Goal: Task Accomplishment & Management: Manage account settings

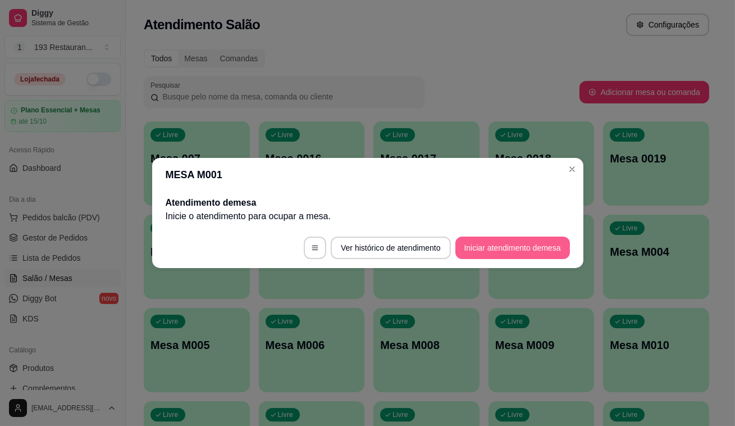
click at [528, 249] on button "Iniciar atendimento de mesa" at bounding box center [513, 248] width 115 height 22
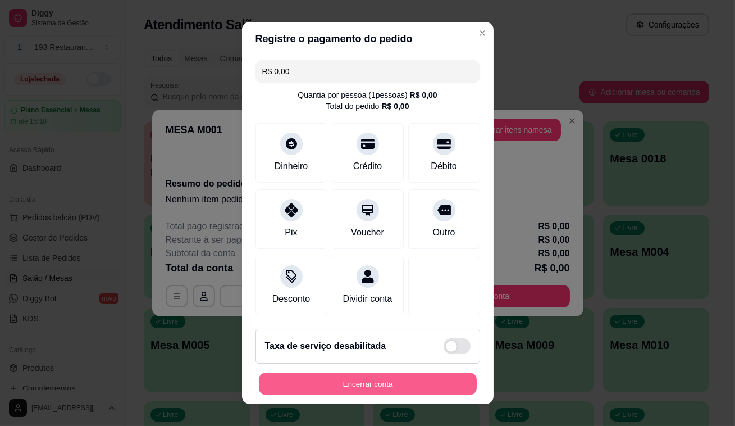
click at [356, 389] on button "Encerrar conta" at bounding box center [368, 384] width 218 height 22
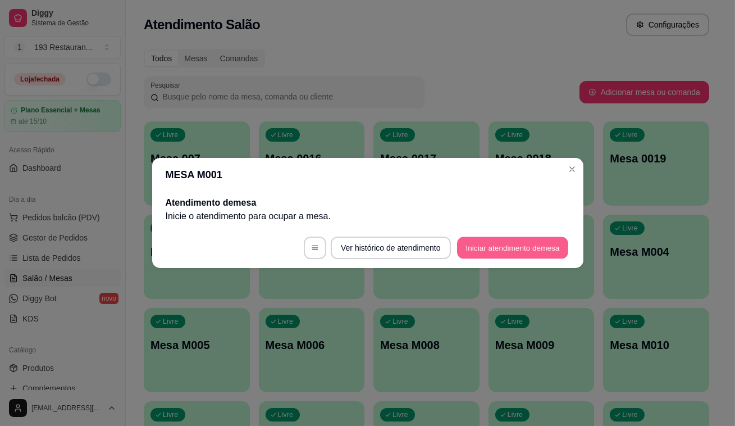
click at [529, 247] on button "Iniciar atendimento de mesa" at bounding box center [512, 248] width 111 height 22
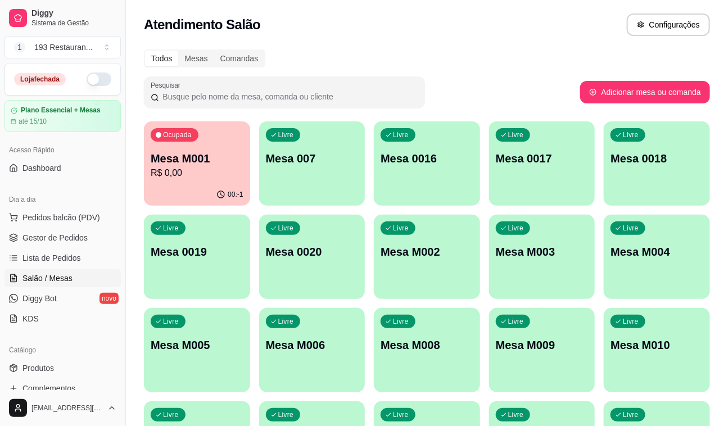
click at [281, 166] on div "Livre Mesa 007" at bounding box center [312, 156] width 106 height 71
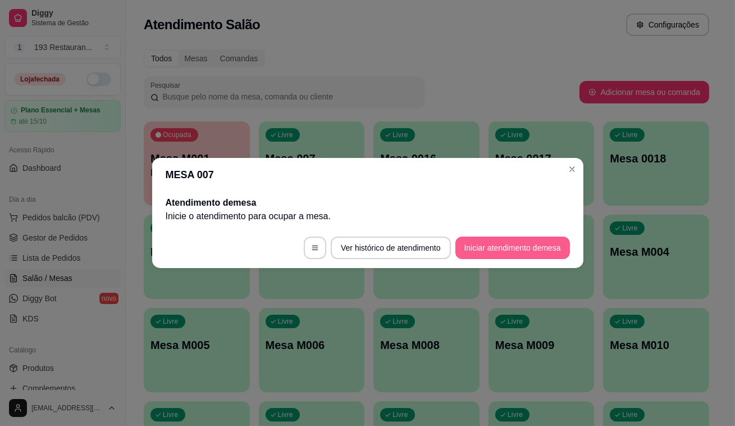
click at [480, 244] on button "Iniciar atendimento de mesa" at bounding box center [513, 248] width 115 height 22
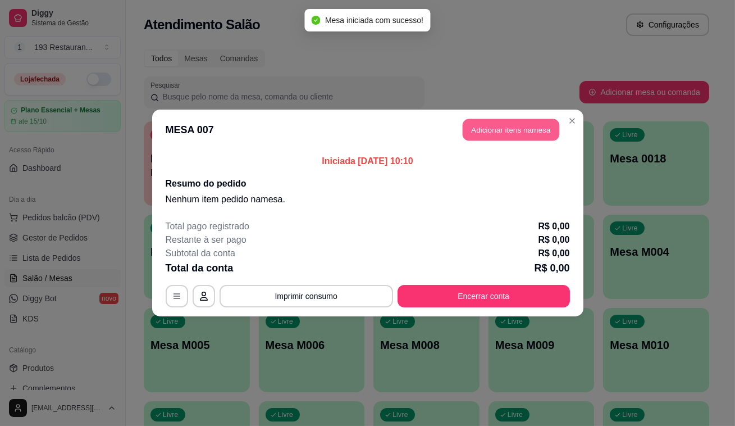
click at [511, 131] on button "Adicionar itens na mesa" at bounding box center [511, 130] width 97 height 22
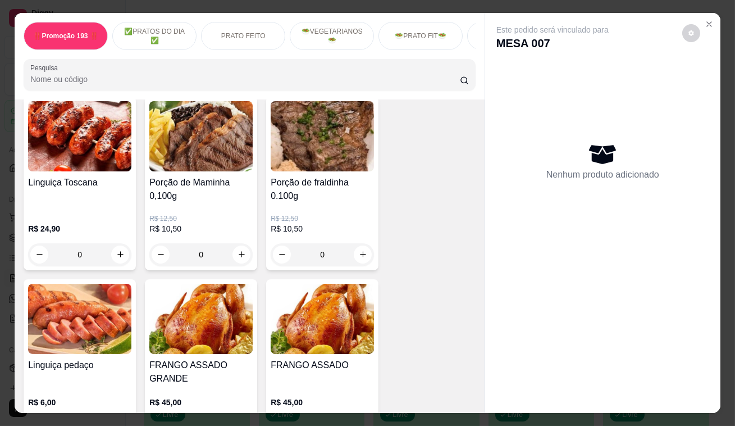
scroll to position [2604, 0]
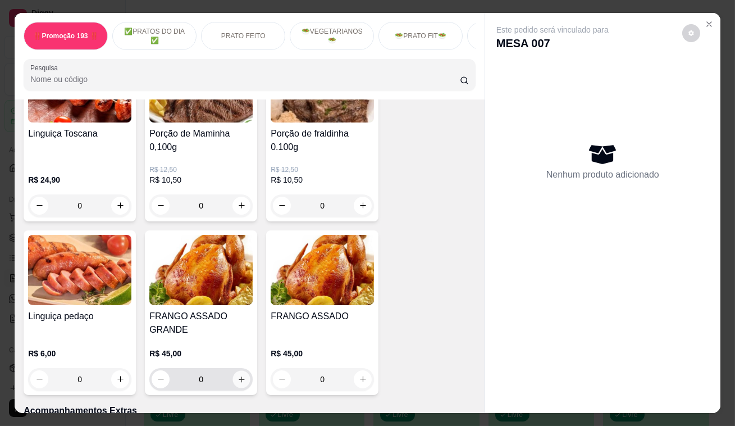
click at [239, 376] on icon "increase-product-quantity" at bounding box center [242, 379] width 6 height 6
type input "1"
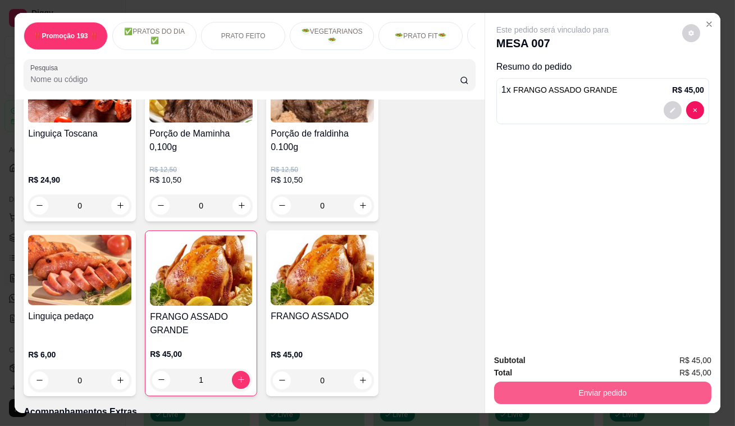
click at [544, 383] on button "Enviar pedido" at bounding box center [602, 392] width 217 height 22
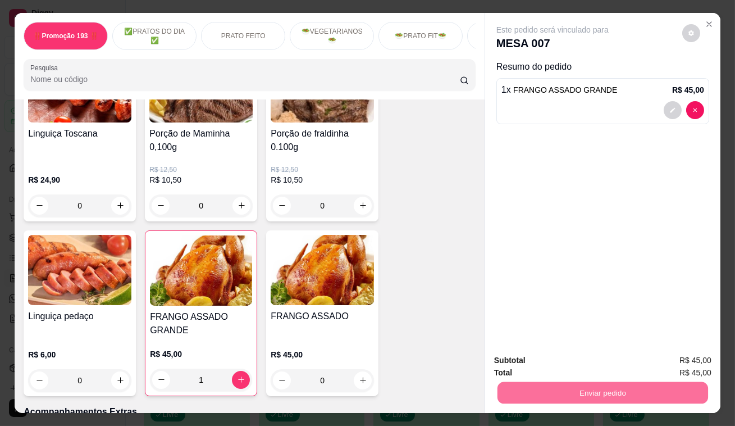
click at [683, 363] on button "Enviar pedido" at bounding box center [683, 361] width 62 height 21
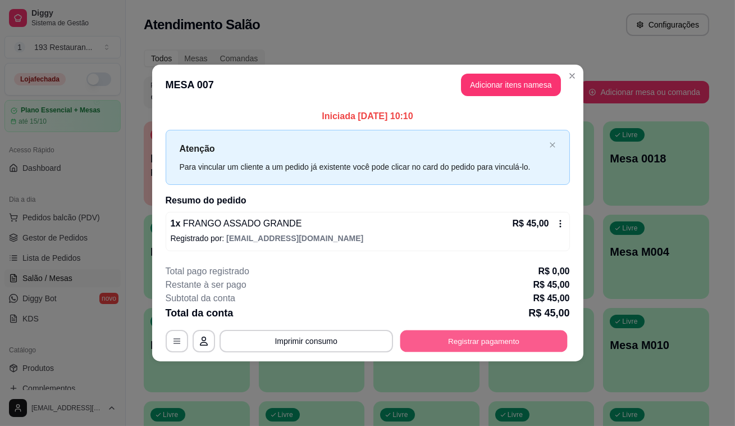
click at [519, 338] on button "Registrar pagamento" at bounding box center [483, 341] width 167 height 22
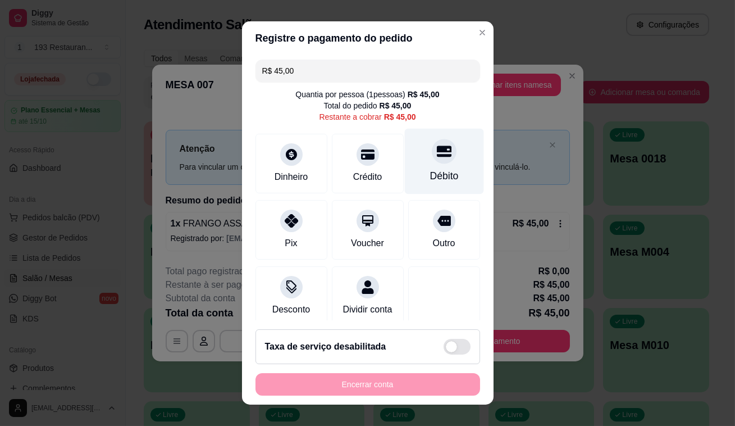
click at [432, 159] on div at bounding box center [444, 151] width 25 height 25
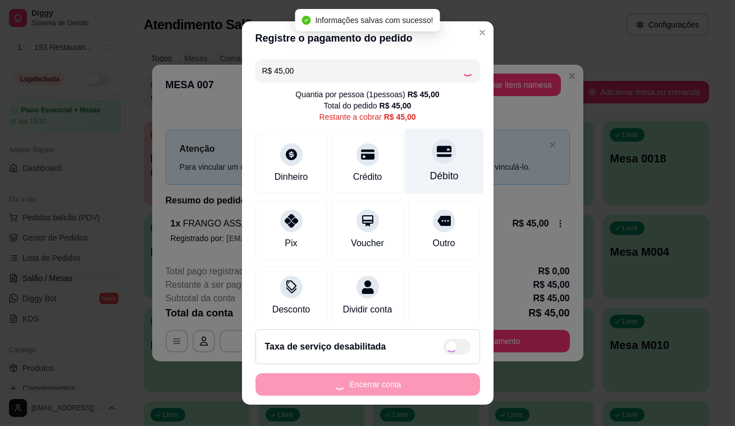
type input "R$ 0,00"
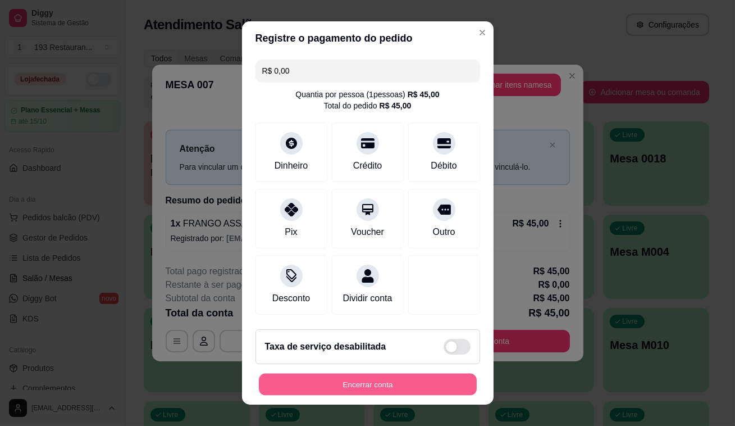
click at [353, 387] on button "Encerrar conta" at bounding box center [368, 385] width 218 height 22
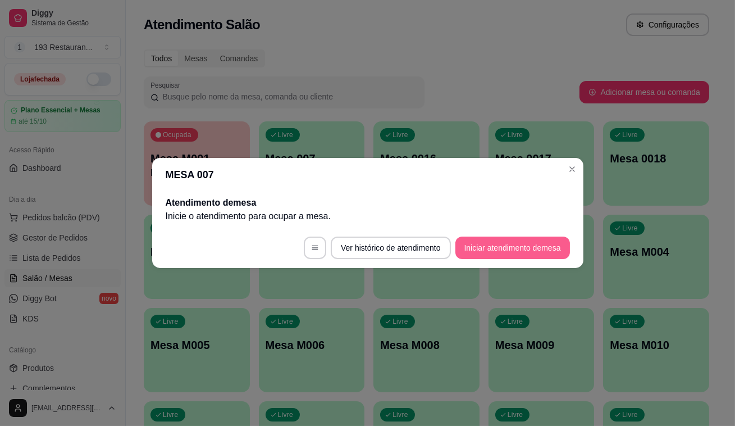
click at [492, 248] on button "Iniciar atendimento de mesa" at bounding box center [513, 248] width 115 height 22
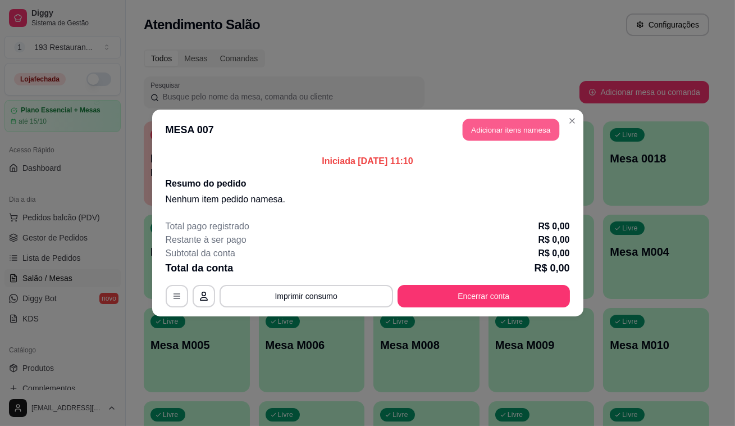
click at [511, 130] on button "Adicionar itens na mesa" at bounding box center [511, 130] width 97 height 22
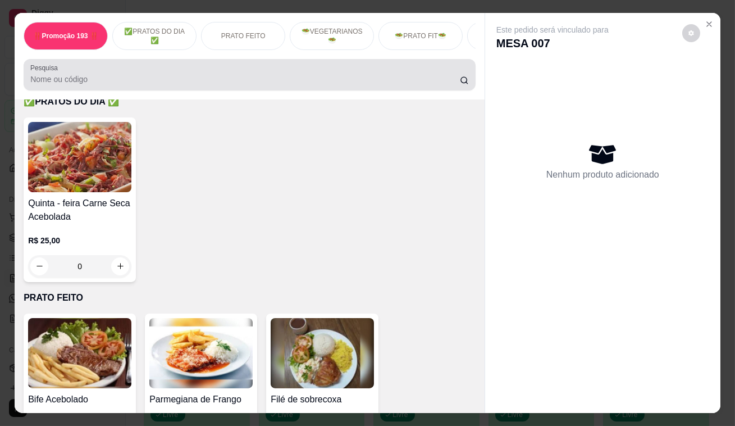
scroll to position [102, 0]
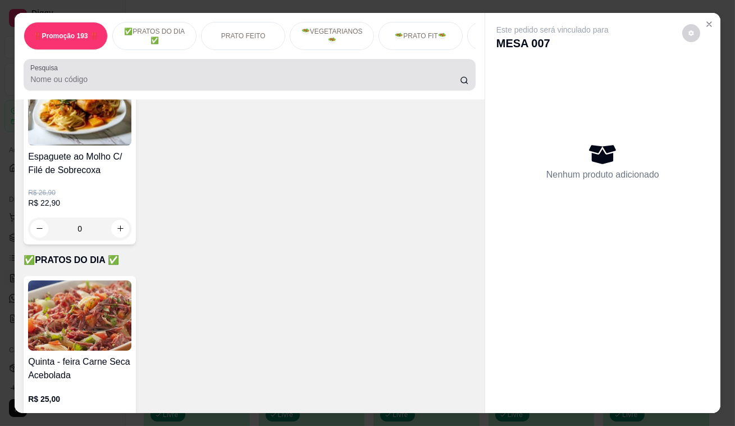
click at [458, 90] on div "Pesquisa" at bounding box center [250, 74] width 452 height 31
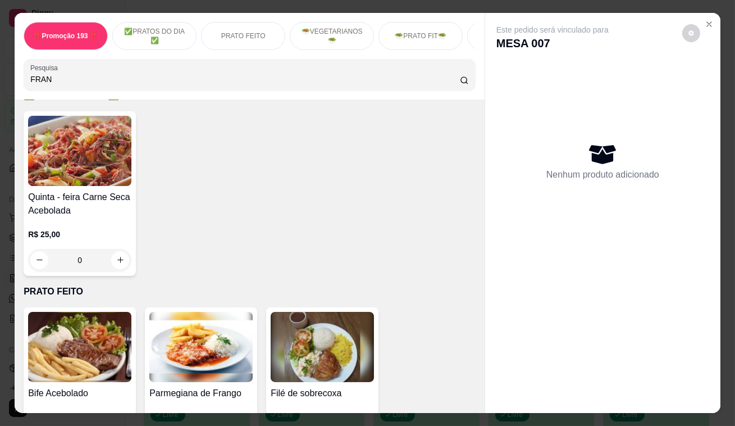
scroll to position [636, 0]
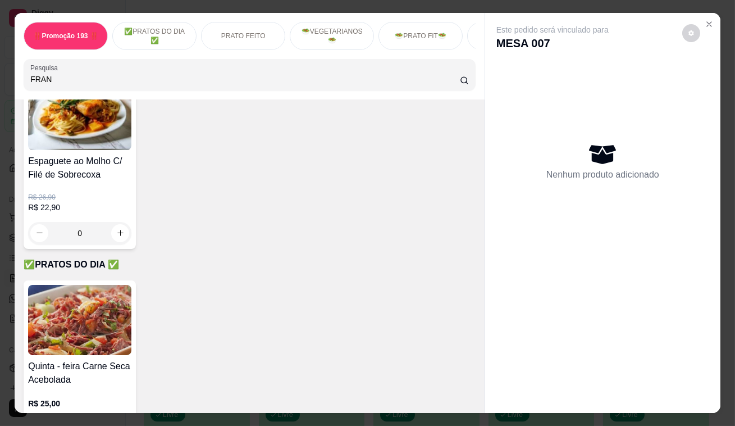
type input "FRAN"
click at [463, 90] on div "Pesquisa FRAN" at bounding box center [250, 74] width 452 height 31
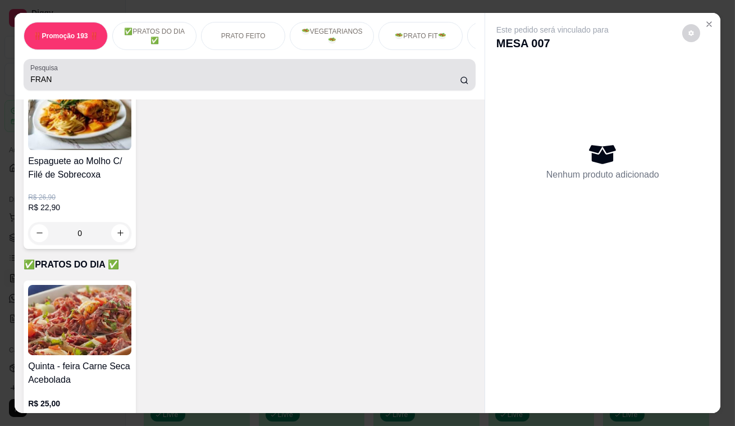
click at [463, 83] on circle at bounding box center [464, 80] width 6 height 6
click at [461, 83] on icon at bounding box center [464, 80] width 9 height 9
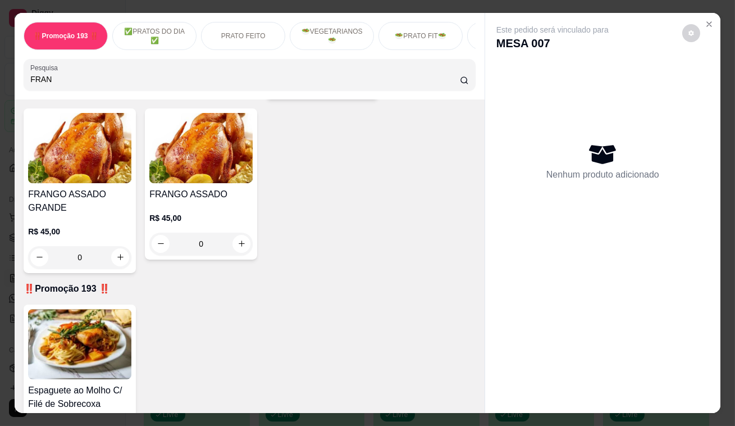
scroll to position [306, 0]
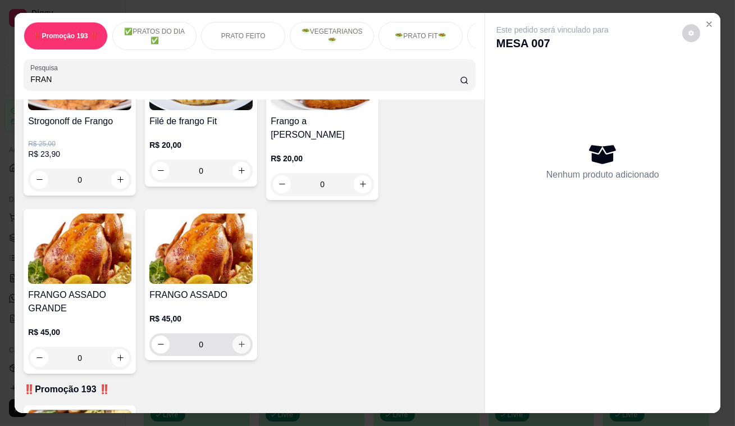
click at [240, 347] on button "increase-product-quantity" at bounding box center [242, 344] width 18 height 18
type input "1"
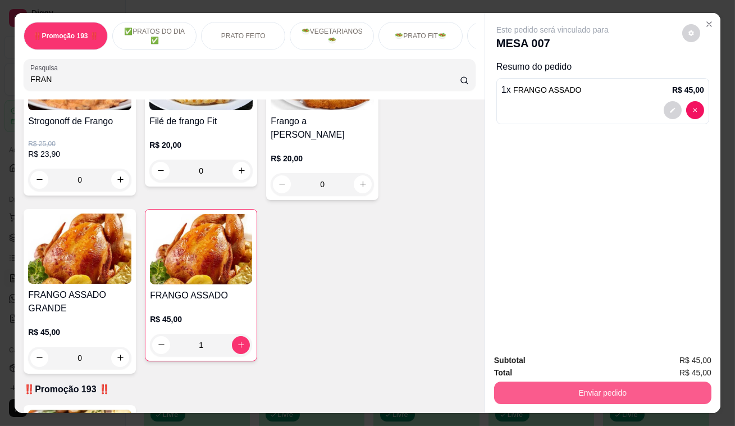
click at [616, 385] on button "Enviar pedido" at bounding box center [602, 392] width 217 height 22
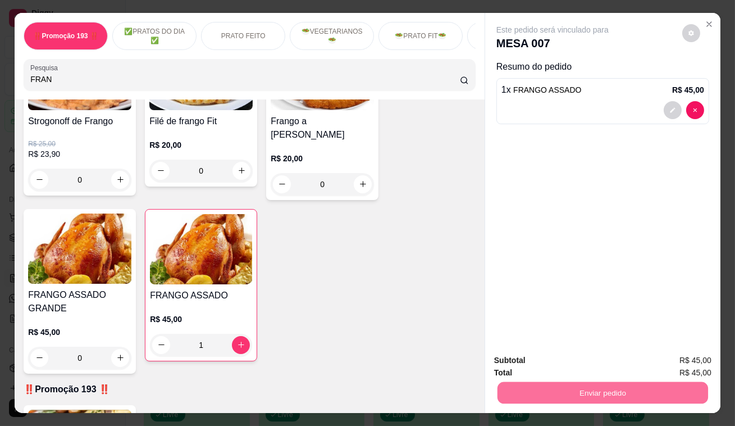
click at [675, 360] on button "Enviar pedido" at bounding box center [682, 361] width 63 height 21
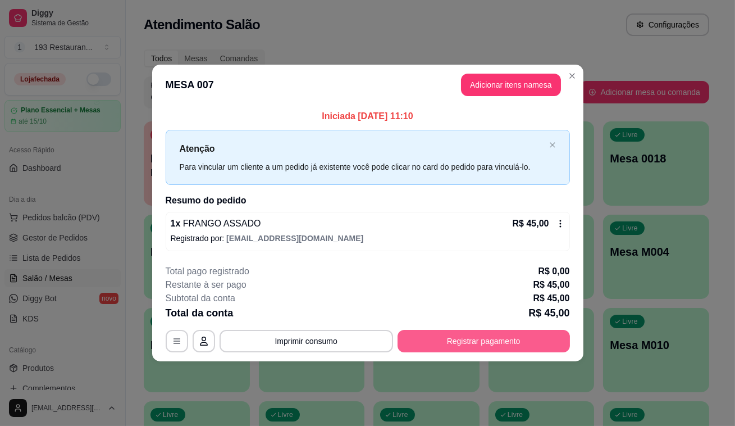
click at [481, 337] on button "Registrar pagamento" at bounding box center [484, 341] width 172 height 22
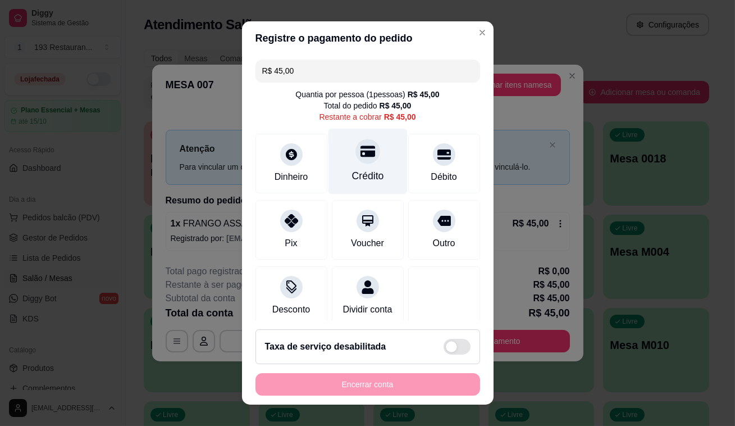
click at [349, 163] on div "Crédito" at bounding box center [367, 162] width 79 height 66
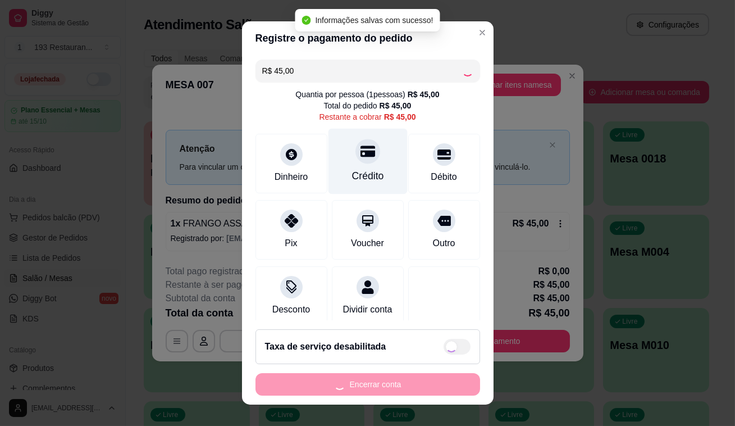
type input "R$ 0,00"
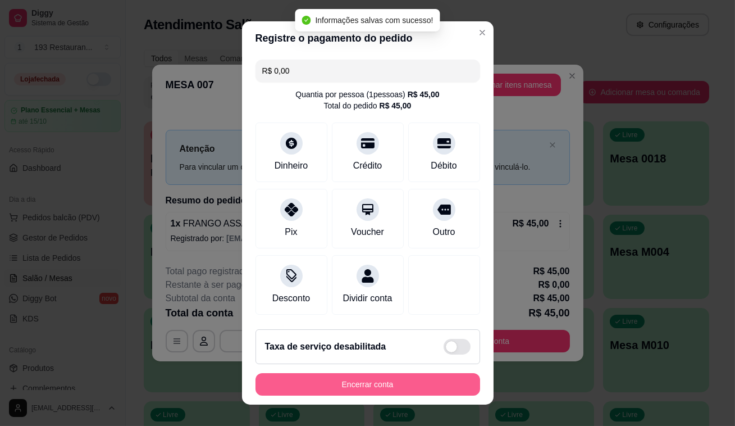
click at [373, 381] on button "Encerrar conta" at bounding box center [368, 384] width 225 height 22
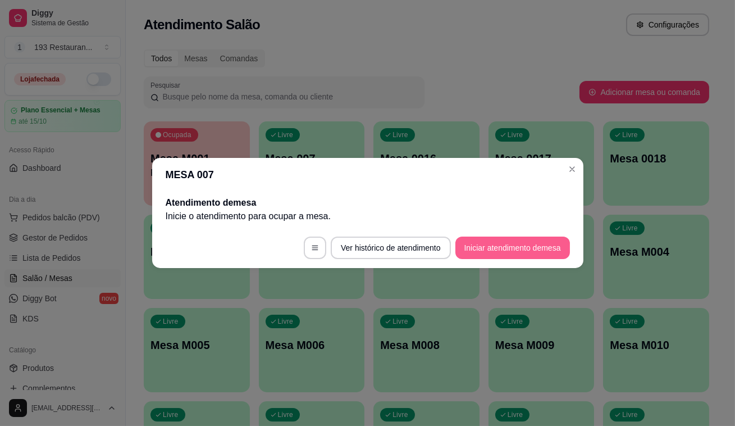
click at [540, 238] on button "Iniciar atendimento de mesa" at bounding box center [513, 248] width 115 height 22
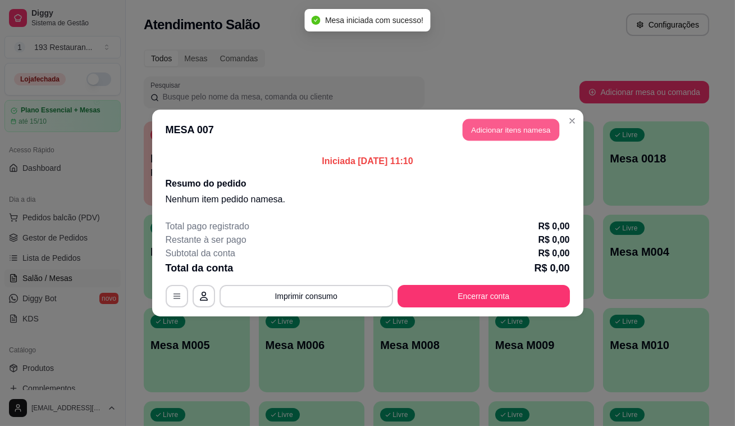
click at [507, 128] on button "Adicionar itens na mesa" at bounding box center [511, 130] width 97 height 22
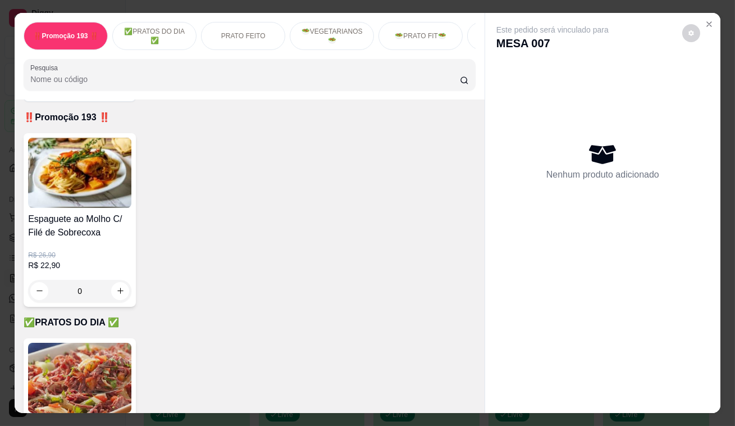
scroll to position [102, 0]
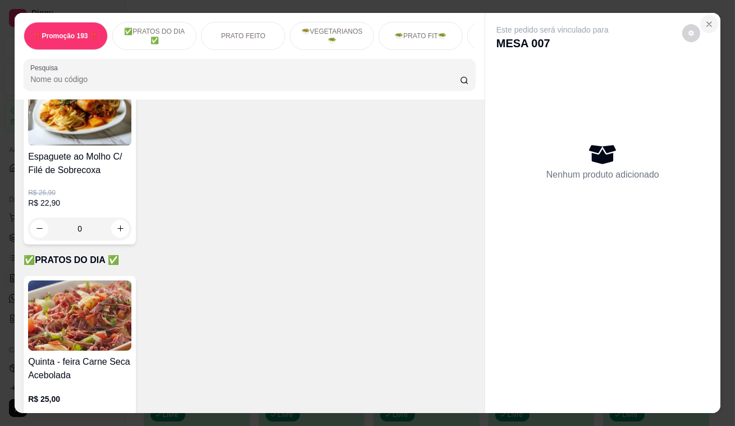
click at [708, 20] on icon "Close" at bounding box center [709, 24] width 9 height 9
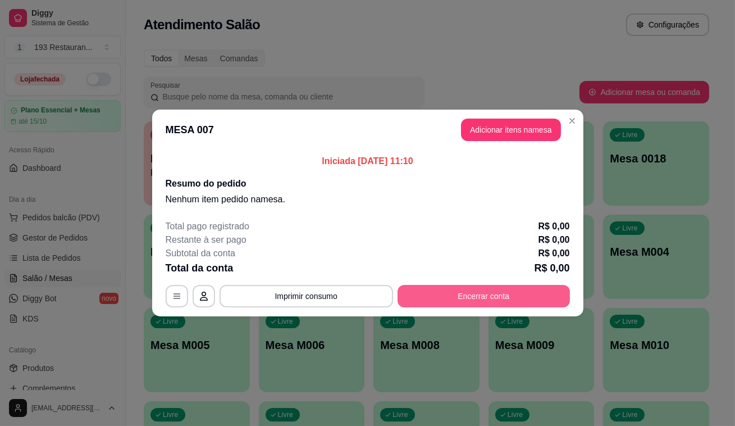
click at [518, 301] on button "Encerrar conta" at bounding box center [484, 296] width 172 height 22
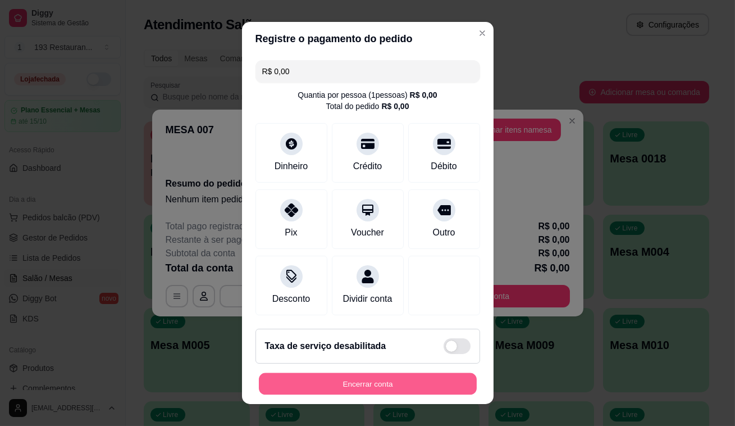
click at [424, 393] on button "Encerrar conta" at bounding box center [368, 384] width 218 height 22
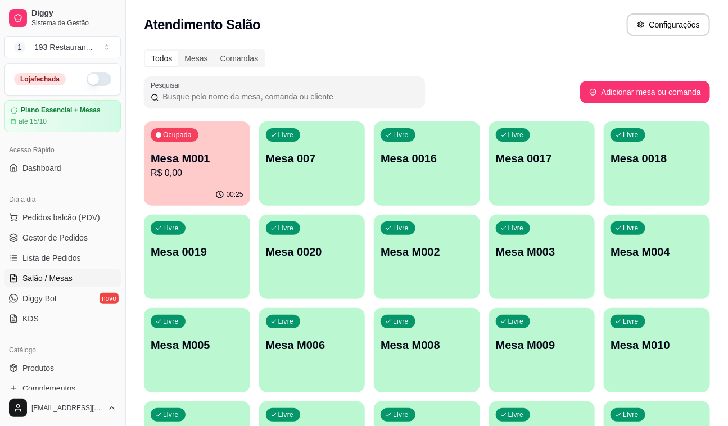
click at [178, 179] on p "R$ 0,00" at bounding box center [197, 172] width 93 height 13
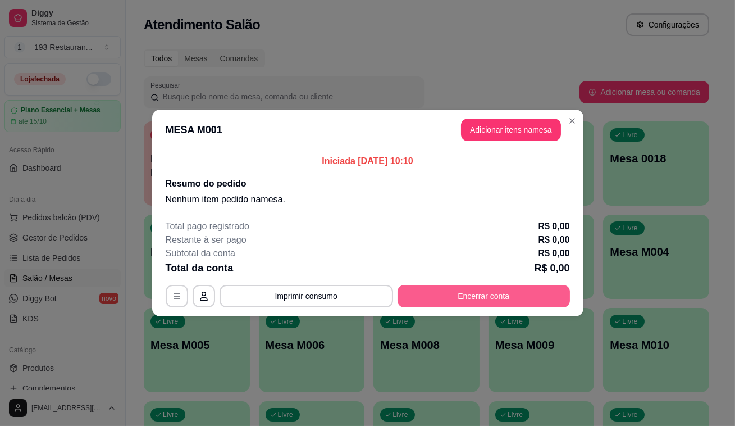
click at [483, 295] on button "Encerrar conta" at bounding box center [484, 296] width 172 height 22
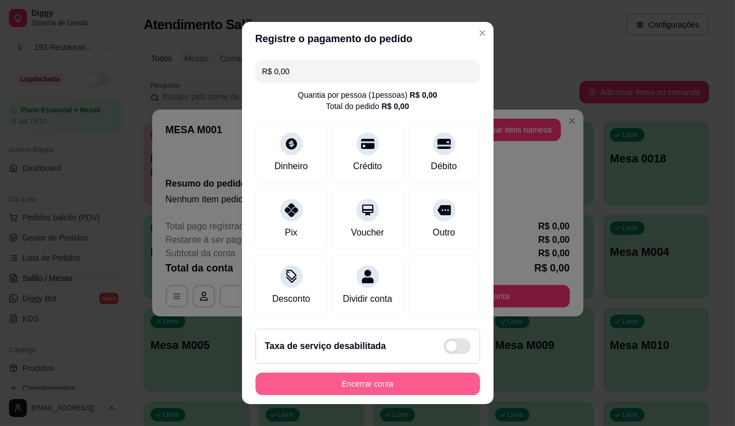
click at [433, 379] on button "Encerrar conta" at bounding box center [368, 383] width 225 height 22
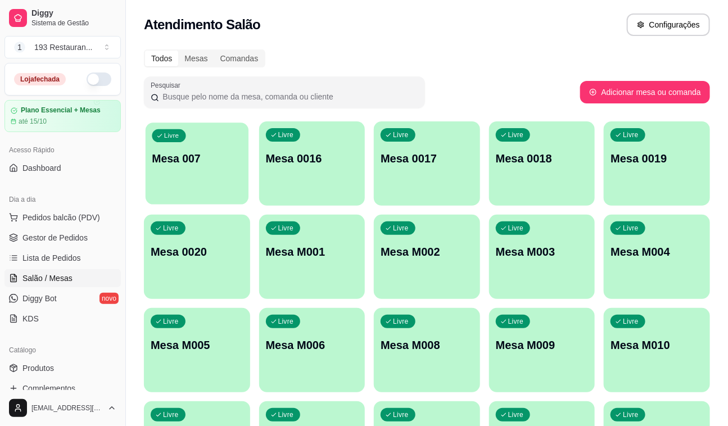
click at [190, 194] on div "button" at bounding box center [197, 197] width 103 height 13
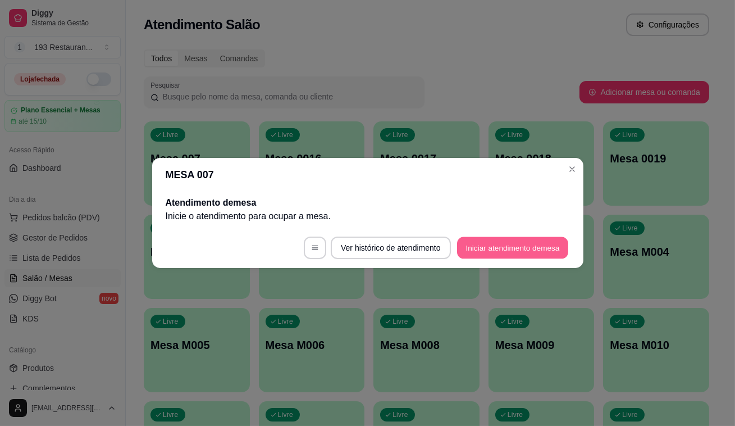
click at [484, 245] on button "Iniciar atendimento de mesa" at bounding box center [512, 248] width 111 height 22
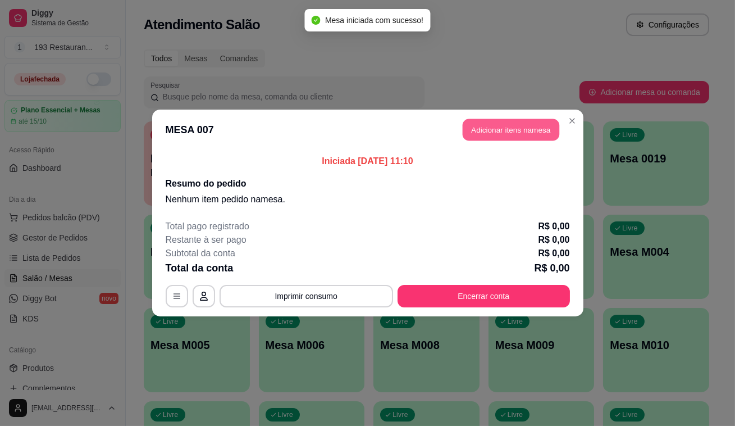
click at [510, 127] on button "Adicionar itens na mesa" at bounding box center [511, 130] width 97 height 22
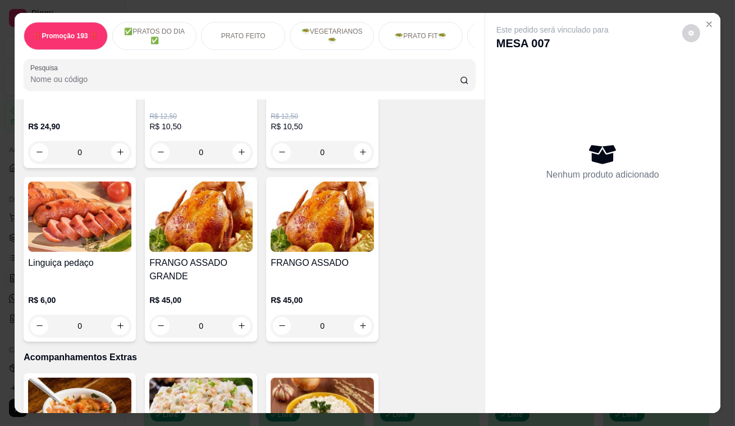
scroll to position [2758, 0]
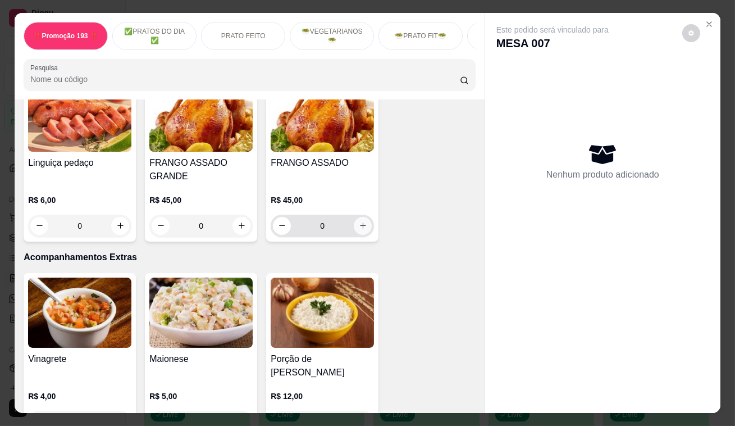
click at [363, 221] on icon "increase-product-quantity" at bounding box center [363, 225] width 8 height 8
type input "1"
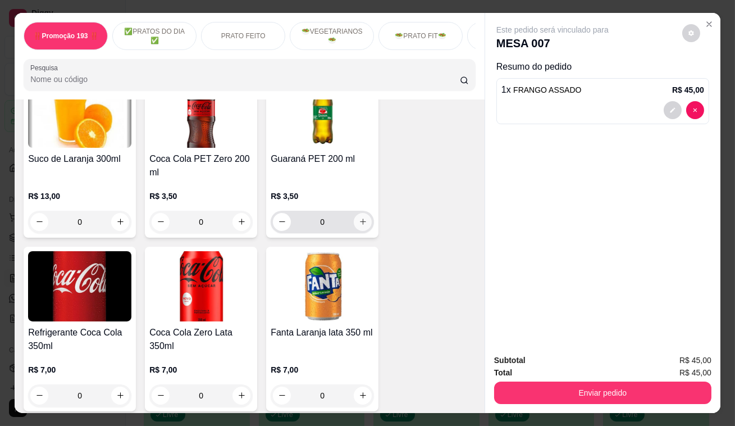
scroll to position [3728, 0]
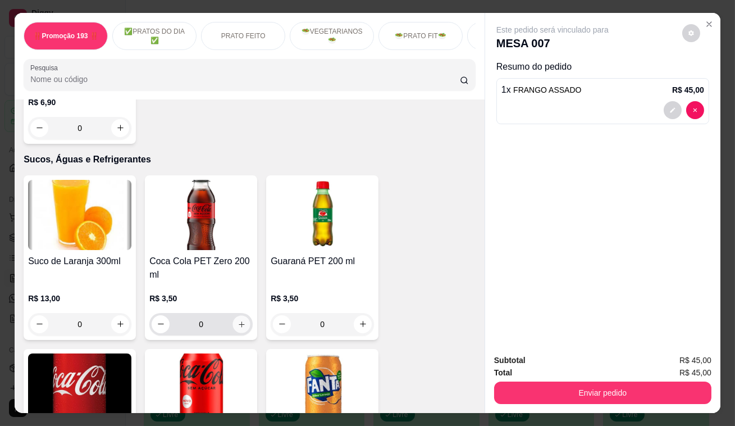
click at [238, 320] on icon "increase-product-quantity" at bounding box center [242, 324] width 8 height 8
type input "1"
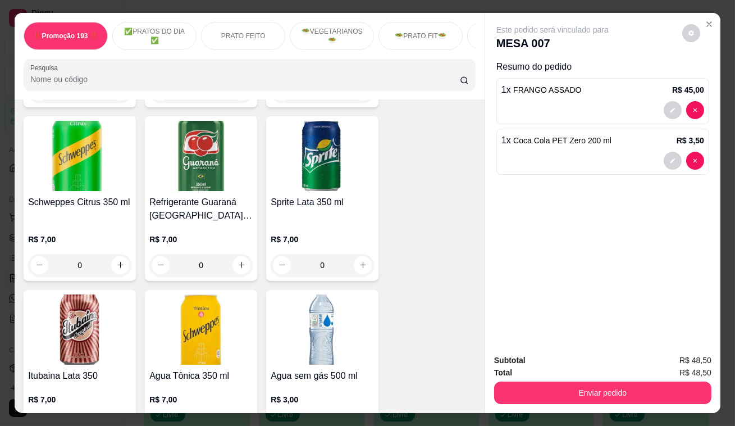
scroll to position [4136, 0]
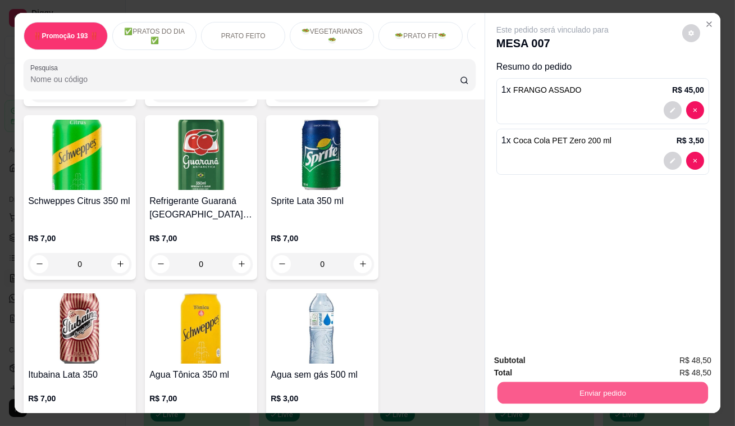
click at [579, 387] on button "Enviar pedido" at bounding box center [603, 393] width 211 height 22
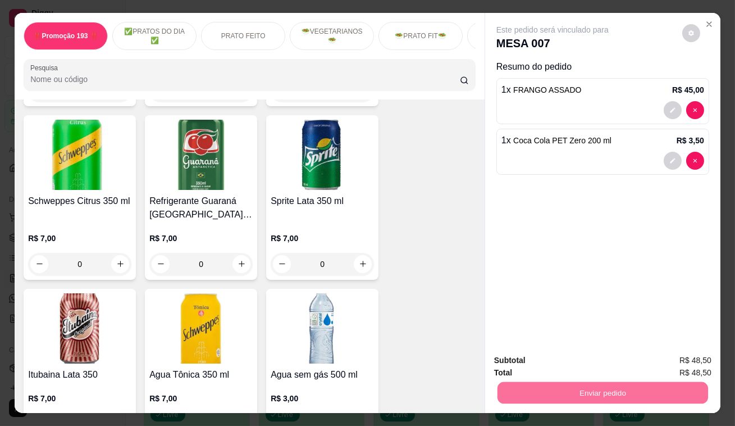
click at [692, 360] on button "Enviar pedido" at bounding box center [683, 361] width 62 height 21
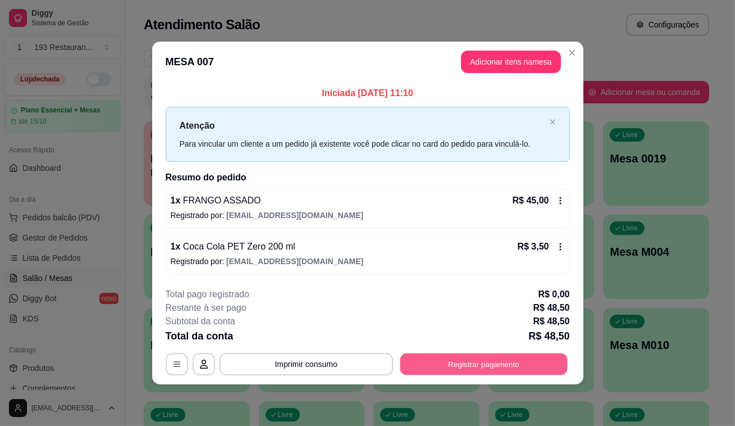
click at [477, 367] on button "Registrar pagamento" at bounding box center [483, 364] width 167 height 22
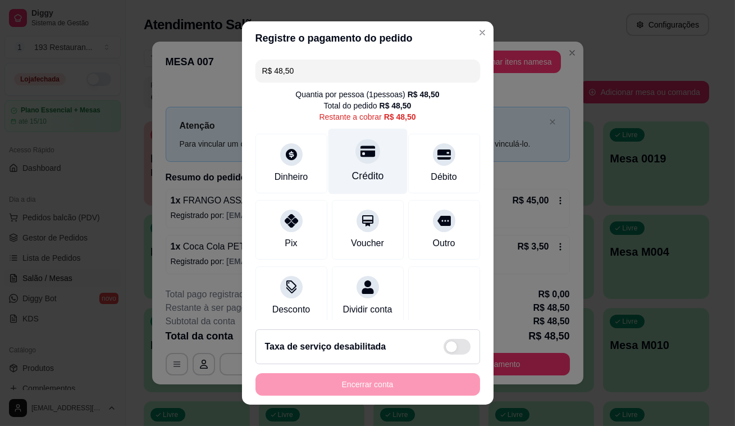
click at [345, 166] on div "Crédito" at bounding box center [367, 162] width 79 height 66
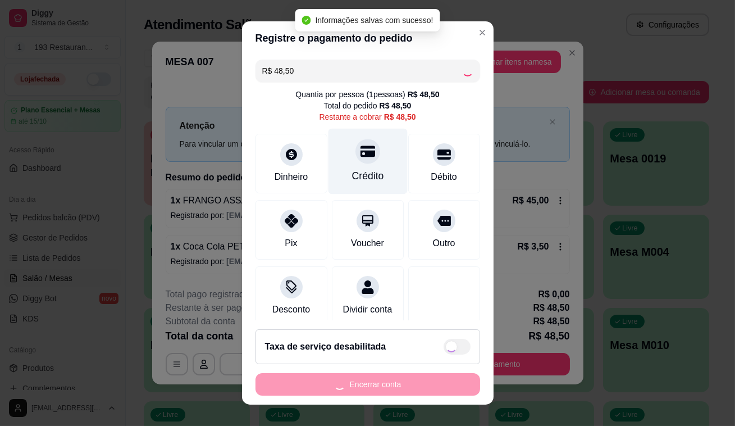
type input "R$ 0,00"
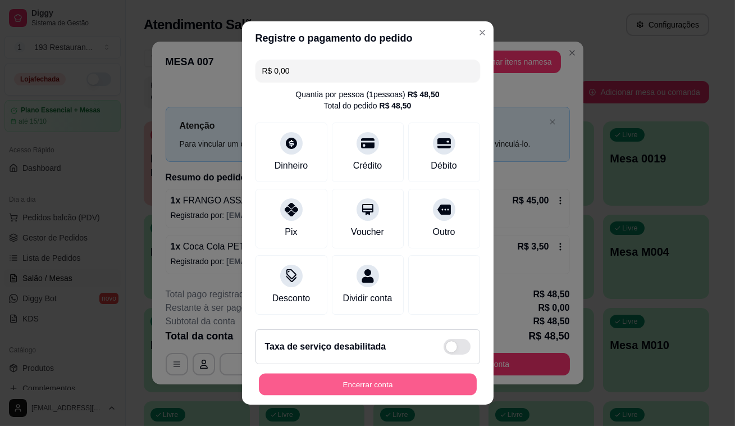
click at [361, 382] on button "Encerrar conta" at bounding box center [368, 385] width 218 height 22
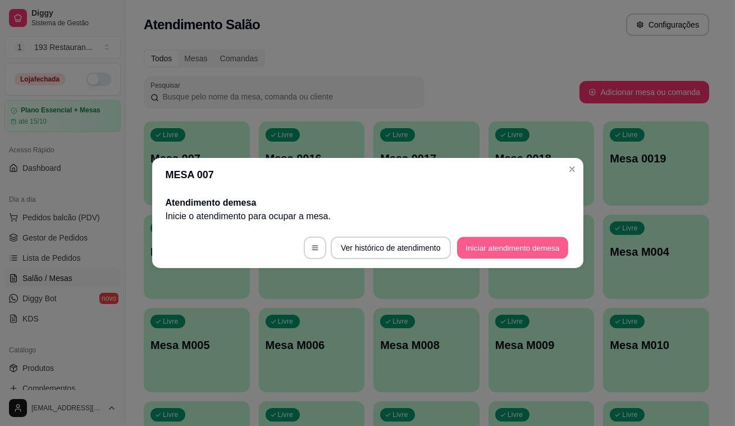
click at [500, 242] on button "Iniciar atendimento de mesa" at bounding box center [512, 248] width 111 height 22
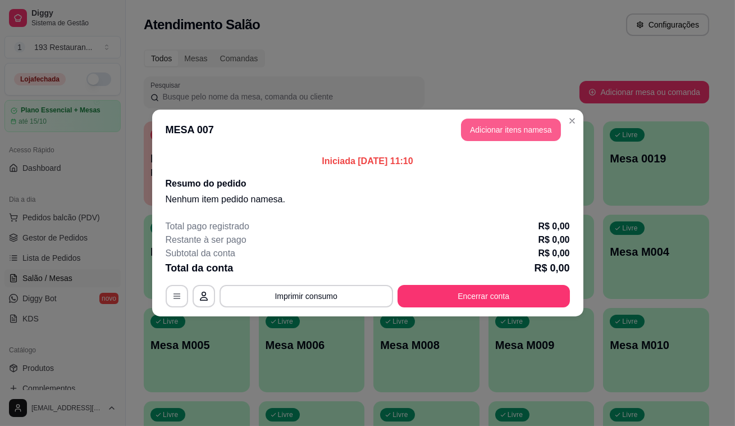
click at [510, 125] on button "Adicionar itens na mesa" at bounding box center [511, 130] width 100 height 22
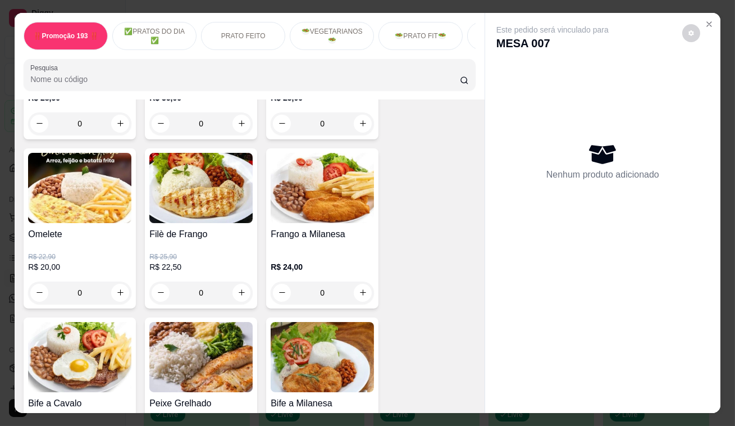
scroll to position [562, 0]
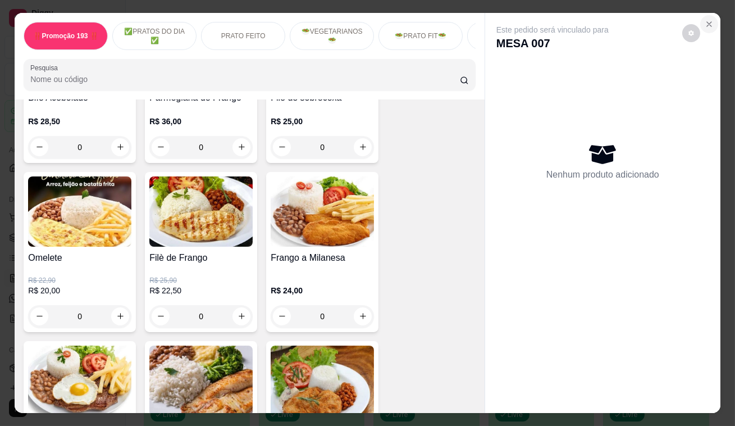
click at [708, 20] on icon "Close" at bounding box center [709, 24] width 9 height 9
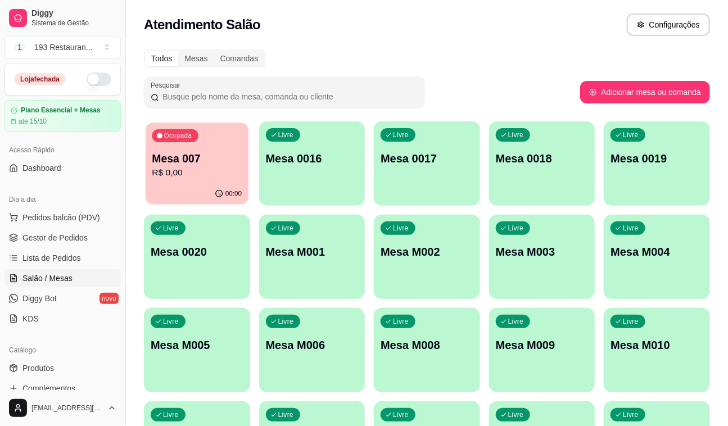
click at [185, 166] on p "R$ 0,00" at bounding box center [197, 172] width 90 height 13
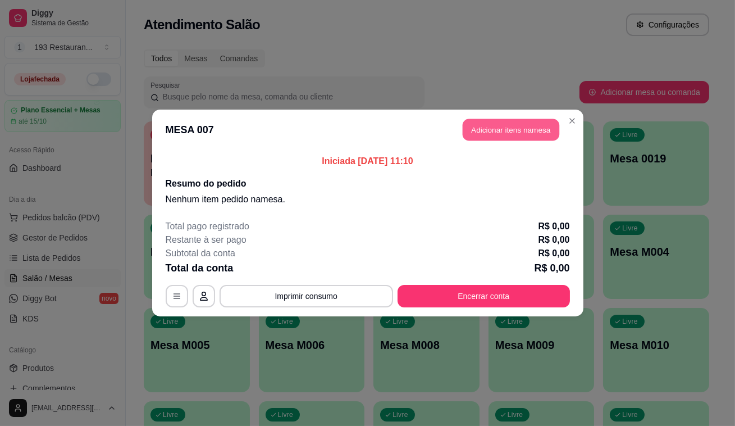
click at [505, 124] on button "Adicionar itens na mesa" at bounding box center [511, 130] width 97 height 22
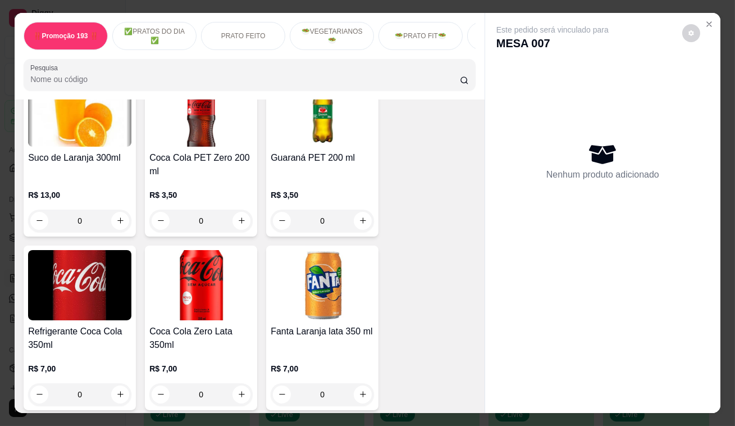
scroll to position [3830, 0]
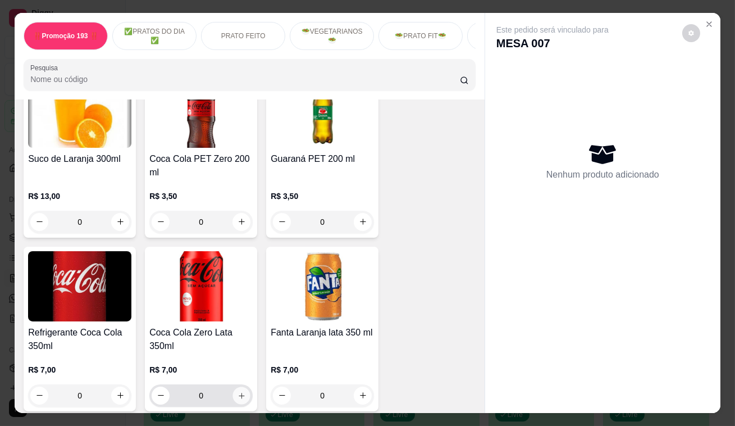
click at [238, 391] on icon "increase-product-quantity" at bounding box center [242, 395] width 8 height 8
type input "1"
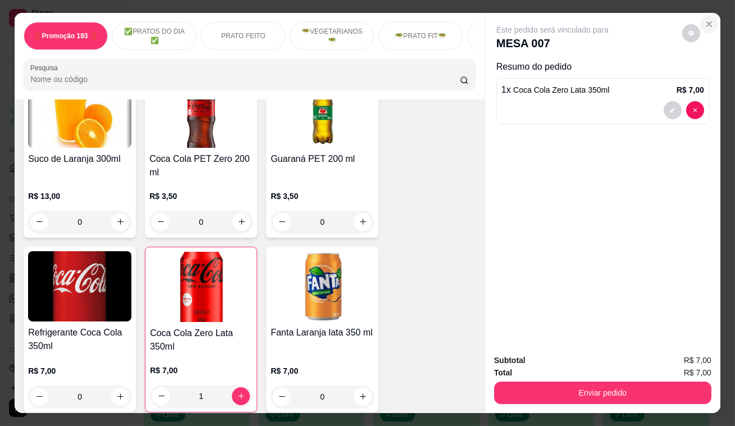
click at [707, 22] on icon "Close" at bounding box center [709, 24] width 4 height 4
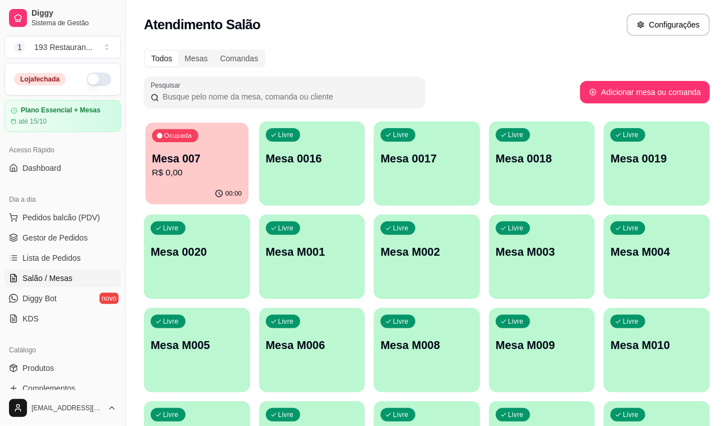
click at [226, 164] on p "Mesa 007" at bounding box center [197, 158] width 90 height 15
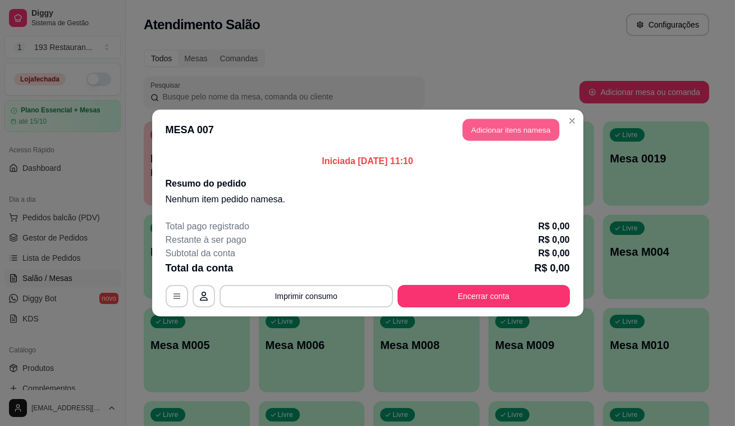
click at [508, 126] on button "Adicionar itens na mesa" at bounding box center [511, 130] width 97 height 22
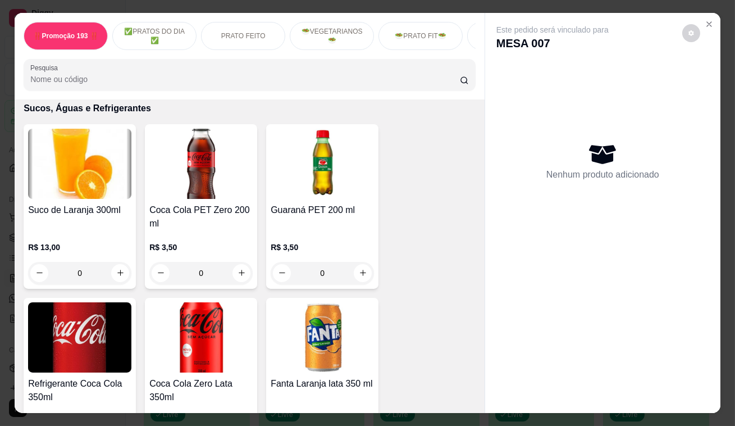
scroll to position [3881, 0]
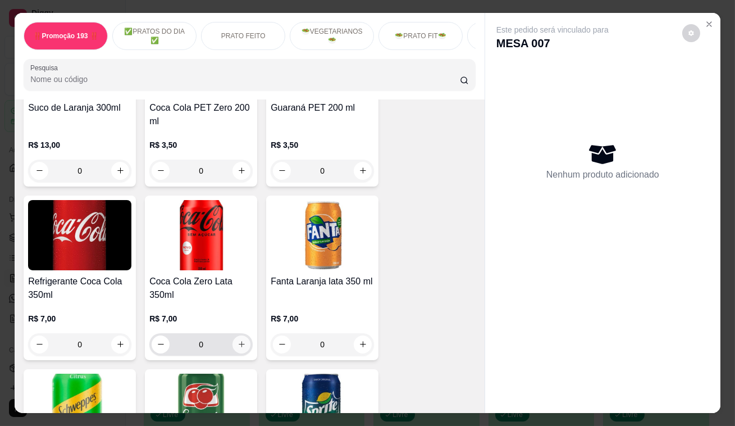
click at [238, 340] on icon "increase-product-quantity" at bounding box center [242, 344] width 8 height 8
type input "1"
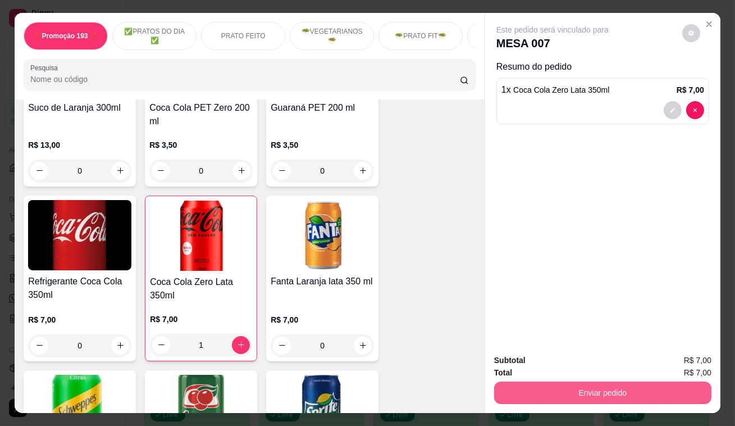
click at [584, 386] on button "Enviar pedido" at bounding box center [602, 392] width 217 height 22
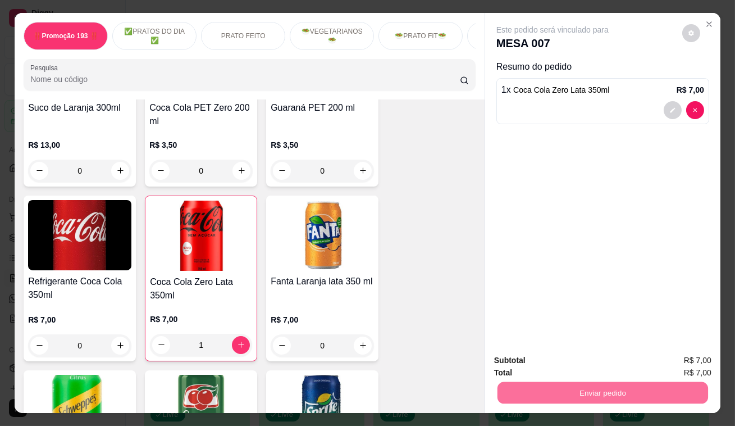
click at [672, 365] on button "Enviar pedido" at bounding box center [683, 361] width 62 height 21
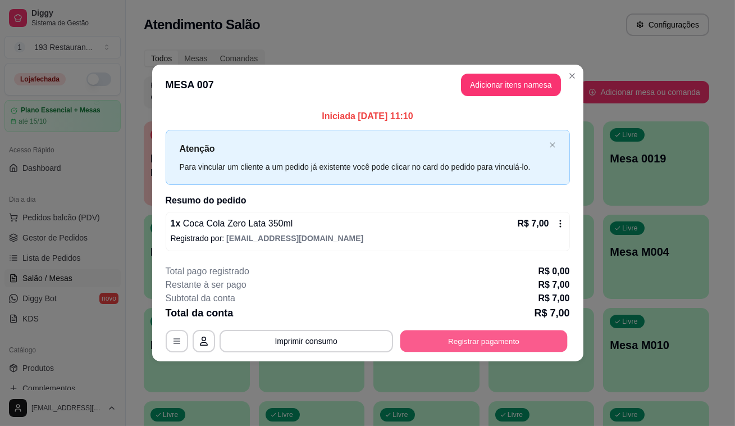
click at [478, 340] on button "Registrar pagamento" at bounding box center [483, 341] width 167 height 22
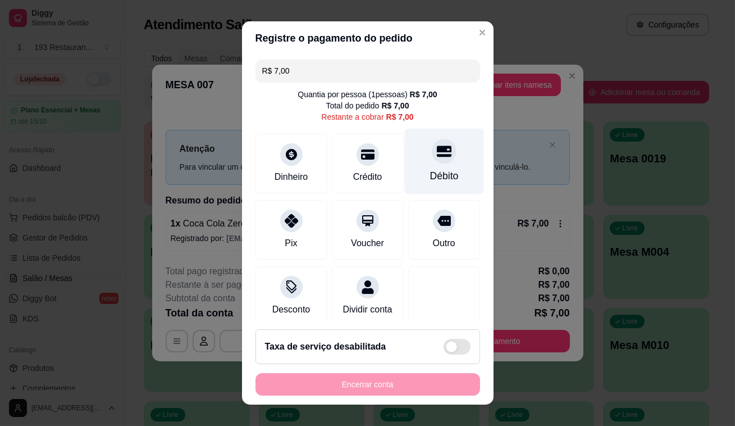
click at [433, 163] on div "Débito" at bounding box center [443, 162] width 79 height 66
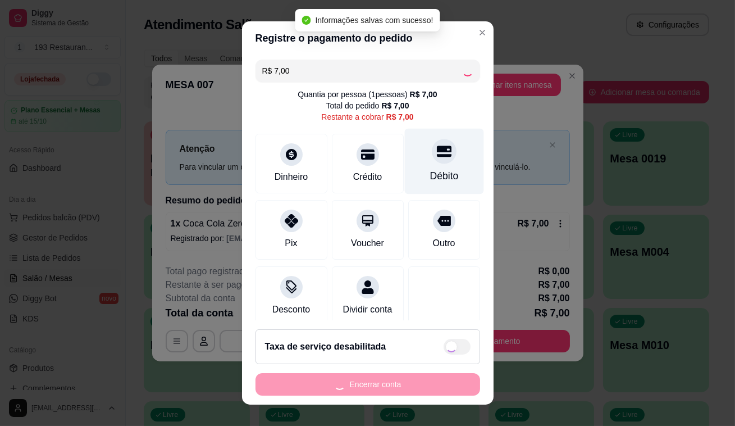
type input "R$ 0,00"
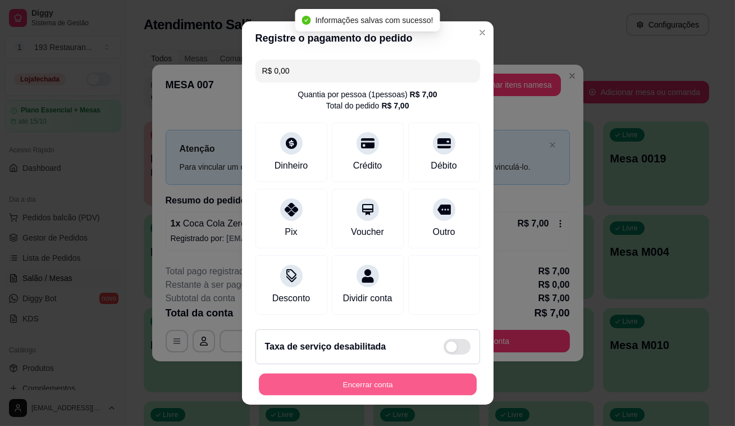
click at [343, 380] on button "Encerrar conta" at bounding box center [368, 385] width 218 height 22
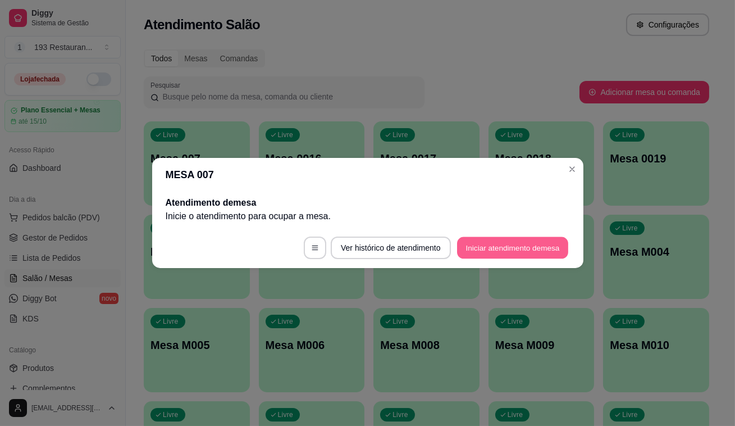
click at [490, 246] on button "Iniciar atendimento de mesa" at bounding box center [512, 248] width 111 height 22
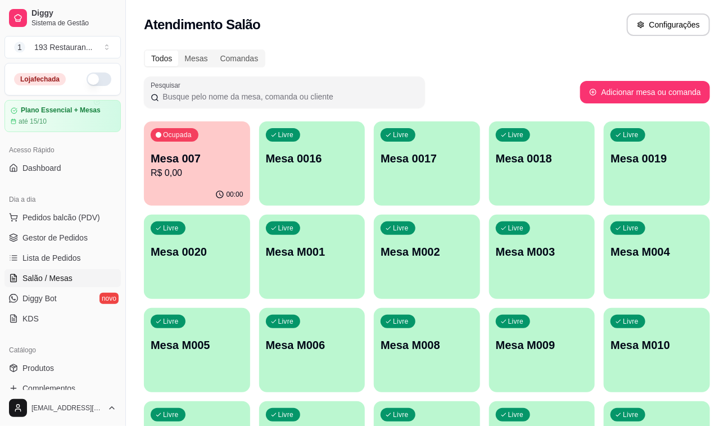
click at [183, 160] on p "Mesa 007" at bounding box center [197, 159] width 93 height 16
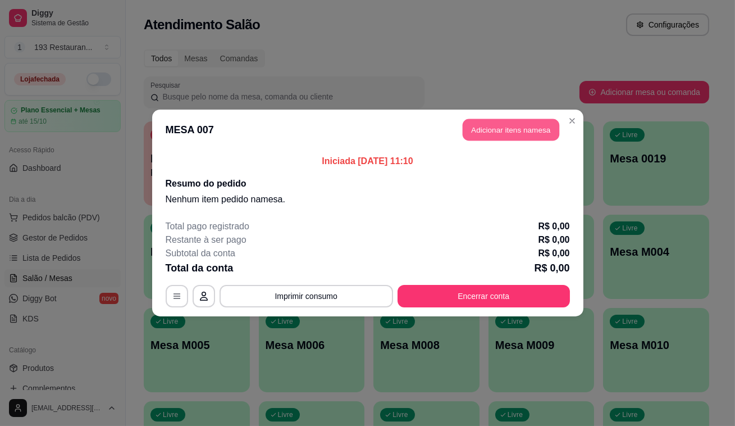
click at [520, 134] on button "Adicionar itens na mesa" at bounding box center [511, 130] width 97 height 22
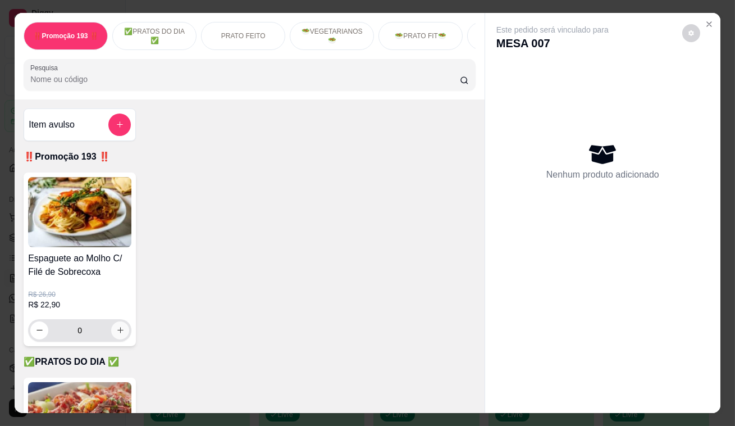
click at [122, 331] on button "increase-product-quantity" at bounding box center [120, 330] width 18 height 18
type input "1"
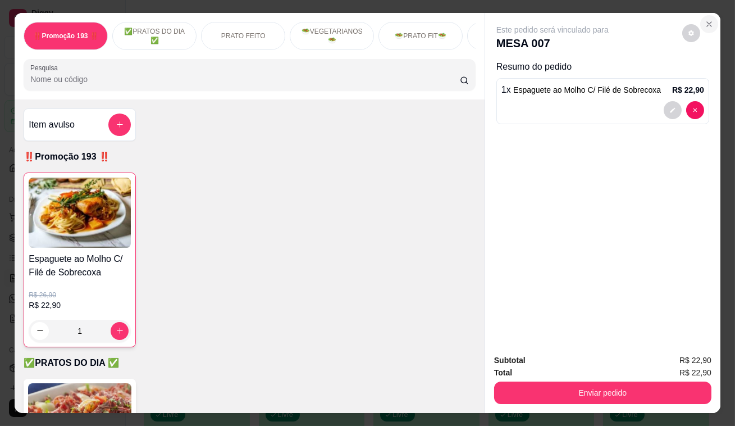
click at [707, 20] on icon "Close" at bounding box center [709, 24] width 9 height 9
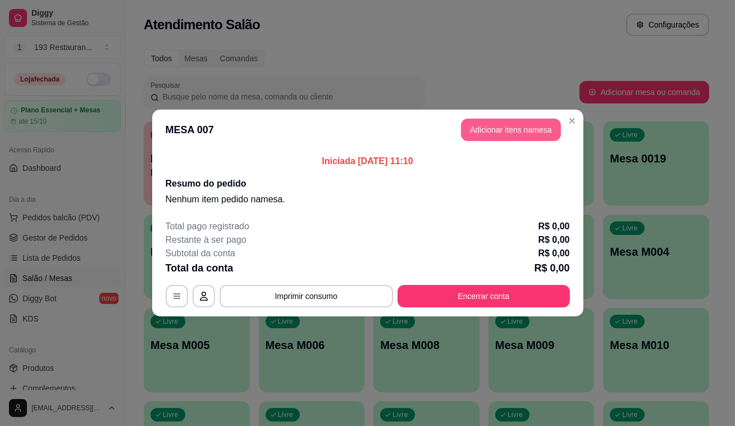
click at [523, 129] on button "Adicionar itens na mesa" at bounding box center [511, 130] width 100 height 22
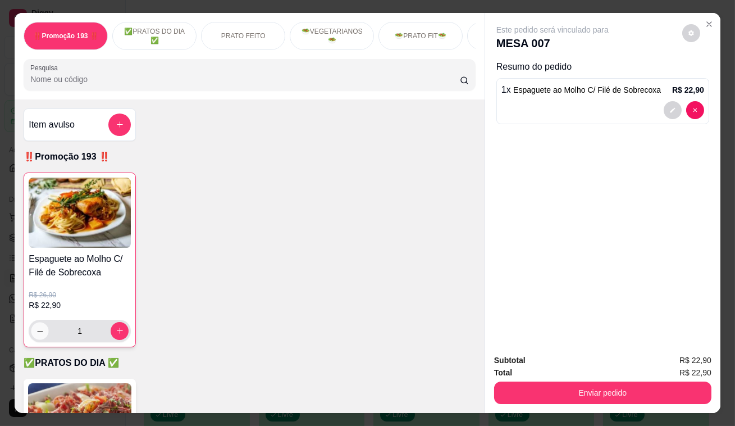
click at [31, 335] on button "decrease-product-quantity" at bounding box center [39, 330] width 17 height 17
type input "0"
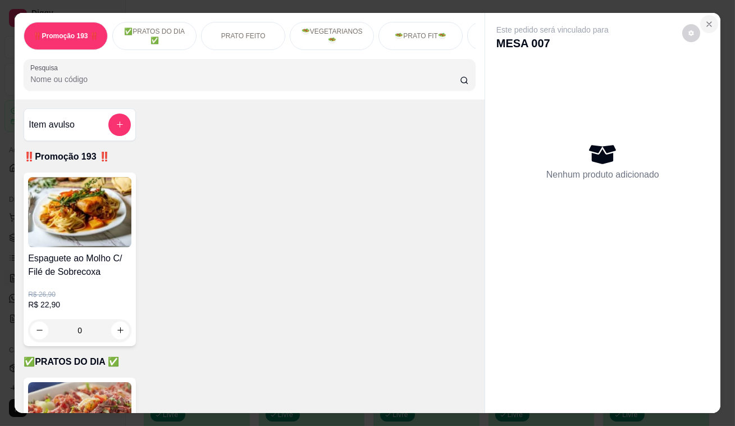
click at [705, 20] on icon "Close" at bounding box center [709, 24] width 9 height 9
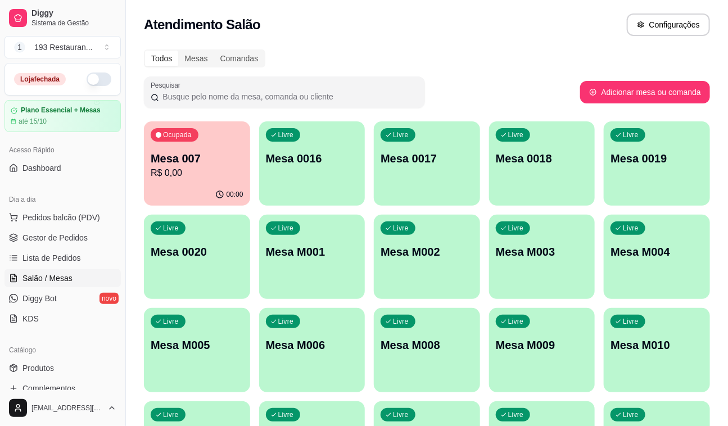
drag, startPoint x: 376, startPoint y: 43, endPoint x: 398, endPoint y: 0, distance: 48.5
click at [379, 42] on div "Atendimento Salão Configurações Todos Mesas Comandas Pesquisar Adicionar mesa o…" at bounding box center [427, 249] width 602 height 499
click at [214, 154] on p "Mesa 007" at bounding box center [197, 158] width 90 height 15
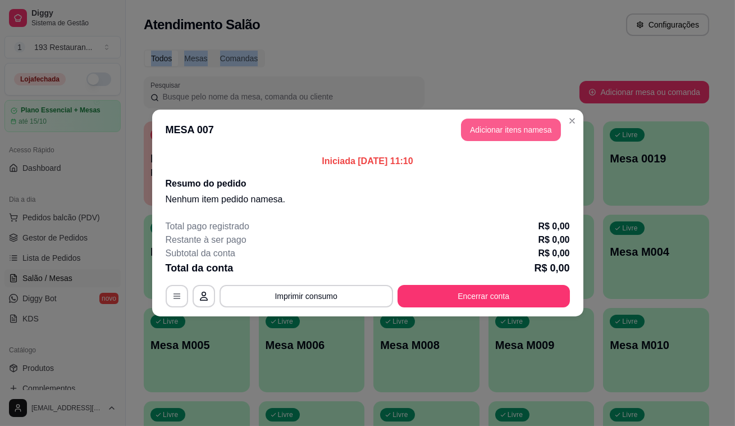
click at [516, 133] on button "Adicionar itens na mesa" at bounding box center [511, 130] width 100 height 22
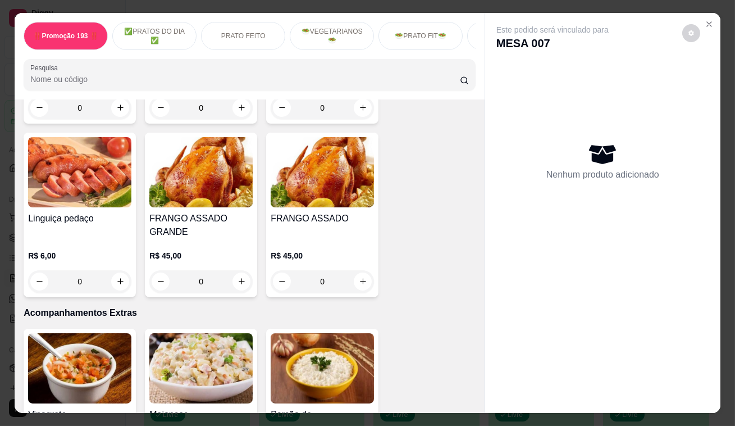
scroll to position [2707, 0]
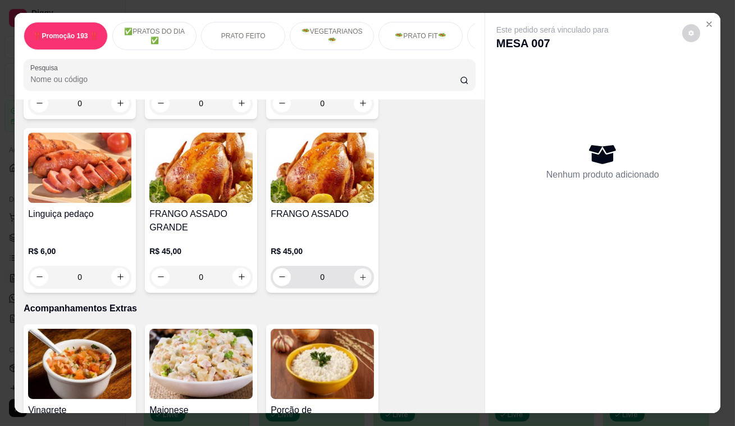
click at [362, 272] on icon "increase-product-quantity" at bounding box center [363, 276] width 8 height 8
type input "1"
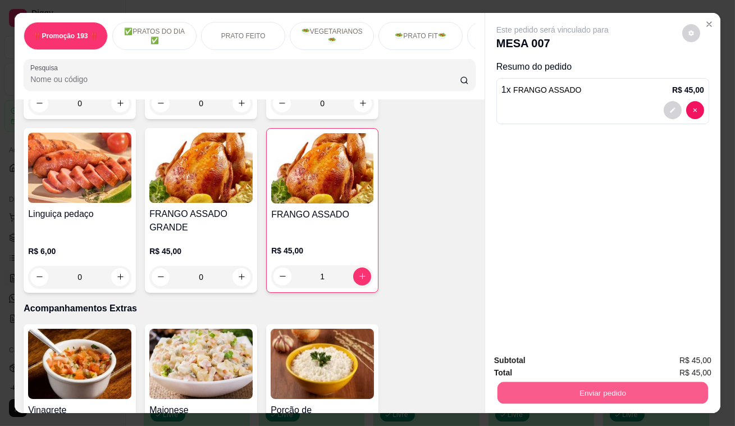
click at [611, 384] on button "Enviar pedido" at bounding box center [603, 393] width 211 height 22
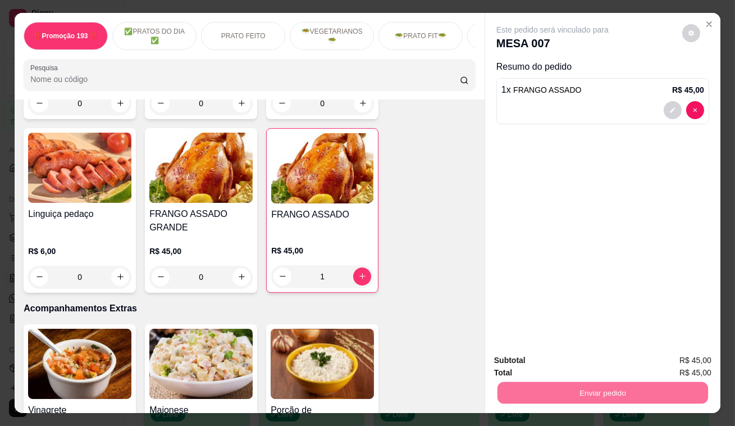
click at [687, 362] on button "Enviar pedido" at bounding box center [682, 361] width 63 height 21
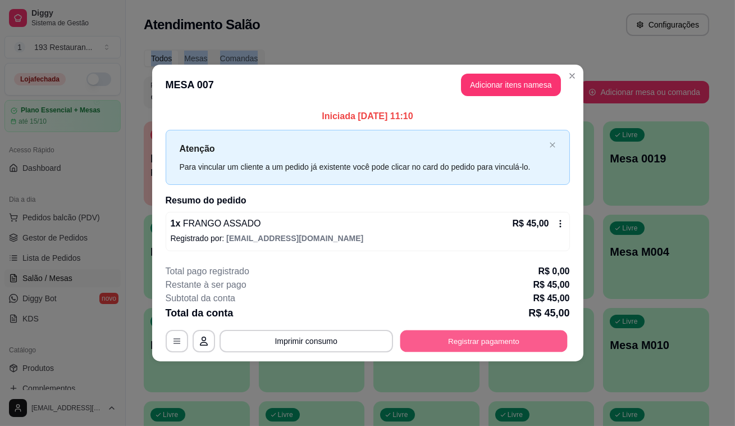
click at [451, 343] on button "Registrar pagamento" at bounding box center [483, 341] width 167 height 22
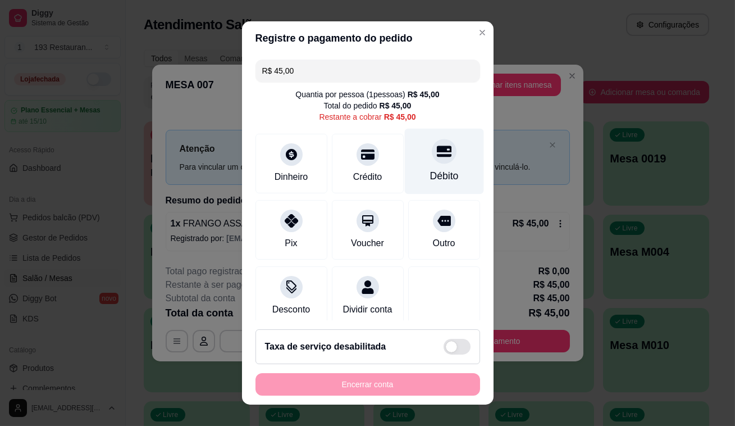
click at [432, 161] on div at bounding box center [444, 151] width 25 height 25
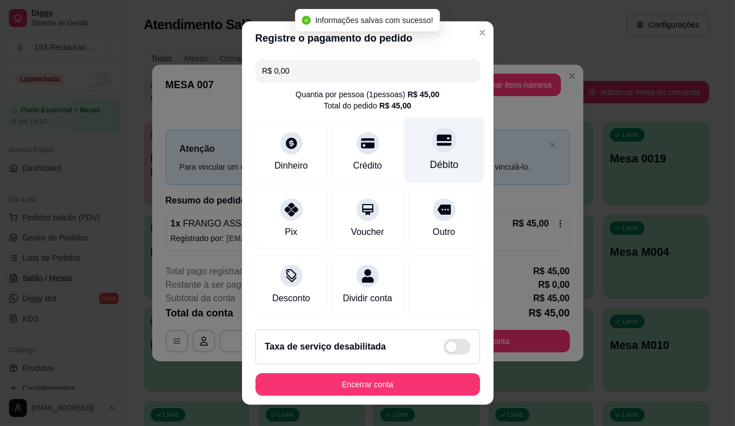
type input "R$ 0,00"
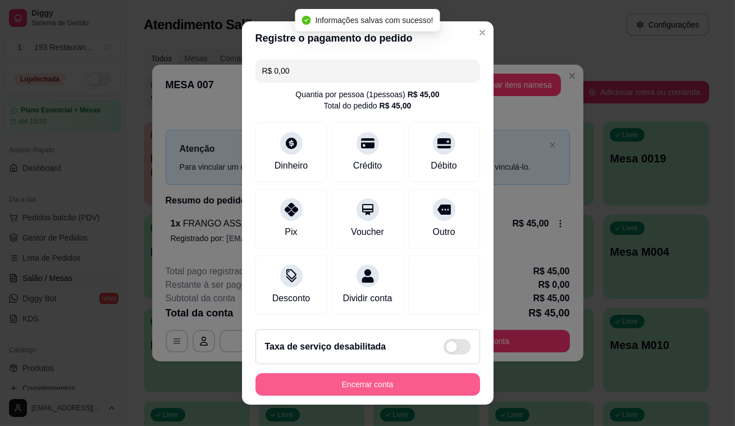
click at [356, 377] on button "Encerrar conta" at bounding box center [368, 384] width 225 height 22
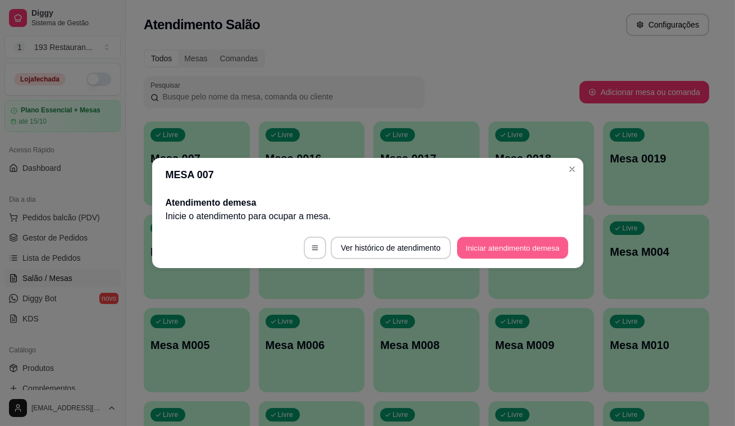
click at [528, 239] on button "Iniciar atendimento de mesa" at bounding box center [512, 248] width 111 height 22
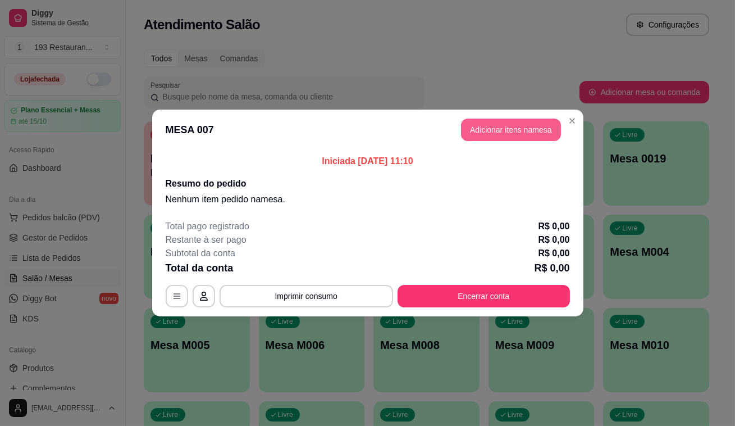
click at [474, 138] on button "Adicionar itens na mesa" at bounding box center [511, 130] width 100 height 22
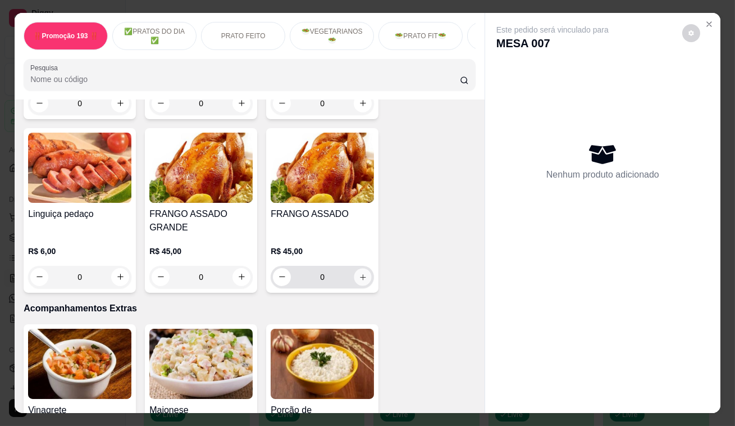
click at [360, 272] on icon "increase-product-quantity" at bounding box center [363, 276] width 8 height 8
type input "1"
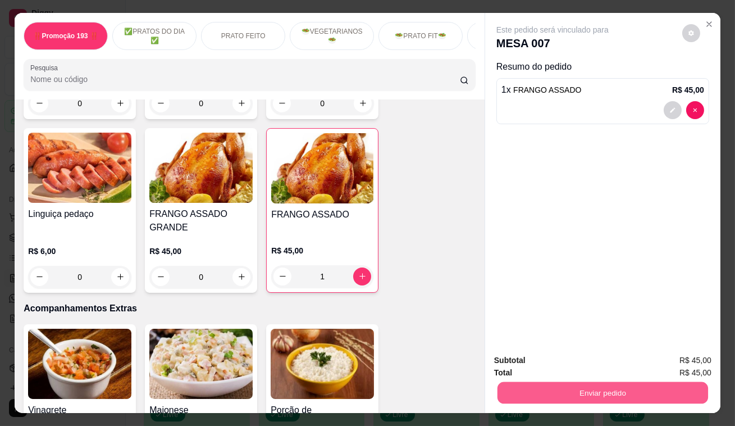
click at [560, 382] on button "Enviar pedido" at bounding box center [603, 393] width 211 height 22
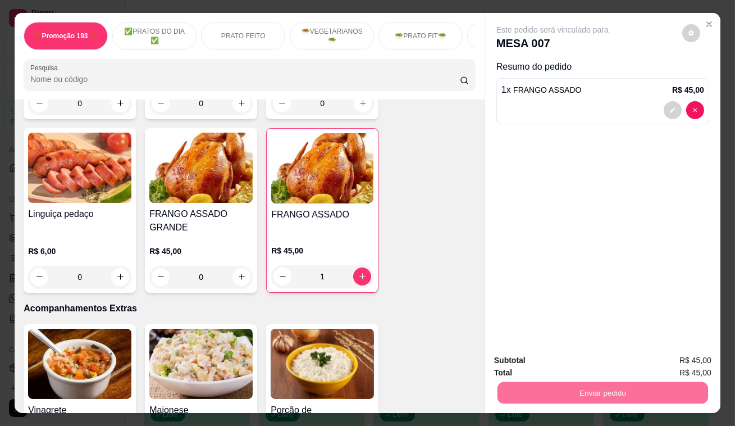
click at [669, 356] on button "Enviar pedido" at bounding box center [683, 361] width 62 height 21
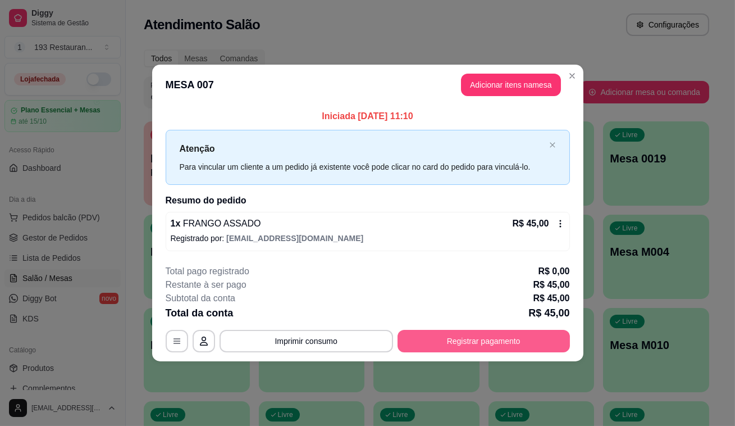
click at [538, 339] on button "Registrar pagamento" at bounding box center [484, 341] width 172 height 22
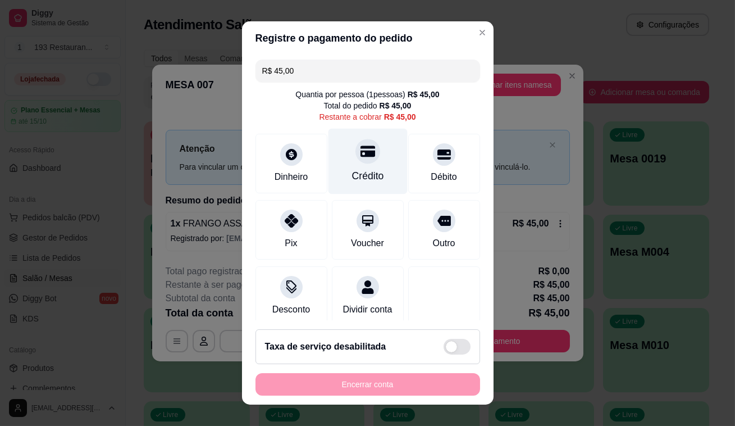
click at [358, 159] on div at bounding box center [368, 151] width 25 height 25
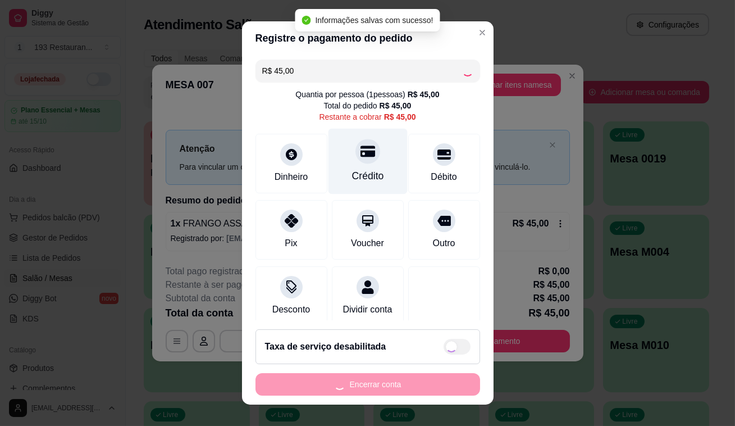
type input "R$ 0,00"
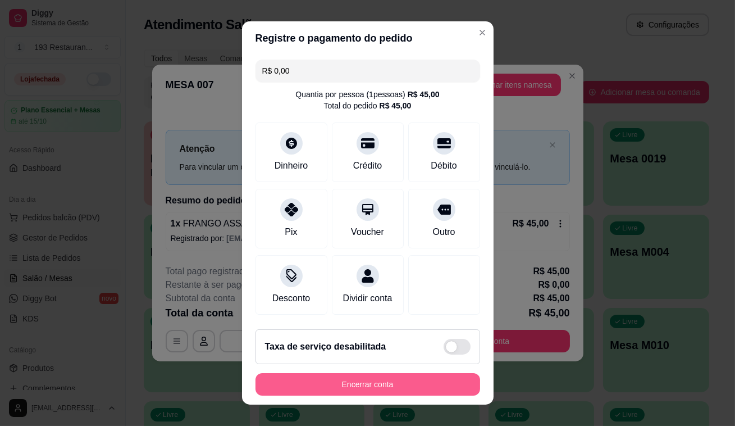
click at [365, 378] on button "Encerrar conta" at bounding box center [368, 384] width 225 height 22
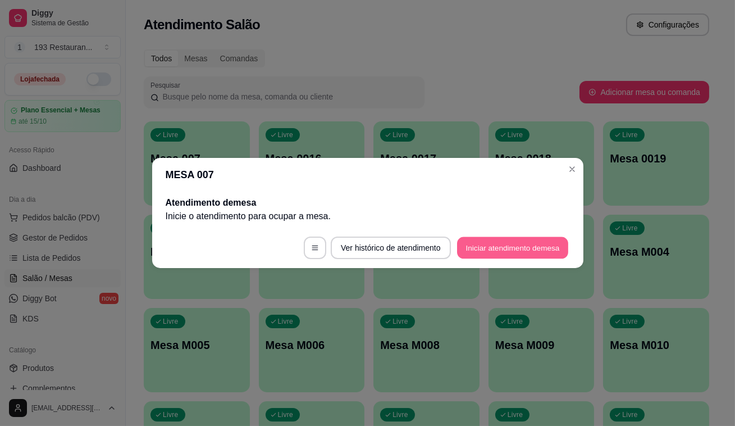
click at [502, 242] on button "Iniciar atendimento de mesa" at bounding box center [512, 248] width 111 height 22
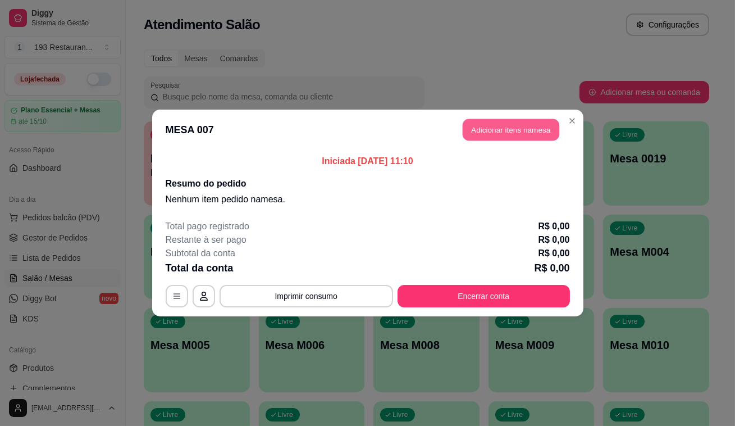
click at [506, 131] on button "Adicionar itens na mesa" at bounding box center [511, 130] width 97 height 22
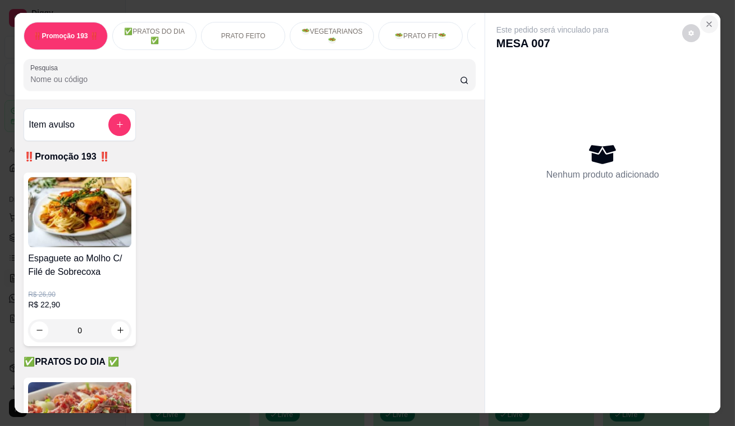
click at [706, 20] on icon "Close" at bounding box center [709, 24] width 9 height 9
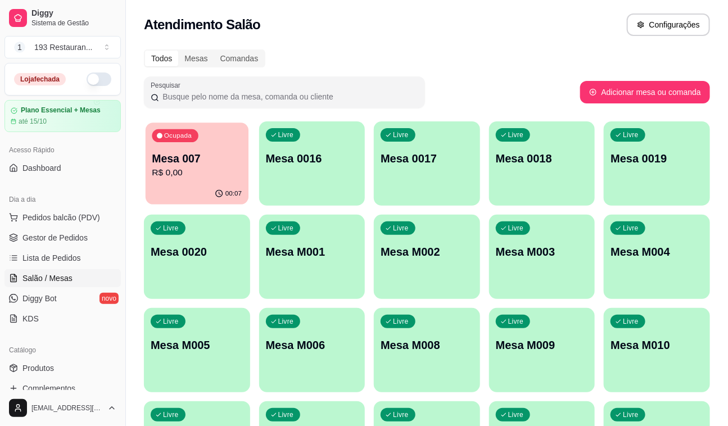
click at [198, 154] on p "Mesa 007" at bounding box center [197, 158] width 90 height 15
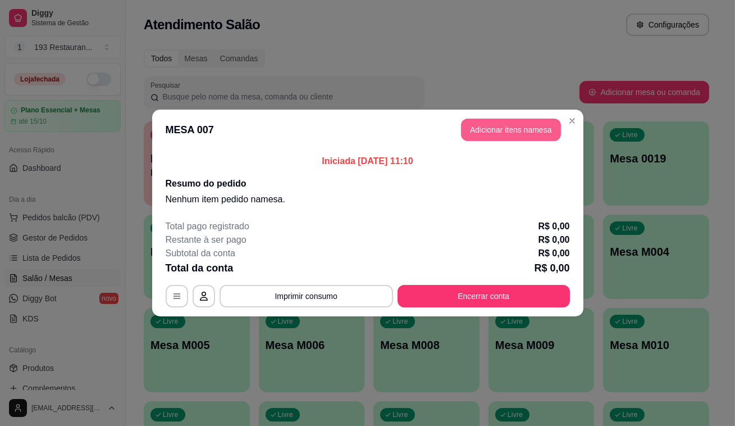
click at [522, 122] on button "Adicionar itens na mesa" at bounding box center [511, 130] width 100 height 22
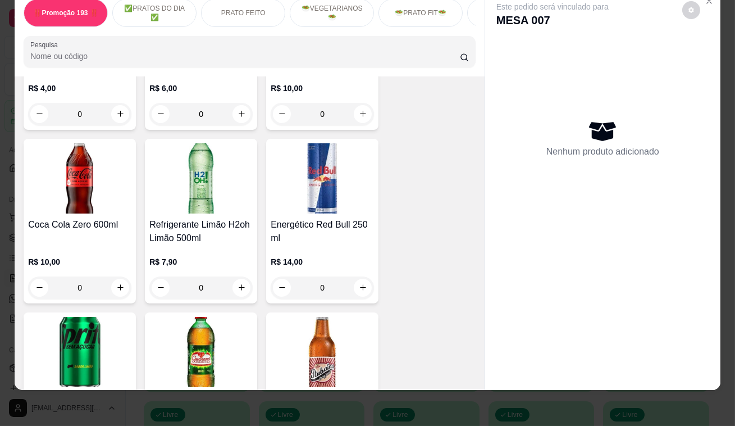
scroll to position [4800, 0]
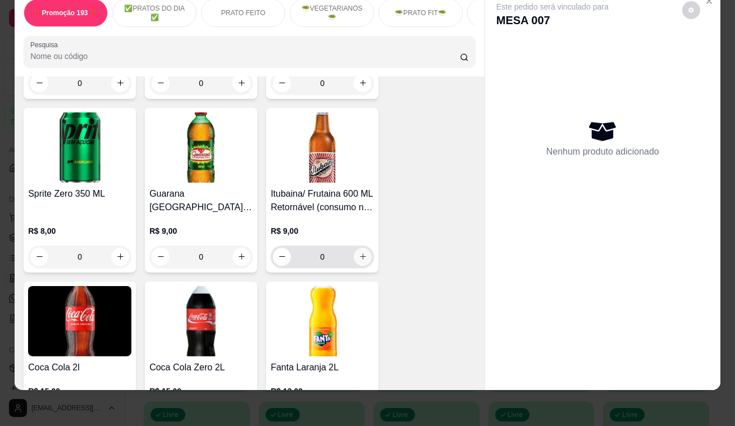
click at [359, 252] on icon "increase-product-quantity" at bounding box center [363, 256] width 8 height 8
type input "1"
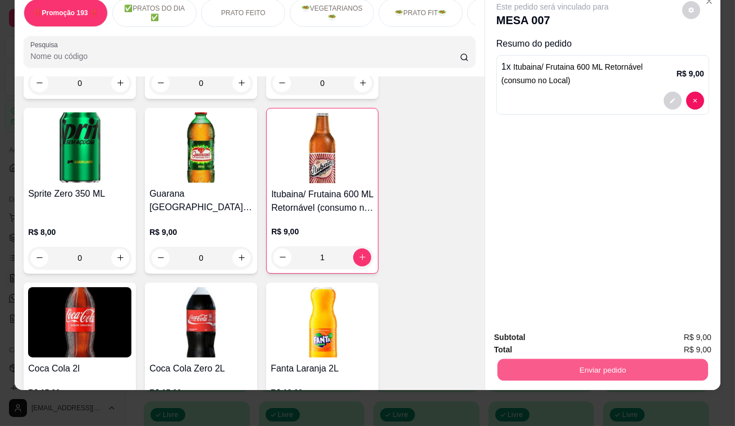
click at [599, 360] on button "Enviar pedido" at bounding box center [603, 370] width 211 height 22
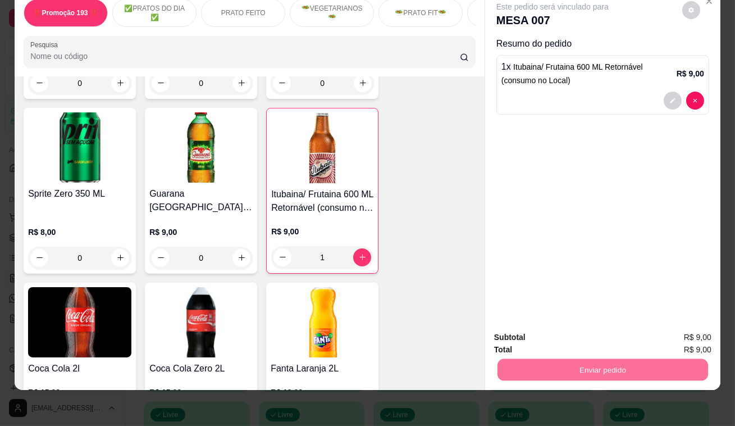
click at [694, 333] on button "Enviar pedido" at bounding box center [683, 334] width 62 height 21
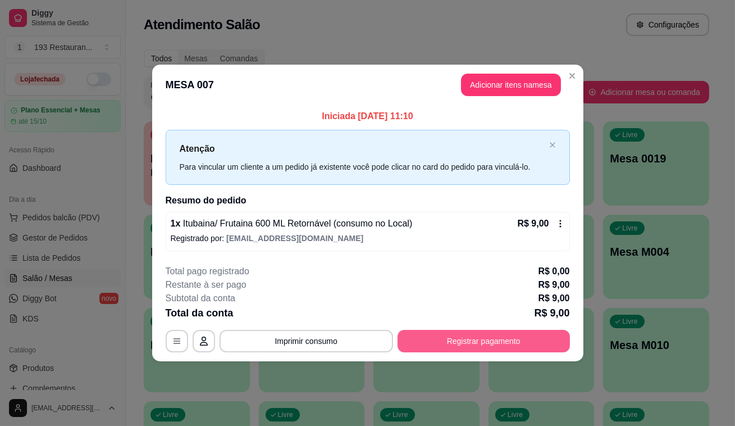
click at [499, 337] on button "Registrar pagamento" at bounding box center [484, 341] width 172 height 22
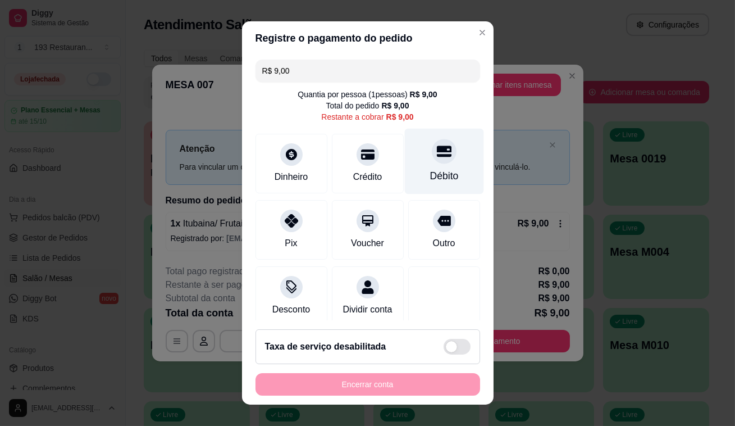
click at [438, 164] on div "Débito" at bounding box center [443, 162] width 79 height 66
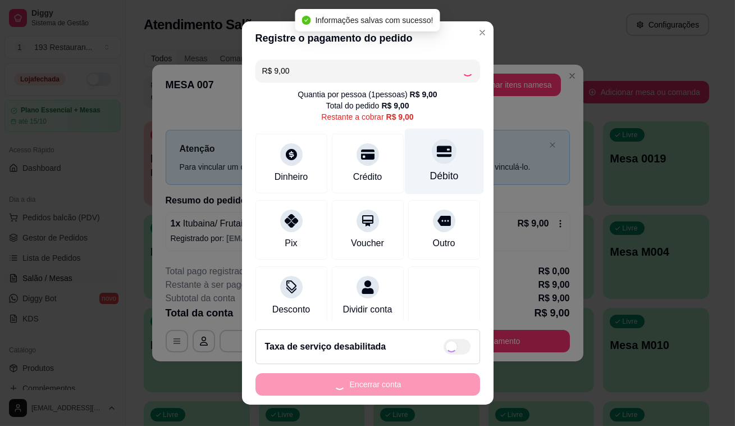
type input "R$ 0,00"
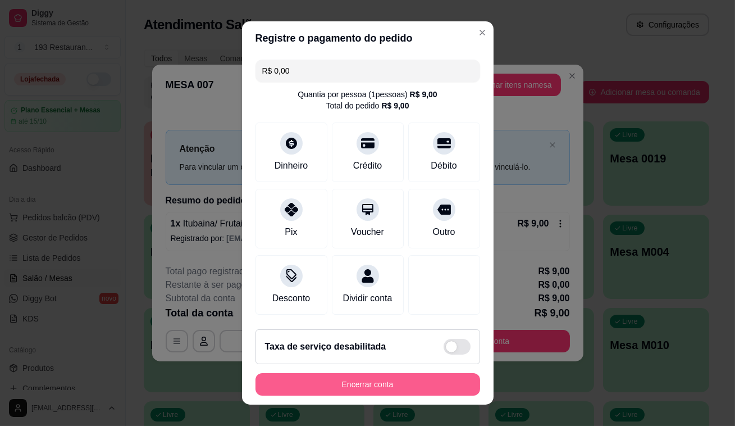
click at [337, 390] on button "Encerrar conta" at bounding box center [368, 384] width 225 height 22
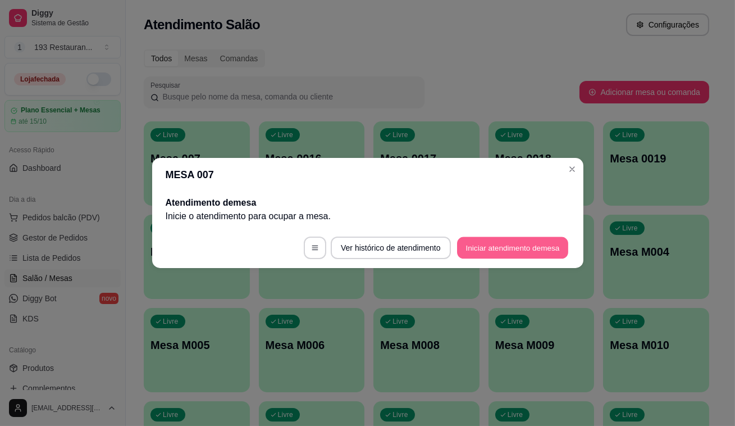
click at [516, 243] on button "Iniciar atendimento de mesa" at bounding box center [512, 248] width 111 height 22
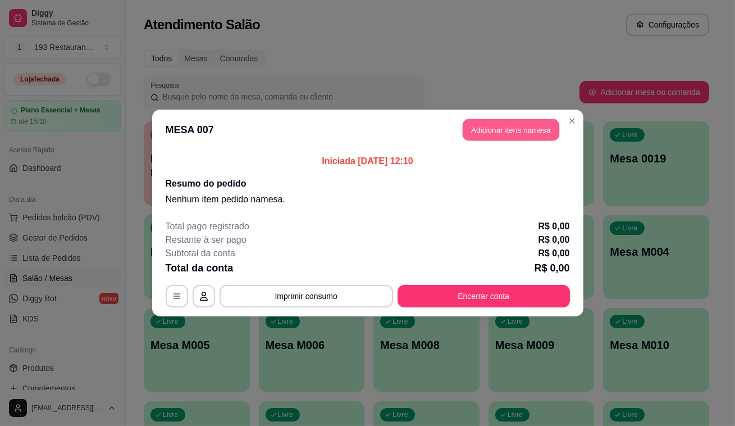
click at [505, 134] on button "Adicionar itens na mesa" at bounding box center [511, 130] width 97 height 22
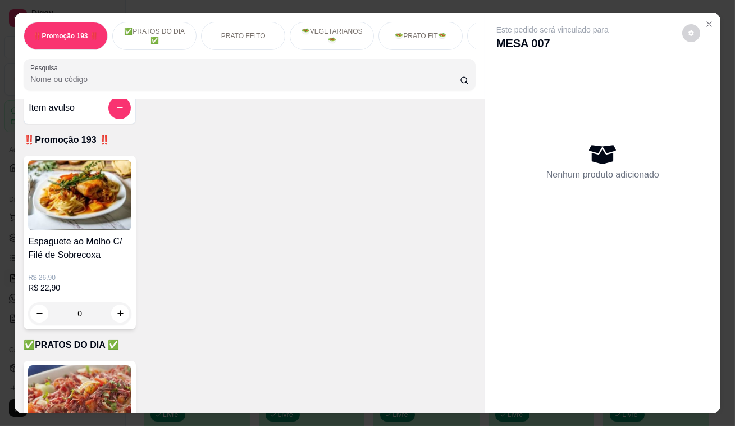
scroll to position [0, 0]
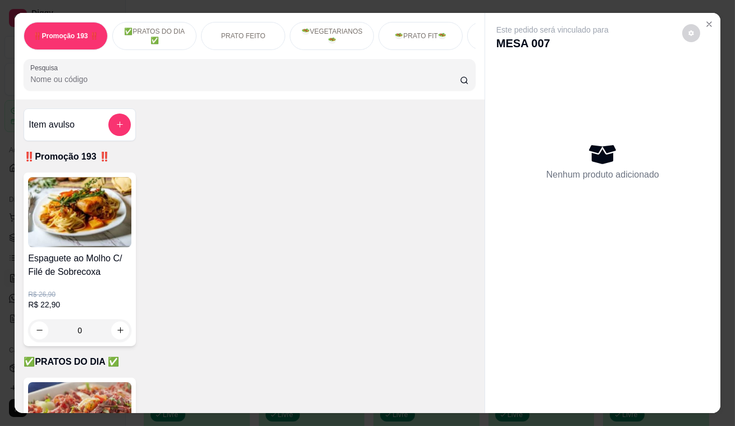
click at [249, 31] on p "PRATO FEITO" at bounding box center [243, 35] width 44 height 9
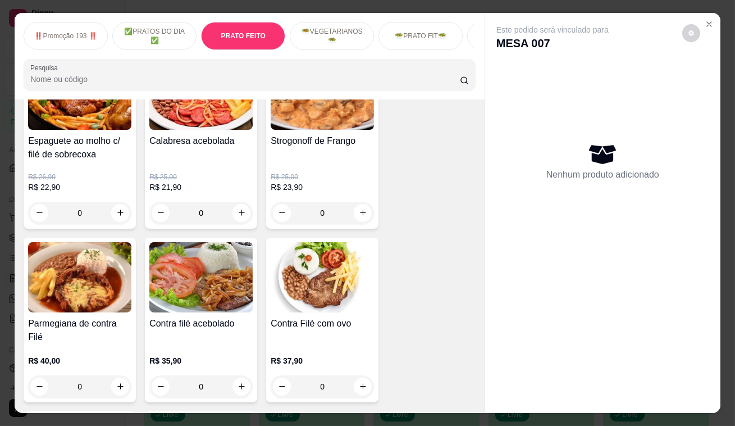
scroll to position [766, 0]
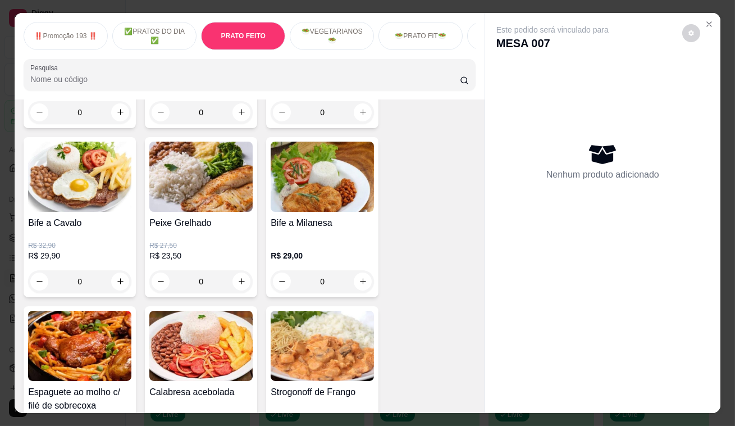
click at [178, 27] on p "✅PRATOS DO DIA ✅" at bounding box center [154, 36] width 65 height 18
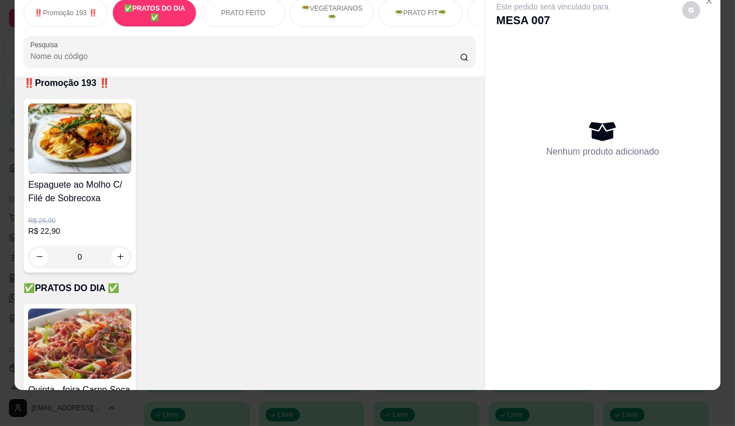
scroll to position [0, 0]
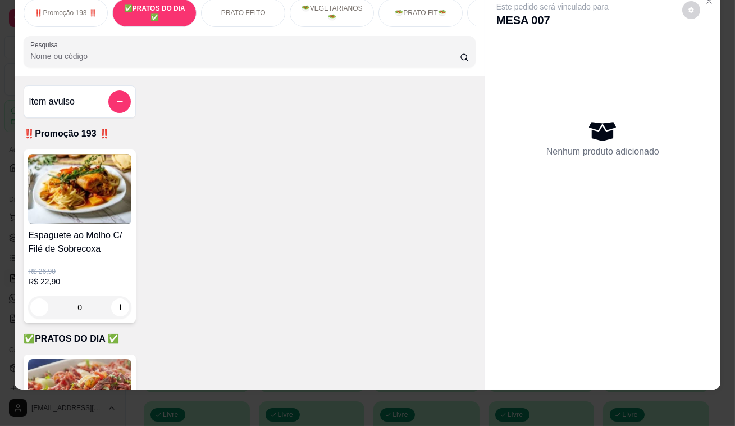
click at [297, 417] on div "‼️Promoção 193 ‼️ ✅PRATOS DO DIA ✅ PRATO FEITO 🥗VEGETARIANOS🥗 🥗PRATO FIT🥗 CHURR…" at bounding box center [367, 213] width 735 height 426
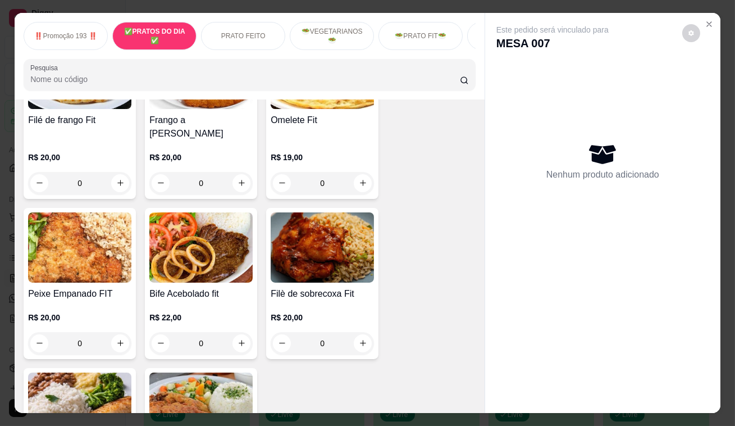
scroll to position [1940, 0]
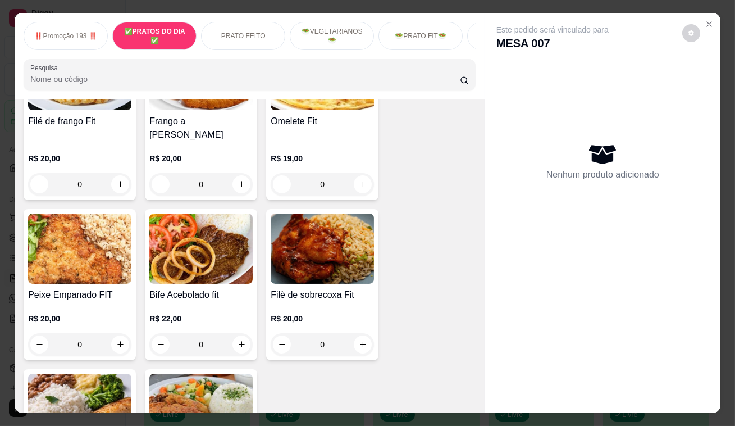
click at [56, 34] on p "‼️Promoção 193 ‼️" at bounding box center [65, 35] width 62 height 9
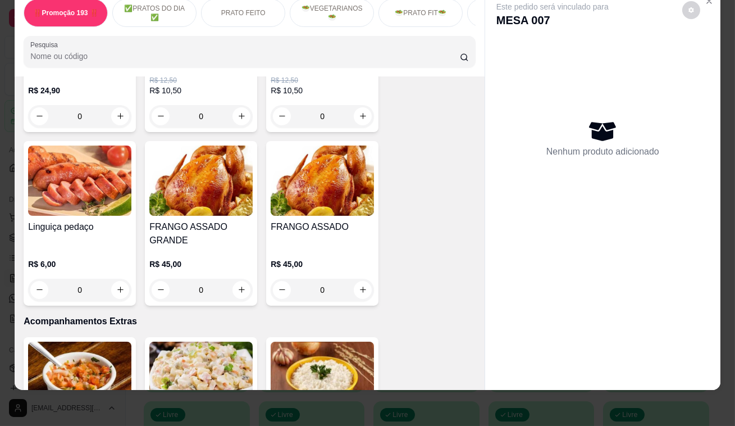
scroll to position [2706, 0]
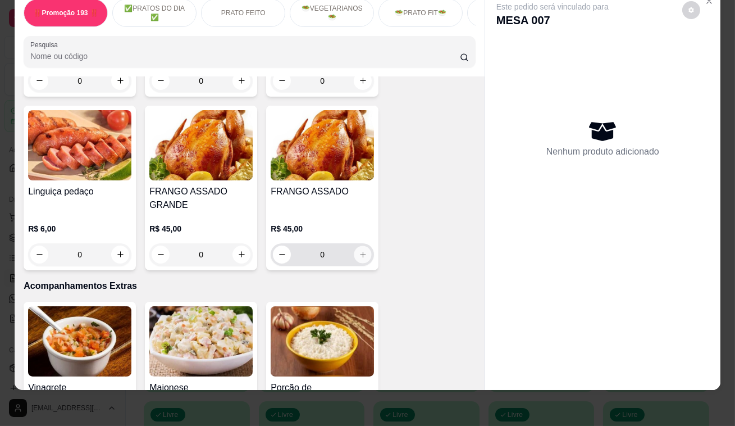
click at [362, 250] on icon "increase-product-quantity" at bounding box center [363, 254] width 8 height 8
type input "1"
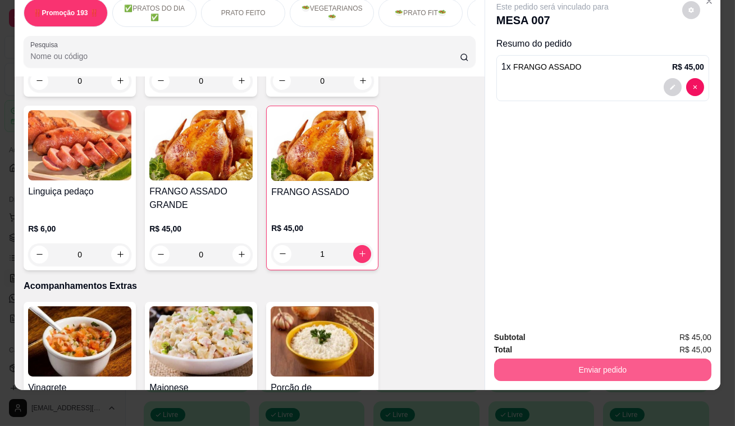
click at [567, 362] on button "Enviar pedido" at bounding box center [602, 369] width 217 height 22
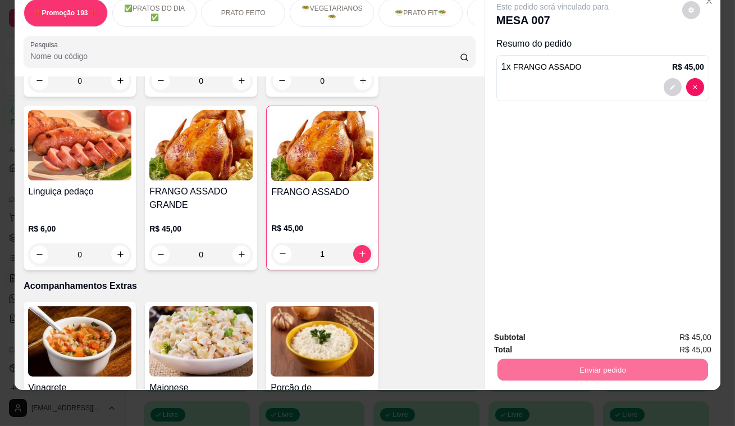
click at [674, 330] on button "Enviar pedido" at bounding box center [682, 334] width 63 height 21
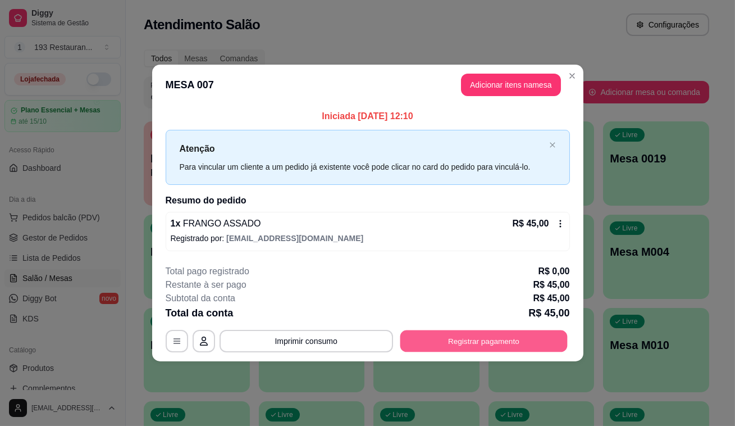
click at [478, 337] on button "Registrar pagamento" at bounding box center [483, 341] width 167 height 22
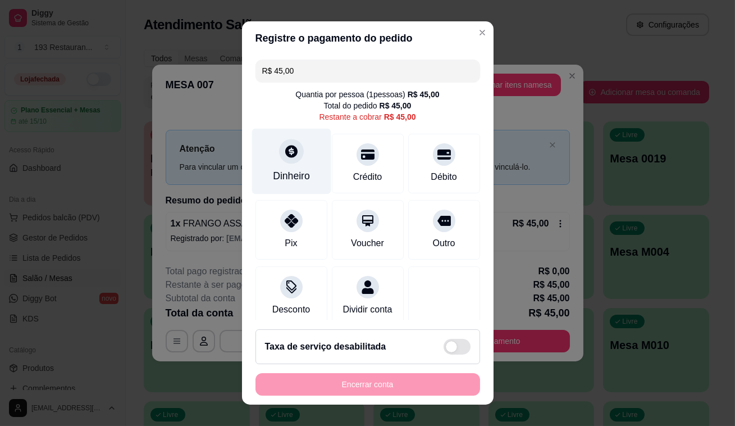
click at [285, 153] on icon at bounding box center [291, 151] width 12 height 12
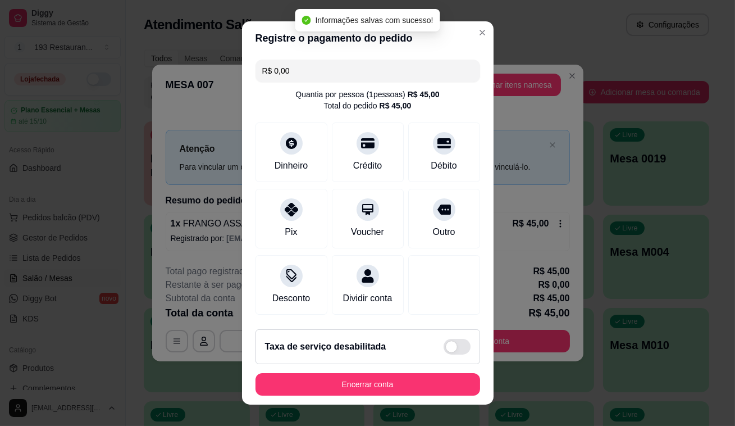
type input "R$ 0,00"
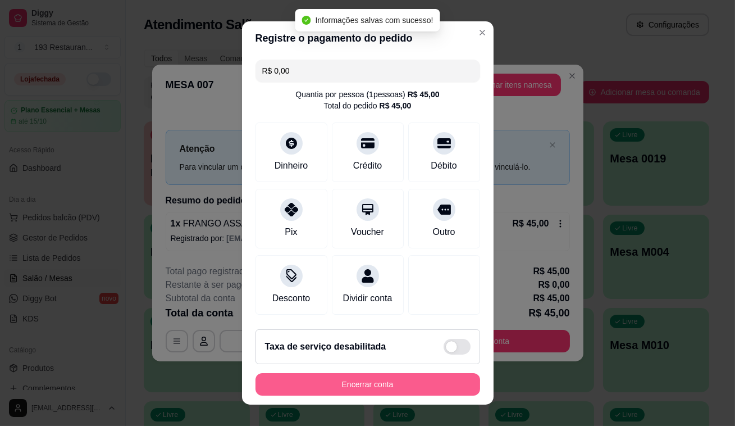
click at [376, 382] on button "Encerrar conta" at bounding box center [368, 384] width 225 height 22
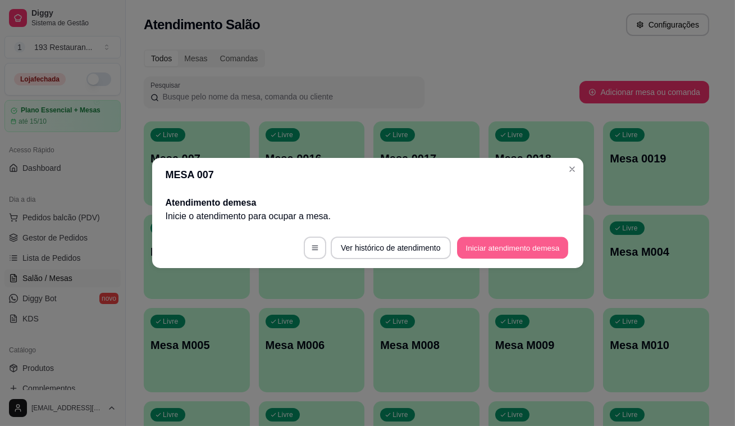
click at [519, 248] on button "Iniciar atendimento de mesa" at bounding box center [512, 248] width 111 height 22
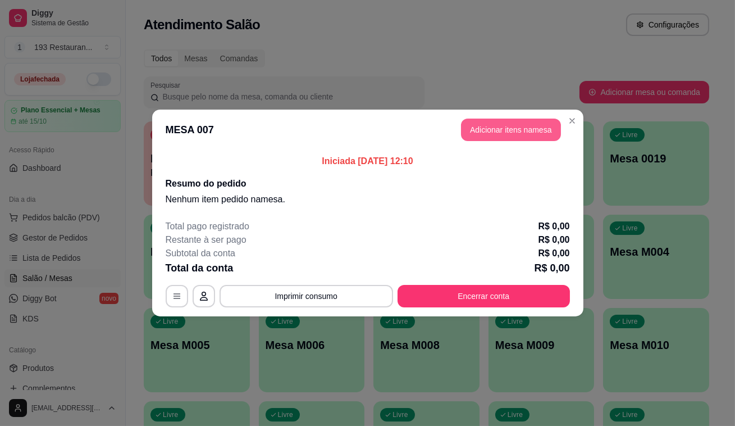
click at [522, 129] on button "Adicionar itens na mesa" at bounding box center [511, 130] width 100 height 22
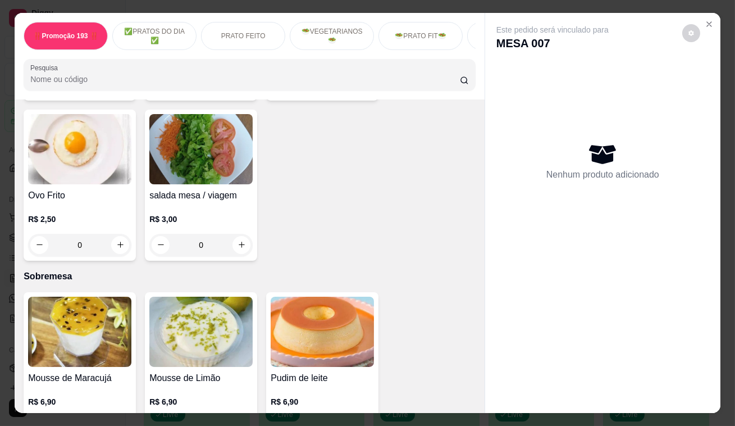
scroll to position [3371, 0]
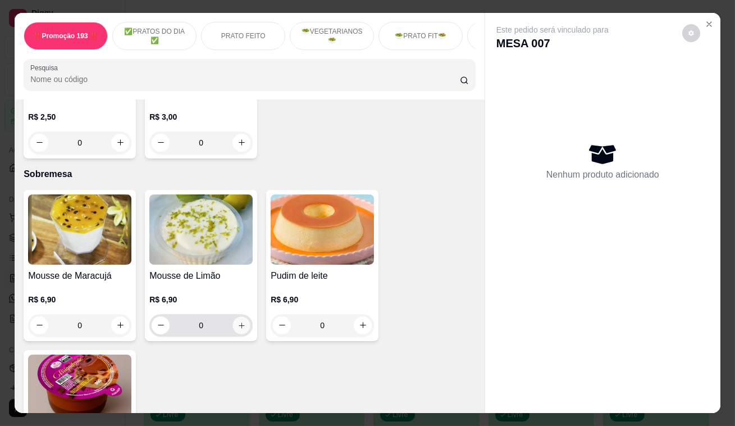
click at [239, 322] on icon "increase-product-quantity" at bounding box center [242, 325] width 6 height 6
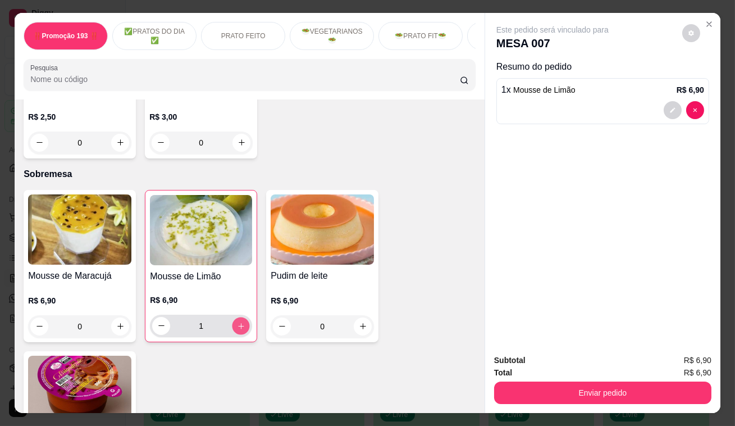
click at [238, 321] on icon "increase-product-quantity" at bounding box center [241, 325] width 8 height 8
type input "2"
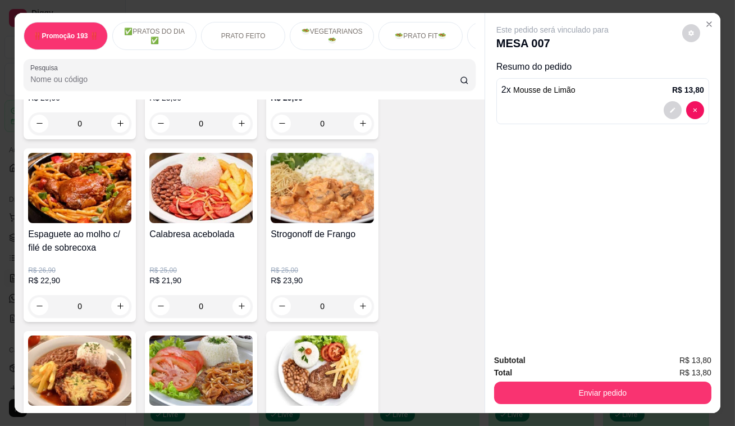
scroll to position [919, 0]
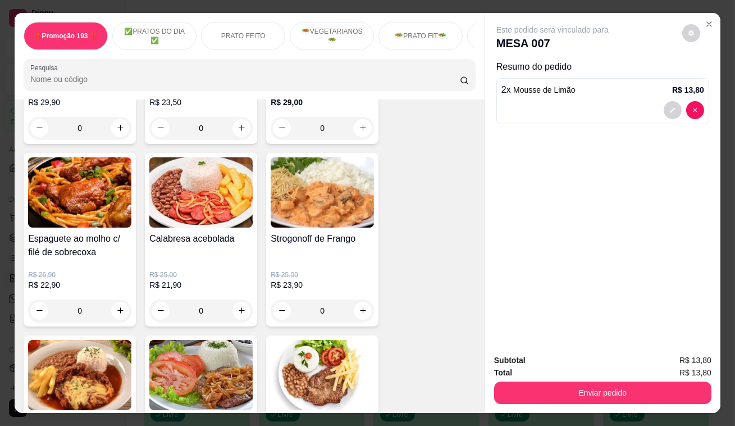
click at [82, 208] on img at bounding box center [79, 192] width 103 height 70
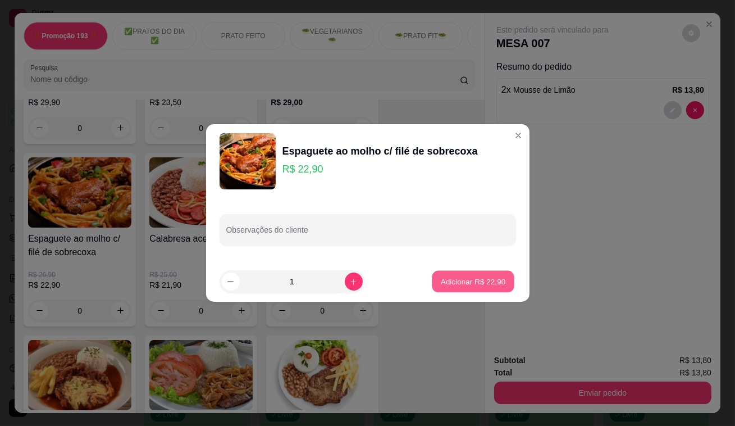
click at [484, 275] on button "Adicionar R$ 22,90" at bounding box center [474, 282] width 83 height 22
type input "1"
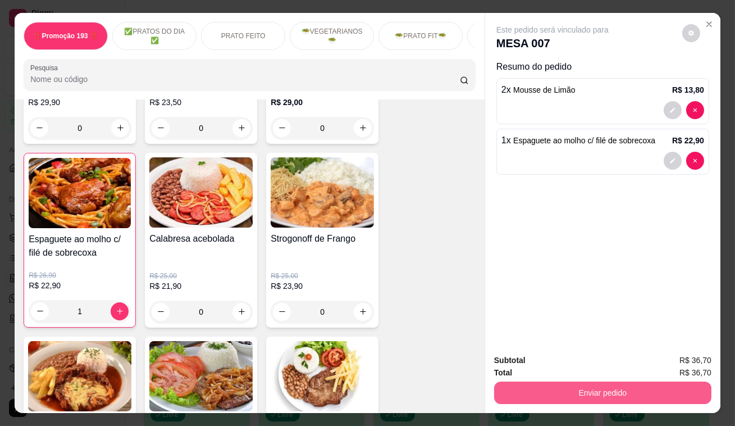
click at [590, 388] on button "Enviar pedido" at bounding box center [602, 392] width 217 height 22
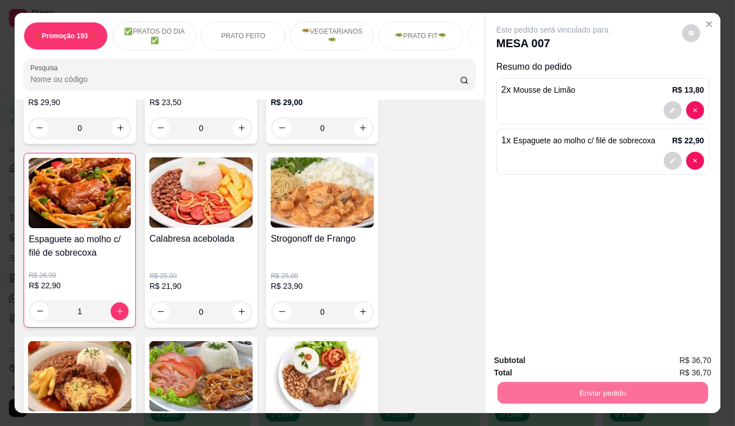
click at [696, 361] on button "Enviar pedido" at bounding box center [682, 361] width 63 height 21
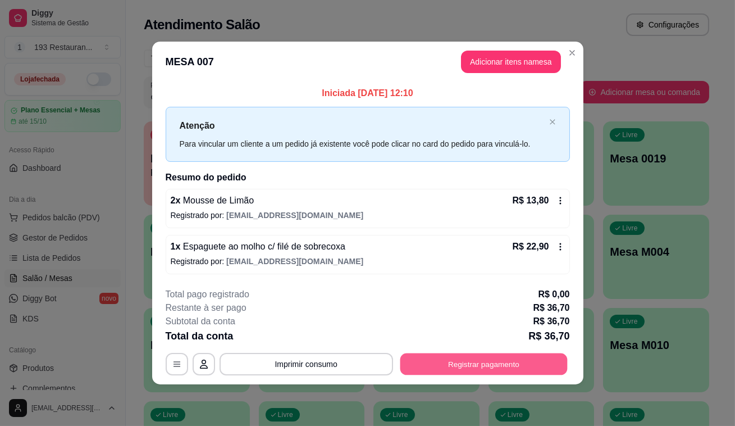
click at [508, 360] on button "Registrar pagamento" at bounding box center [483, 364] width 167 height 22
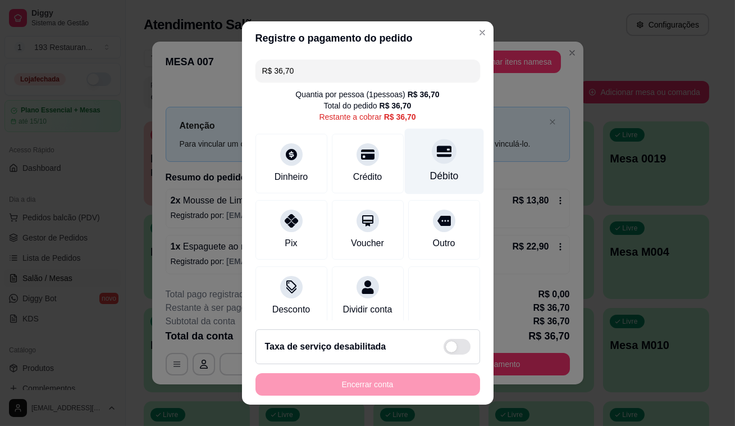
click at [439, 147] on div "Débito" at bounding box center [443, 162] width 79 height 66
type input "R$ 0,00"
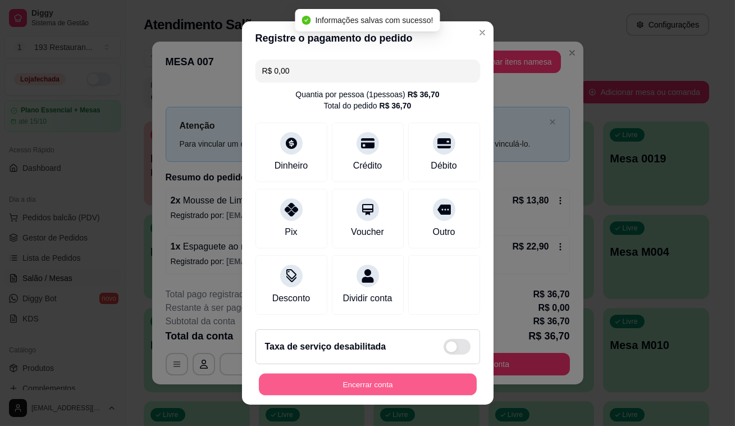
click at [392, 384] on button "Encerrar conta" at bounding box center [368, 385] width 218 height 22
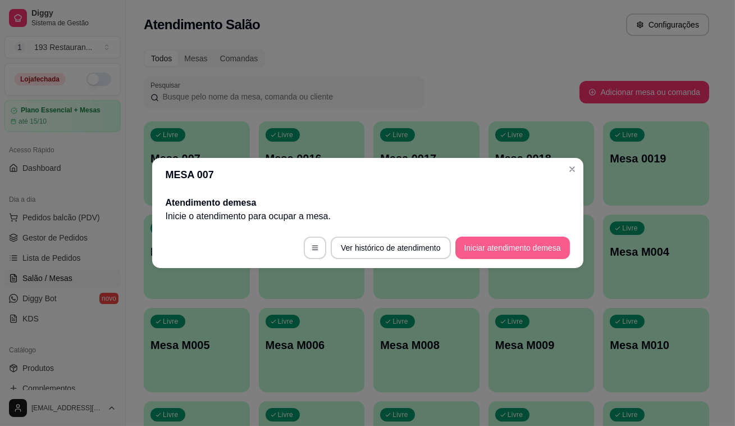
click at [480, 248] on button "Iniciar atendimento de mesa" at bounding box center [513, 248] width 115 height 22
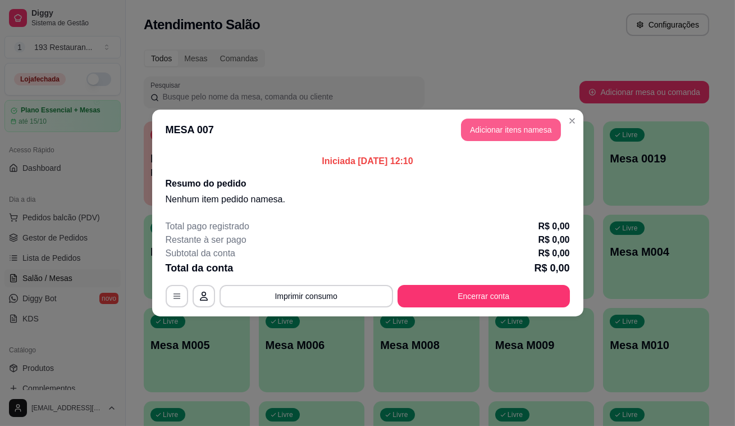
click at [533, 127] on button "Adicionar itens na mesa" at bounding box center [511, 130] width 100 height 22
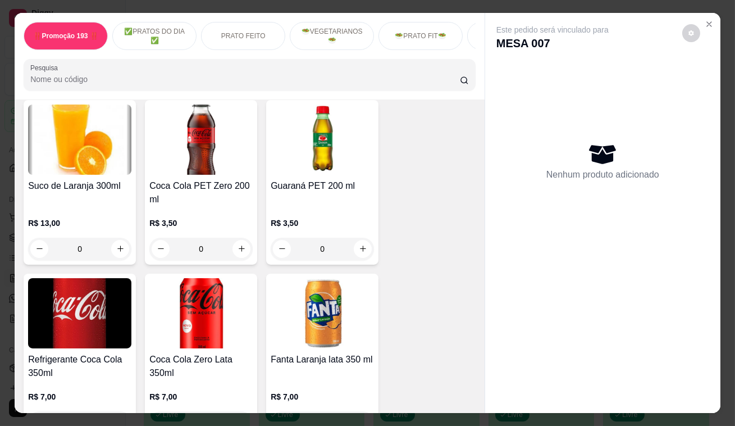
scroll to position [3677, 0]
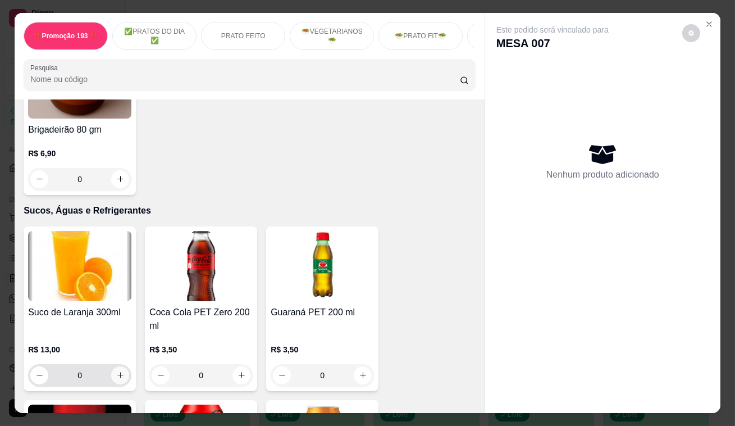
click at [120, 371] on icon "increase-product-quantity" at bounding box center [120, 375] width 8 height 8
type input "1"
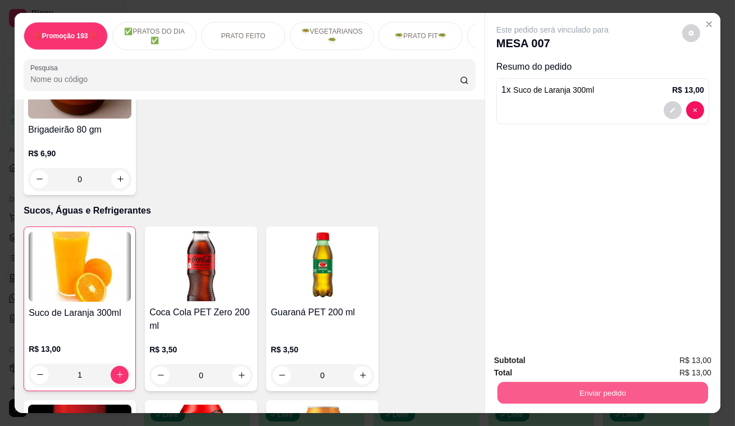
click at [587, 385] on button "Enviar pedido" at bounding box center [603, 393] width 211 height 22
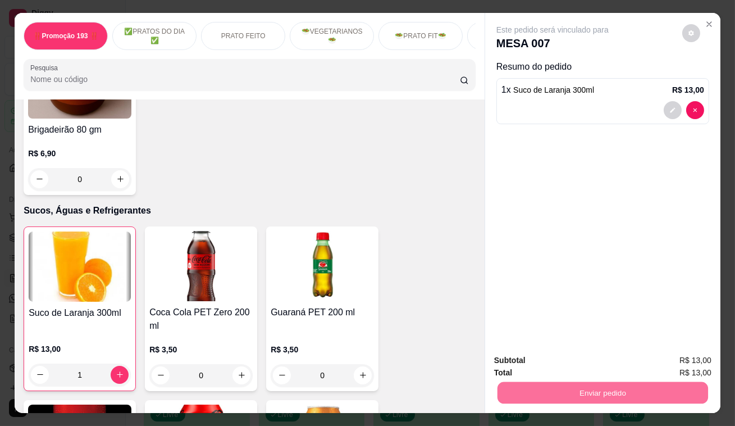
click at [685, 366] on button "Enviar pedido" at bounding box center [683, 361] width 62 height 21
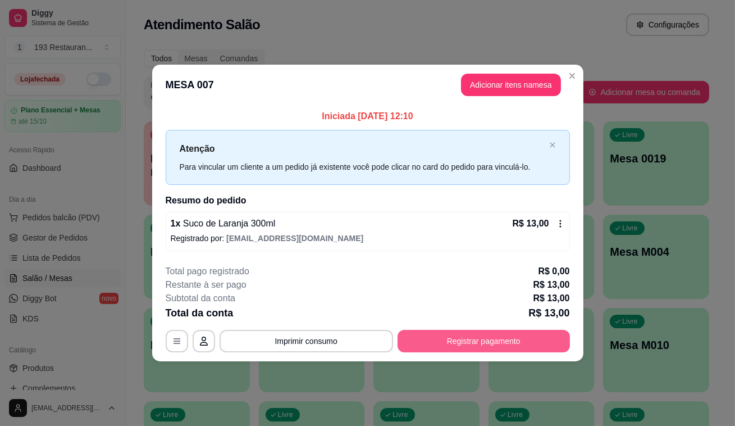
click at [481, 338] on button "Registrar pagamento" at bounding box center [484, 341] width 172 height 22
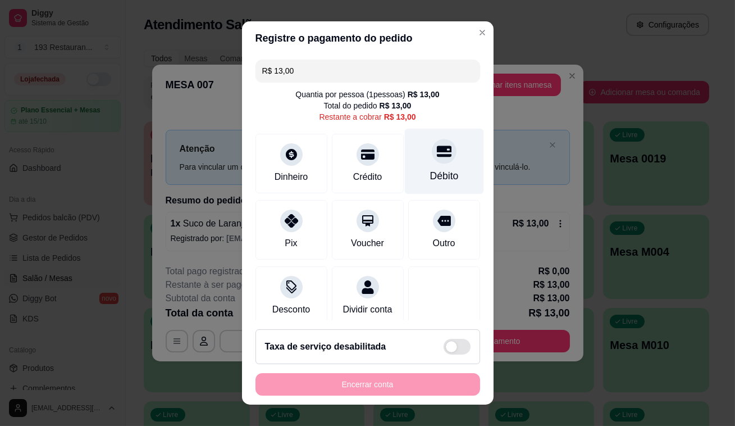
click at [436, 154] on div at bounding box center [444, 151] width 25 height 25
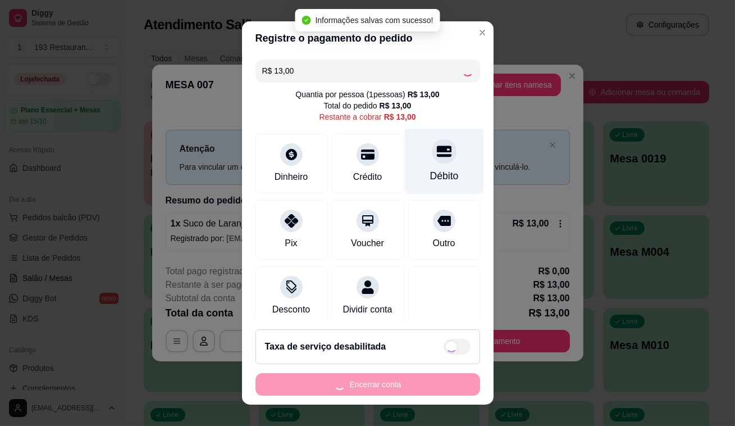
type input "R$ 0,00"
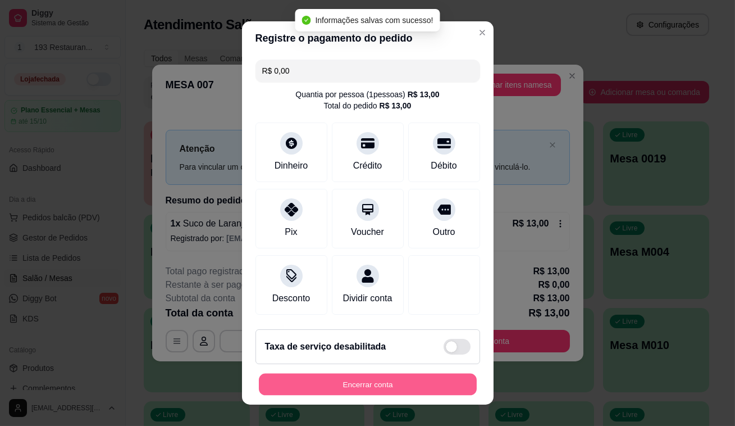
click at [334, 380] on button "Encerrar conta" at bounding box center [368, 385] width 218 height 22
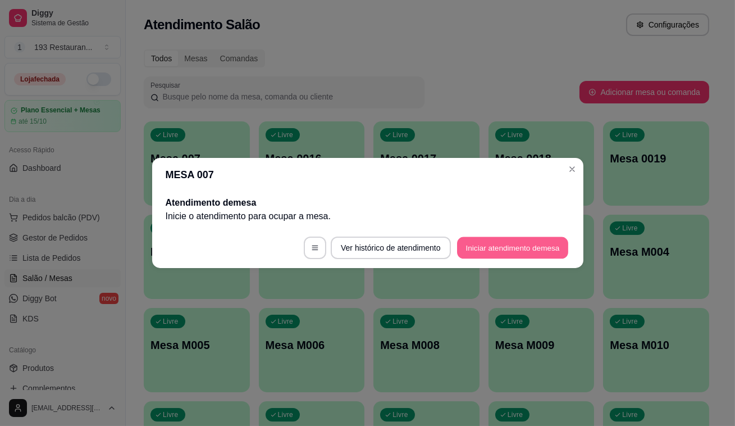
click at [498, 250] on button "Iniciar atendimento de mesa" at bounding box center [512, 248] width 111 height 22
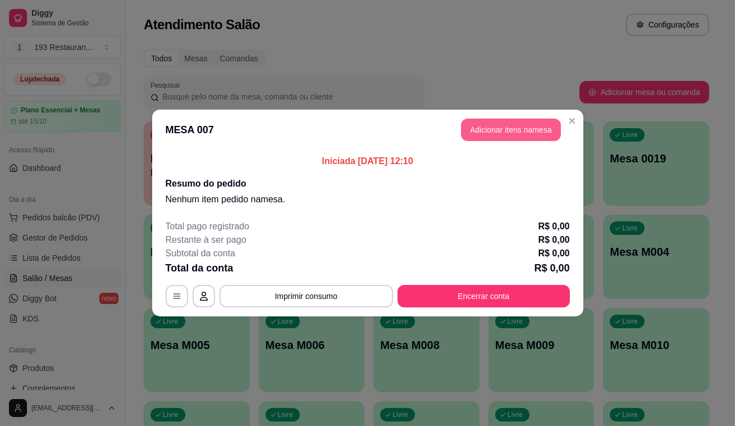
click at [516, 123] on button "Adicionar itens na mesa" at bounding box center [511, 130] width 100 height 22
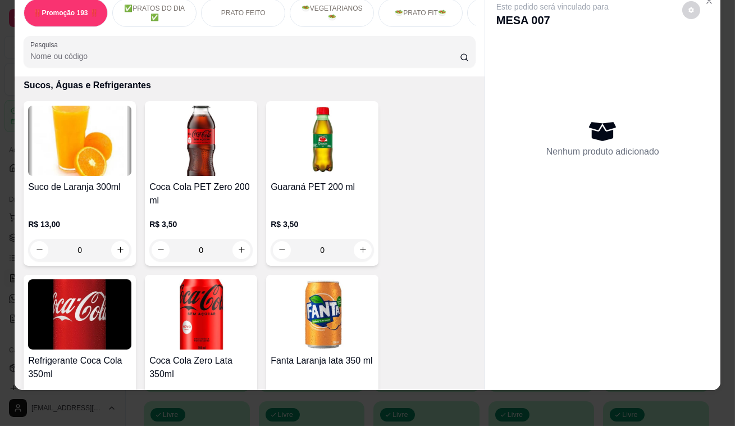
scroll to position [3830, 0]
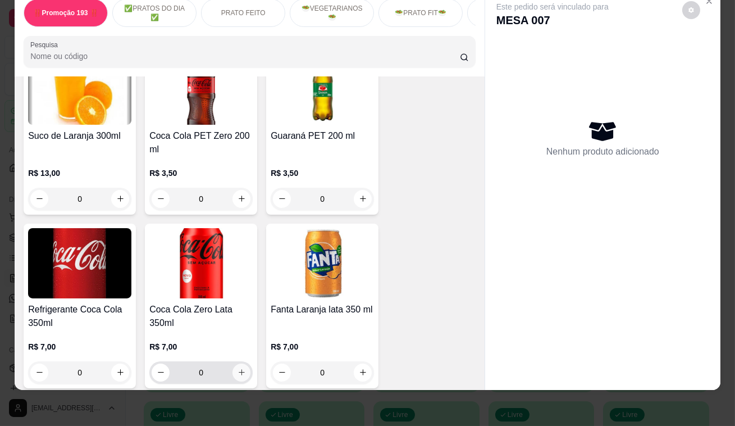
click at [238, 368] on icon "increase-product-quantity" at bounding box center [242, 372] width 8 height 8
type input "1"
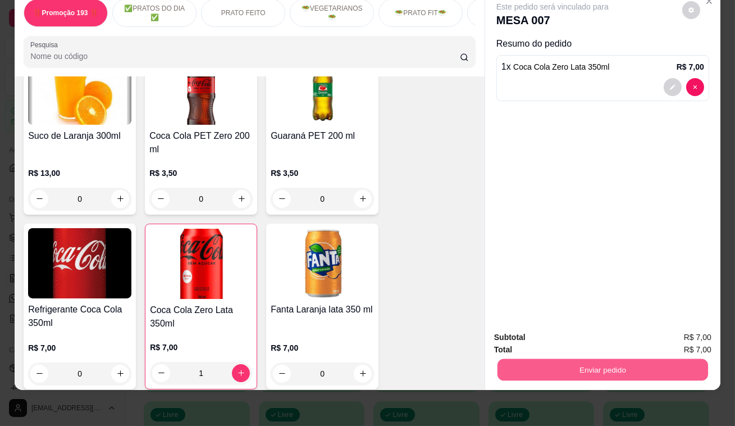
click at [598, 364] on button "Enviar pedido" at bounding box center [603, 370] width 211 height 22
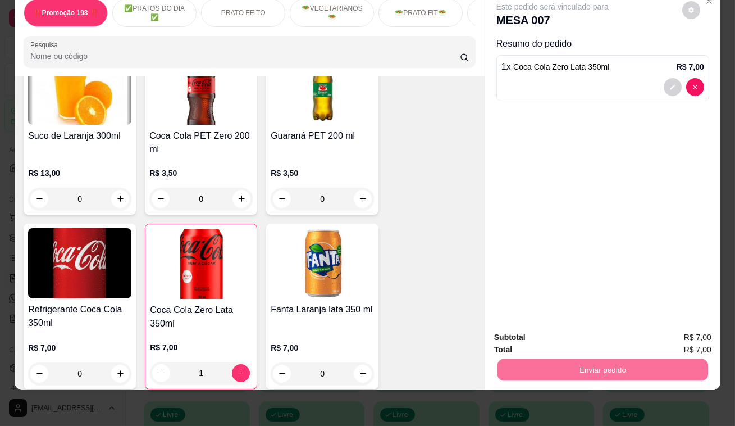
click at [697, 333] on button "Enviar pedido" at bounding box center [682, 334] width 63 height 21
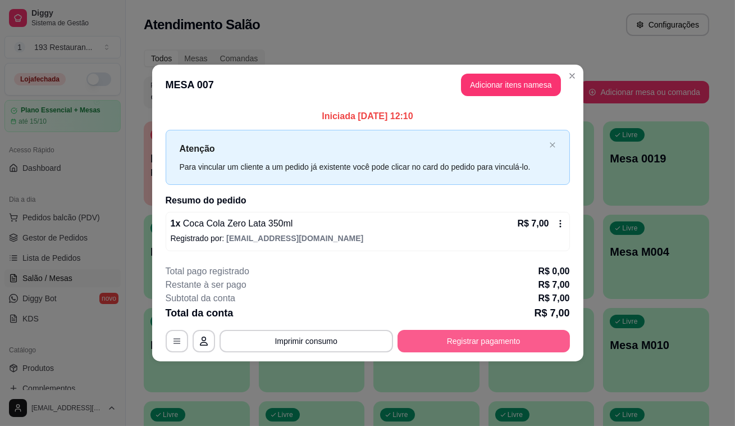
click at [499, 338] on button "Registrar pagamento" at bounding box center [484, 341] width 172 height 22
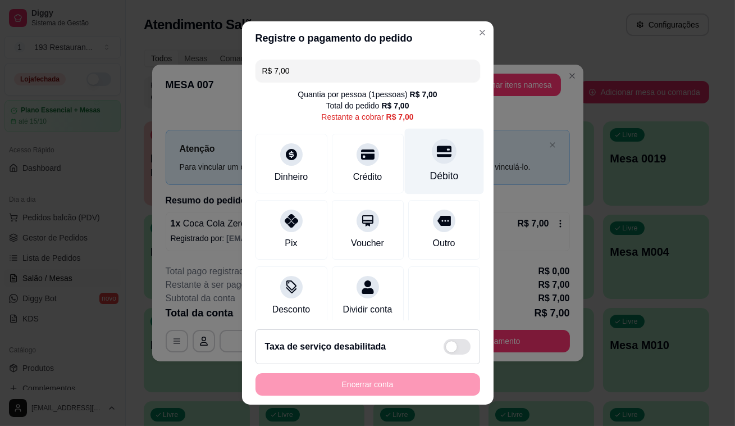
click at [432, 160] on div at bounding box center [444, 151] width 25 height 25
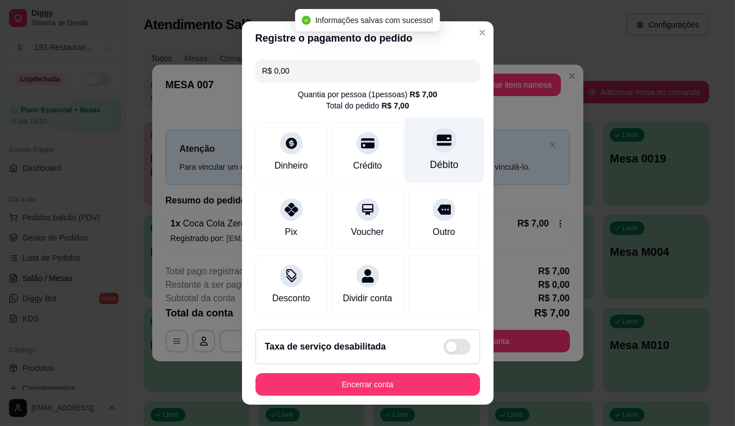
type input "R$ 0,00"
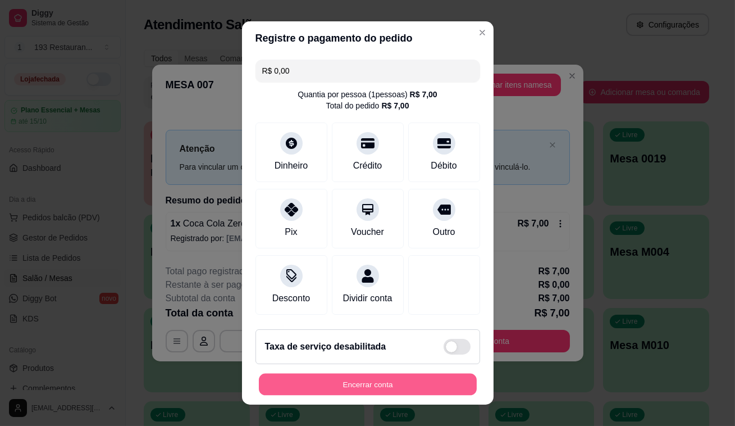
click at [379, 381] on button "Encerrar conta" at bounding box center [368, 385] width 218 height 22
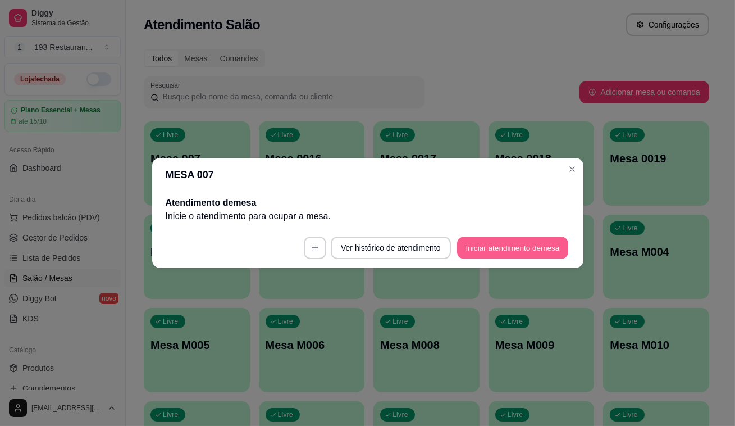
click at [519, 247] on button "Iniciar atendimento de mesa" at bounding box center [512, 248] width 111 height 22
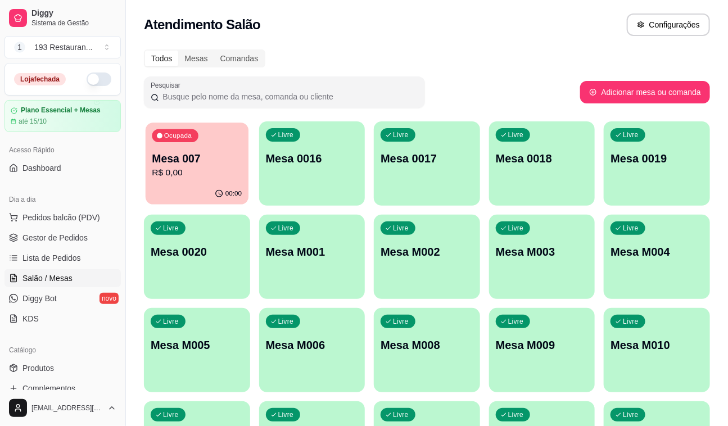
click at [194, 175] on p "R$ 0,00" at bounding box center [197, 172] width 90 height 13
click at [483, 48] on div "Todos Mesas Comandas Pesquisar Adicionar mesa ou comanda Ocupada Mesa 007 R$ 0,…" at bounding box center [427, 271] width 602 height 456
click at [190, 150] on div "Ocupada Mesa 007 R$ 0,00" at bounding box center [197, 152] width 106 height 62
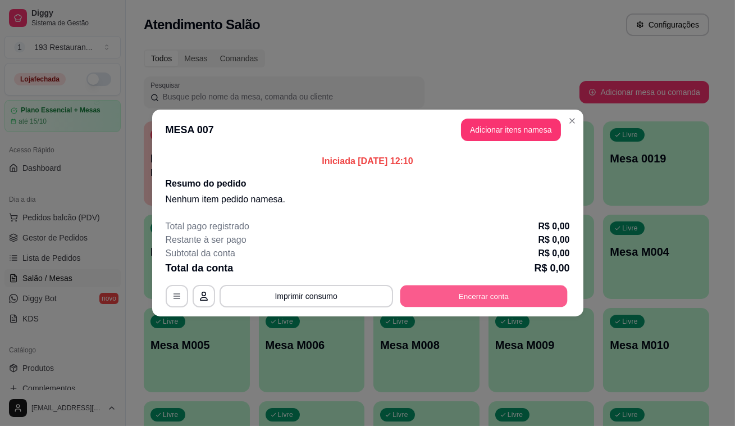
click at [482, 295] on button "Encerrar conta" at bounding box center [483, 296] width 167 height 22
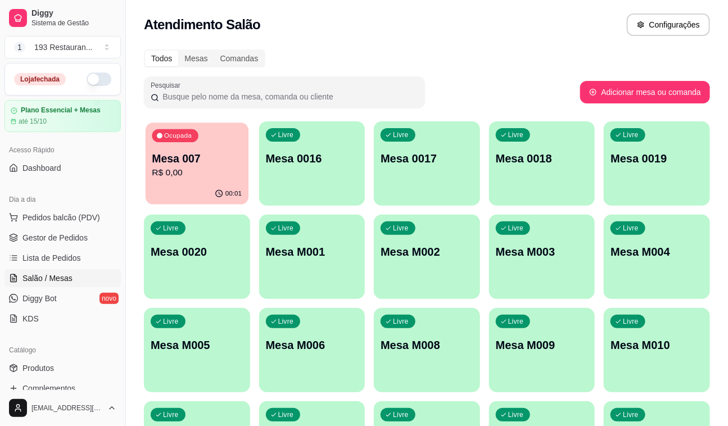
click at [225, 166] on p "R$ 0,00" at bounding box center [197, 172] width 90 height 13
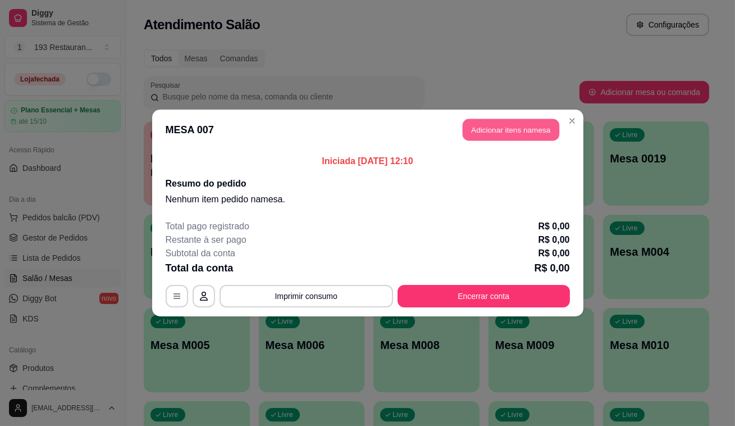
click at [483, 124] on button "Adicionar itens na mesa" at bounding box center [511, 130] width 97 height 22
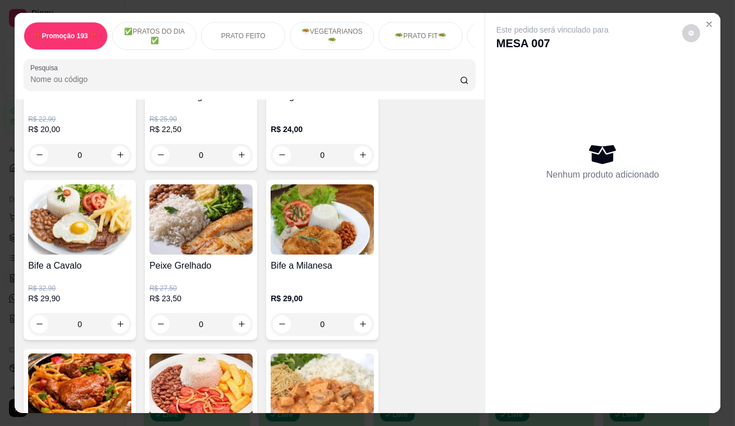
scroll to position [715, 0]
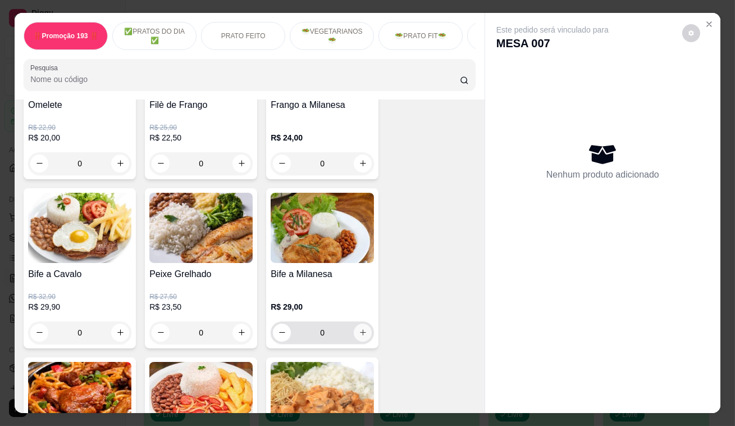
click at [360, 337] on icon "increase-product-quantity" at bounding box center [363, 332] width 8 height 8
type input "1"
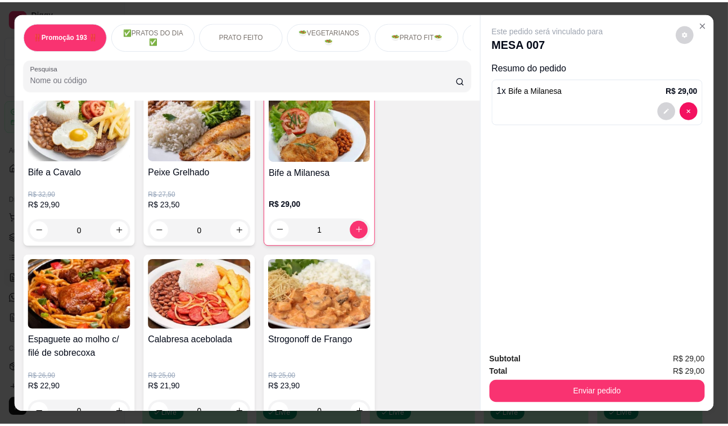
scroll to position [562, 0]
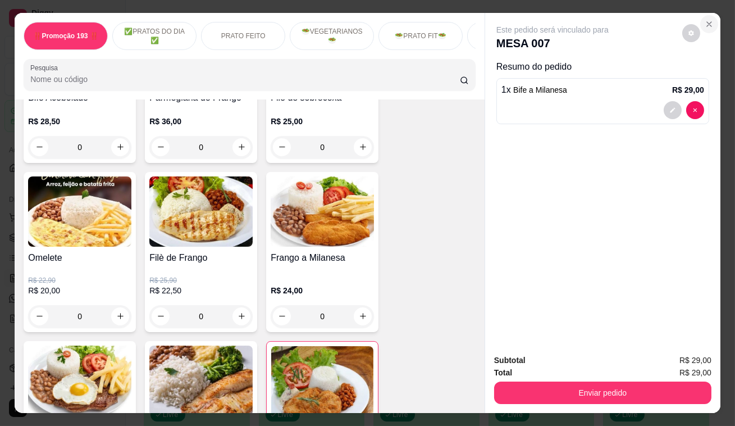
click at [707, 22] on icon "Close" at bounding box center [709, 24] width 4 height 4
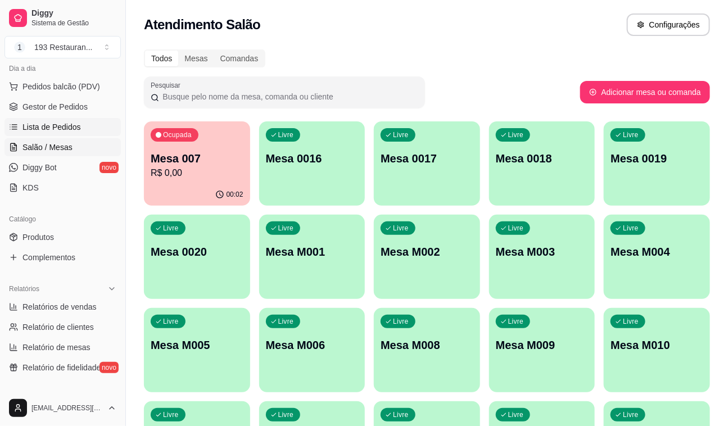
scroll to position [153, 0]
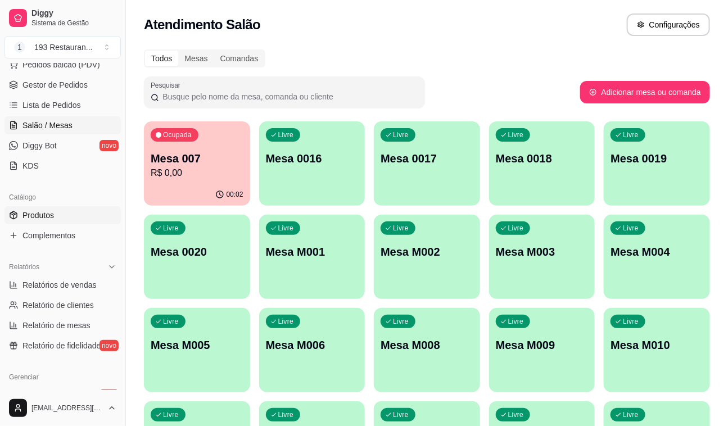
click at [60, 208] on link "Produtos" at bounding box center [62, 215] width 116 height 18
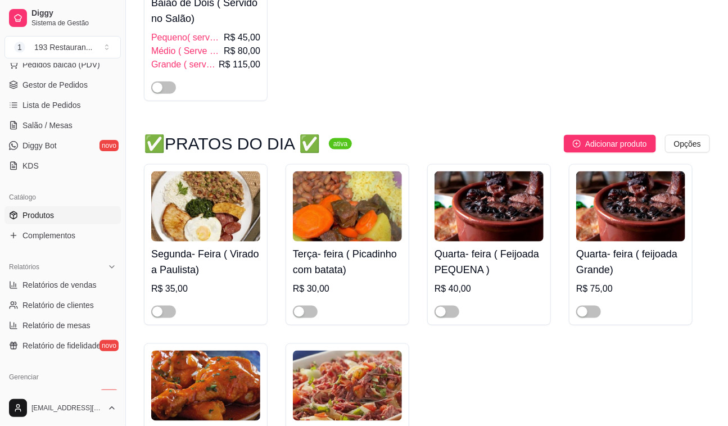
scroll to position [612, 0]
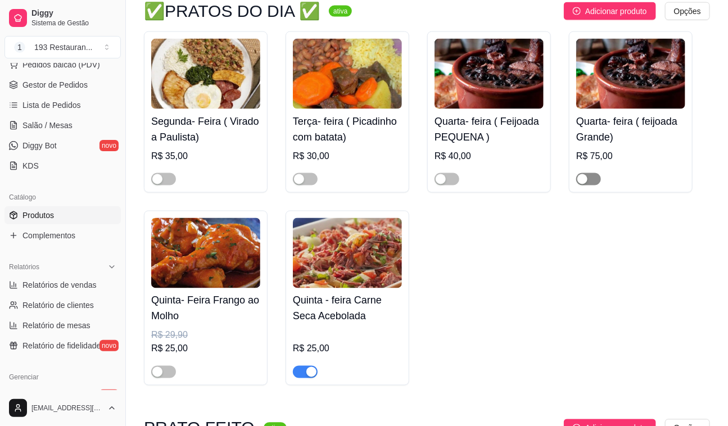
click at [590, 180] on span "button" at bounding box center [588, 179] width 25 height 12
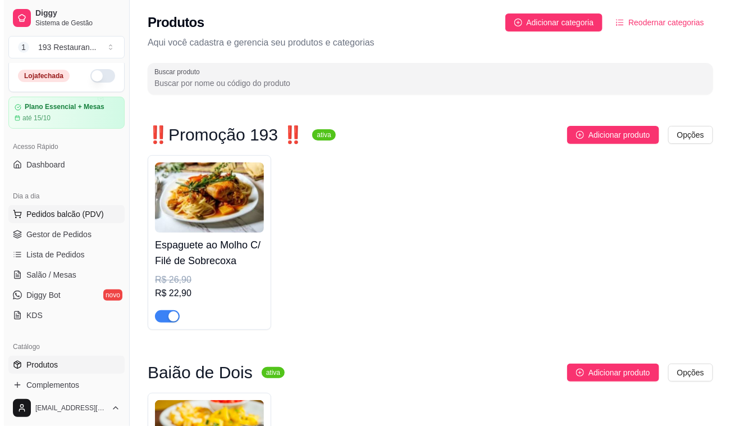
scroll to position [0, 0]
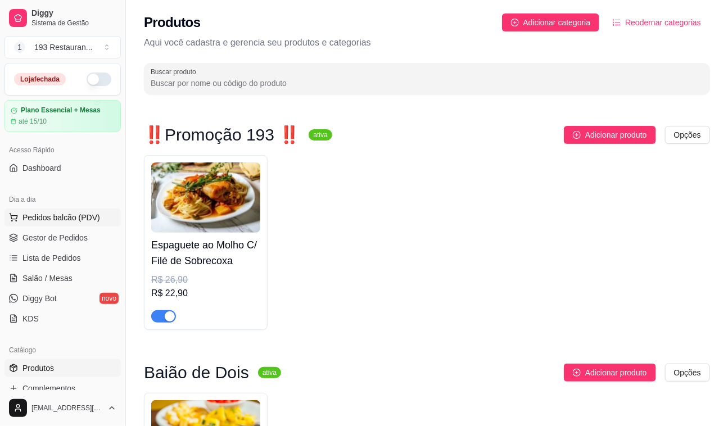
click at [74, 216] on span "Pedidos balcão (PDV)" at bounding box center [61, 217] width 78 height 11
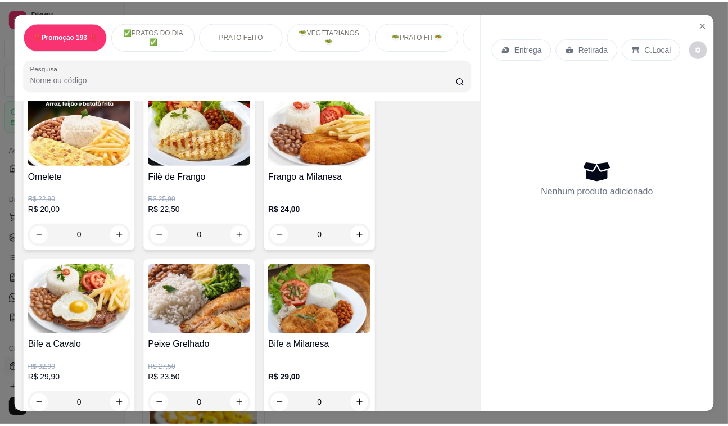
scroll to position [511, 0]
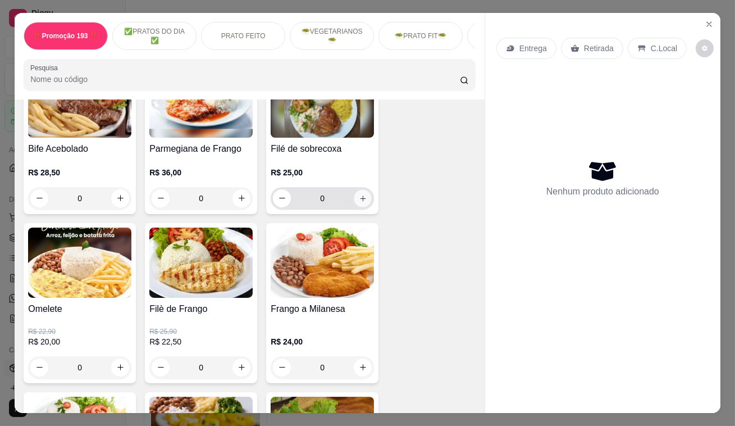
click at [362, 199] on icon "increase-product-quantity" at bounding box center [363, 198] width 8 height 8
type input "1"
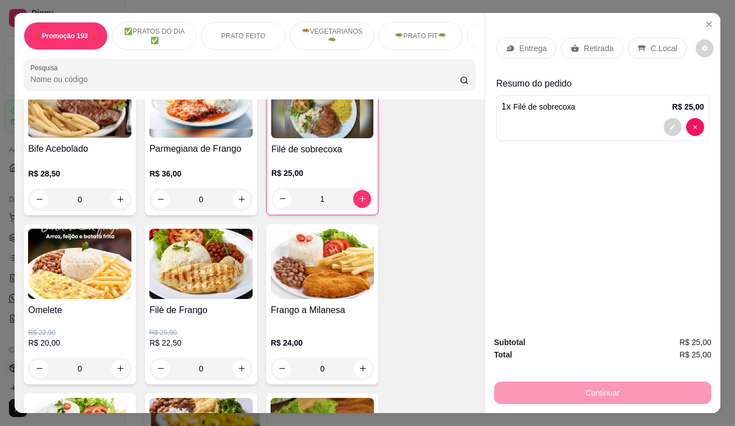
click at [594, 43] on p "Retirada" at bounding box center [599, 48] width 30 height 11
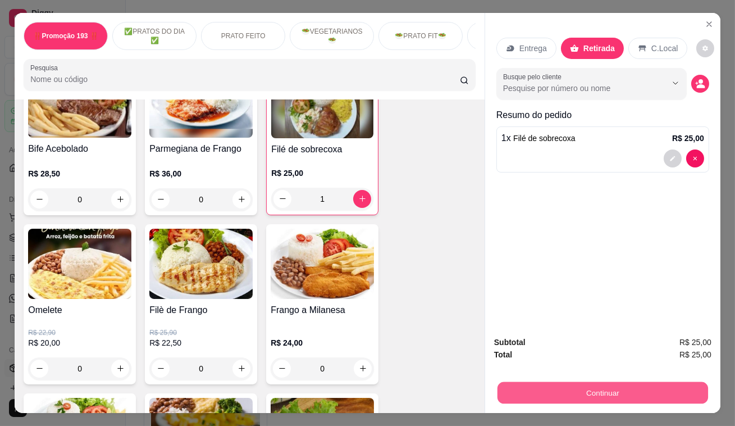
click at [600, 387] on button "Continuar" at bounding box center [603, 393] width 211 height 22
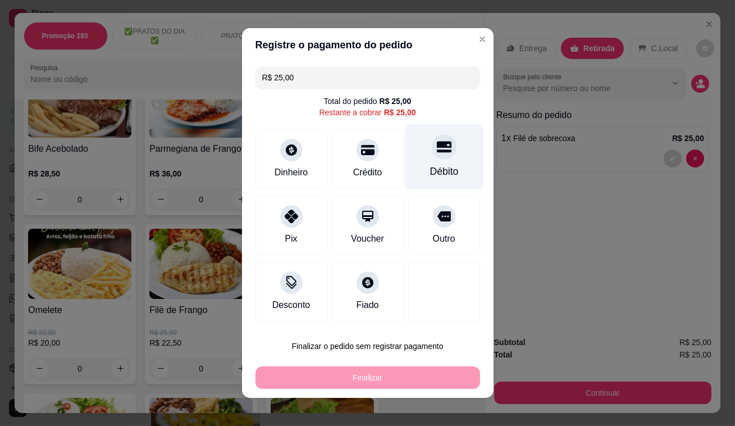
click at [430, 171] on div "Débito" at bounding box center [444, 171] width 29 height 15
type input "R$ 0,00"
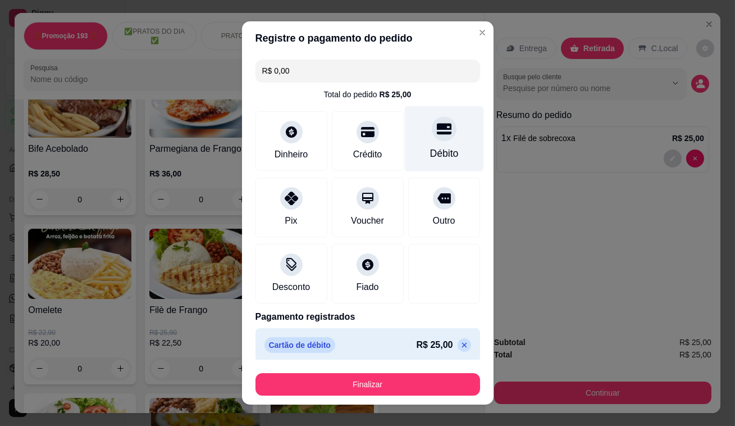
click at [435, 141] on div "Débito" at bounding box center [443, 139] width 79 height 66
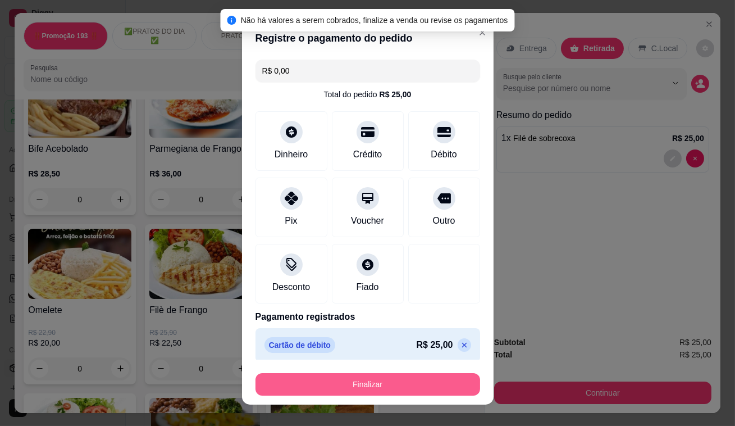
click at [371, 373] on button "Finalizar" at bounding box center [368, 384] width 225 height 22
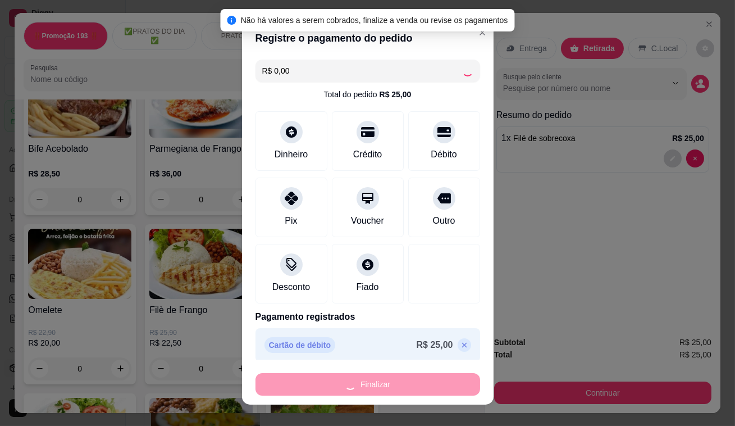
type input "0"
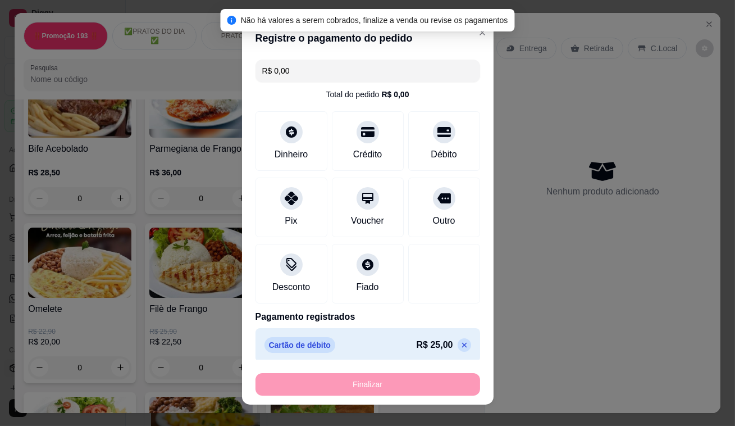
type input "-R$ 25,00"
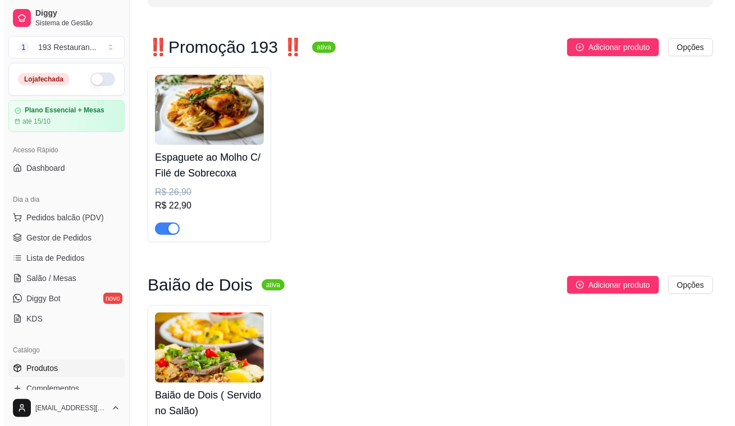
scroll to position [51, 0]
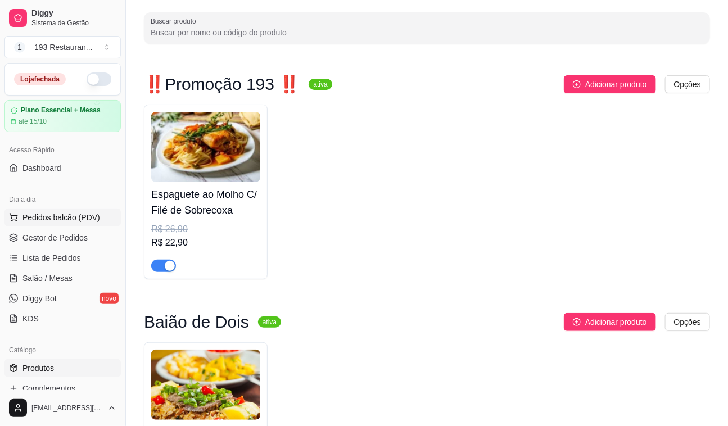
click at [61, 215] on span "Pedidos balcão (PDV)" at bounding box center [61, 217] width 78 height 11
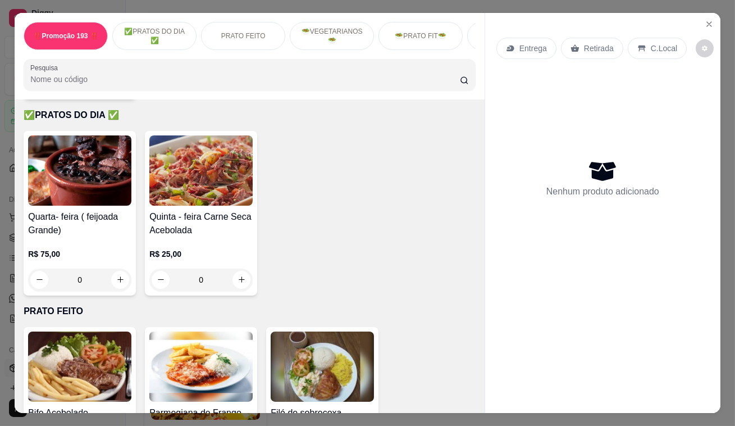
scroll to position [255, 0]
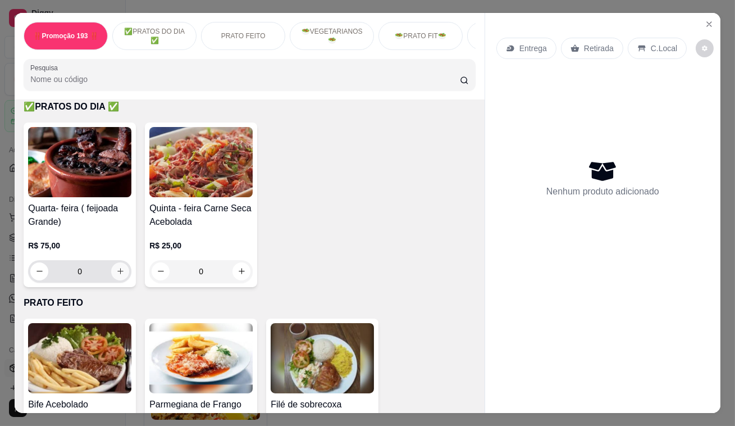
click at [117, 275] on icon "increase-product-quantity" at bounding box center [120, 271] width 8 height 8
type input "1"
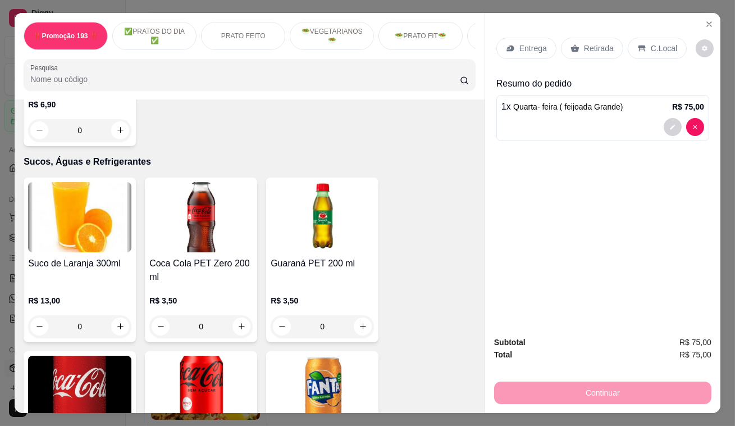
scroll to position [3728, 0]
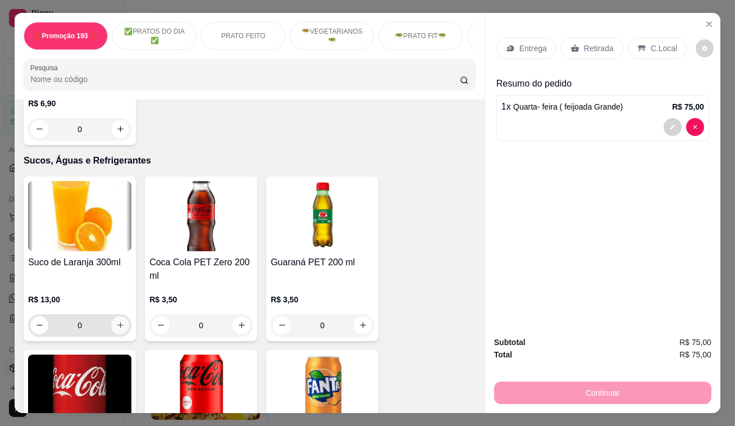
click at [116, 316] on button "increase-product-quantity" at bounding box center [120, 325] width 18 height 18
type input "1"
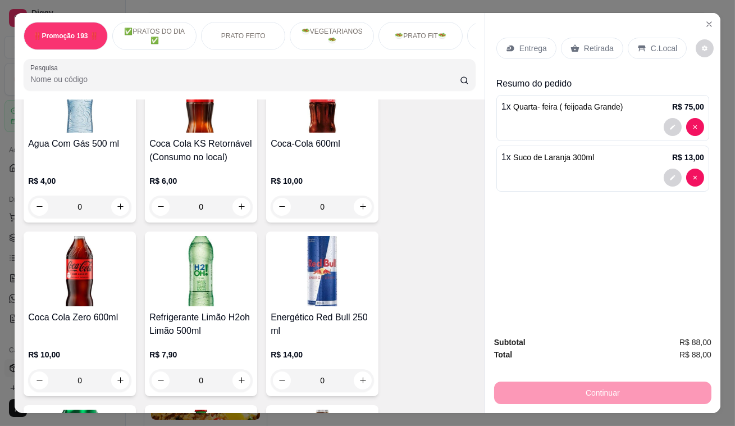
scroll to position [4545, 0]
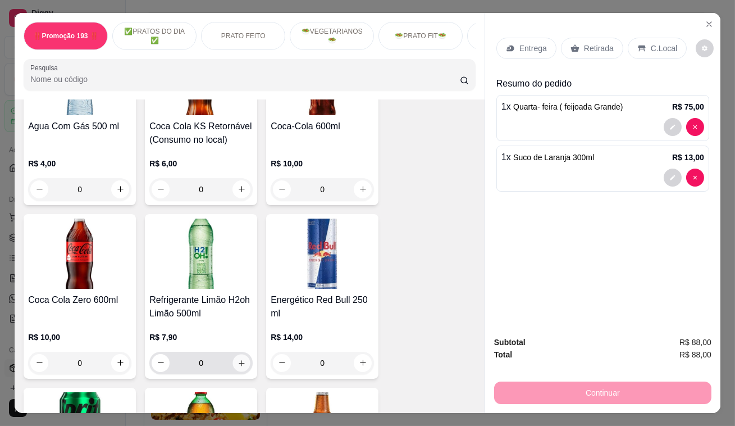
click at [238, 358] on icon "increase-product-quantity" at bounding box center [242, 362] width 8 height 8
type input "1"
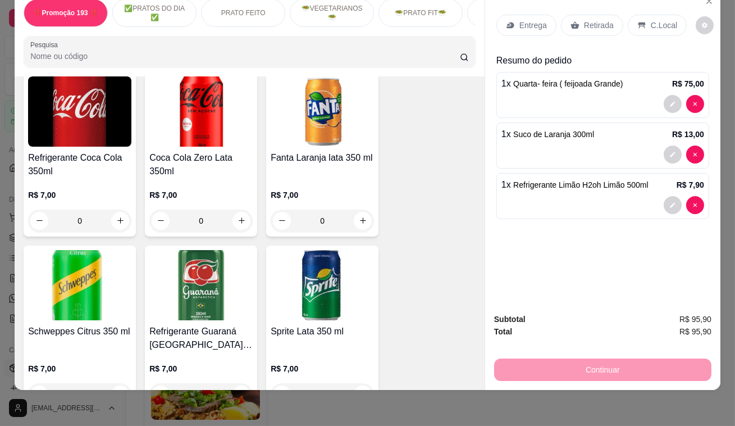
scroll to position [0, 0]
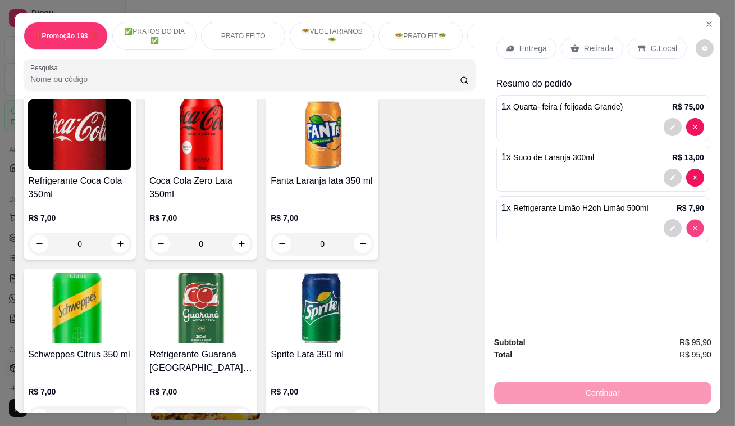
type input "0"
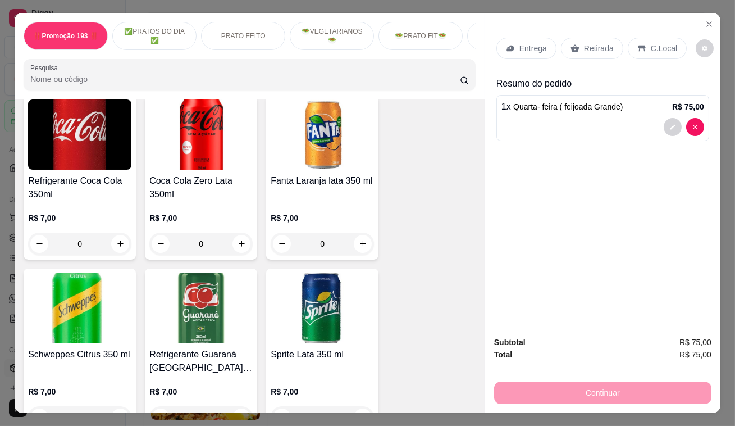
type input "0"
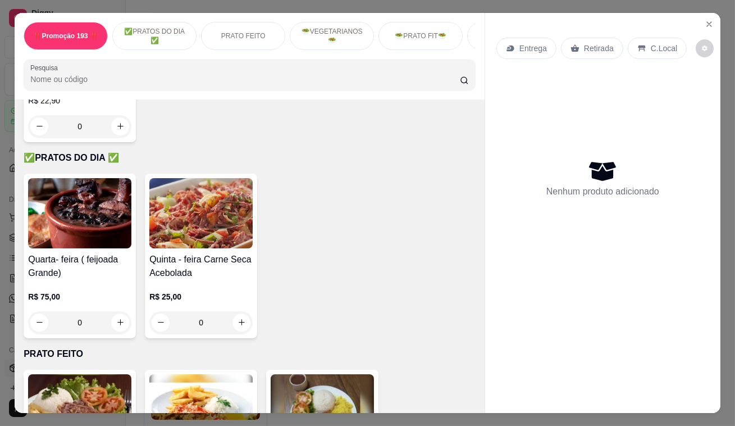
scroll to position [255, 0]
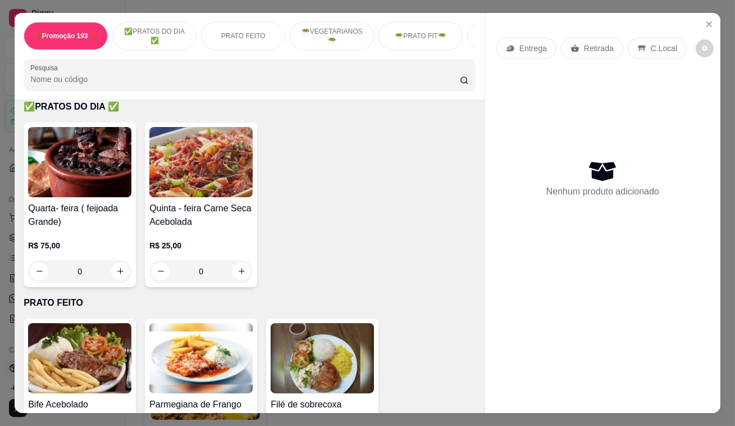
drag, startPoint x: 263, startPoint y: 123, endPoint x: 269, endPoint y: 67, distance: 55.8
click at [269, 67] on div at bounding box center [249, 74] width 439 height 22
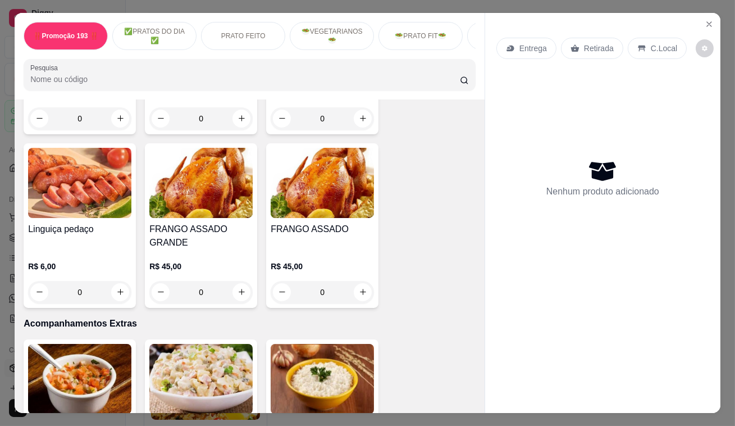
scroll to position [2758, 0]
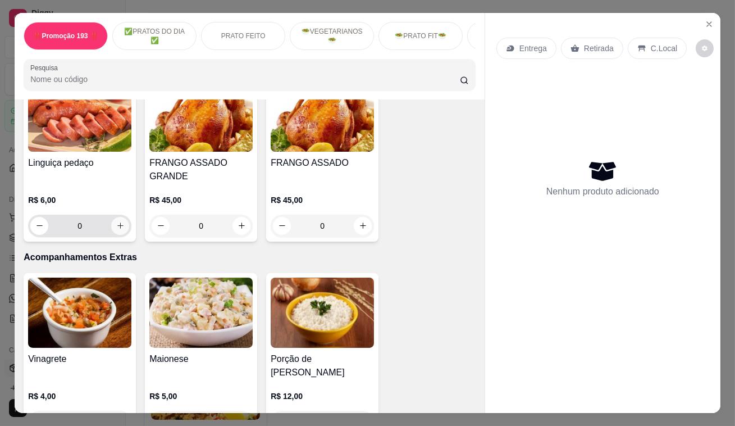
click at [116, 221] on icon "increase-product-quantity" at bounding box center [120, 225] width 8 height 8
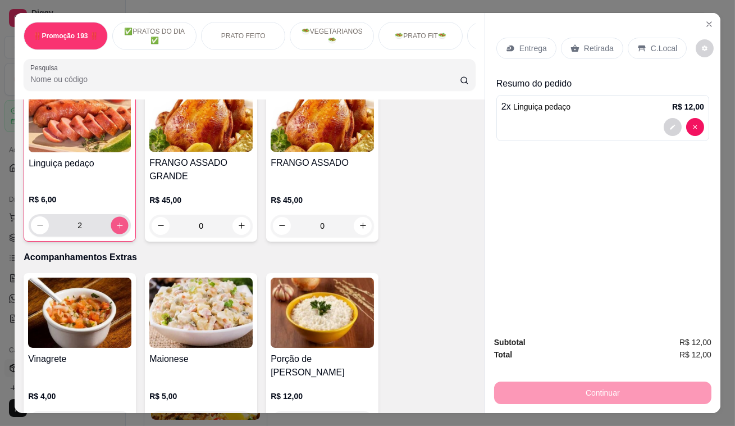
click at [116, 221] on icon "increase-product-quantity" at bounding box center [120, 225] width 8 height 8
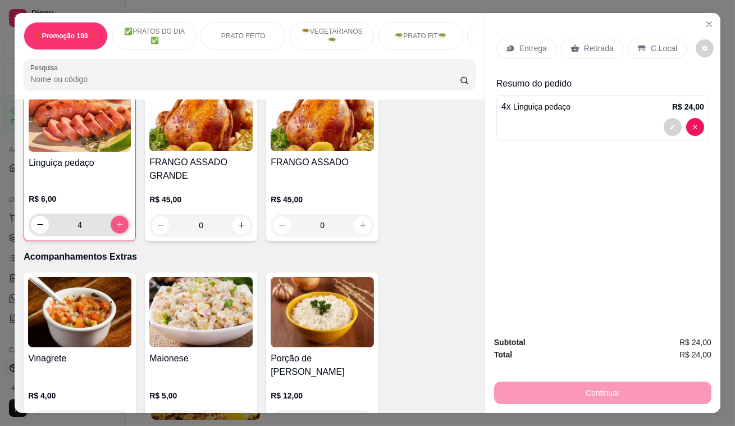
click at [116, 220] on icon "increase-product-quantity" at bounding box center [120, 224] width 8 height 8
type input "6"
click at [238, 221] on icon "increase-product-quantity" at bounding box center [242, 225] width 8 height 8
type input "1"
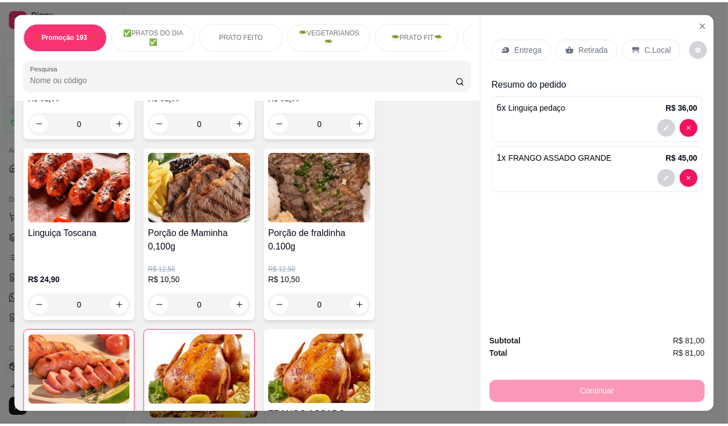
scroll to position [2452, 0]
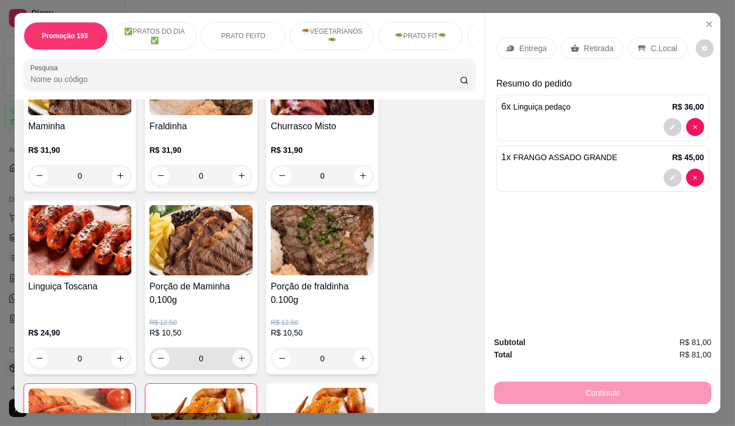
click at [238, 354] on icon "increase-product-quantity" at bounding box center [242, 358] width 8 height 8
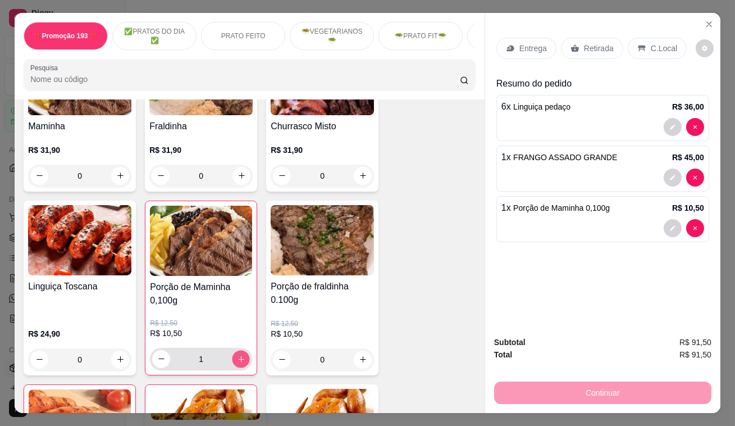
click at [238, 356] on icon "increase-product-quantity" at bounding box center [241, 359] width 6 height 6
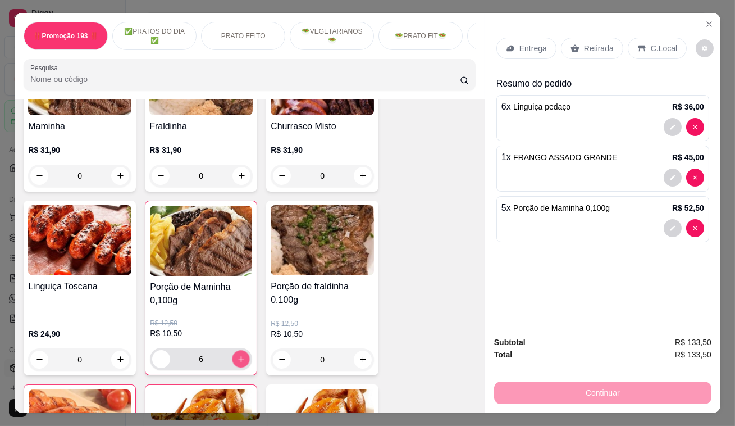
click at [238, 356] on icon "increase-product-quantity" at bounding box center [241, 359] width 6 height 6
type input "9"
click at [584, 44] on p "Retirada" at bounding box center [599, 48] width 30 height 11
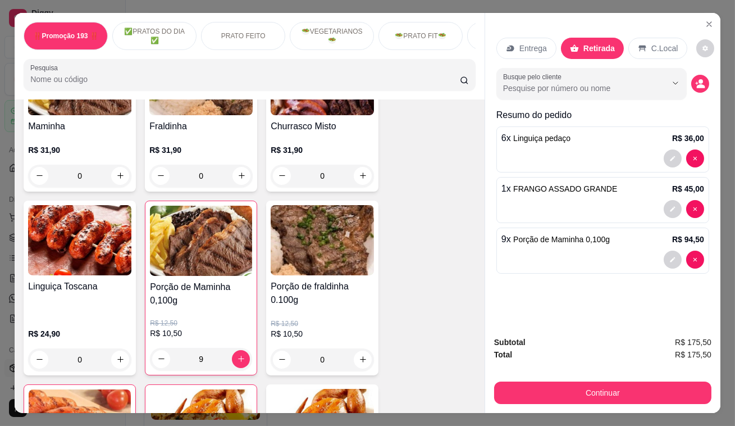
click at [149, 80] on input "Pesquisa" at bounding box center [245, 79] width 430 height 11
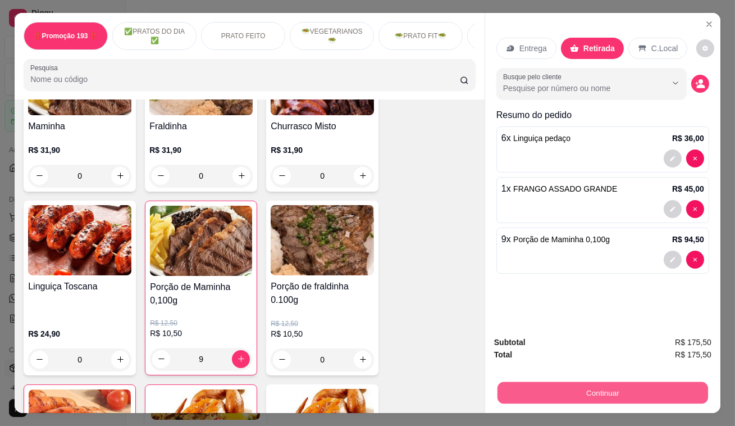
click at [564, 388] on button "Continuar" at bounding box center [603, 393] width 211 height 22
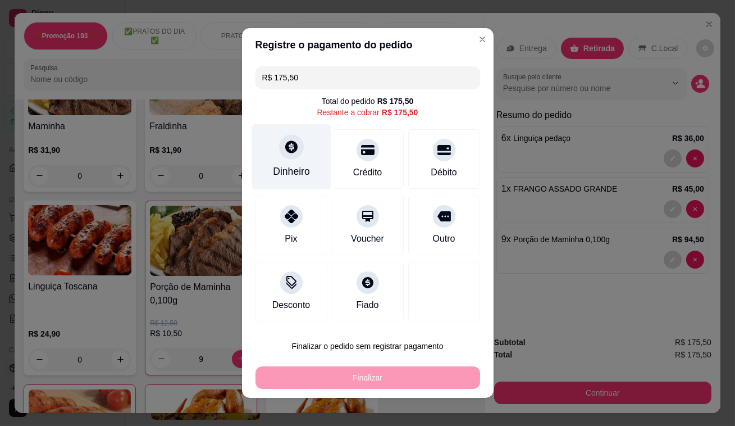
click at [286, 157] on div at bounding box center [291, 146] width 25 height 25
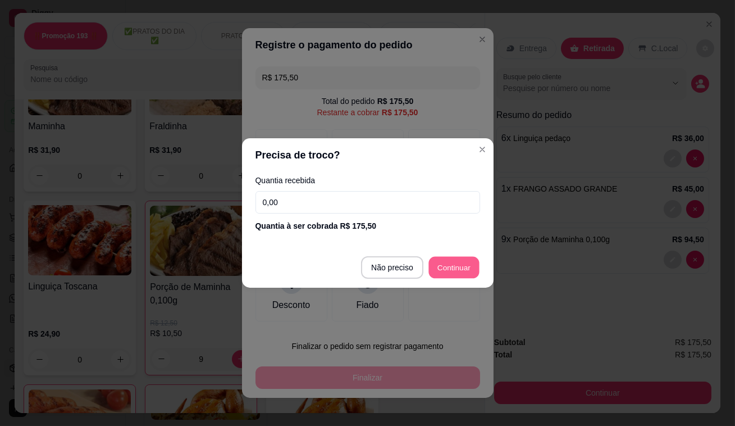
type input "R$ 0,00"
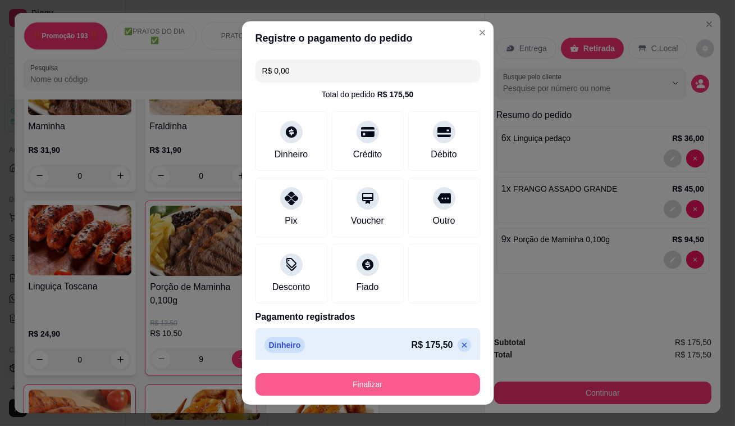
click at [371, 384] on button "Finalizar" at bounding box center [368, 384] width 225 height 22
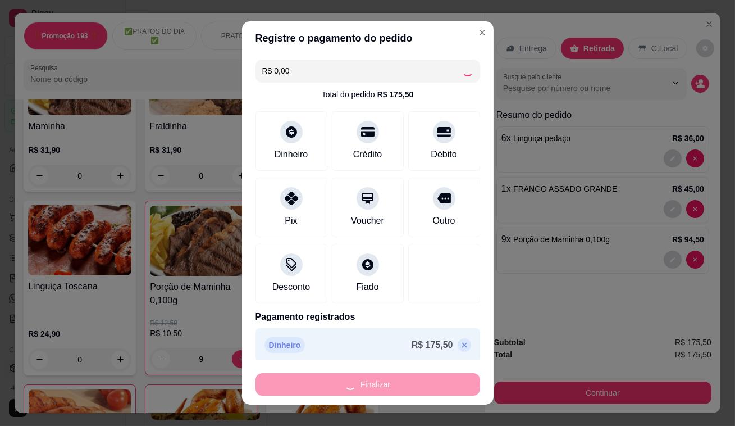
type input "0"
type input "-R$ 175,50"
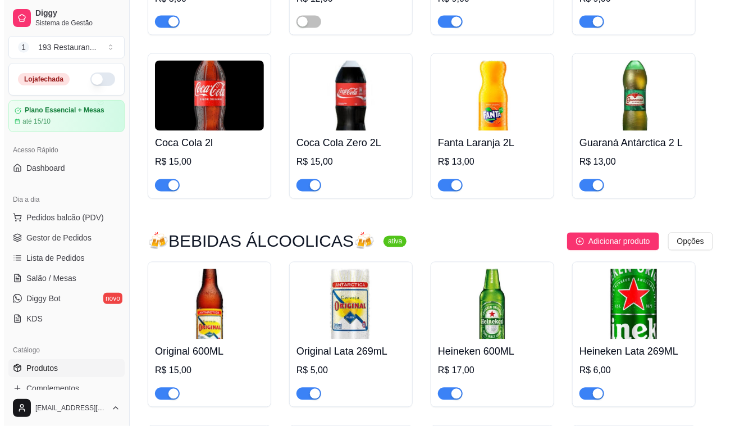
scroll to position [5720, 0]
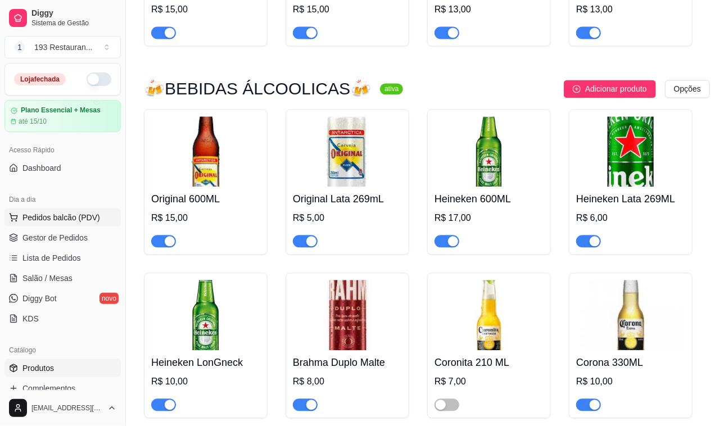
click at [76, 208] on button "Pedidos balcão (PDV)" at bounding box center [62, 217] width 116 height 18
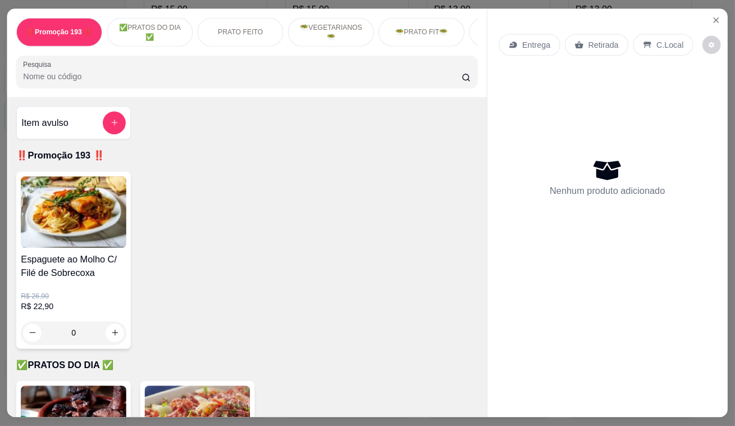
click at [76, 213] on img at bounding box center [74, 212] width 106 height 72
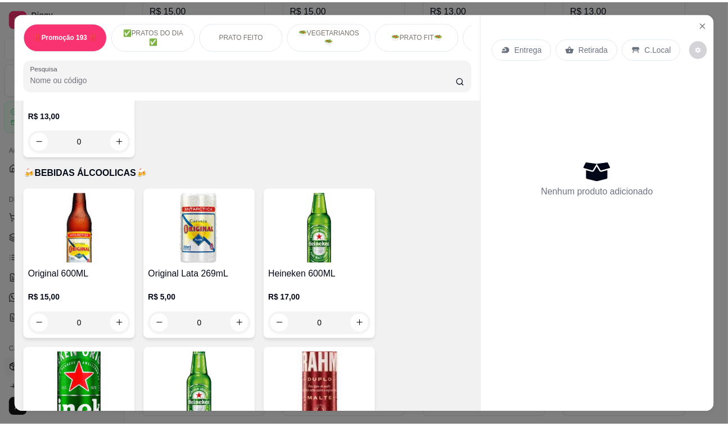
scroll to position [5260, 0]
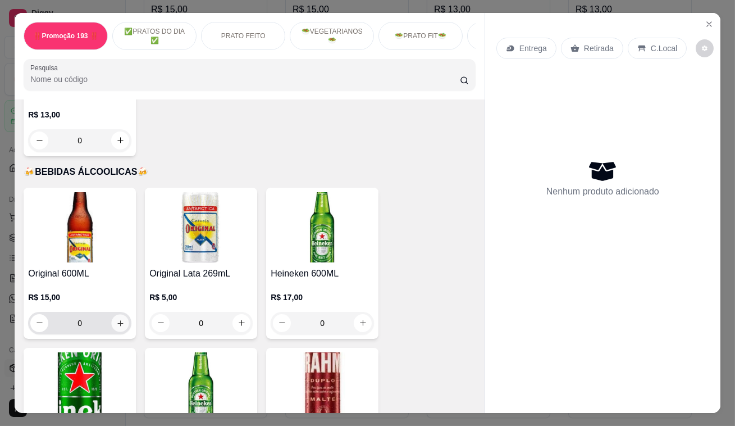
click at [120, 314] on button "increase-product-quantity" at bounding box center [120, 322] width 17 height 17
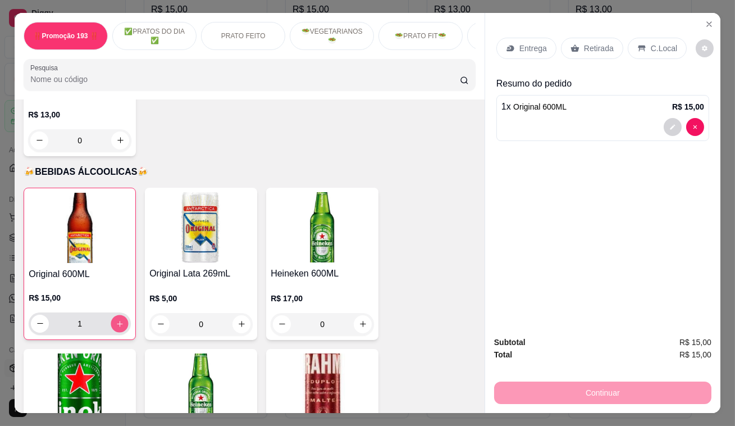
click at [120, 315] on button "increase-product-quantity" at bounding box center [119, 323] width 17 height 17
type input "2"
click at [588, 43] on p "Retirada" at bounding box center [599, 48] width 30 height 11
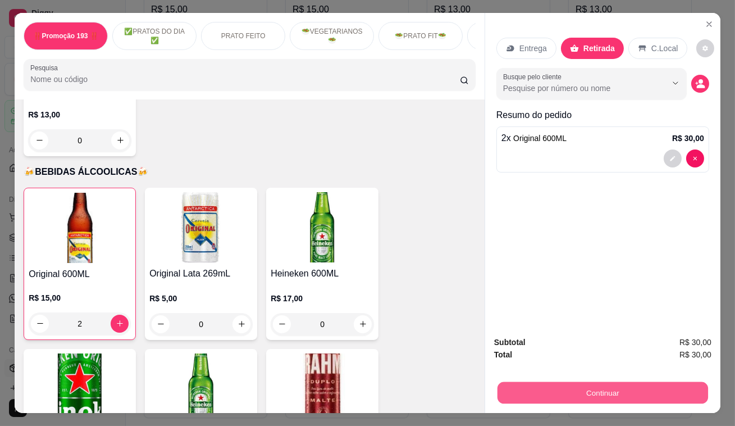
click at [601, 388] on button "Continuar" at bounding box center [603, 393] width 211 height 22
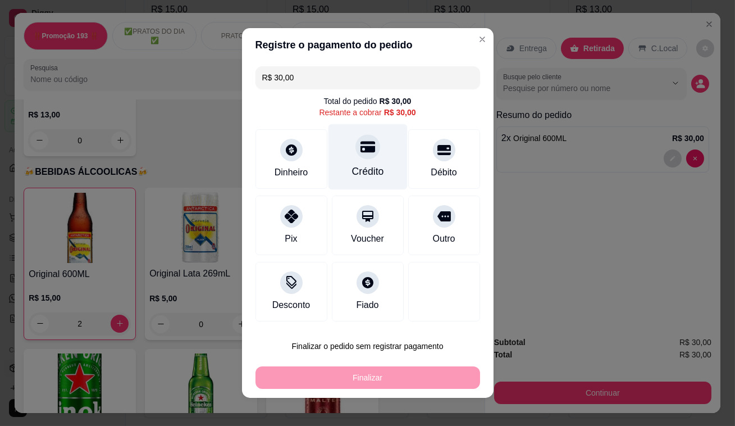
click at [360, 148] on icon at bounding box center [367, 147] width 15 height 11
type input "R$ 0,00"
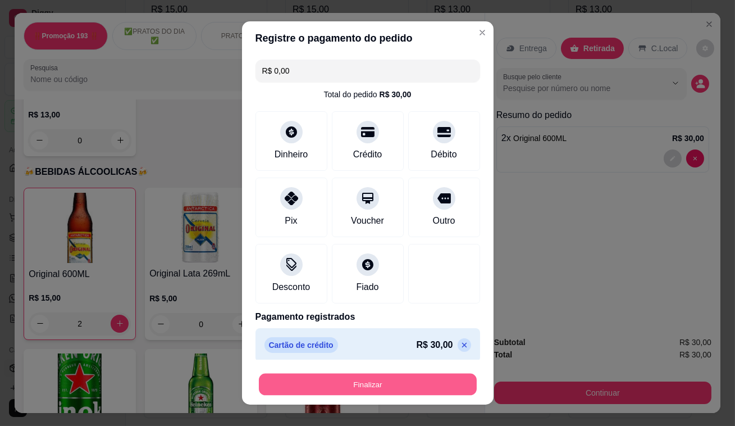
click at [363, 388] on button "Finalizar" at bounding box center [368, 385] width 218 height 22
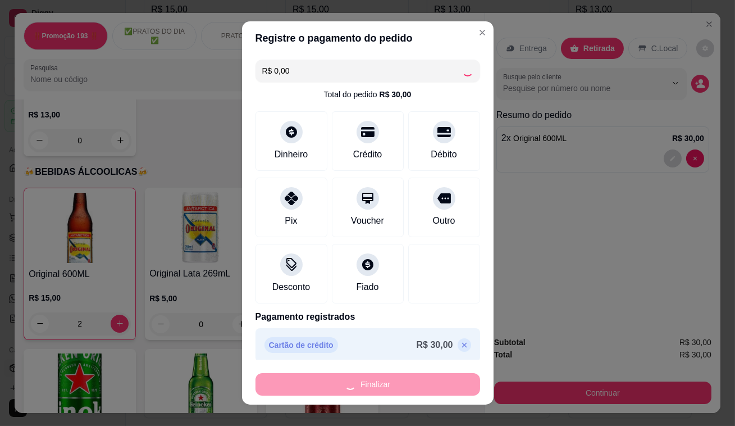
type input "0"
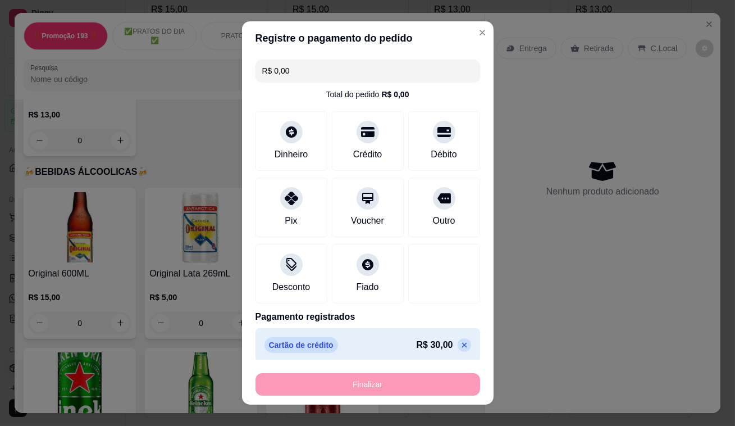
type input "-R$ 30,00"
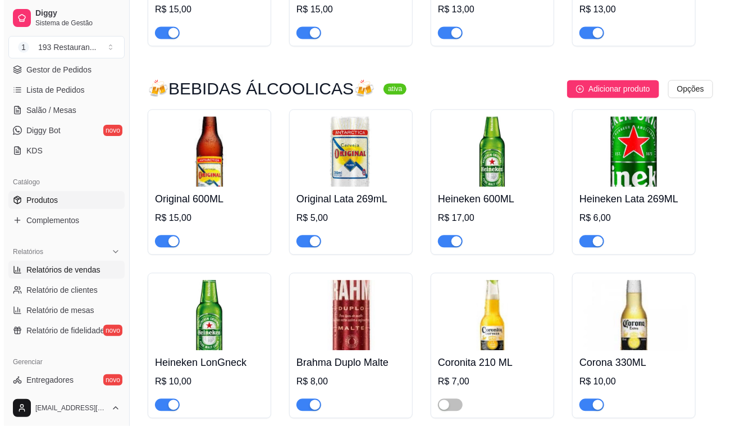
scroll to position [102, 0]
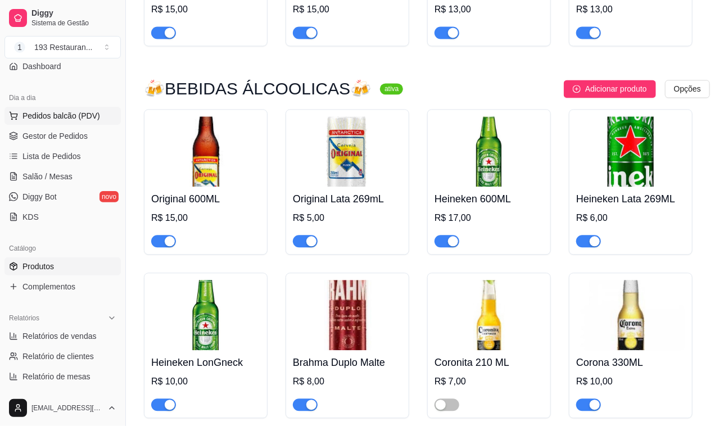
click at [76, 113] on span "Pedidos balcão (PDV)" at bounding box center [61, 115] width 78 height 11
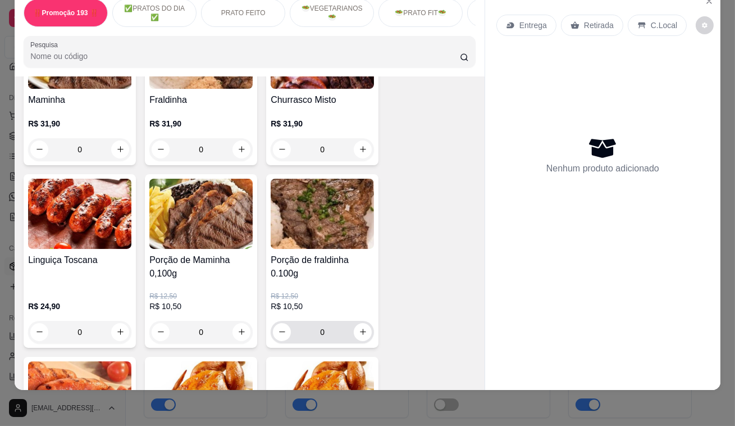
scroll to position [2451, 0]
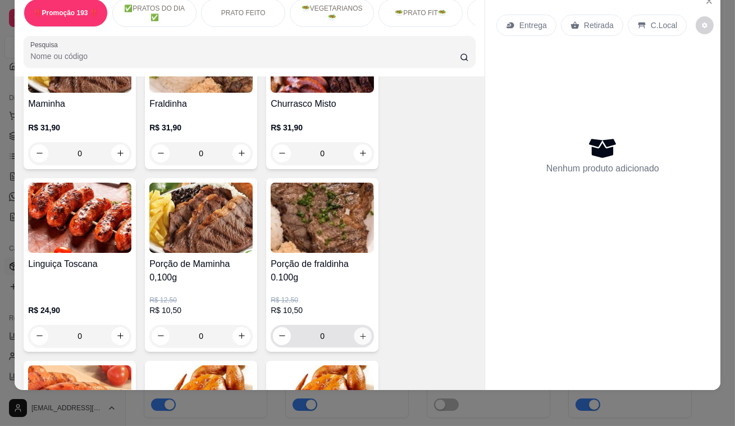
click at [360, 327] on button "increase-product-quantity" at bounding box center [362, 335] width 17 height 17
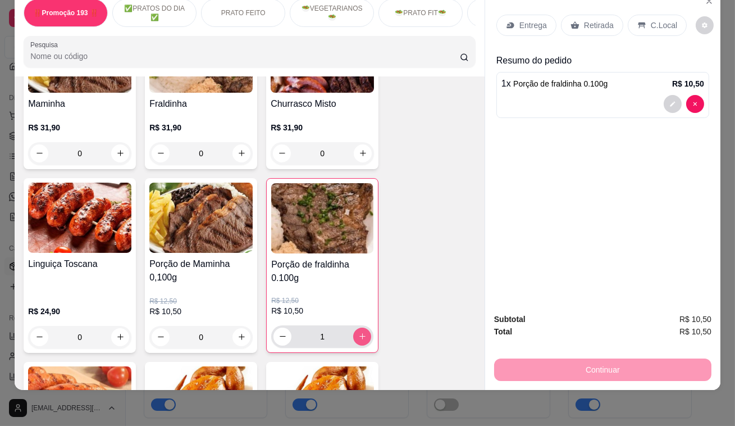
click at [360, 328] on button "increase-product-quantity" at bounding box center [362, 337] width 18 height 18
click at [360, 328] on button "increase-product-quantity" at bounding box center [362, 336] width 17 height 17
type input "3"
click at [116, 333] on icon "increase-product-quantity" at bounding box center [120, 337] width 8 height 8
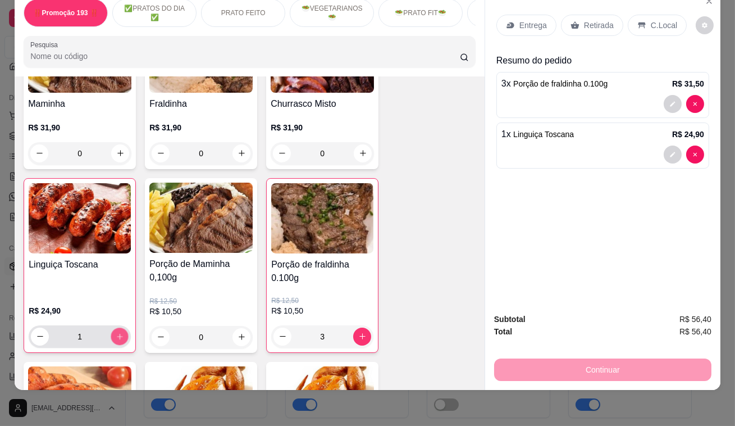
click at [116, 332] on icon "increase-product-quantity" at bounding box center [120, 336] width 8 height 8
type input "4"
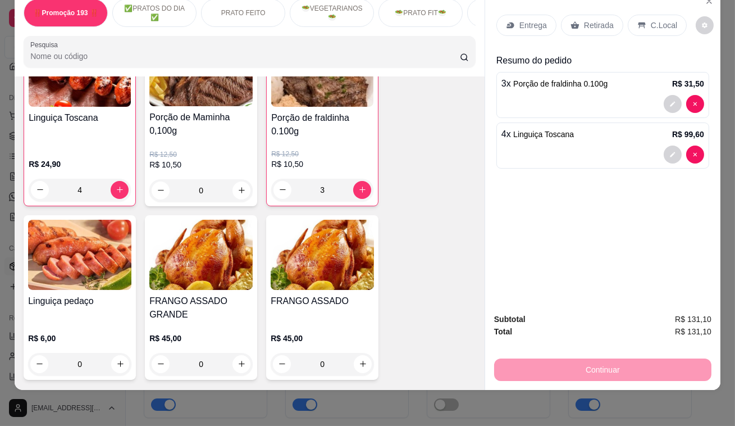
scroll to position [2656, 0]
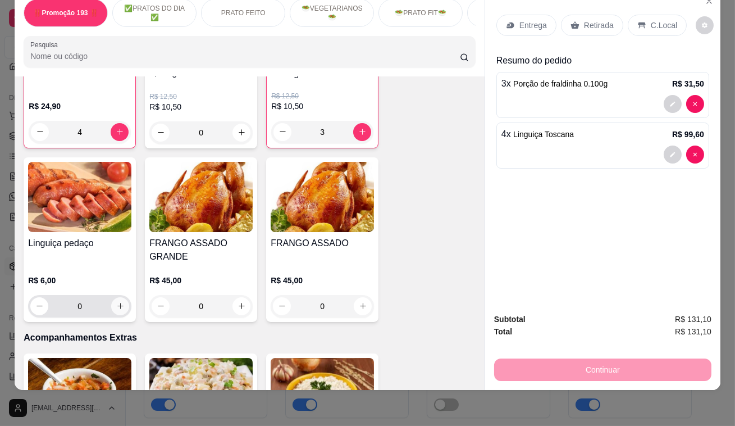
click at [118, 302] on icon "increase-product-quantity" at bounding box center [120, 306] width 8 height 8
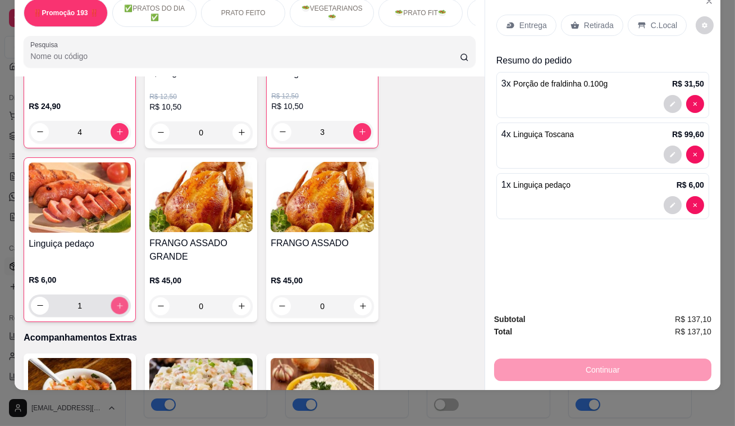
click at [118, 301] on icon "increase-product-quantity" at bounding box center [120, 305] width 8 height 8
type input "4"
type input "0"
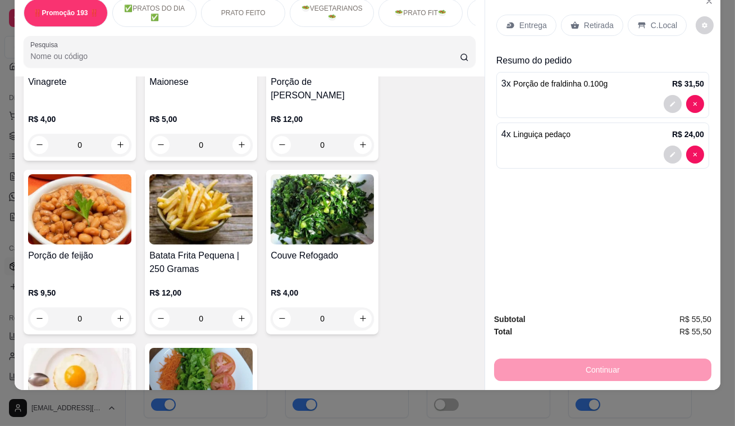
scroll to position [2758, 0]
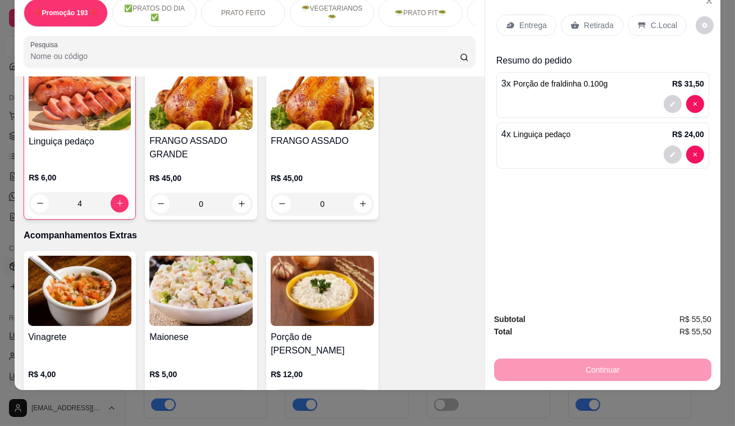
click at [358, 391] on button "increase-product-quantity" at bounding box center [362, 399] width 17 height 17
type input "1"
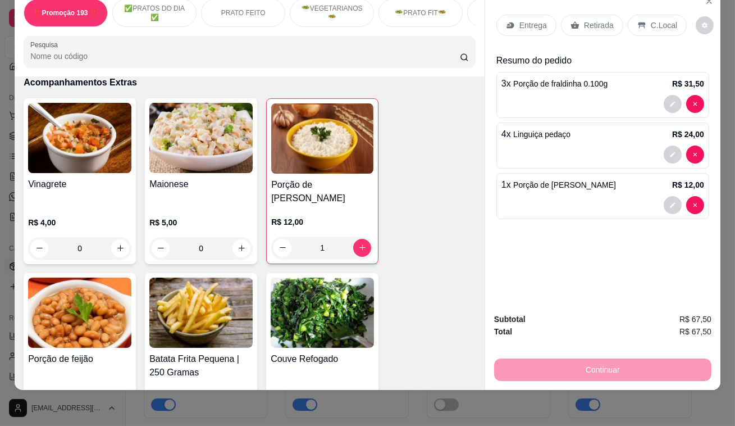
scroll to position [2962, 0]
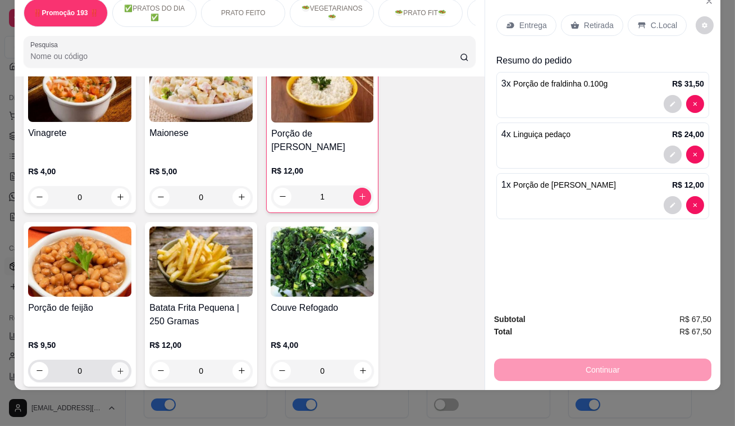
click at [116, 366] on icon "increase-product-quantity" at bounding box center [120, 370] width 8 height 8
type input "1"
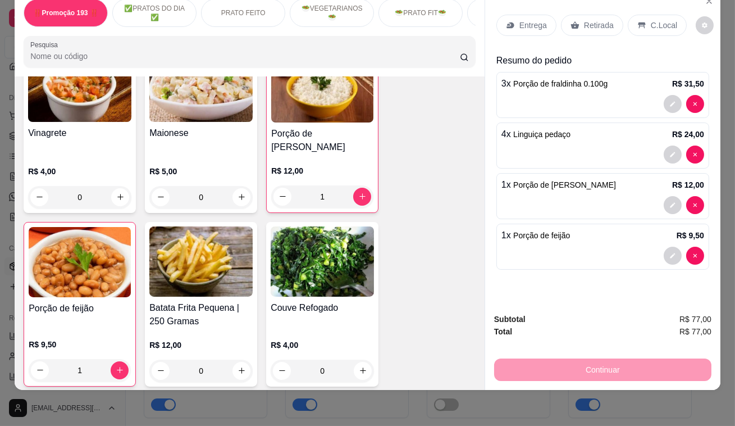
click at [587, 20] on p "Retirada" at bounding box center [599, 25] width 30 height 11
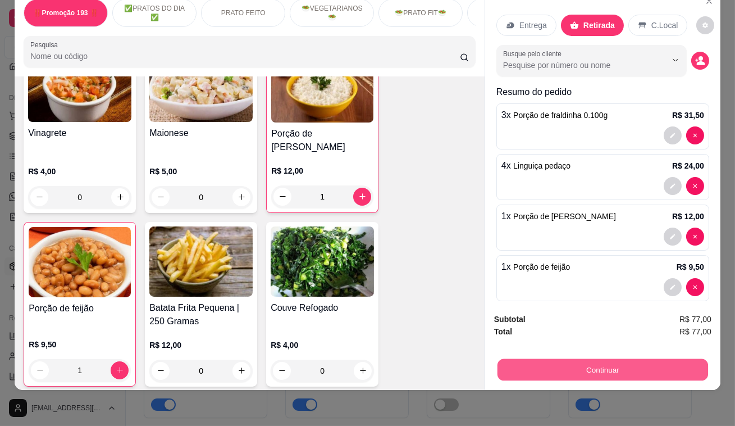
click at [614, 359] on button "Continuar" at bounding box center [603, 370] width 211 height 22
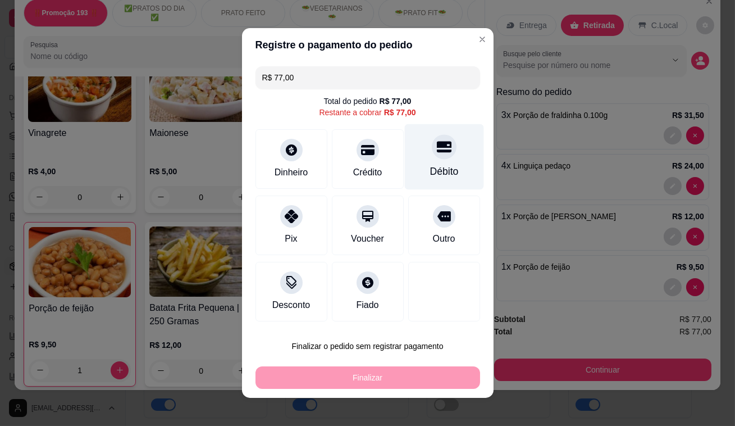
click at [437, 144] on icon at bounding box center [444, 147] width 15 height 11
type input "R$ 0,00"
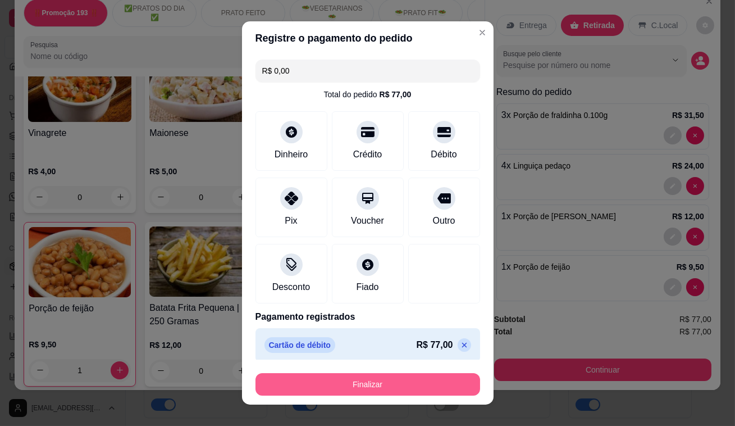
click at [382, 381] on button "Finalizar" at bounding box center [368, 384] width 225 height 22
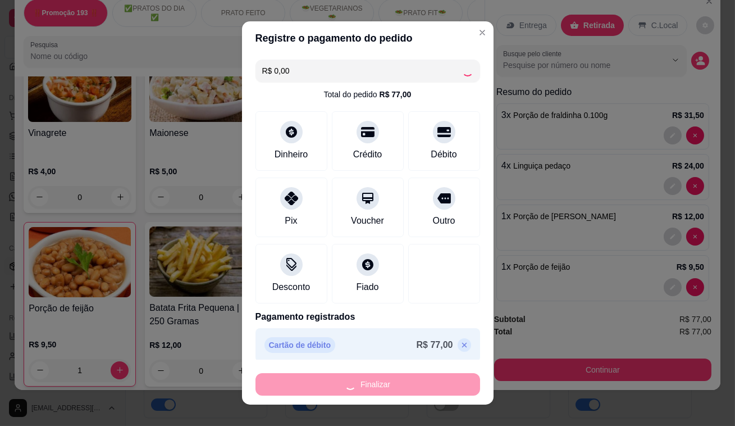
type input "0"
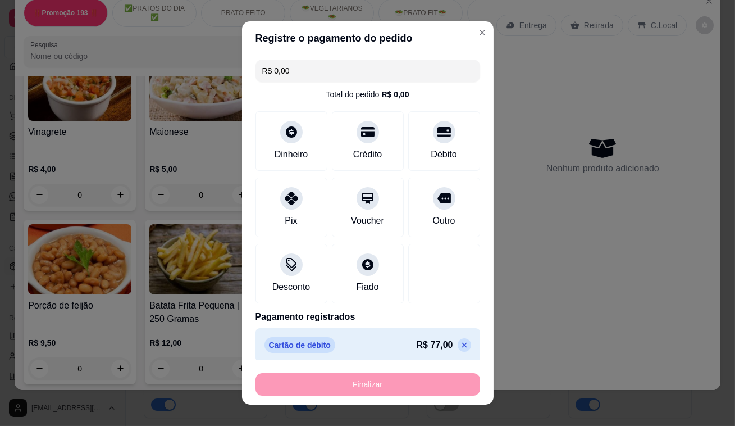
type input "-R$ 77,00"
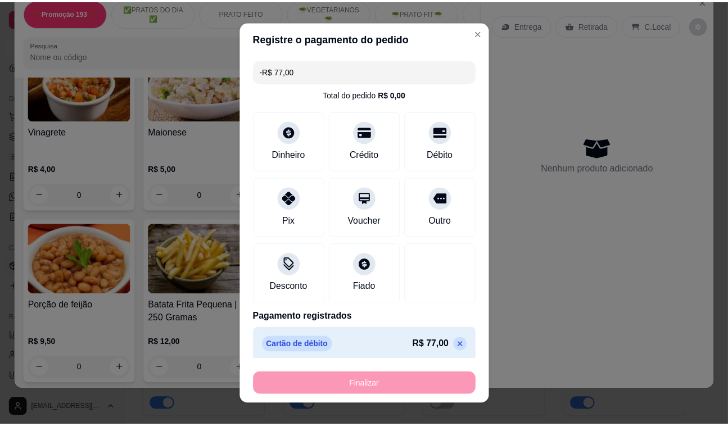
scroll to position [2961, 0]
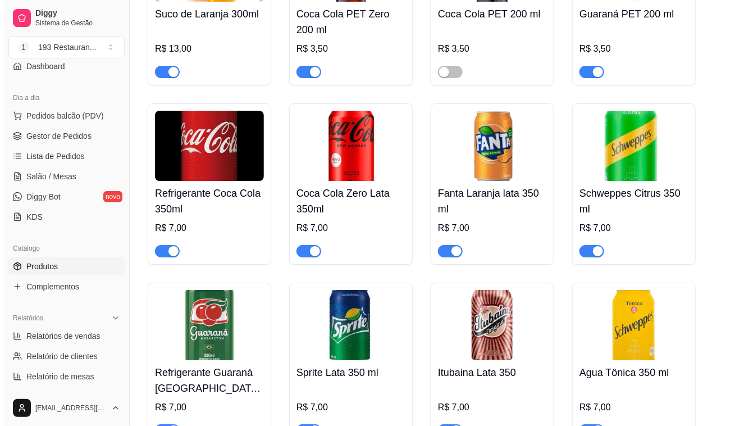
scroll to position [4698, 0]
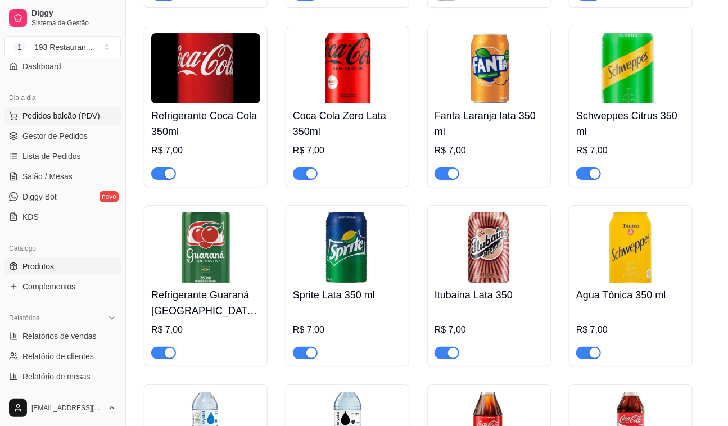
click at [78, 110] on span "Pedidos balcão (PDV)" at bounding box center [61, 115] width 78 height 11
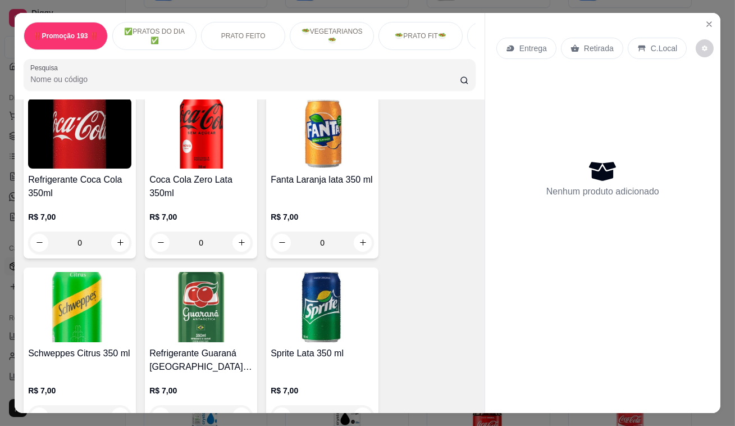
scroll to position [4085, 0]
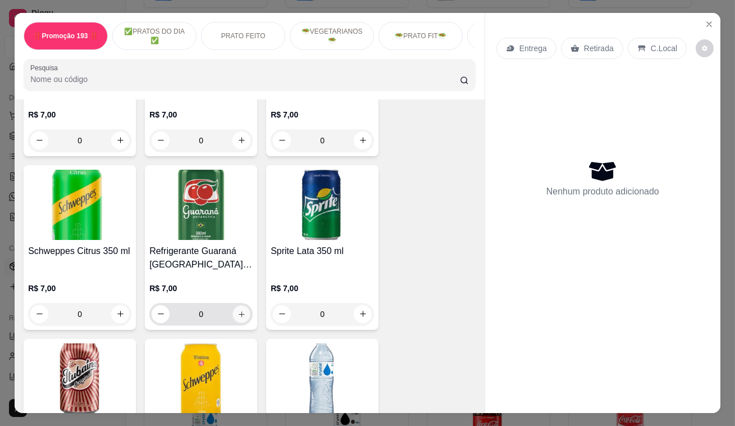
click at [238, 310] on icon "increase-product-quantity" at bounding box center [242, 314] width 8 height 8
type input "1"
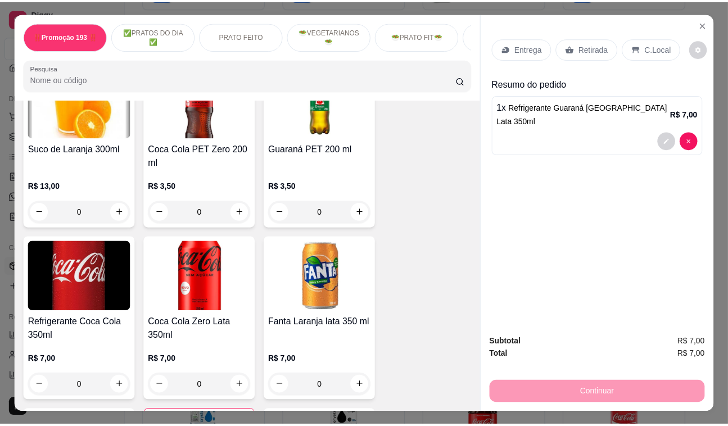
scroll to position [3830, 0]
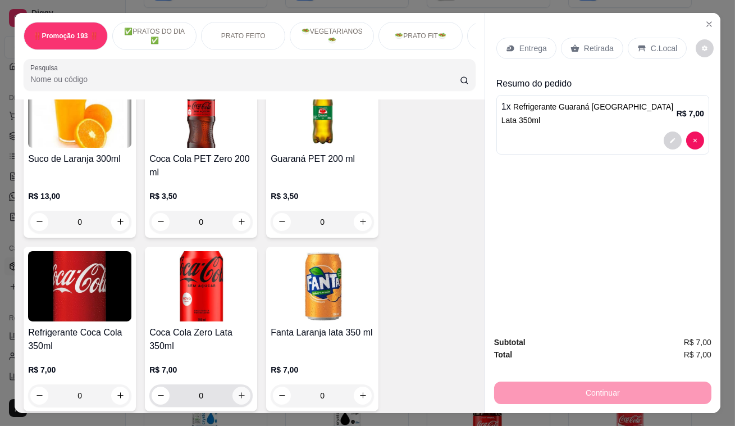
click at [242, 387] on button "increase-product-quantity" at bounding box center [242, 396] width 18 height 18
type input "1"
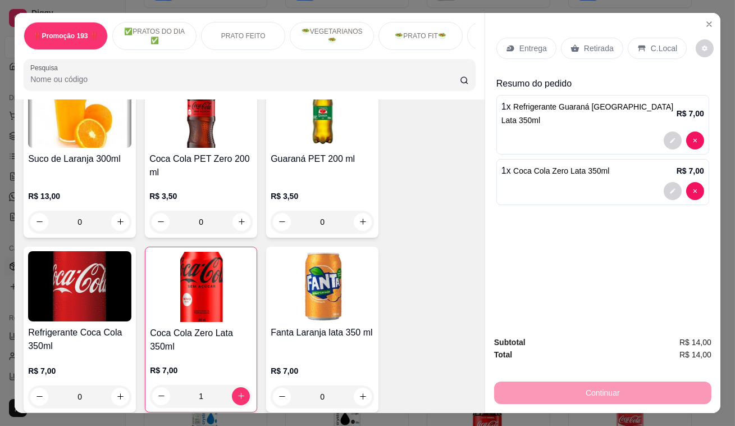
click at [584, 46] on p "Retirada" at bounding box center [599, 48] width 30 height 11
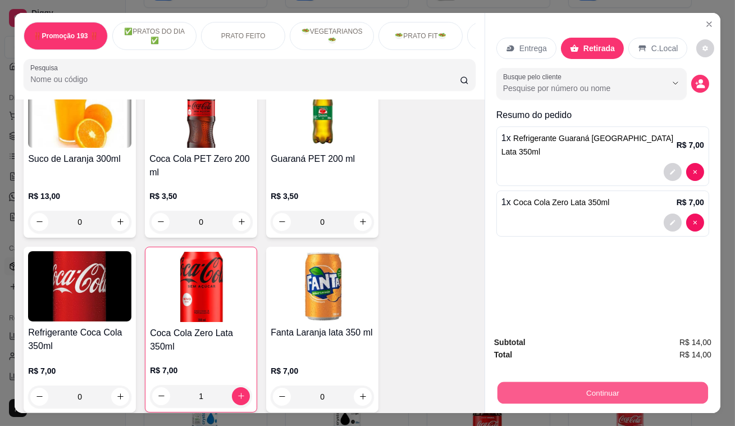
click at [583, 387] on button "Continuar" at bounding box center [603, 393] width 211 height 22
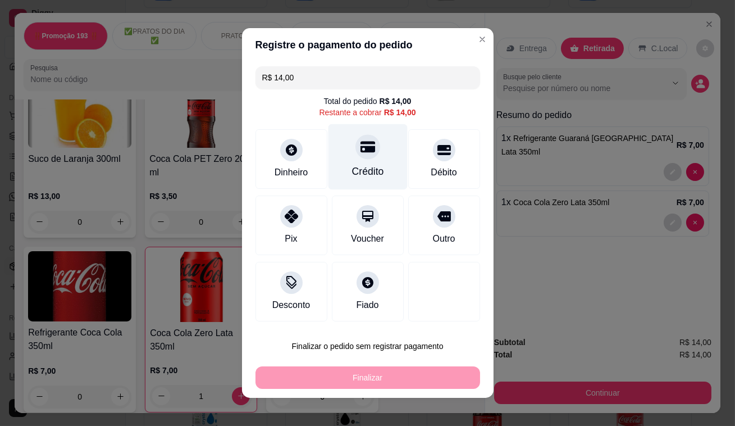
click at [360, 151] on icon at bounding box center [367, 147] width 15 height 11
type input "R$ 0,00"
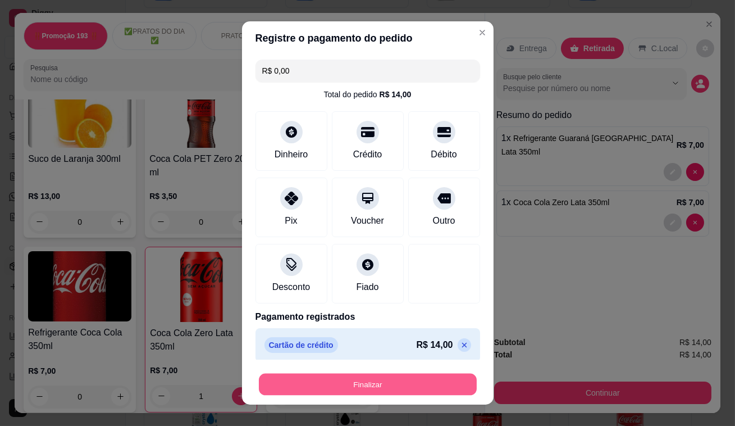
click at [381, 376] on button "Finalizar" at bounding box center [368, 385] width 218 height 22
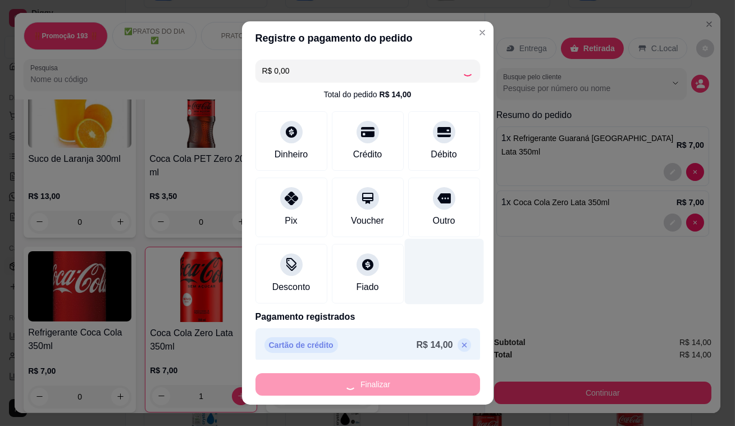
type input "0"
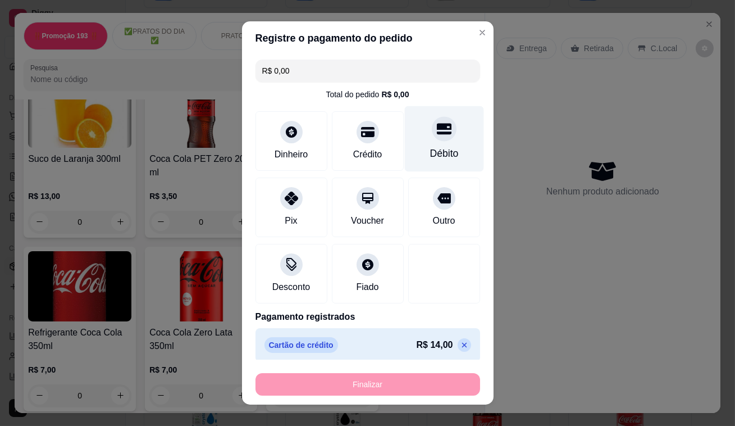
type input "-R$ 14,00"
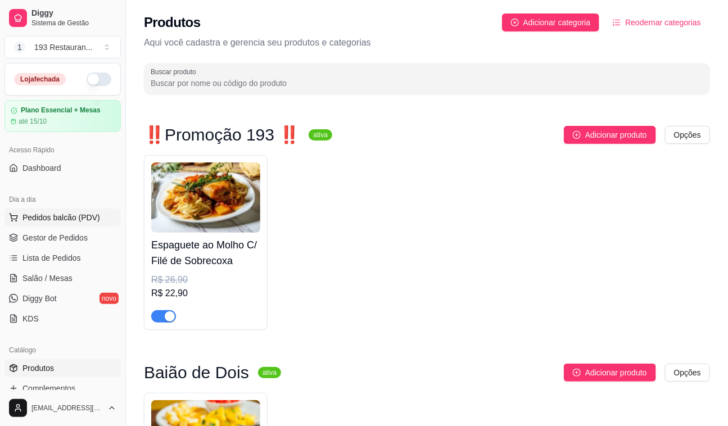
click at [74, 213] on span "Pedidos balcão (PDV)" at bounding box center [61, 217] width 78 height 11
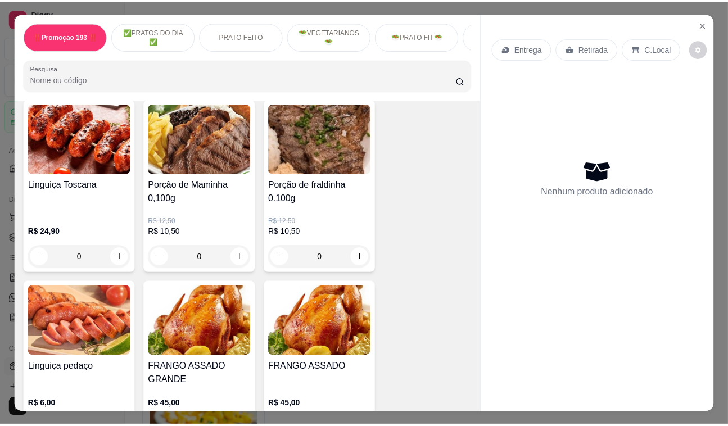
scroll to position [2707, 0]
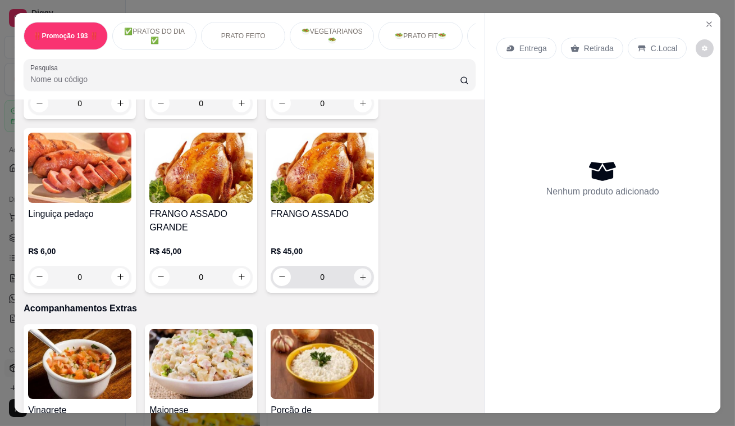
click at [360, 272] on icon "increase-product-quantity" at bounding box center [363, 276] width 8 height 8
type input "1"
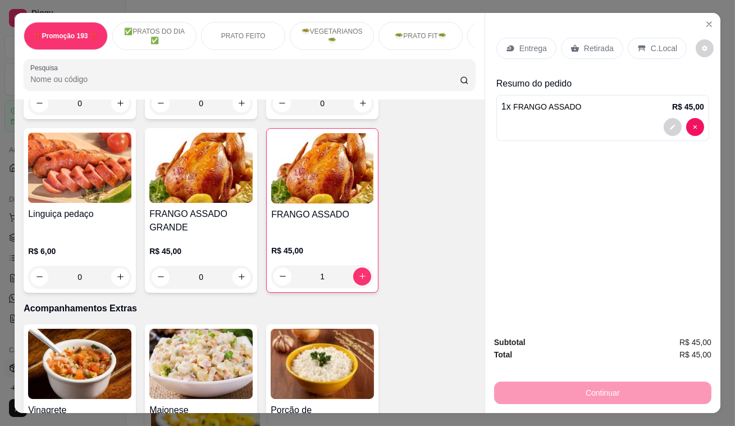
click at [598, 43] on p "Retirada" at bounding box center [599, 48] width 30 height 11
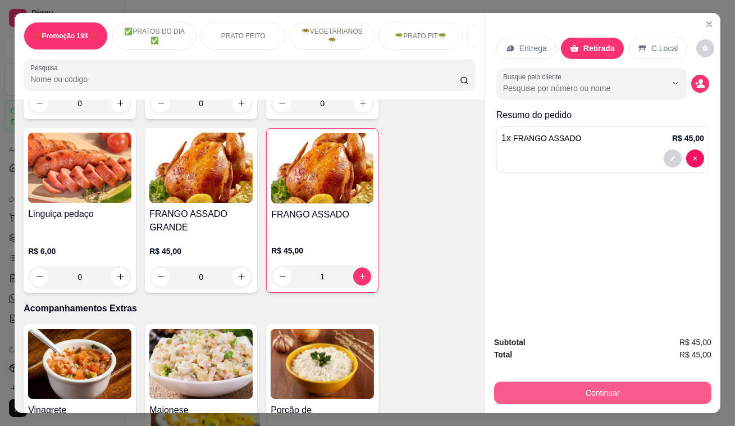
click at [630, 385] on button "Continuar" at bounding box center [602, 392] width 217 height 22
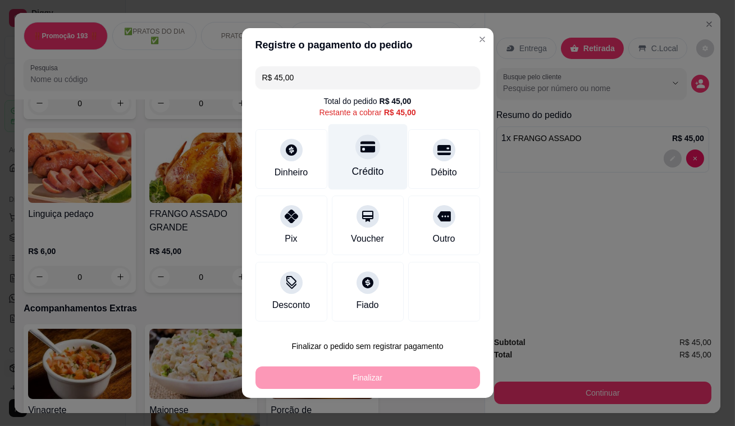
click at [360, 150] on icon at bounding box center [367, 146] width 15 height 15
type input "R$ 0,00"
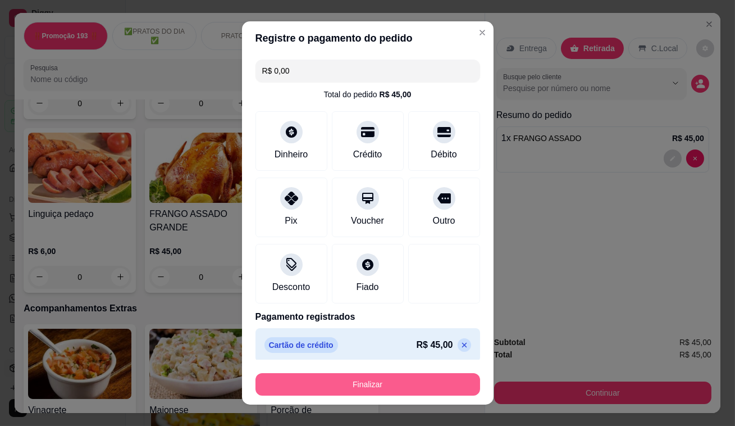
click at [371, 376] on button "Finalizar" at bounding box center [368, 384] width 225 height 22
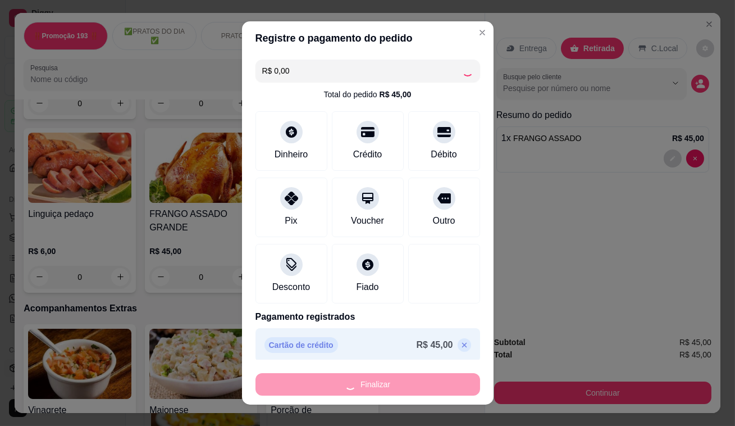
type input "0"
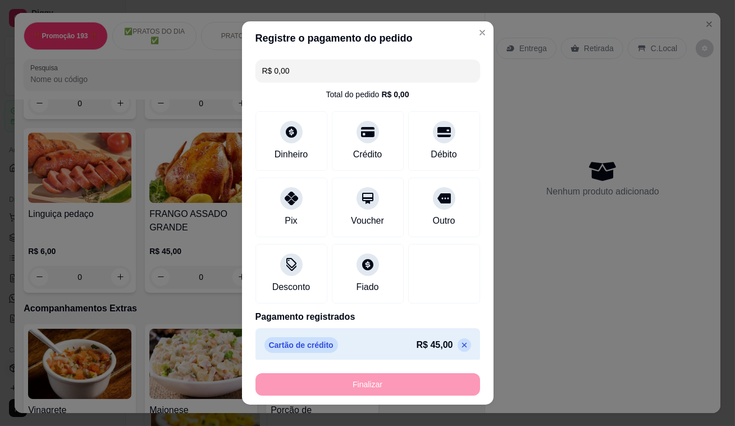
type input "-R$ 45,00"
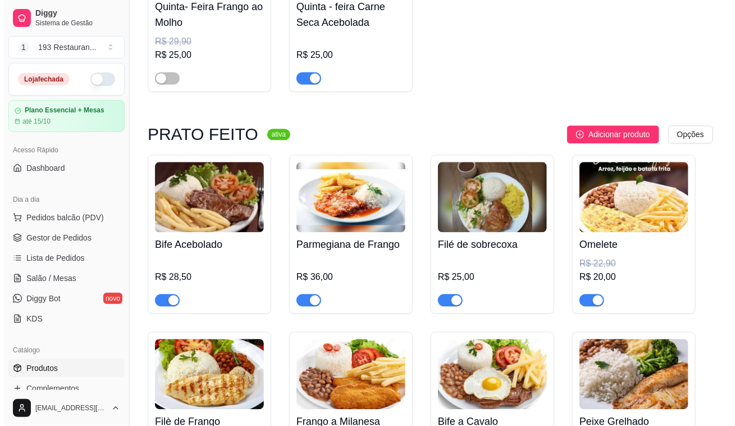
scroll to position [970, 0]
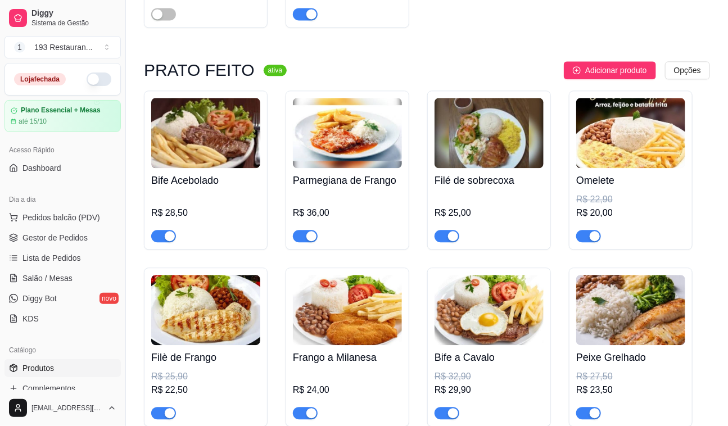
click at [489, 143] on img at bounding box center [488, 133] width 109 height 70
click at [61, 216] on span "Pedidos balcão (PDV)" at bounding box center [61, 217] width 78 height 11
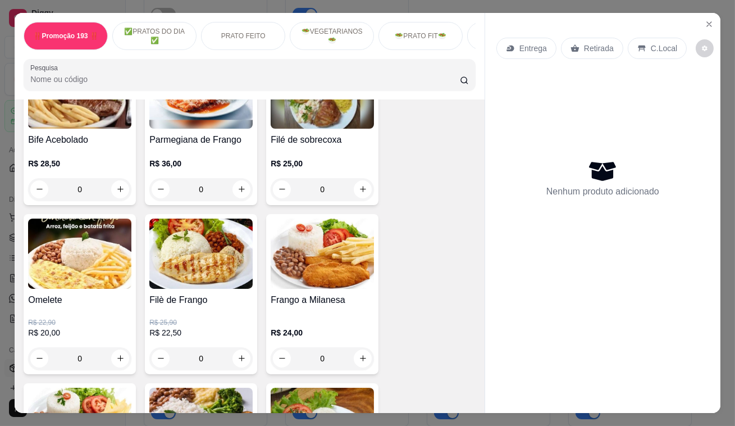
scroll to position [460, 0]
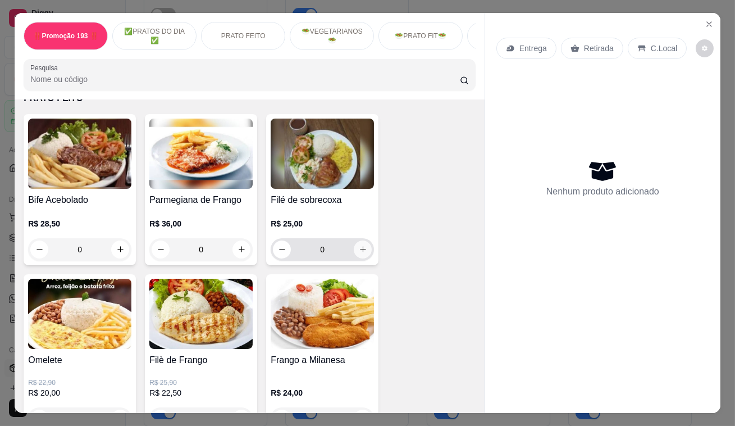
click at [359, 252] on icon "increase-product-quantity" at bounding box center [363, 249] width 8 height 8
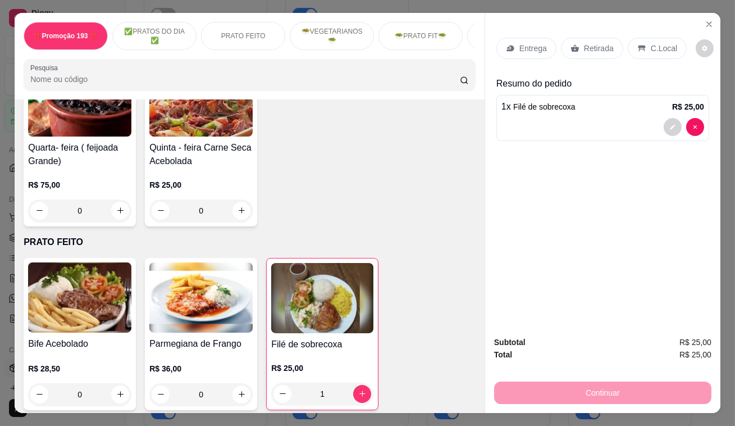
scroll to position [408, 0]
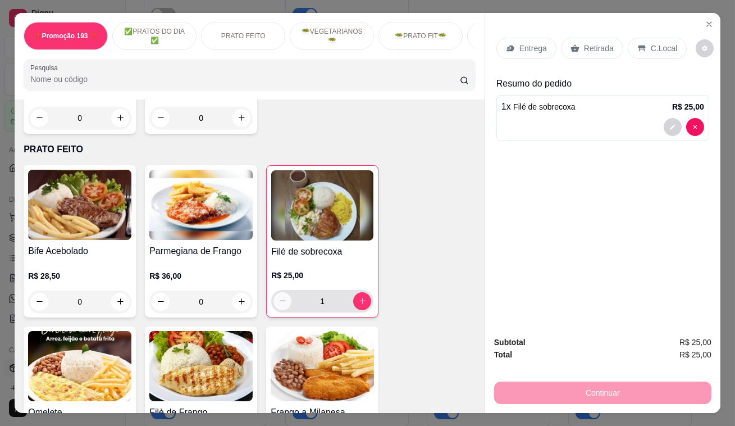
click at [279, 302] on icon "decrease-product-quantity" at bounding box center [283, 301] width 8 height 8
type input "0"
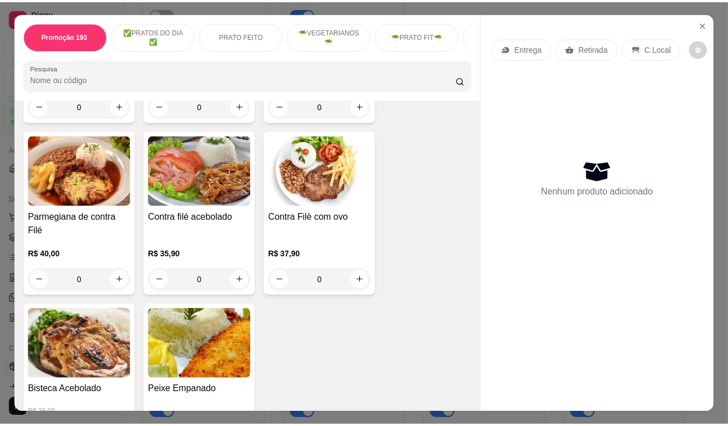
scroll to position [868, 0]
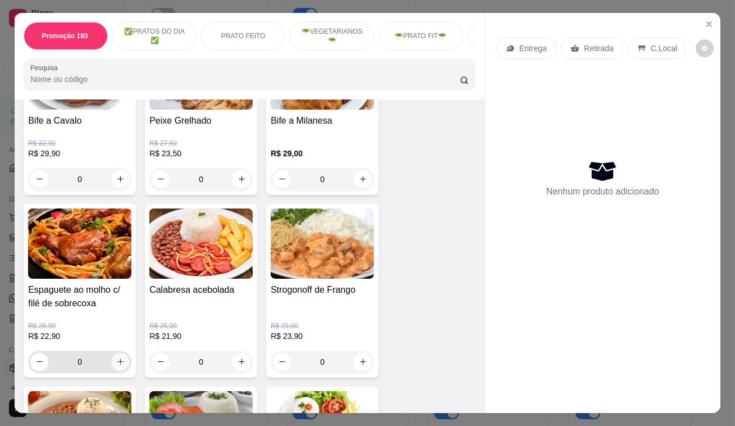
click at [118, 365] on icon "increase-product-quantity" at bounding box center [120, 361] width 8 height 8
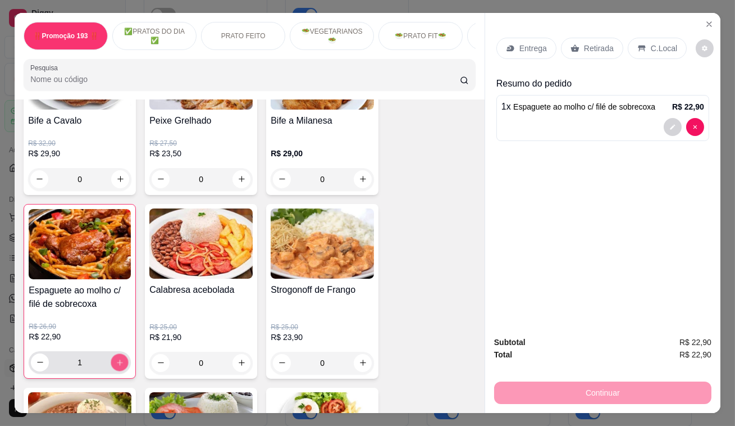
click at [118, 365] on icon "increase-product-quantity" at bounding box center [120, 362] width 8 height 8
type input "2"
click at [595, 44] on p "Retirada" at bounding box center [599, 48] width 30 height 11
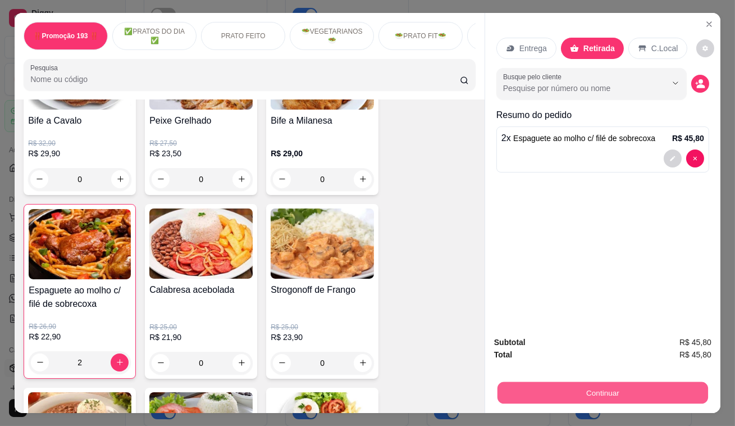
click at [629, 390] on button "Continuar" at bounding box center [603, 393] width 211 height 22
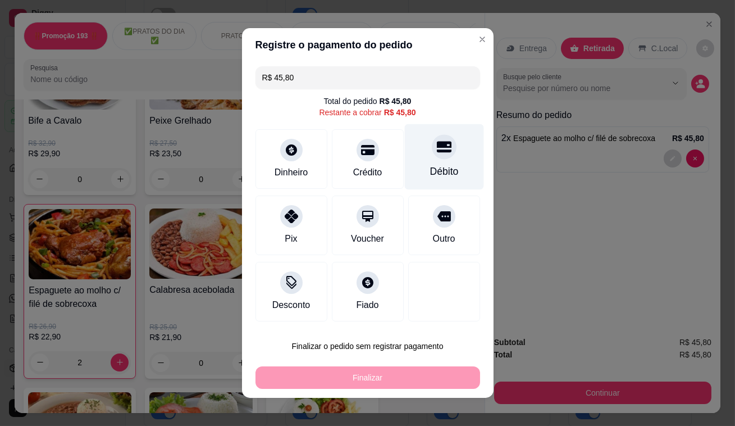
click at [421, 160] on div "Débito" at bounding box center [443, 157] width 79 height 66
type input "R$ 0,00"
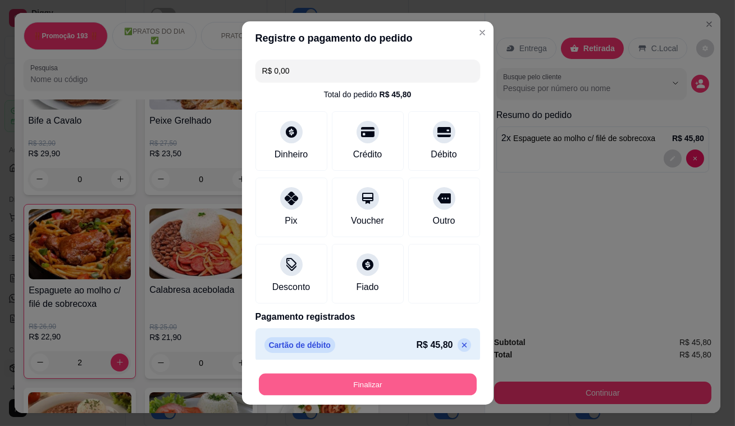
click at [369, 379] on button "Finalizar" at bounding box center [368, 385] width 218 height 22
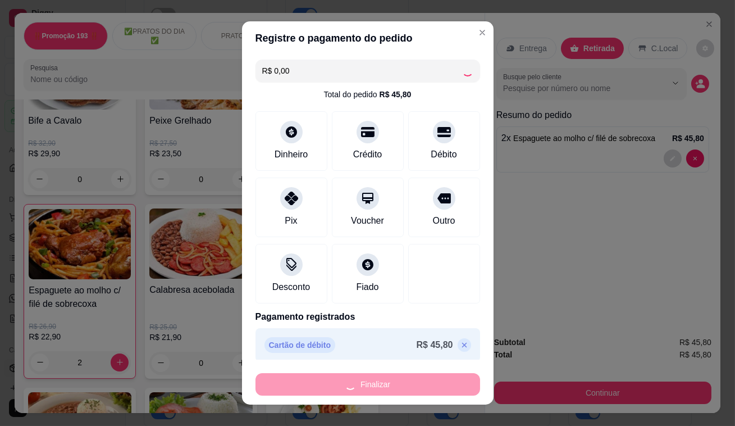
type input "0"
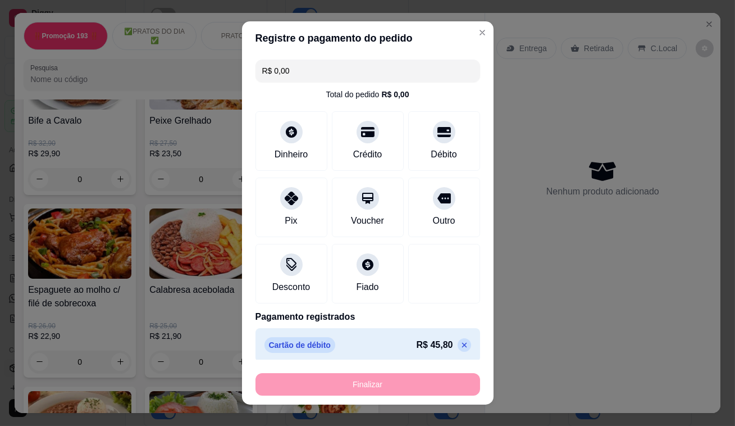
type input "-R$ 45,80"
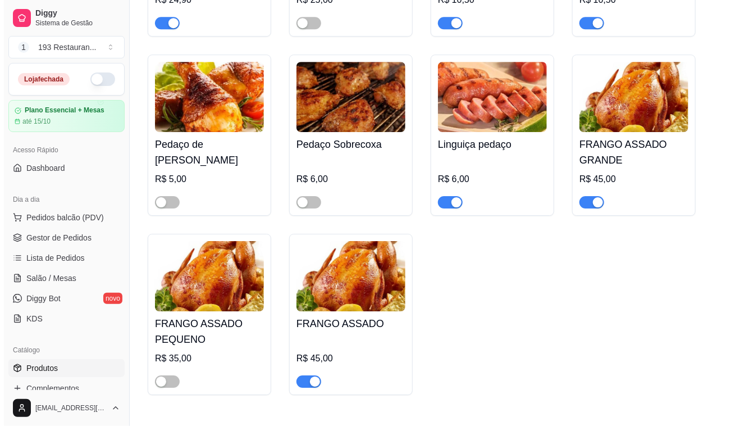
scroll to position [3013, 0]
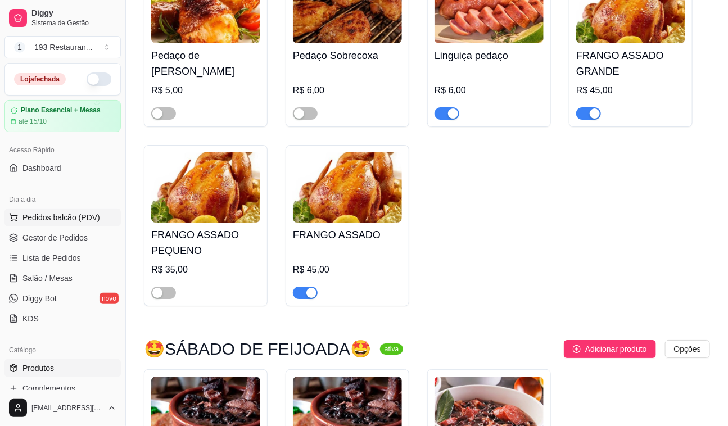
click at [65, 213] on span "Pedidos balcão (PDV)" at bounding box center [61, 217] width 78 height 11
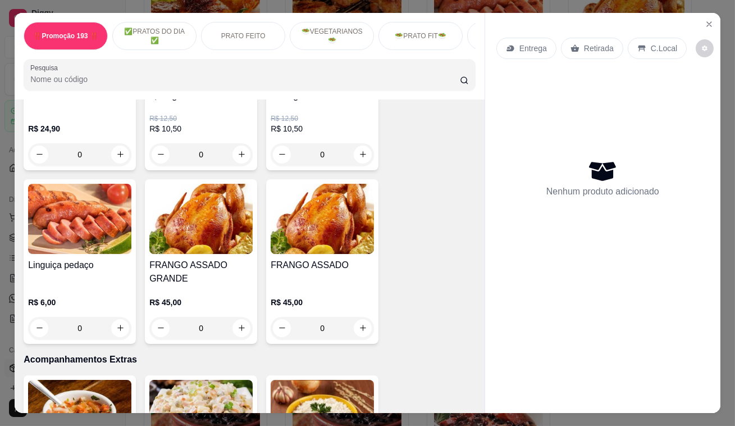
scroll to position [2758, 0]
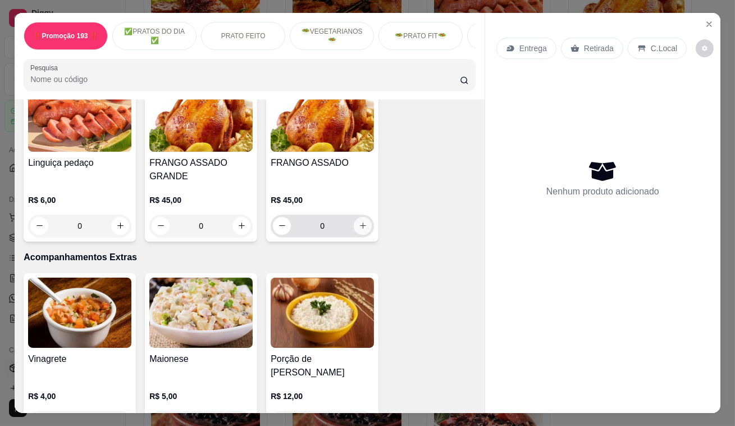
click at [359, 221] on icon "increase-product-quantity" at bounding box center [363, 225] width 8 height 8
type input "1"
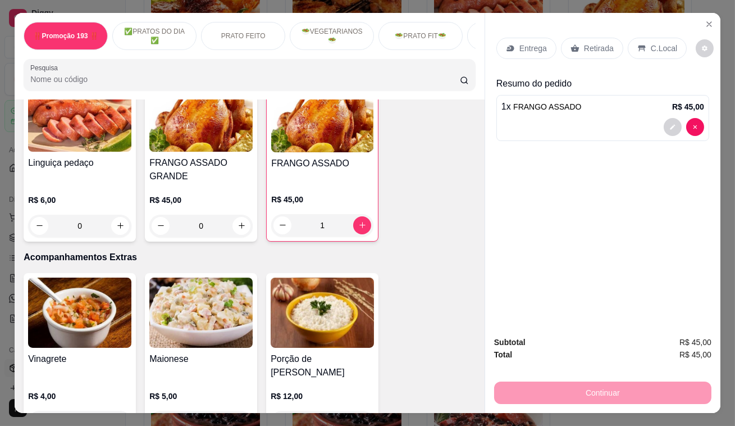
click at [581, 38] on div "Retirada" at bounding box center [592, 48] width 62 height 21
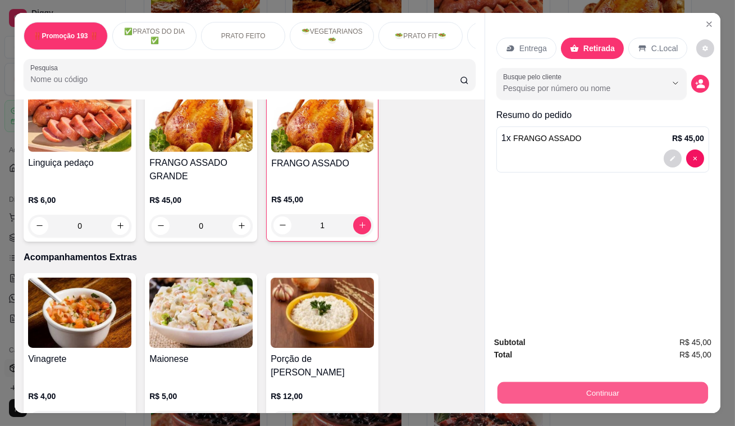
click at [622, 382] on button "Continuar" at bounding box center [603, 393] width 211 height 22
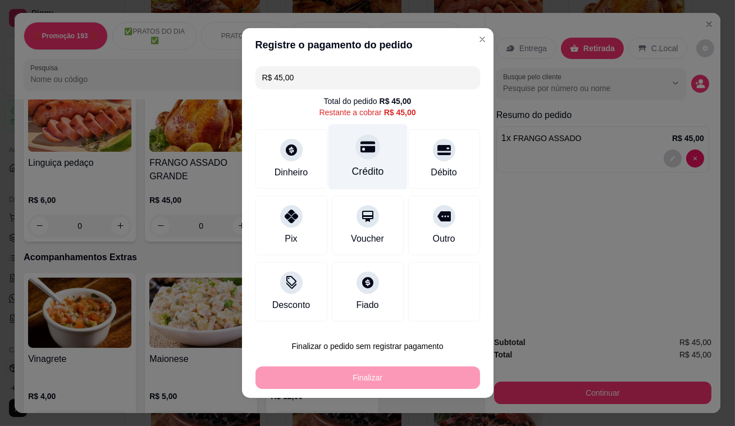
click at [360, 145] on icon at bounding box center [367, 146] width 15 height 15
type input "R$ 0,00"
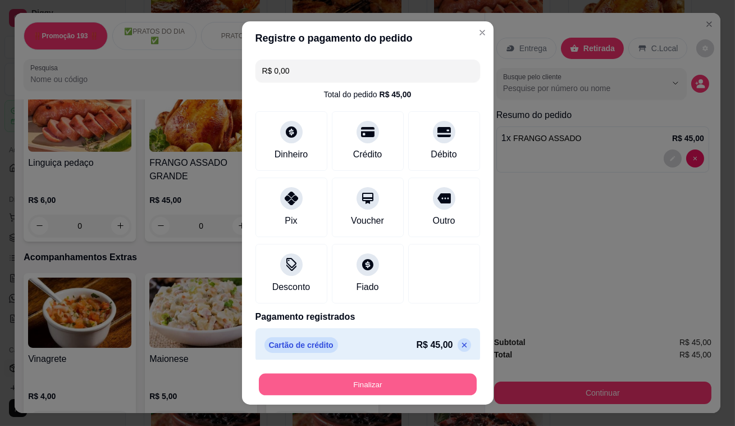
click at [358, 382] on button "Finalizar" at bounding box center [368, 385] width 218 height 22
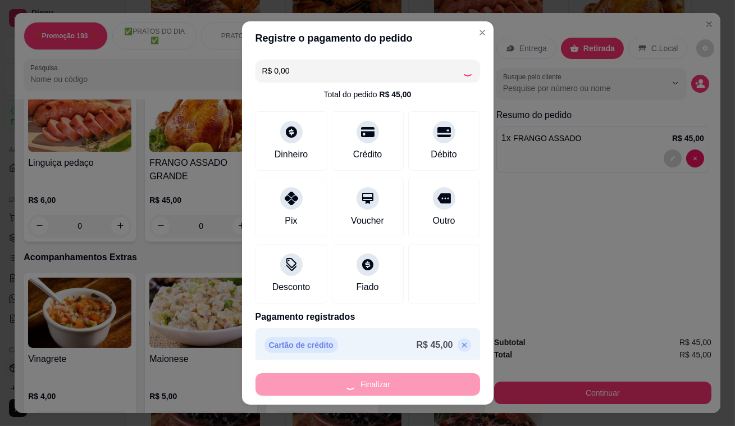
type input "0"
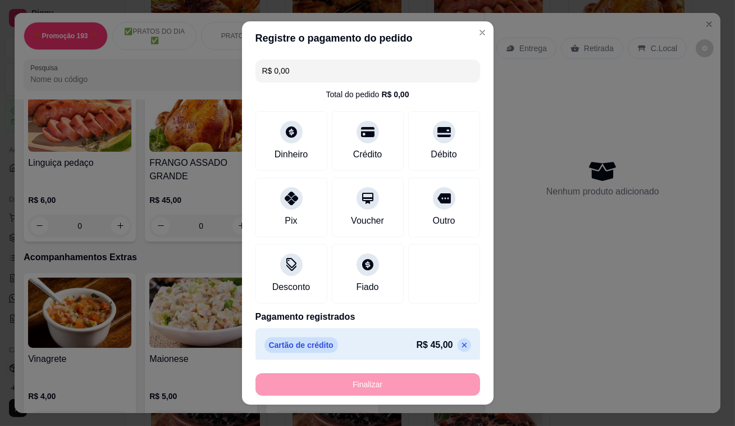
type input "-R$ 45,00"
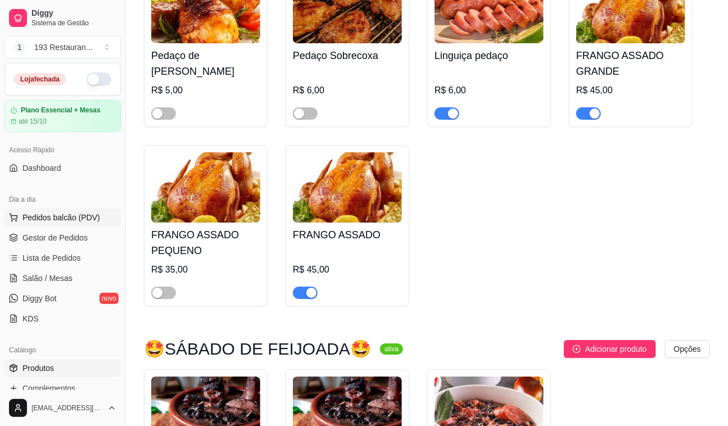
click at [74, 221] on span "Pedidos balcão (PDV)" at bounding box center [61, 217] width 78 height 11
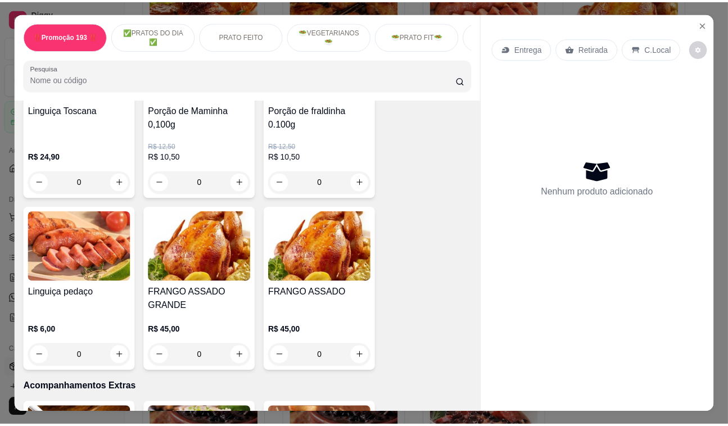
scroll to position [2553, 0]
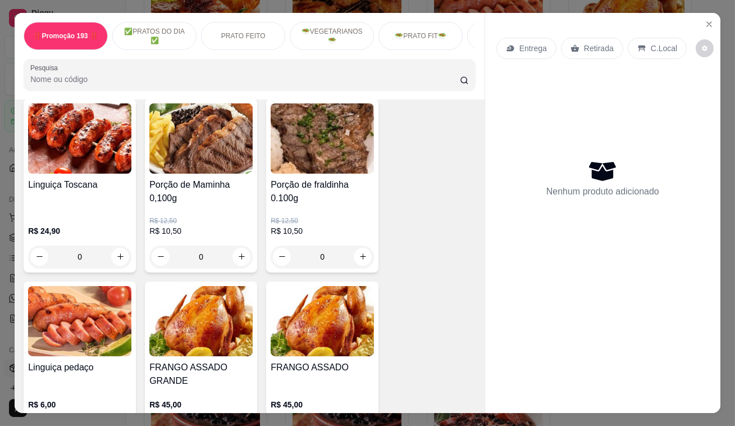
click at [322, 305] on img at bounding box center [322, 321] width 103 height 70
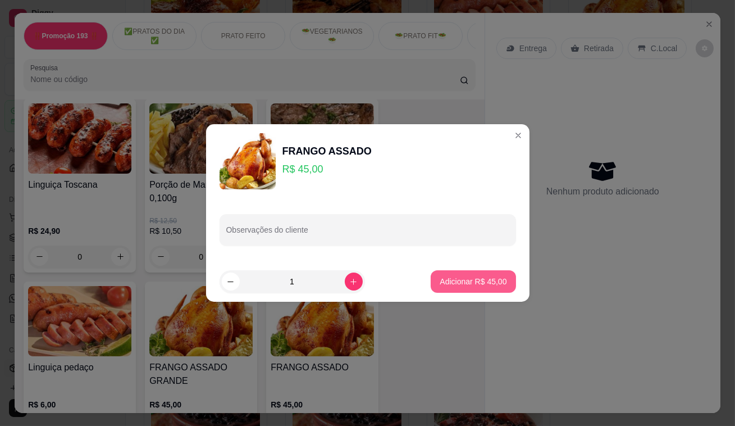
click at [444, 283] on p "Adicionar R$ 45,00" at bounding box center [473, 281] width 67 height 11
type input "1"
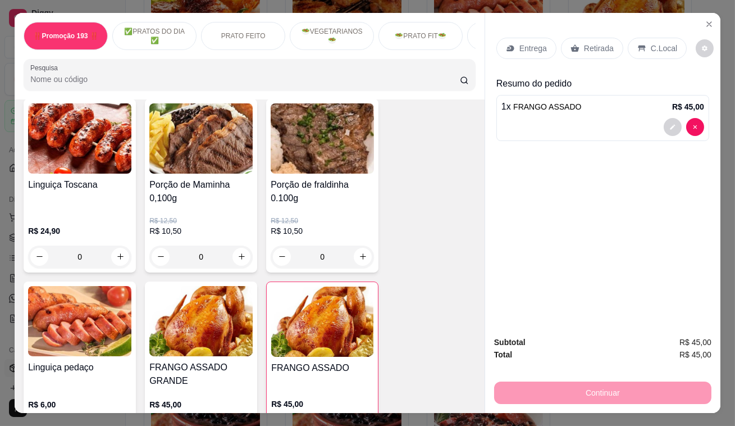
click at [595, 43] on p "Retirada" at bounding box center [599, 48] width 30 height 11
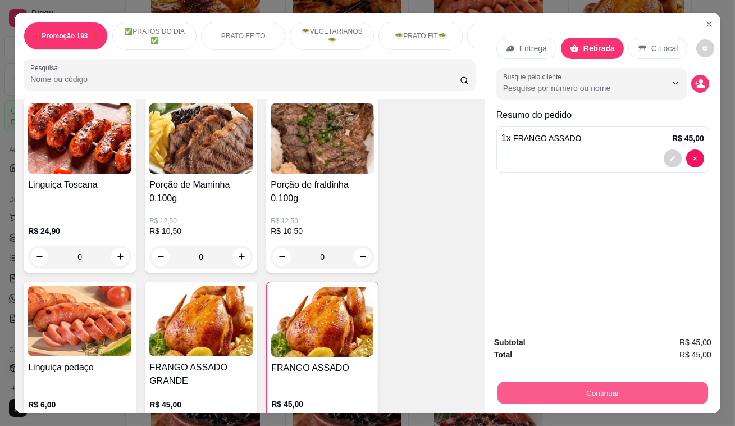
click at [590, 382] on button "Continuar" at bounding box center [603, 393] width 211 height 22
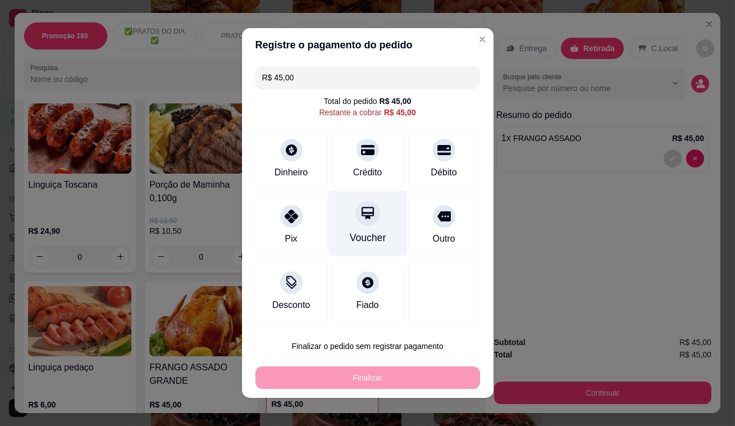
click at [363, 220] on div at bounding box center [368, 213] width 25 height 25
type input "R$ 0,00"
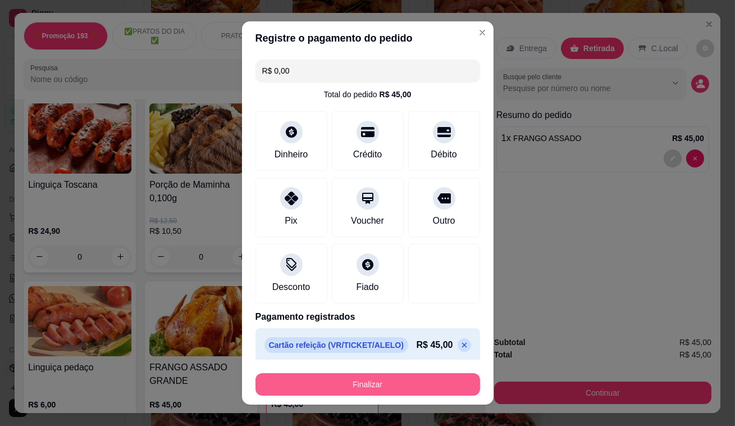
click at [366, 388] on button "Finalizar" at bounding box center [368, 384] width 225 height 22
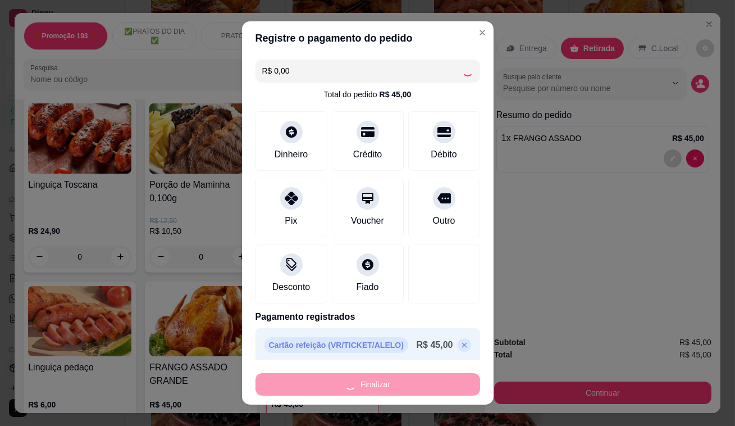
type input "0"
type input "-R$ 45,00"
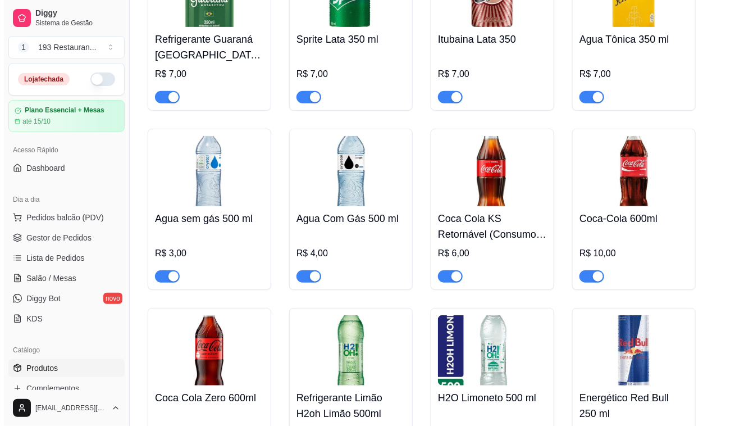
scroll to position [5107, 0]
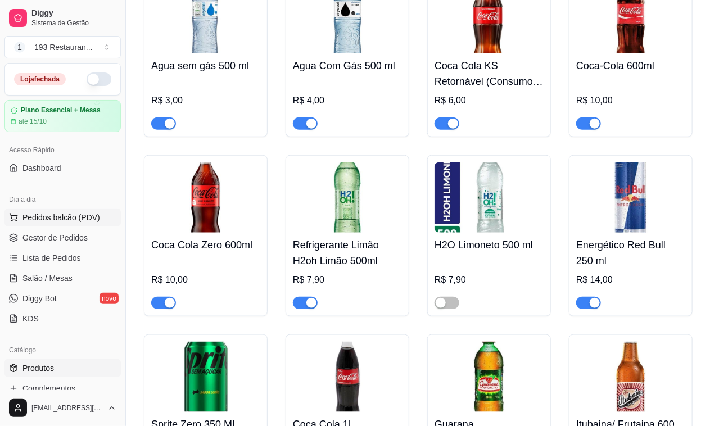
click at [72, 218] on span "Pedidos balcão (PDV)" at bounding box center [61, 217] width 78 height 11
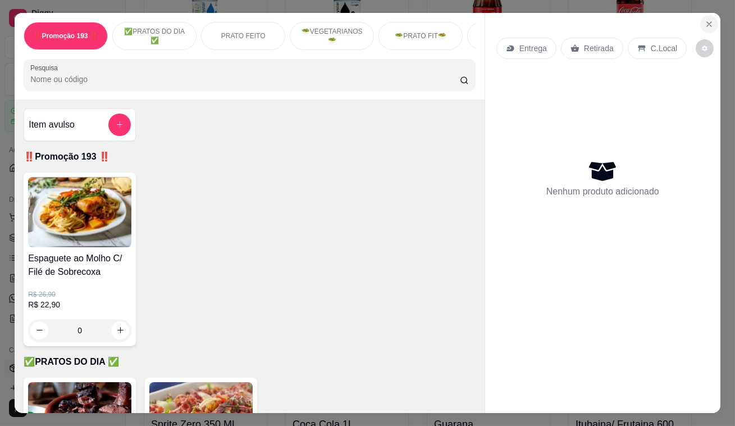
click at [705, 21] on icon "Close" at bounding box center [709, 24] width 9 height 9
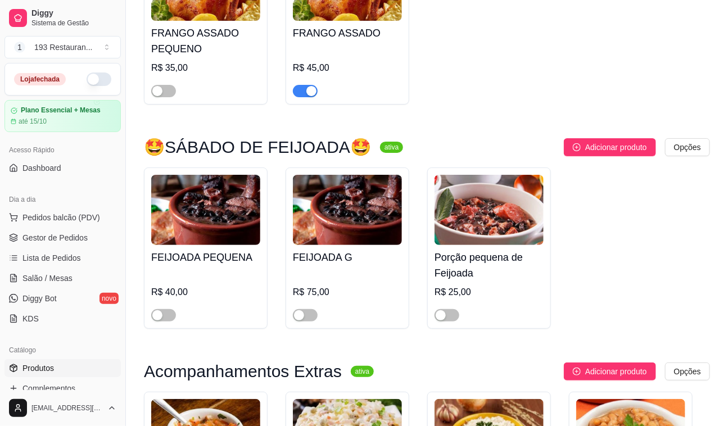
scroll to position [3217, 0]
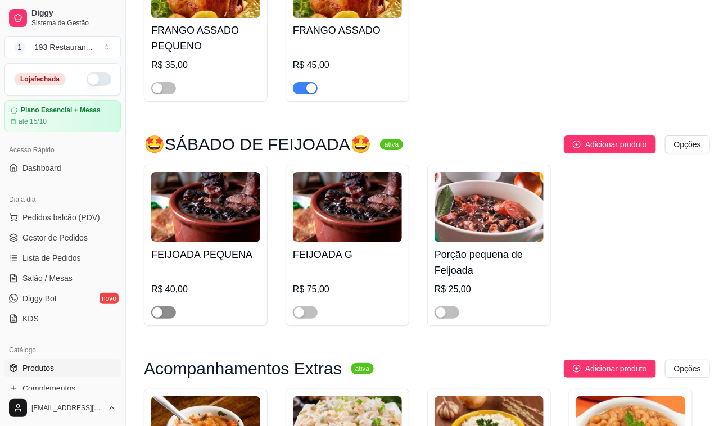
click at [174, 306] on span "button" at bounding box center [163, 312] width 25 height 12
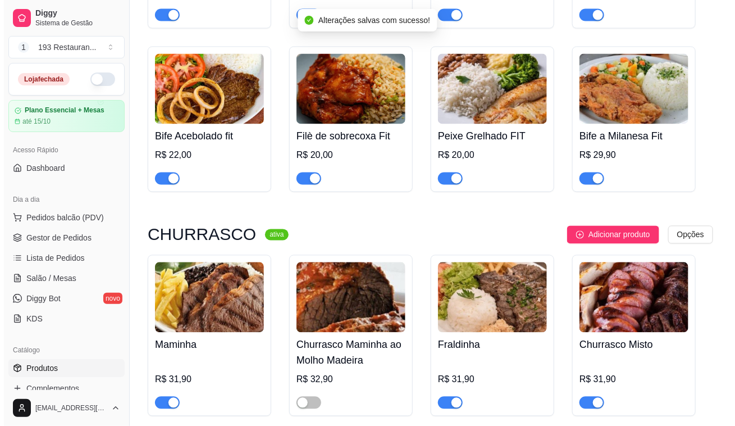
scroll to position [2349, 0]
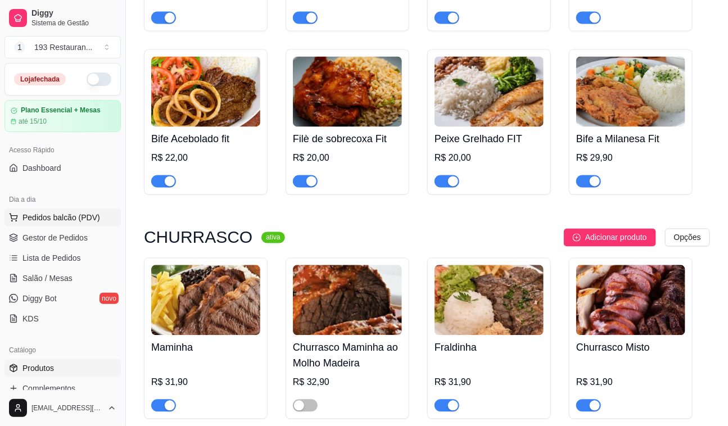
click at [79, 213] on span "Pedidos balcão (PDV)" at bounding box center [61, 217] width 78 height 11
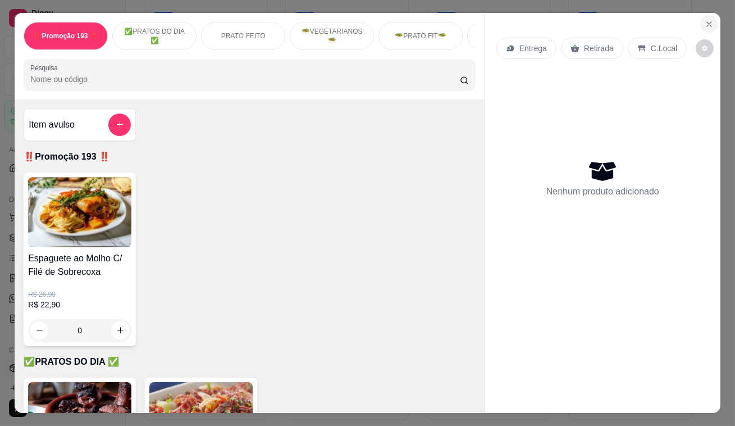
click at [708, 20] on icon "Close" at bounding box center [709, 24] width 9 height 9
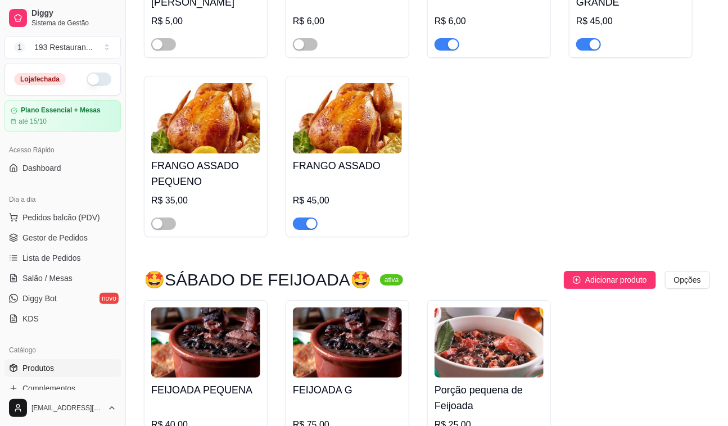
scroll to position [3268, 0]
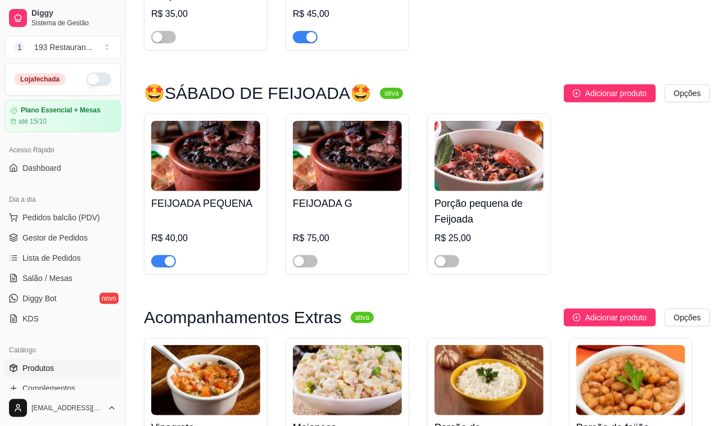
click at [194, 121] on img at bounding box center [205, 156] width 109 height 70
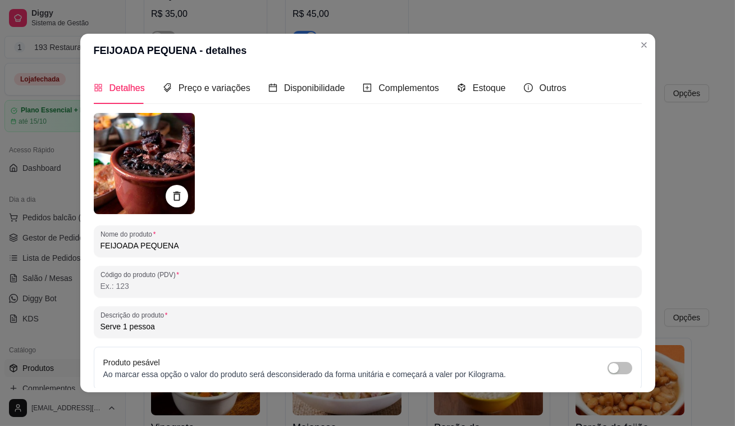
click at [148, 152] on img at bounding box center [144, 163] width 101 height 101
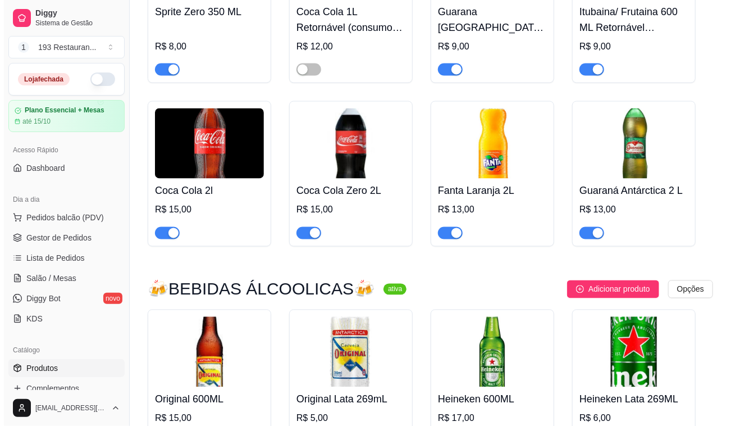
scroll to position [5618, 0]
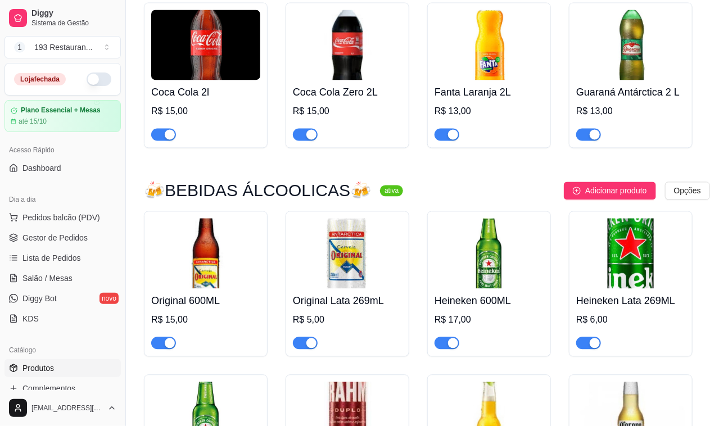
click at [193, 253] on img at bounding box center [205, 253] width 109 height 70
click at [76, 213] on span "Pedidos balcão (PDV)" at bounding box center [61, 217] width 78 height 11
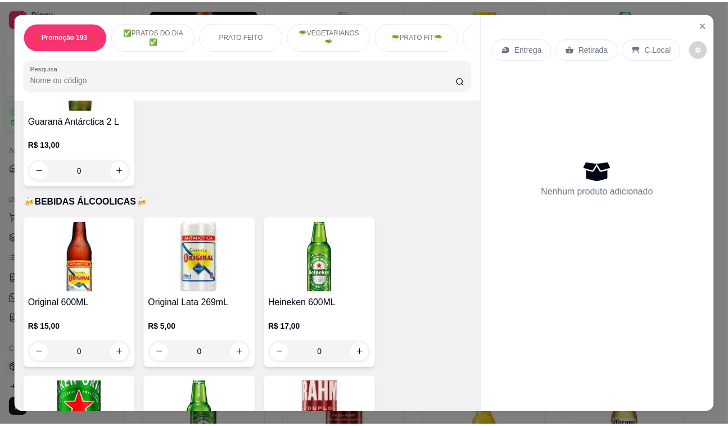
scroll to position [5413, 0]
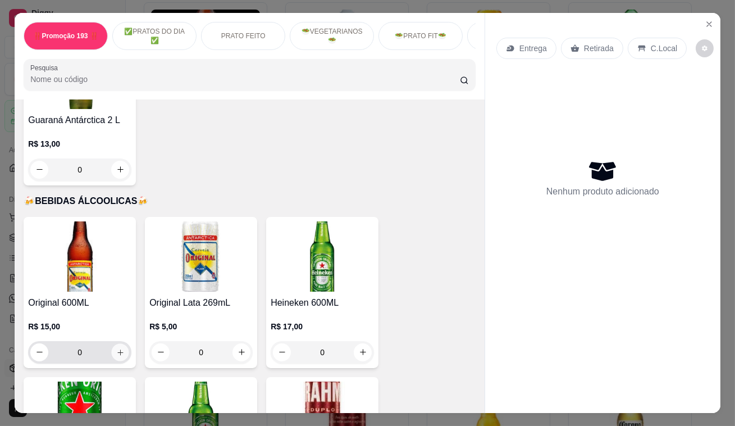
click at [116, 348] on icon "increase-product-quantity" at bounding box center [120, 352] width 8 height 8
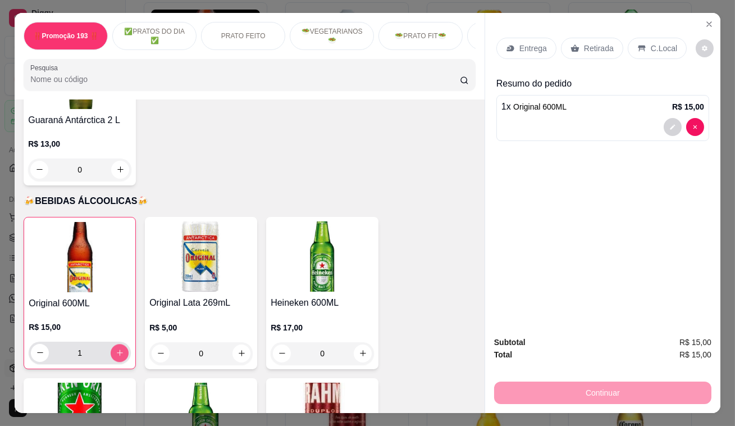
click at [116, 348] on icon "increase-product-quantity" at bounding box center [120, 352] width 8 height 8
type input "4"
click at [589, 38] on div "Retirada" at bounding box center [592, 48] width 62 height 21
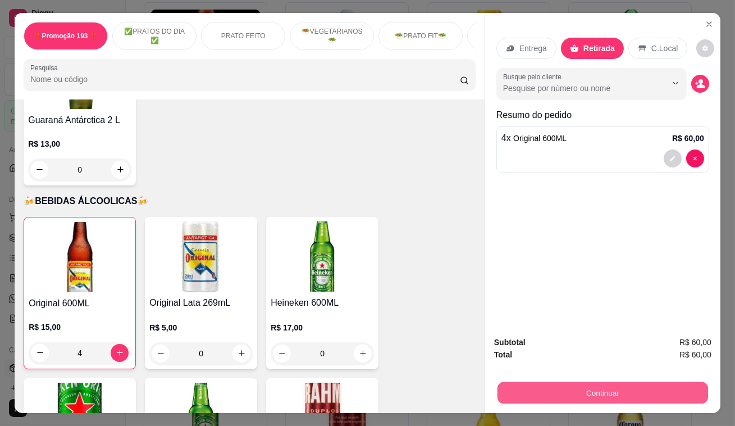
click at [621, 393] on button "Continuar" at bounding box center [603, 393] width 211 height 22
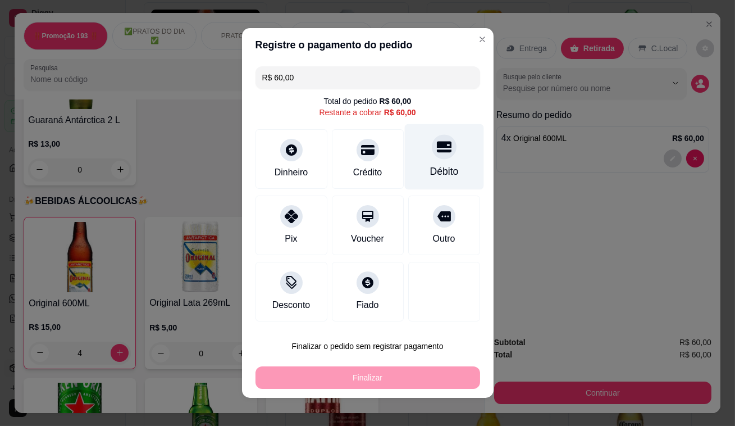
click at [433, 167] on div "Débito" at bounding box center [444, 171] width 29 height 15
type input "R$ 0,00"
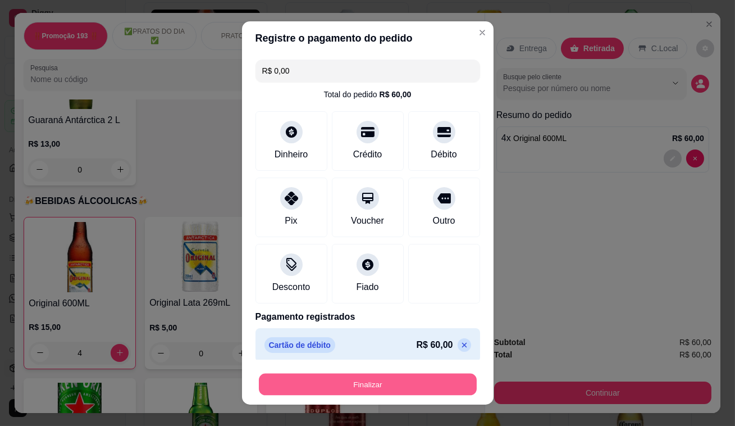
click at [364, 388] on button "Finalizar" at bounding box center [368, 385] width 218 height 22
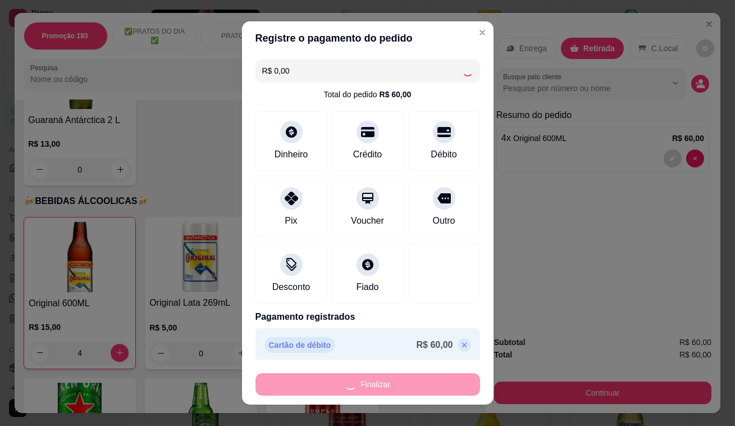
type input "0"
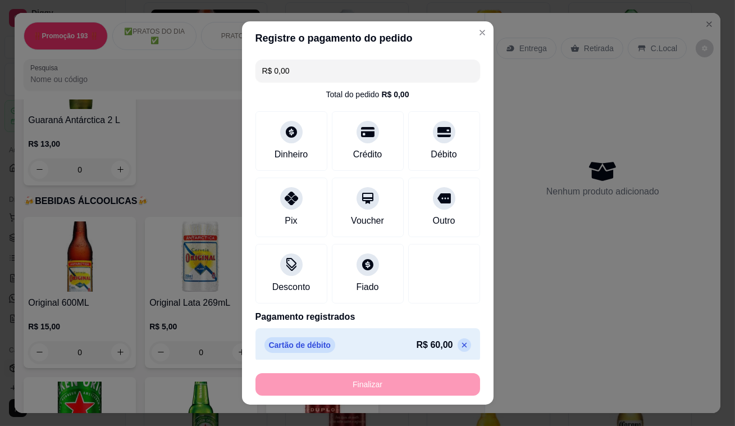
type input "-R$ 60,00"
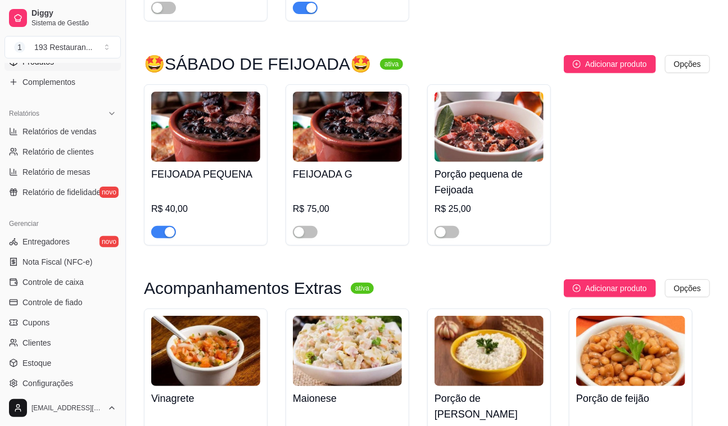
scroll to position [3321, 0]
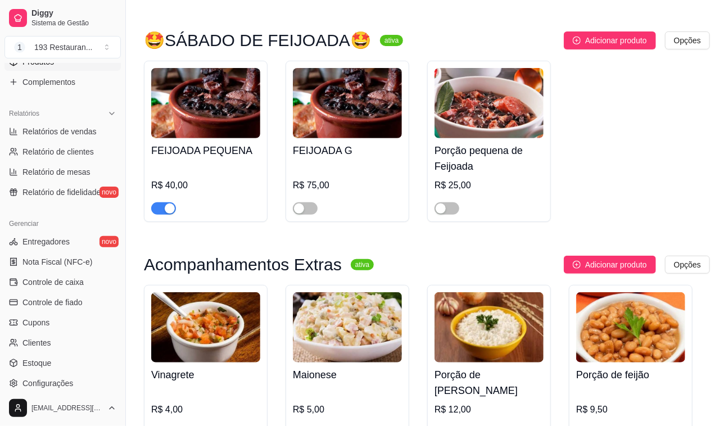
click at [220, 92] on img at bounding box center [205, 103] width 109 height 70
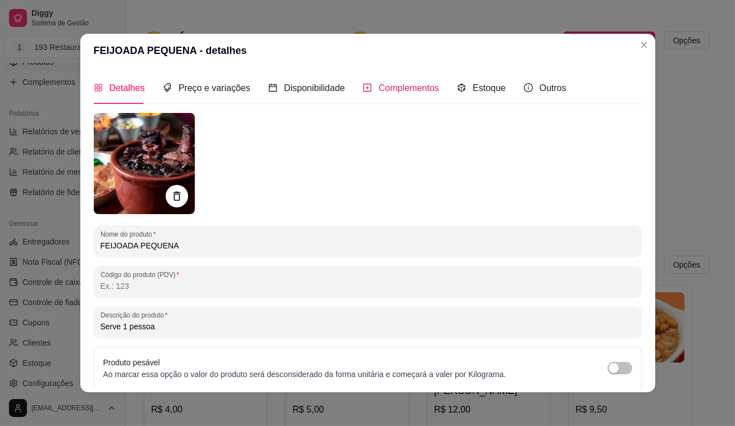
click at [409, 84] on span "Complementos" at bounding box center [409, 88] width 61 height 10
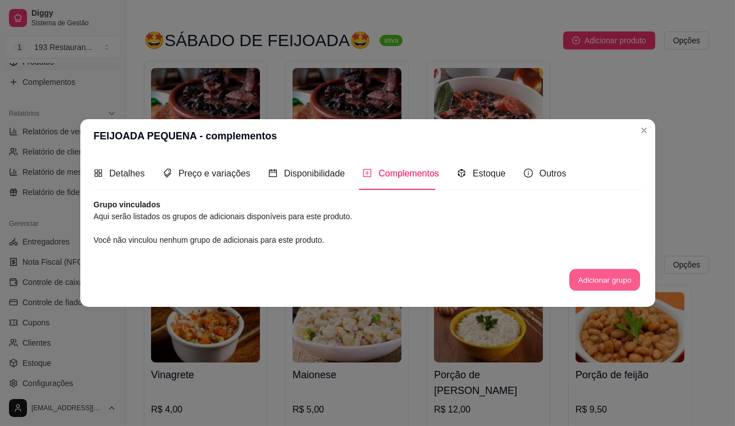
click at [592, 276] on button "Adicionar grupo" at bounding box center [605, 280] width 71 height 22
click at [652, 123] on header "FEIJOADA PEQUENA - complementos" at bounding box center [367, 136] width 575 height 34
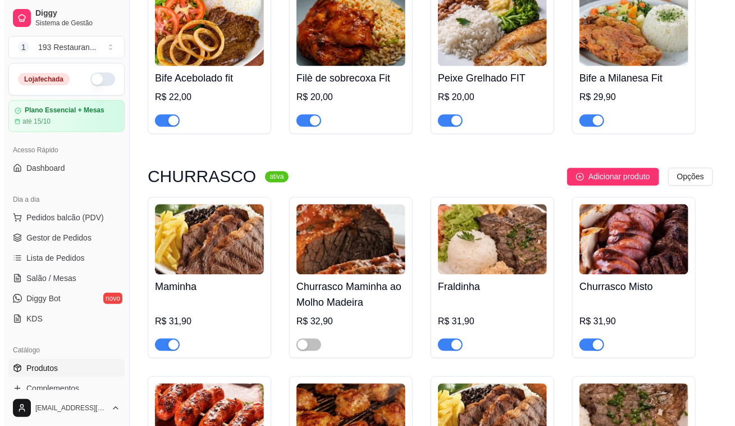
scroll to position [2402, 0]
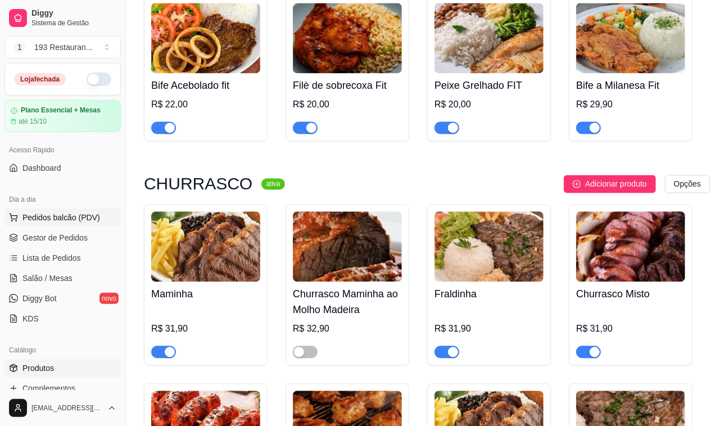
click at [55, 216] on span "Pedidos balcão (PDV)" at bounding box center [61, 217] width 78 height 11
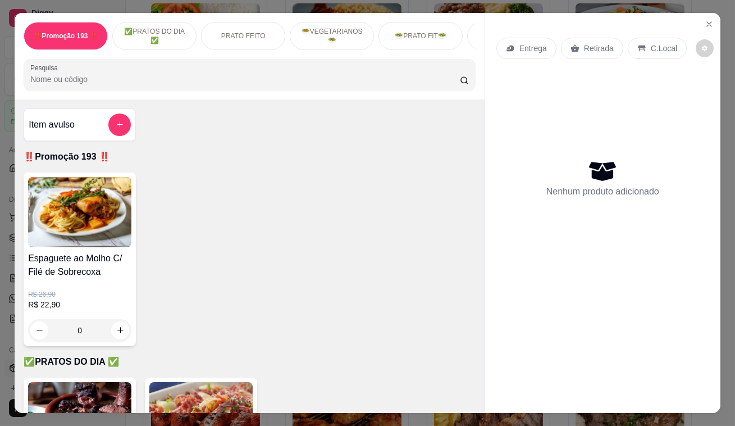
click at [154, 27] on p "✅PRATOS DO DIA ✅" at bounding box center [154, 36] width 65 height 18
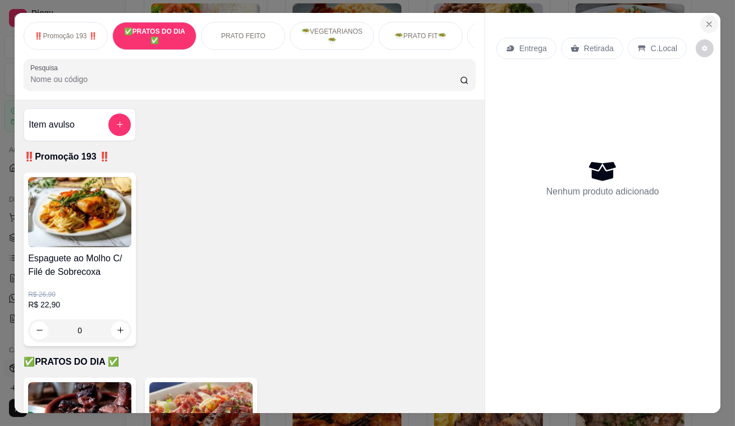
click at [703, 15] on button "Close" at bounding box center [710, 24] width 18 height 18
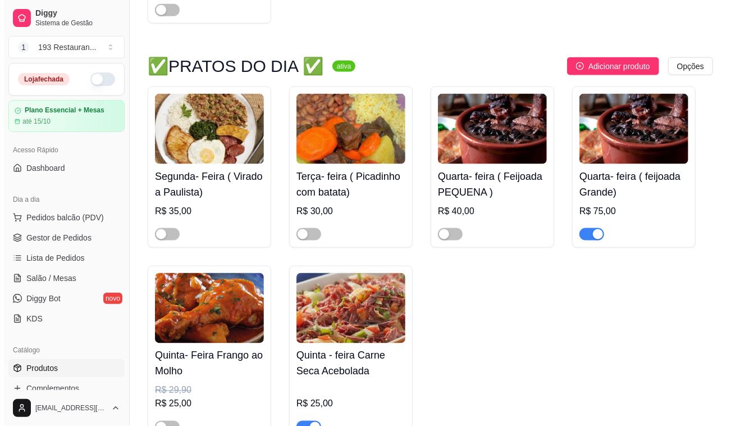
scroll to position [563, 0]
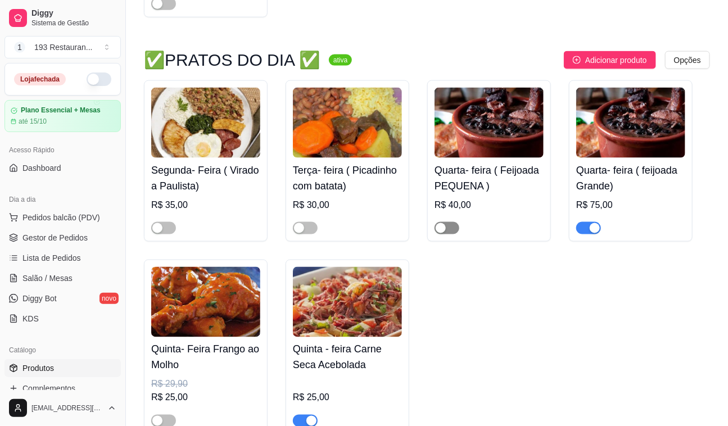
click at [452, 231] on span "button" at bounding box center [446, 228] width 25 height 12
click at [76, 213] on span "Pedidos balcão (PDV)" at bounding box center [61, 217] width 78 height 11
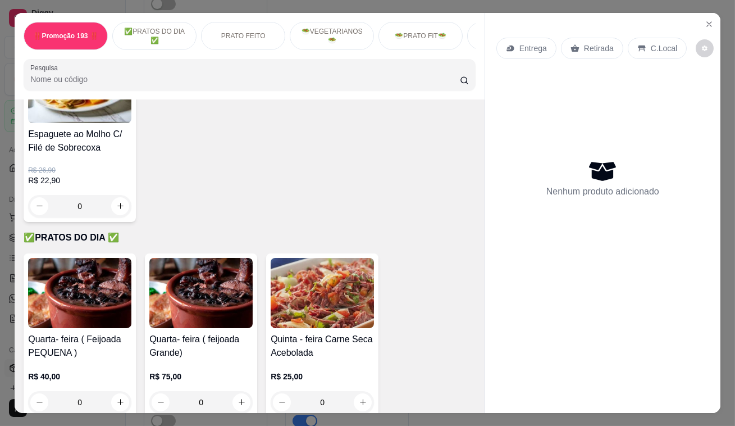
scroll to position [153, 0]
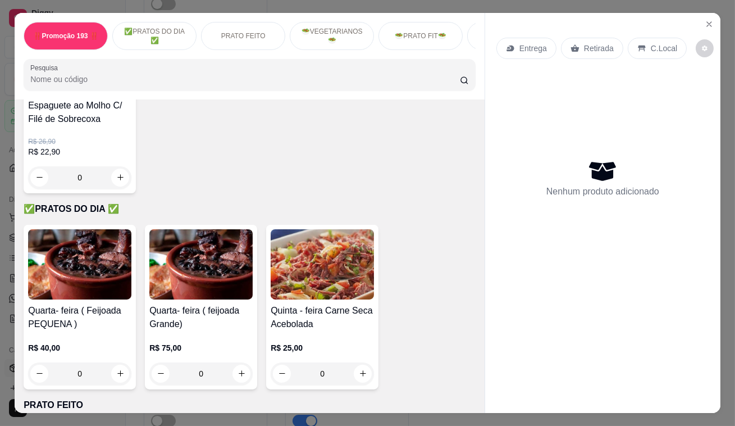
click at [65, 277] on img at bounding box center [79, 264] width 103 height 70
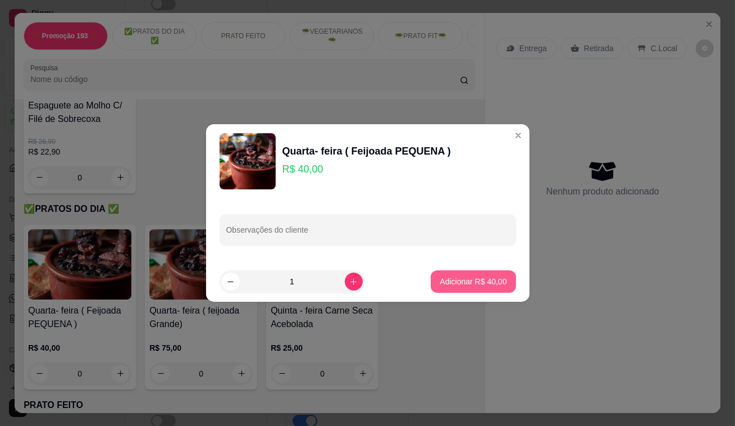
click at [442, 284] on p "Adicionar R$ 40,00" at bounding box center [473, 281] width 67 height 11
type input "1"
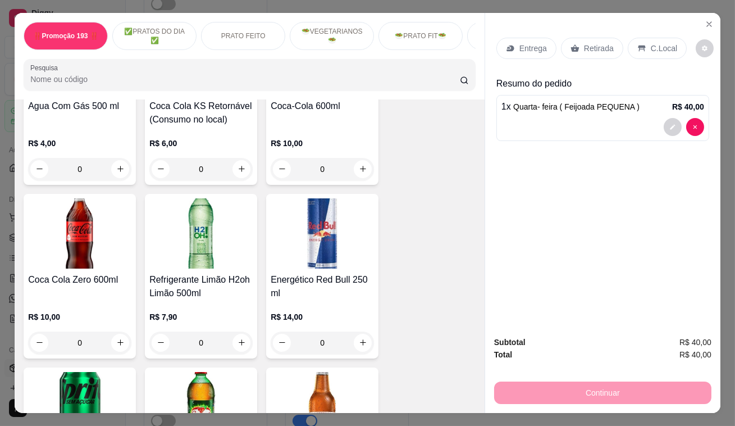
scroll to position [4749, 0]
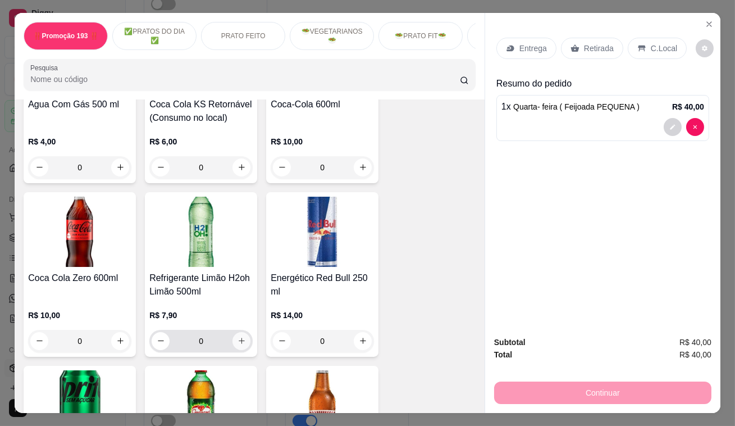
click at [238, 337] on icon "increase-product-quantity" at bounding box center [242, 341] width 8 height 8
type input "1"
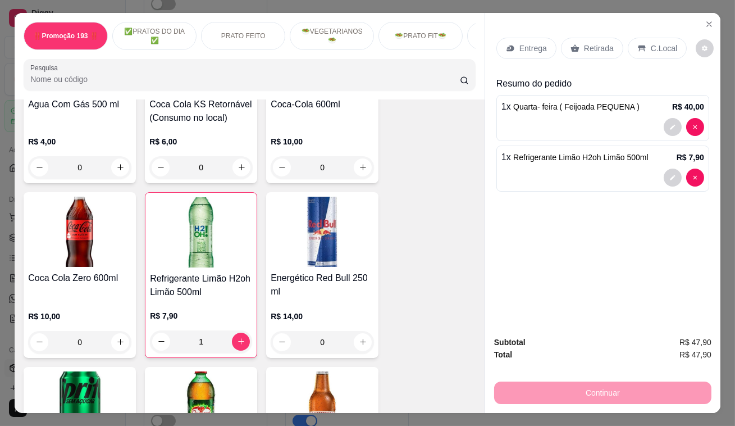
click at [594, 44] on p "Retirada" at bounding box center [599, 48] width 30 height 11
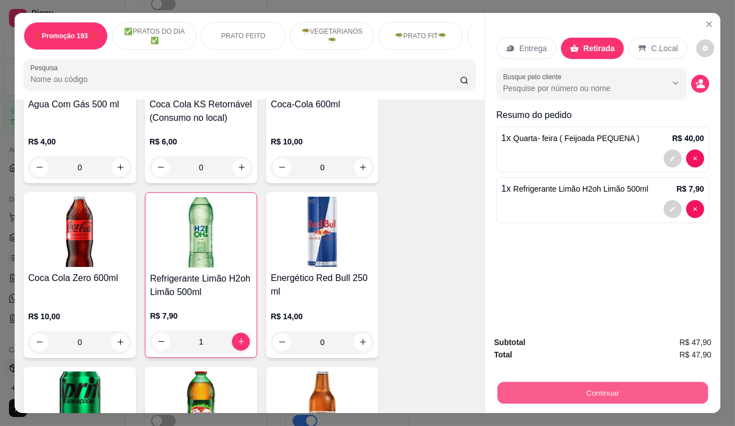
click at [607, 389] on button "Continuar" at bounding box center [603, 393] width 211 height 22
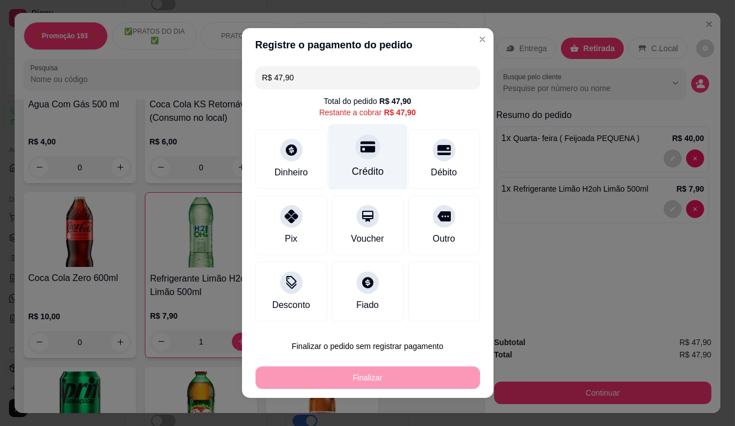
click at [356, 161] on div "Crédito" at bounding box center [367, 157] width 79 height 66
type input "R$ 0,00"
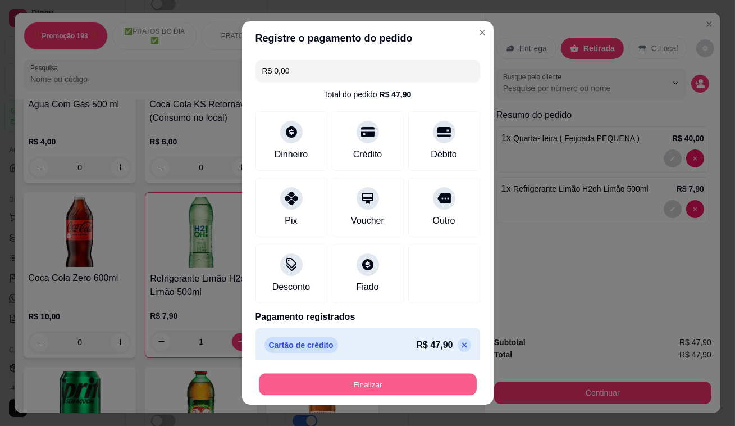
click at [382, 378] on button "Finalizar" at bounding box center [368, 385] width 218 height 22
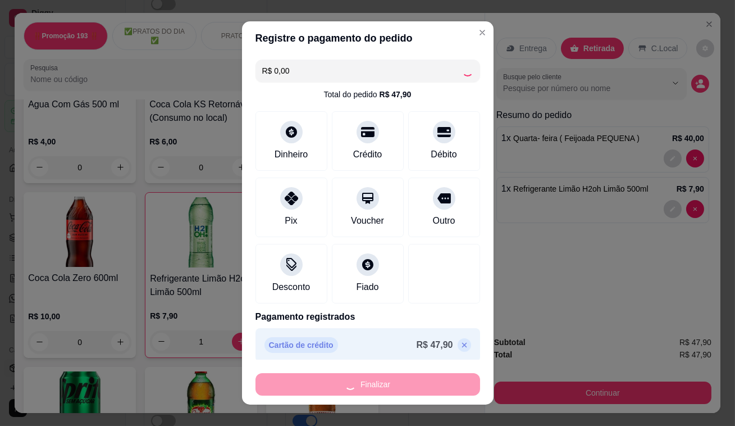
type input "0"
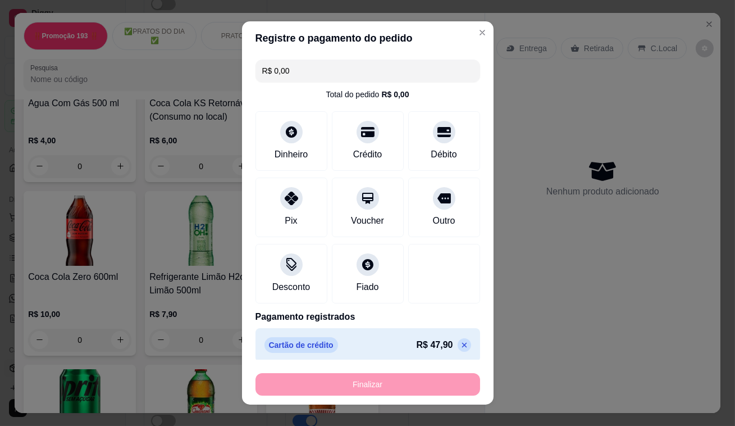
type input "-R$ 47,90"
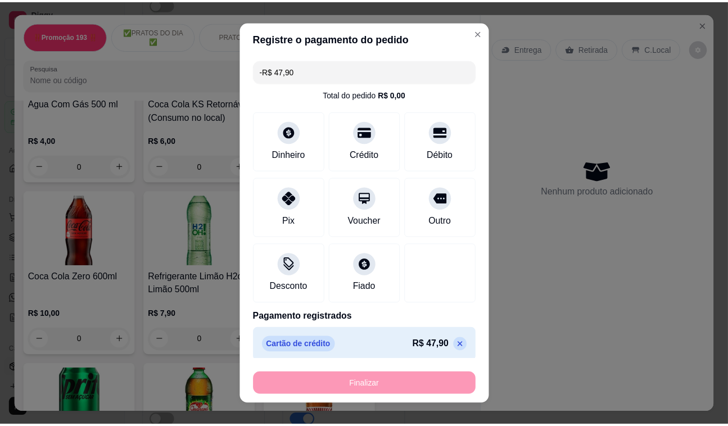
scroll to position [4748, 0]
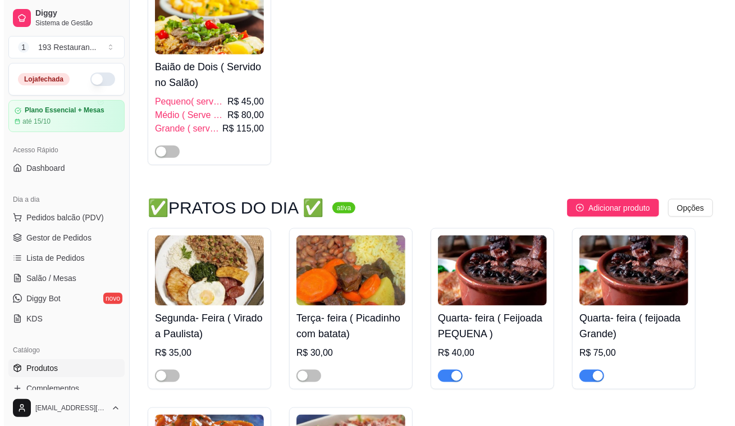
scroll to position [257, 0]
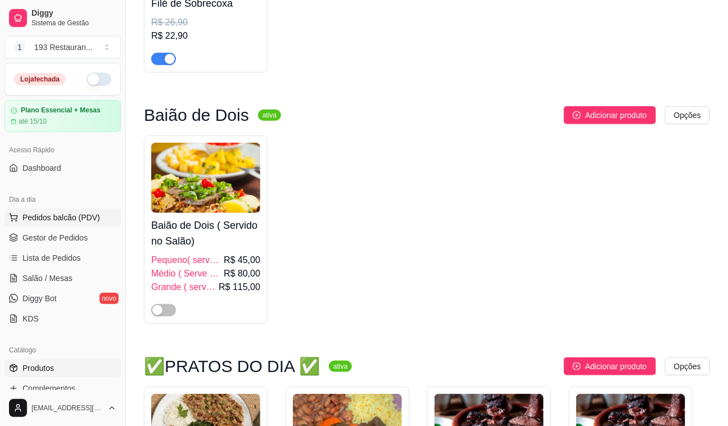
click at [73, 213] on span "Pedidos balcão (PDV)" at bounding box center [61, 217] width 78 height 11
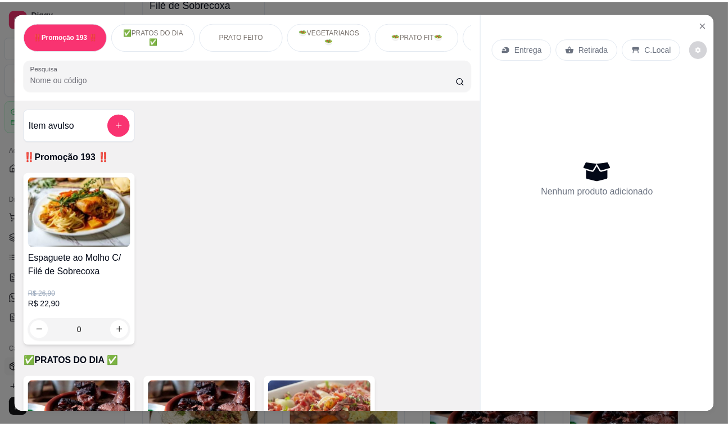
scroll to position [204, 0]
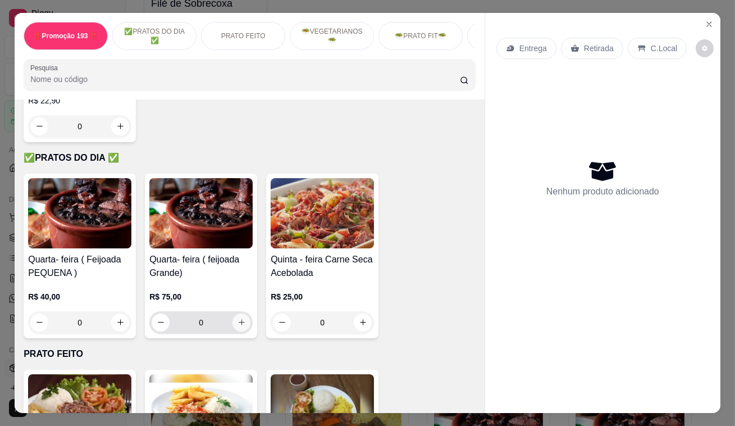
click at [243, 324] on button "increase-product-quantity" at bounding box center [242, 322] width 18 height 18
type input "1"
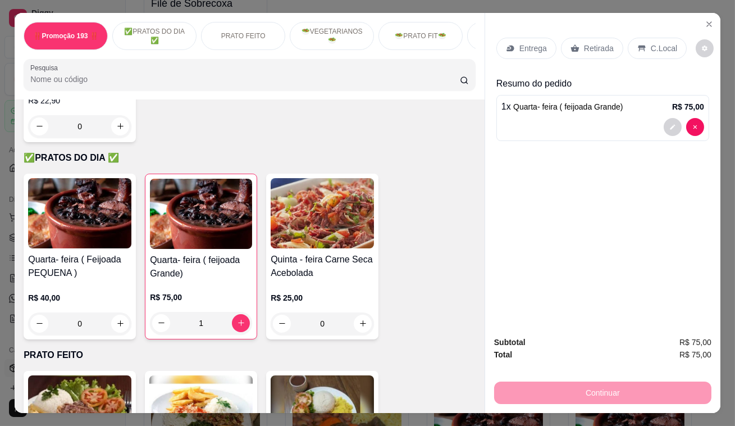
click at [585, 43] on p "Retirada" at bounding box center [599, 48] width 30 height 11
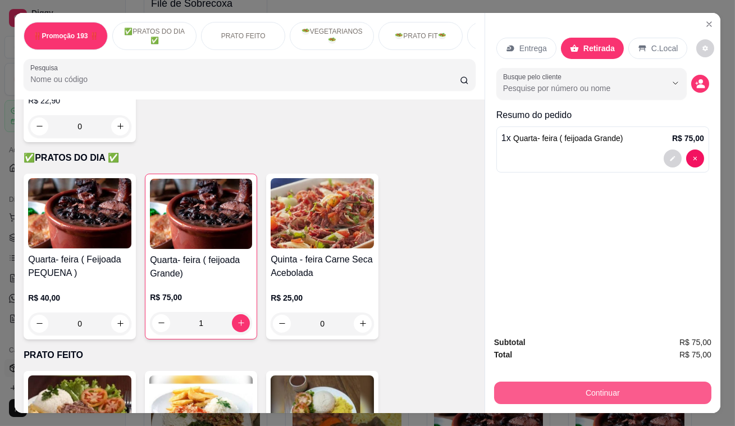
click at [613, 381] on button "Continuar" at bounding box center [602, 392] width 217 height 22
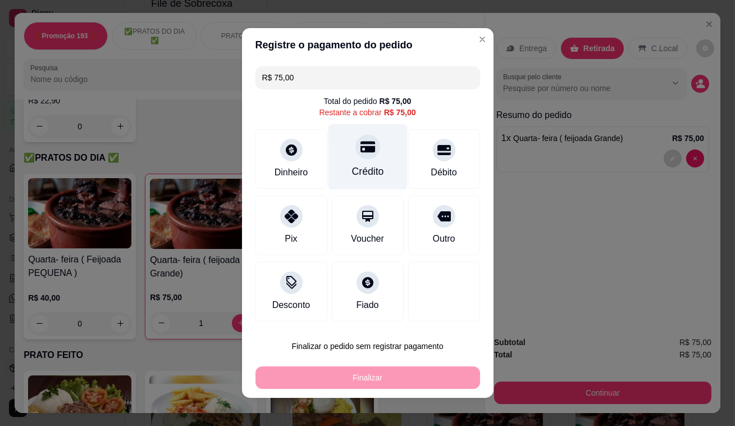
click at [365, 163] on div "Crédito" at bounding box center [367, 157] width 79 height 66
type input "R$ 0,00"
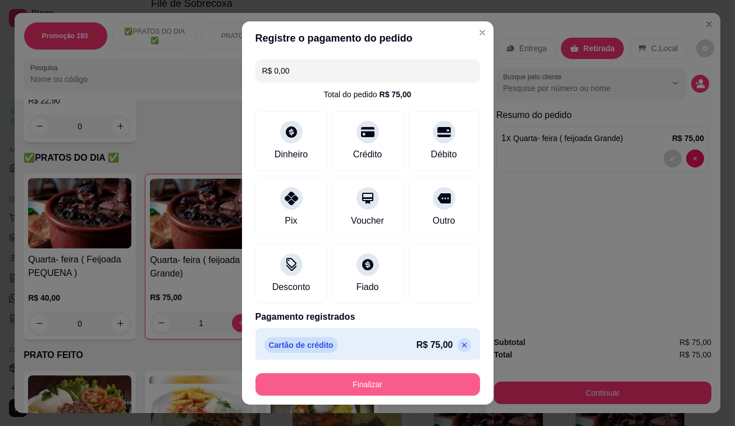
click at [384, 382] on button "Finalizar" at bounding box center [368, 384] width 225 height 22
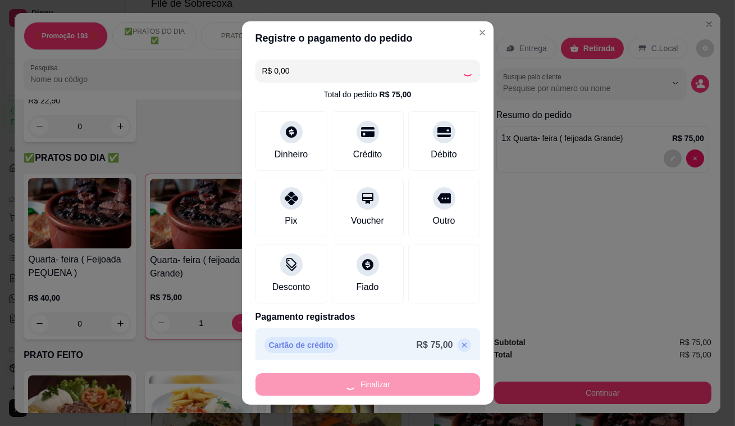
type input "0"
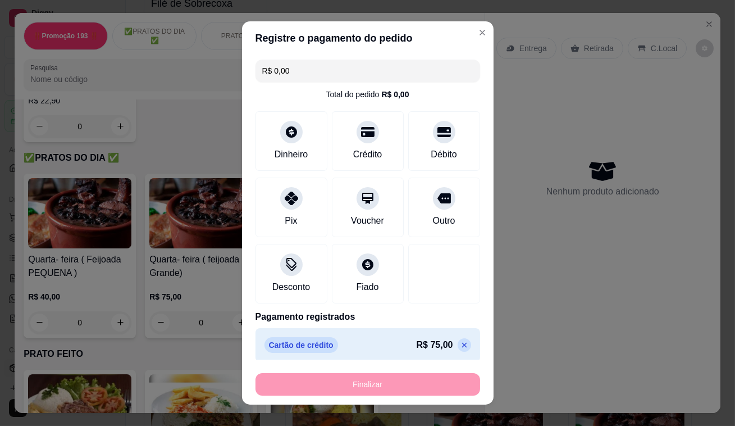
type input "-R$ 75,00"
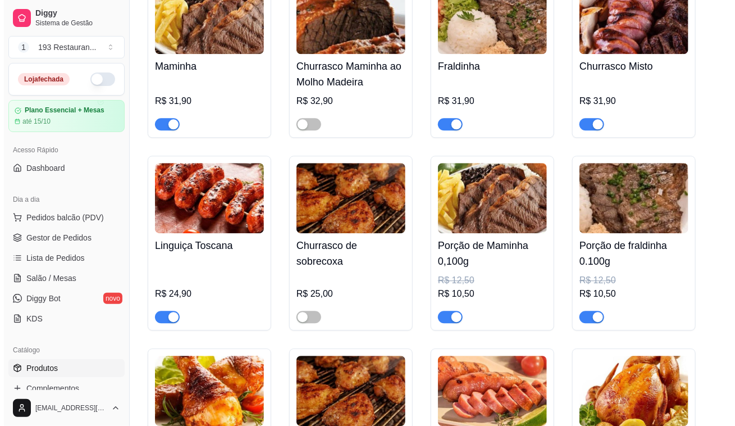
scroll to position [2657, 0]
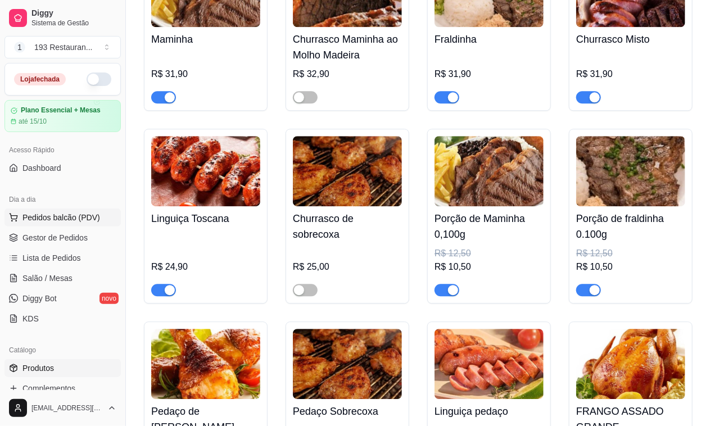
click at [74, 213] on span "Pedidos balcão (PDV)" at bounding box center [61, 217] width 78 height 11
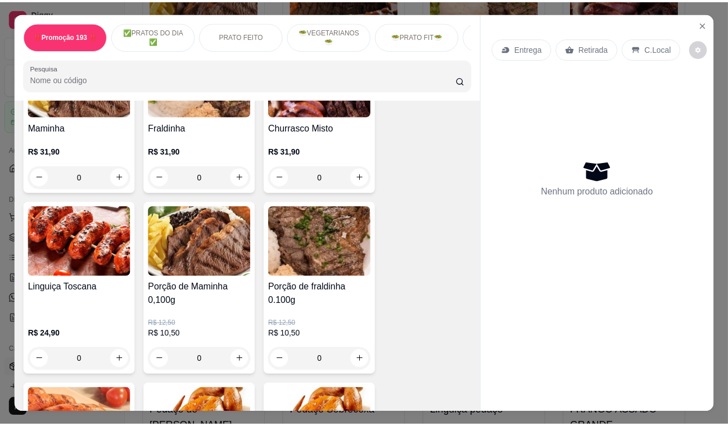
scroll to position [2451, 0]
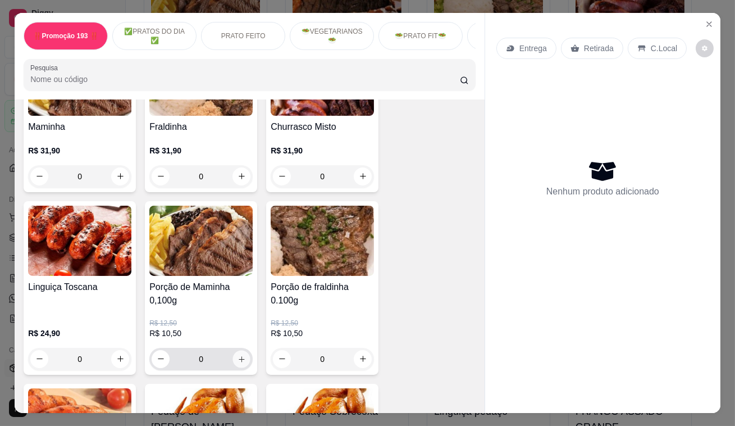
click at [241, 354] on icon "increase-product-quantity" at bounding box center [242, 358] width 8 height 8
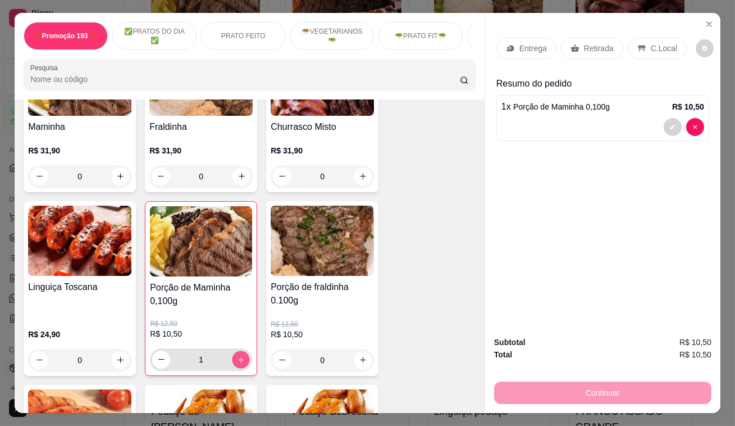
click at [241, 355] on icon "increase-product-quantity" at bounding box center [241, 359] width 8 height 8
type input "2"
click at [595, 45] on p "Retirada" at bounding box center [599, 48] width 30 height 11
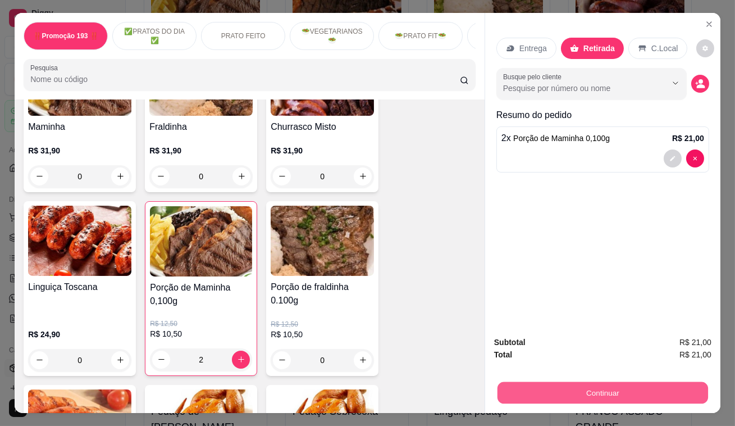
click at [624, 387] on button "Continuar" at bounding box center [603, 393] width 211 height 22
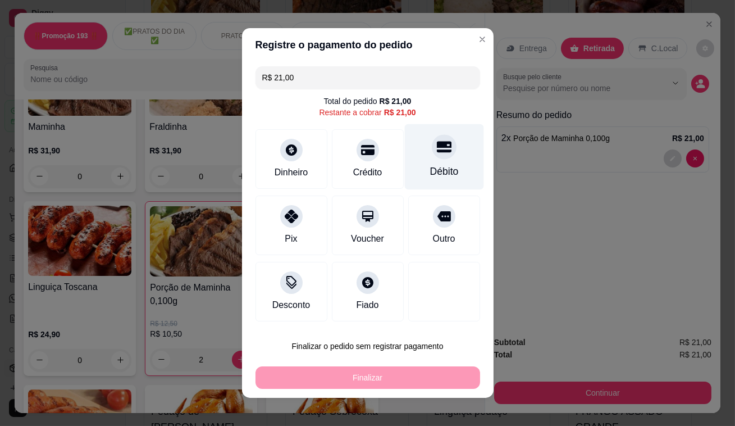
click at [435, 159] on div "Débito" at bounding box center [443, 157] width 79 height 66
type input "R$ 0,00"
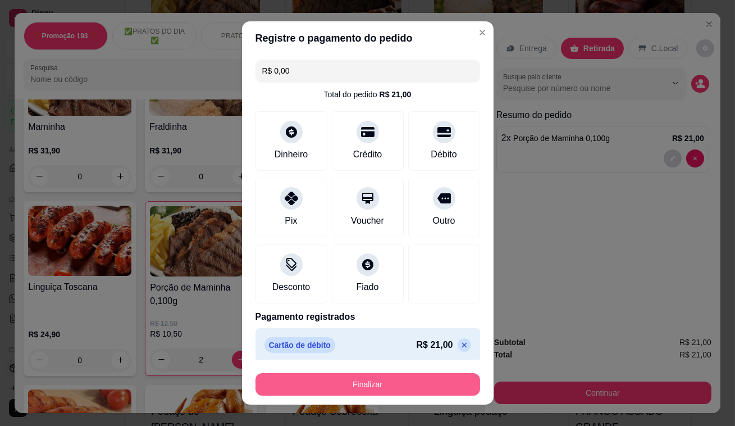
click at [360, 381] on button "Finalizar" at bounding box center [368, 384] width 225 height 22
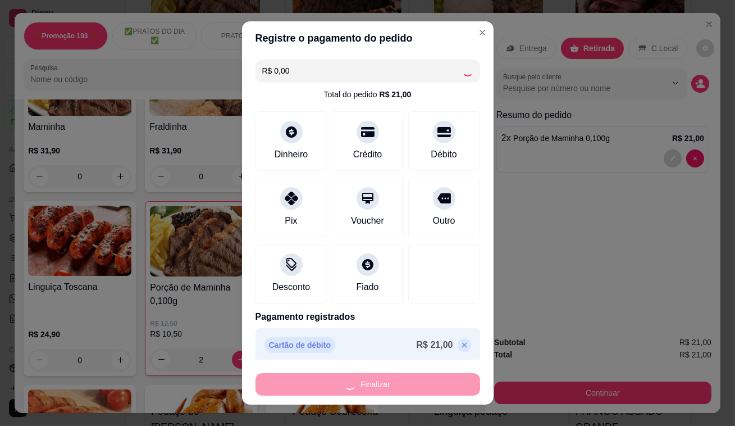
type input "0"
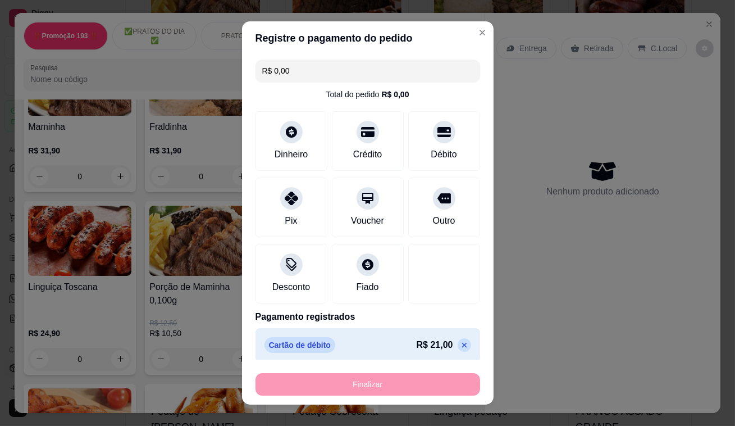
type input "-R$ 21,00"
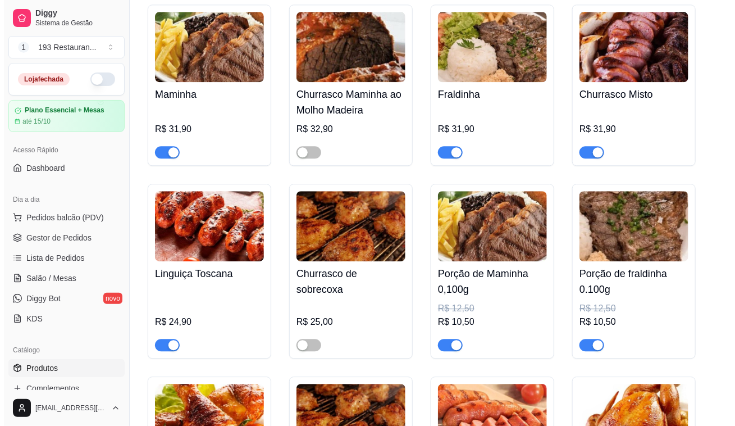
scroll to position [2607, 0]
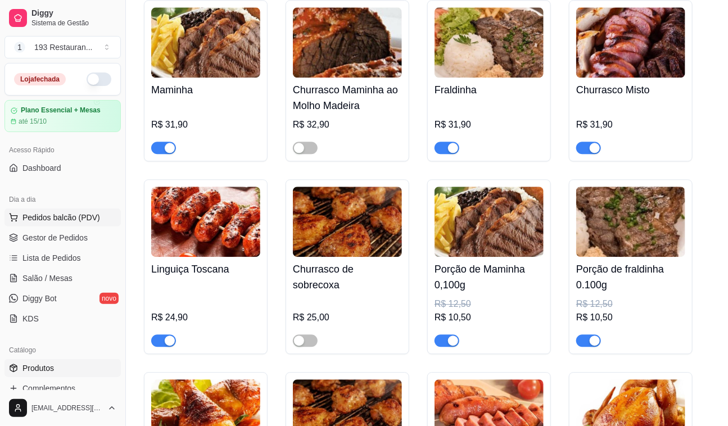
click at [90, 219] on span "Pedidos balcão (PDV)" at bounding box center [61, 217] width 78 height 11
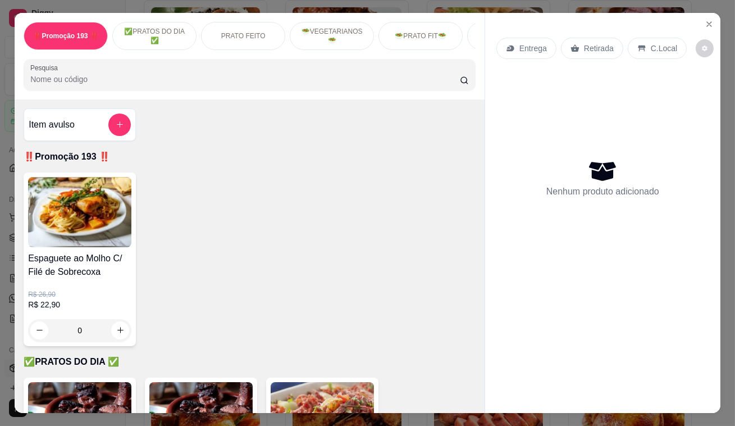
click at [584, 44] on p "Retirada" at bounding box center [599, 48] width 30 height 11
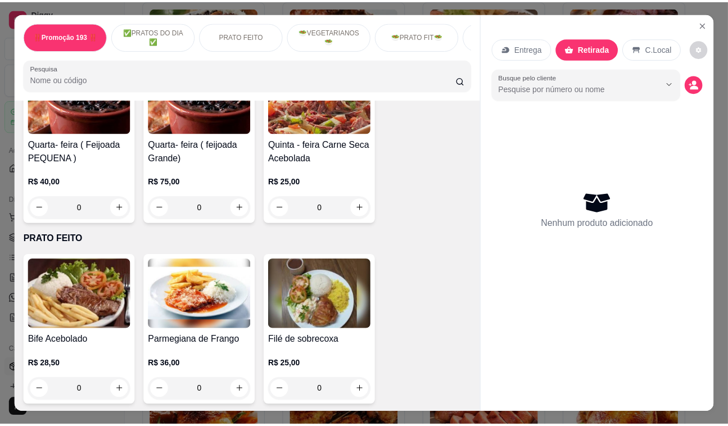
scroll to position [255, 0]
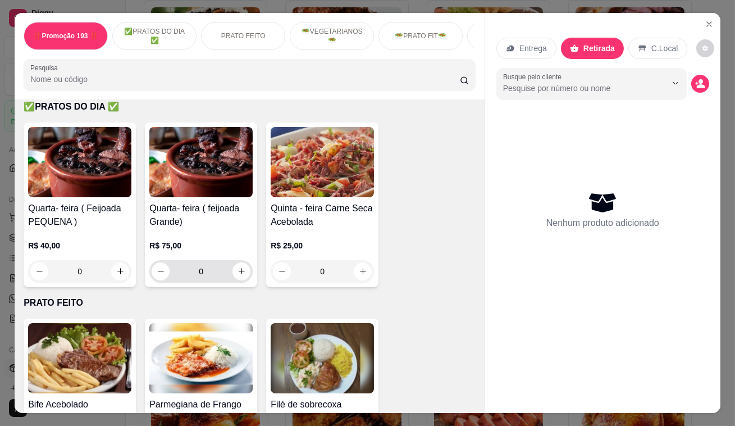
click at [240, 265] on div "0" at bounding box center [201, 271] width 99 height 22
click at [242, 277] on button "increase-product-quantity" at bounding box center [242, 271] width 18 height 18
type input "1"
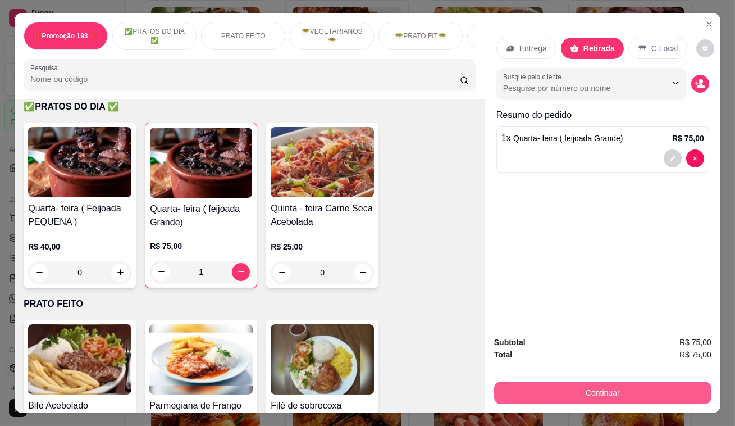
click at [596, 385] on button "Continuar" at bounding box center [602, 392] width 217 height 22
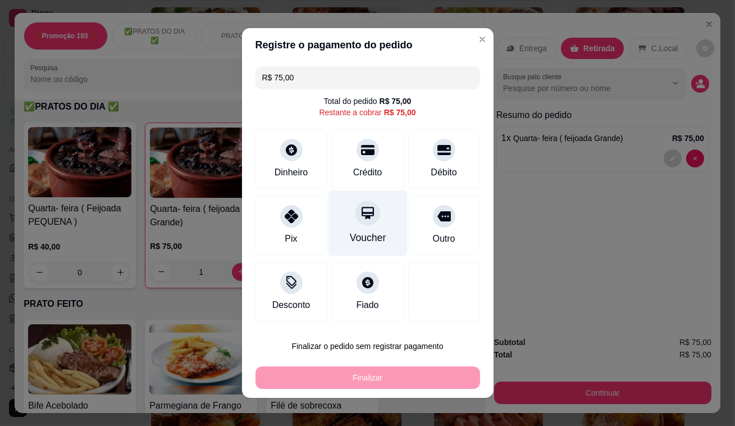
click at [374, 219] on div "Voucher" at bounding box center [367, 223] width 79 height 66
type input "R$ 0,00"
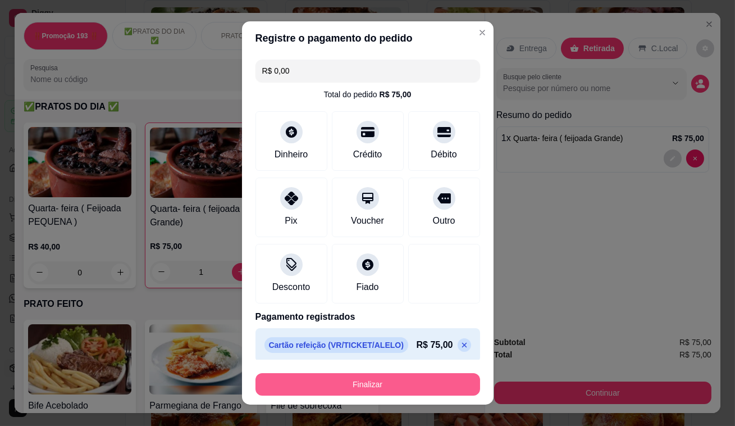
click at [424, 384] on button "Finalizar" at bounding box center [368, 384] width 225 height 22
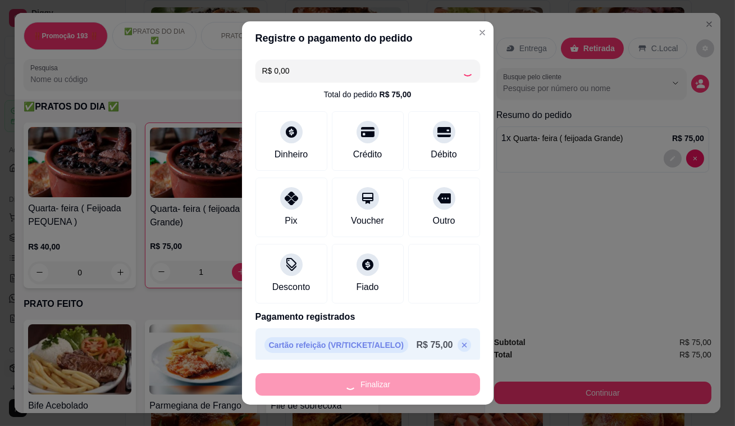
type input "0"
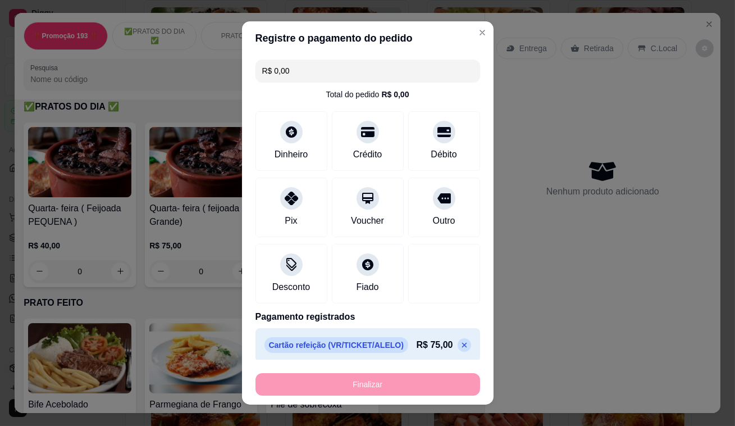
type input "-R$ 75,00"
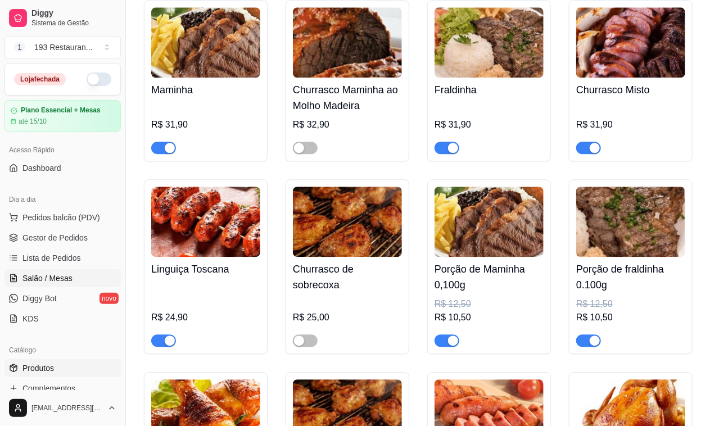
click at [60, 275] on span "Salão / Mesas" at bounding box center [47, 277] width 50 height 11
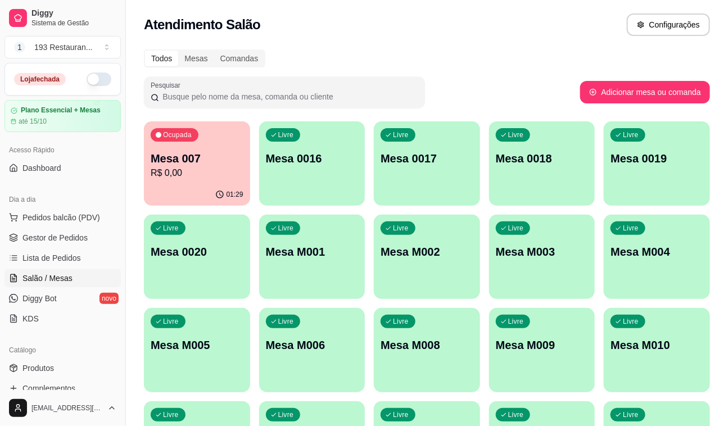
click at [204, 158] on p "Mesa 007" at bounding box center [197, 159] width 93 height 16
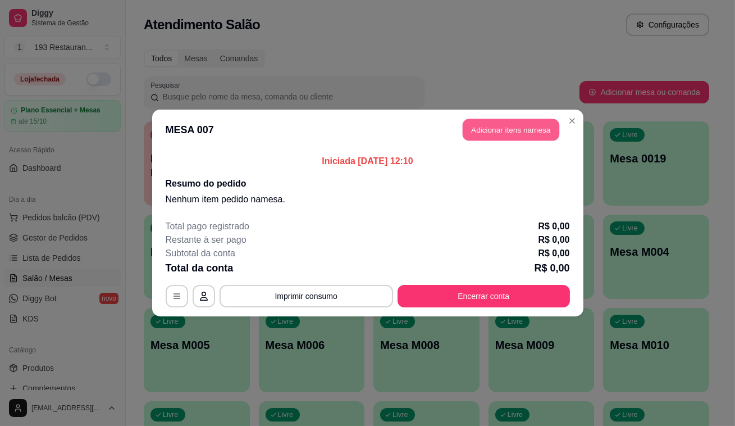
click at [528, 138] on button "Adicionar itens na mesa" at bounding box center [511, 130] width 97 height 22
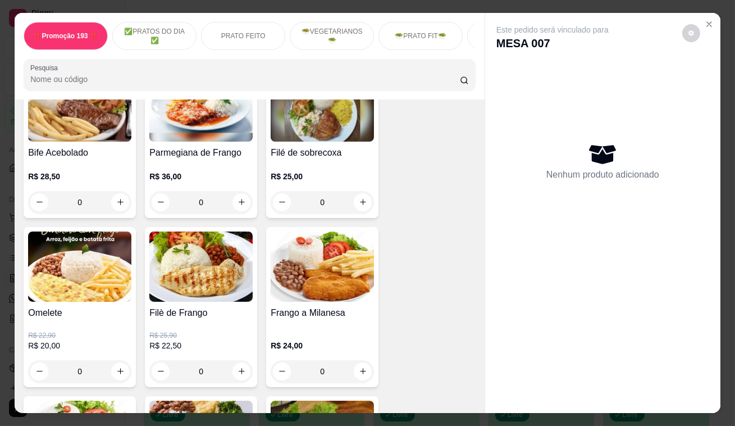
scroll to position [408, 0]
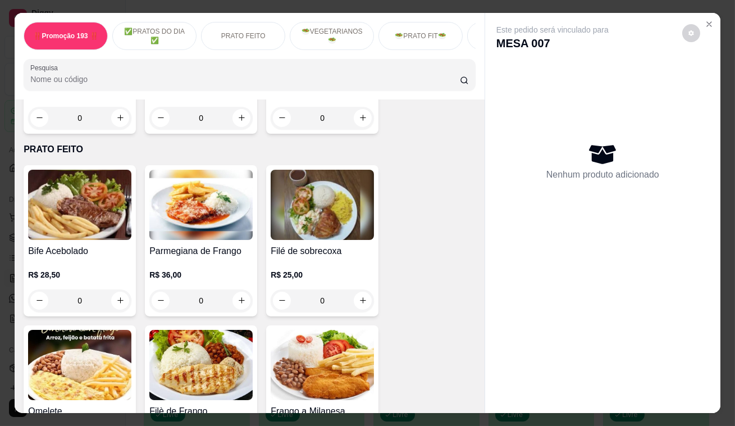
click at [119, 297] on button "increase-product-quantity" at bounding box center [120, 301] width 18 height 18
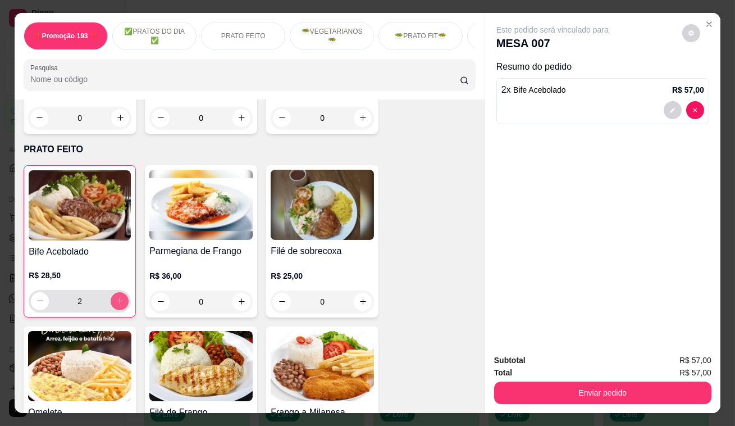
type input "2"
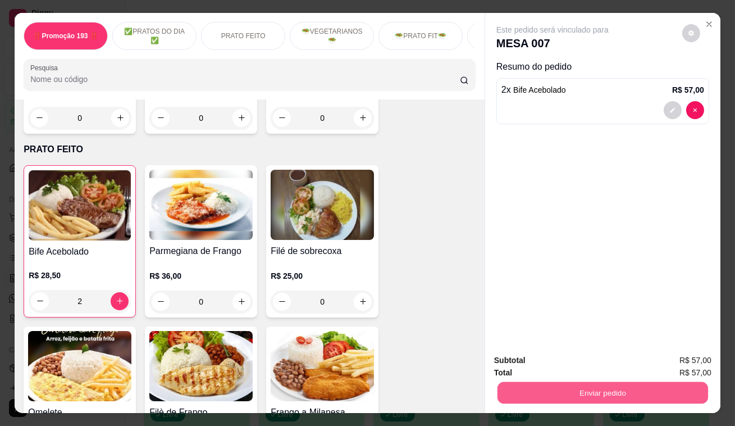
click at [538, 397] on button "Enviar pedido" at bounding box center [603, 393] width 211 height 22
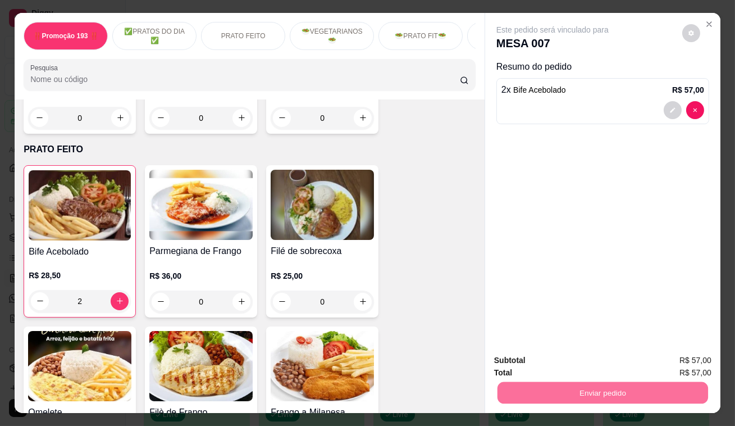
click at [659, 363] on button "Enviar pedido" at bounding box center [682, 361] width 63 height 21
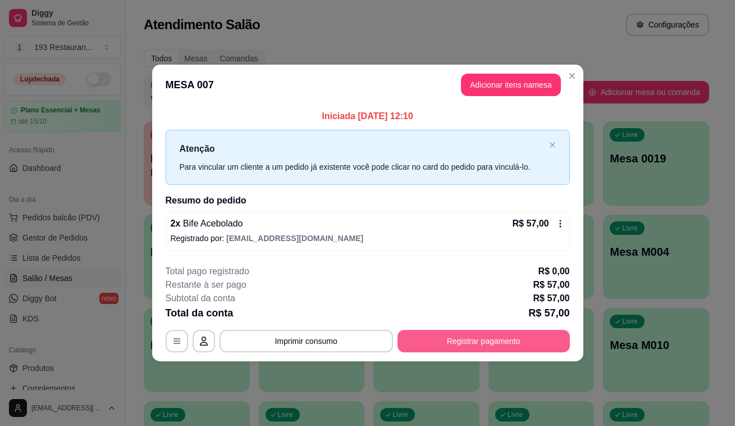
click at [466, 342] on button "Registrar pagamento" at bounding box center [484, 341] width 172 height 22
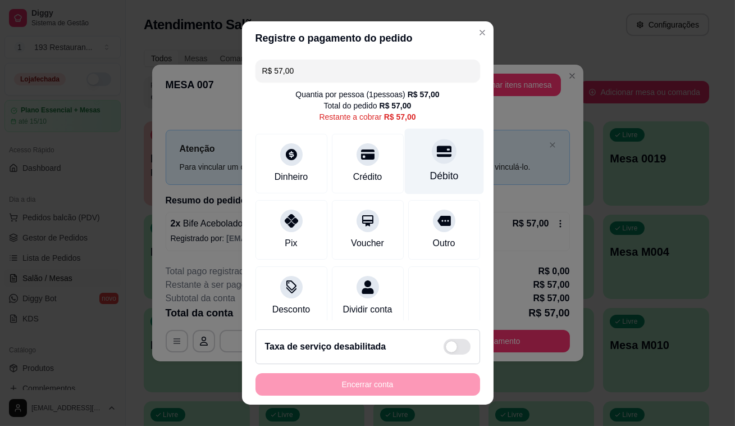
click at [443, 152] on div "Débito" at bounding box center [443, 162] width 79 height 66
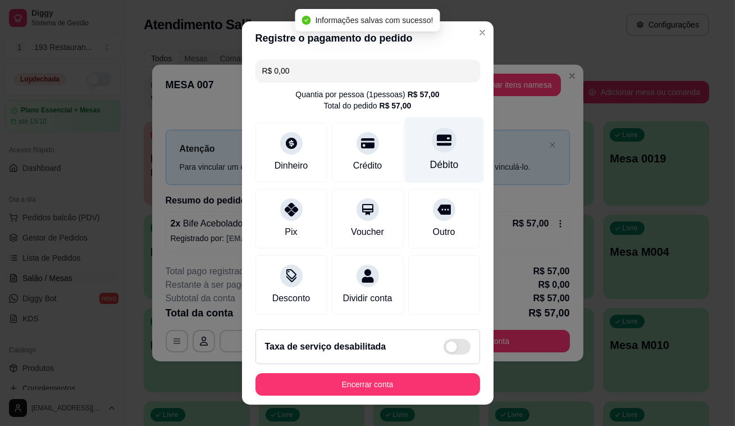
type input "R$ 0,00"
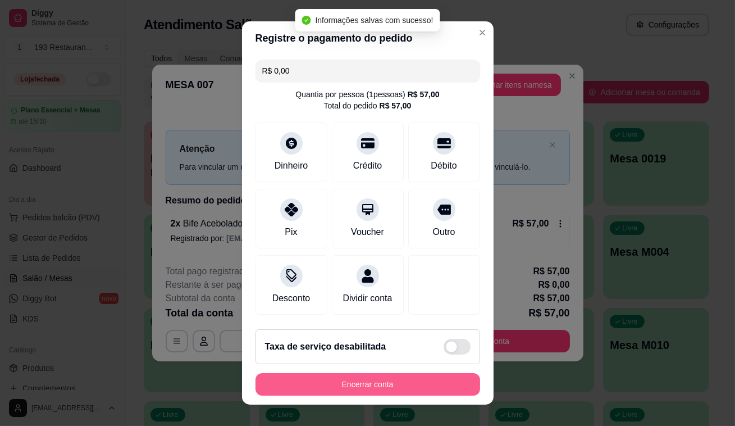
click at [396, 390] on button "Encerrar conta" at bounding box center [368, 384] width 225 height 22
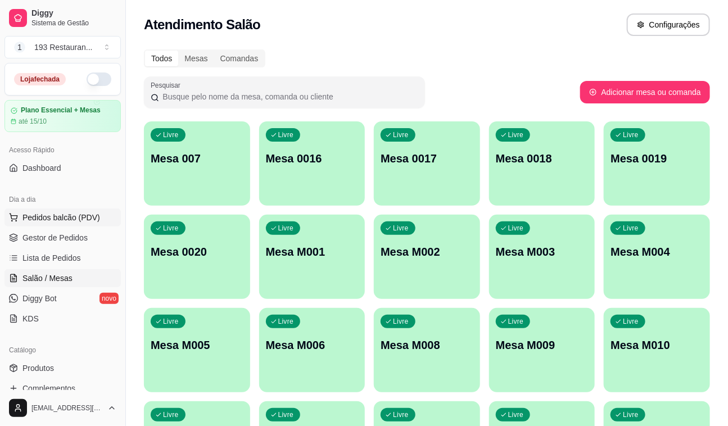
click at [39, 222] on span "Pedidos balcão (PDV)" at bounding box center [61, 217] width 78 height 11
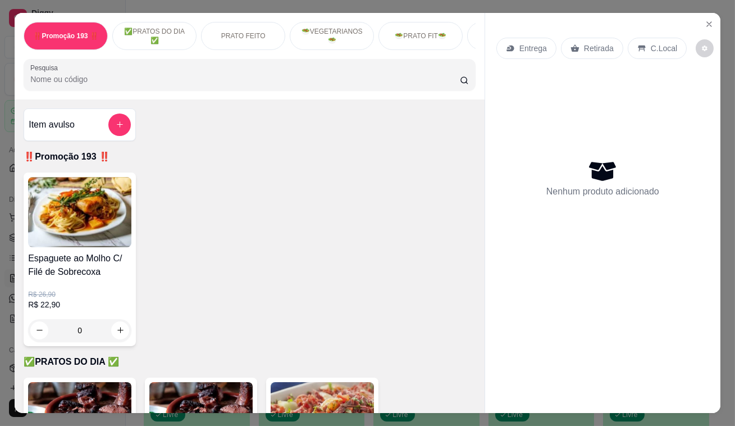
drag, startPoint x: 591, startPoint y: 41, endPoint x: 566, endPoint y: 56, distance: 28.7
click at [591, 43] on p "Retirada" at bounding box center [599, 48] width 30 height 11
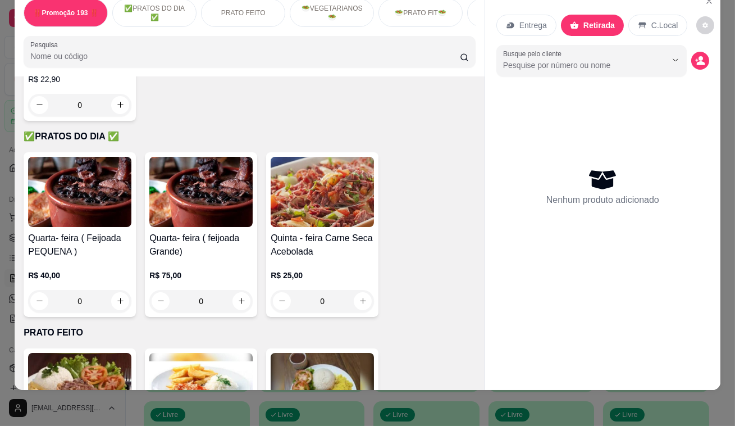
scroll to position [204, 0]
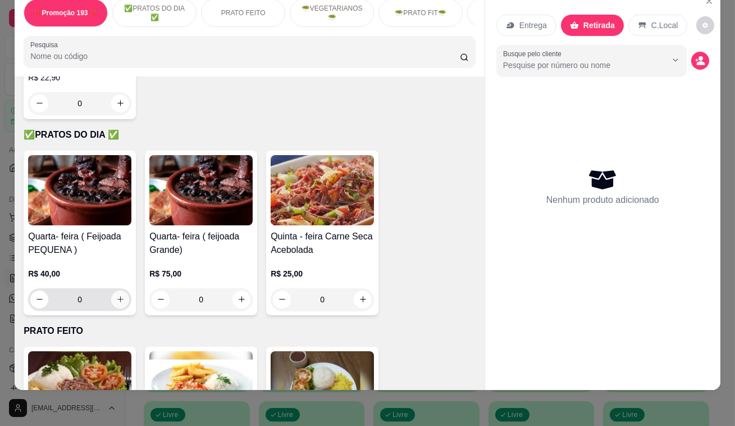
click at [120, 298] on icon "increase-product-quantity" at bounding box center [120, 299] width 8 height 8
type input "1"
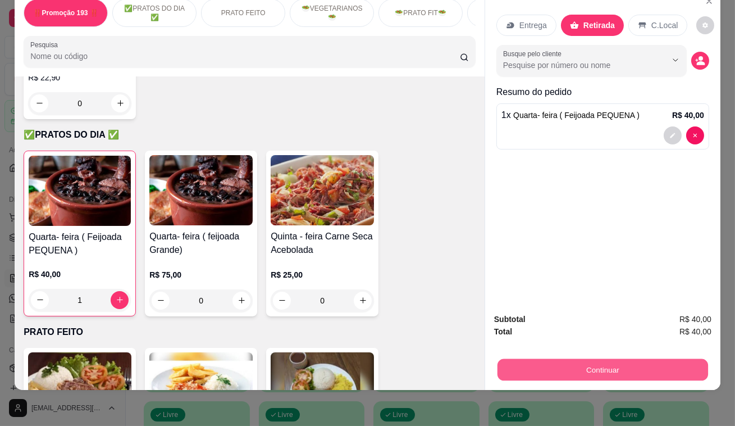
click at [592, 367] on button "Continuar" at bounding box center [603, 370] width 211 height 22
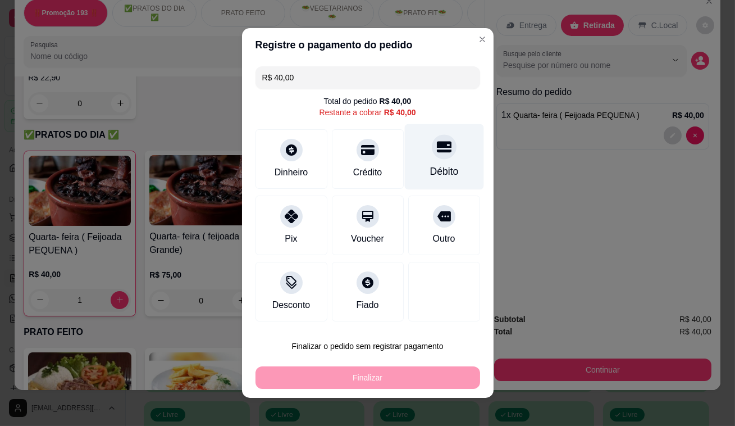
click at [441, 151] on icon at bounding box center [444, 147] width 15 height 11
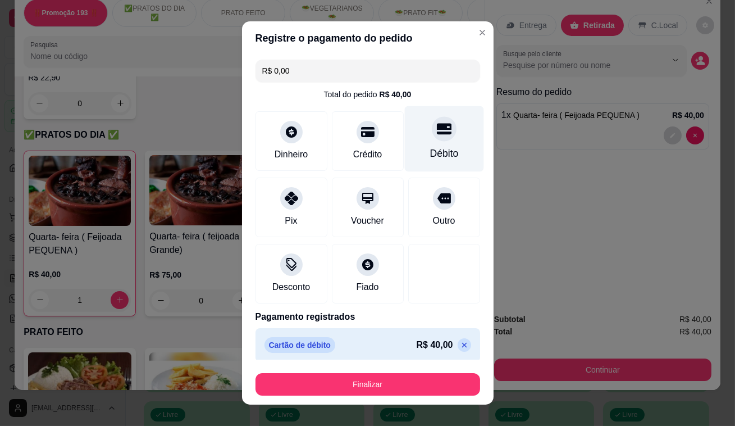
click at [437, 132] on icon at bounding box center [444, 128] width 15 height 15
click at [460, 342] on icon at bounding box center [464, 344] width 9 height 9
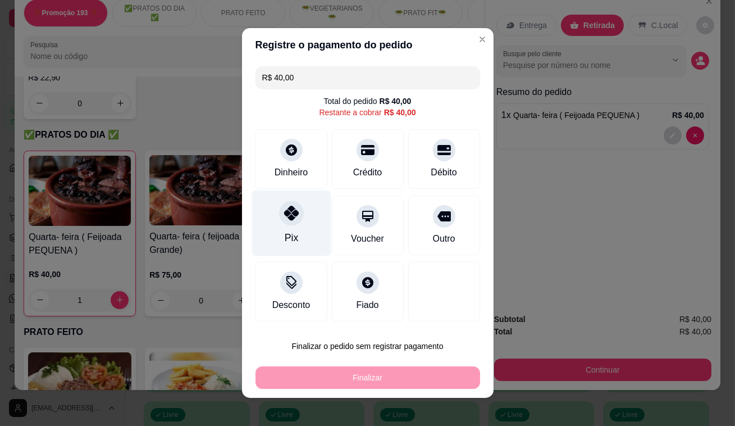
click at [284, 220] on icon at bounding box center [291, 213] width 15 height 15
type input "R$ 0,00"
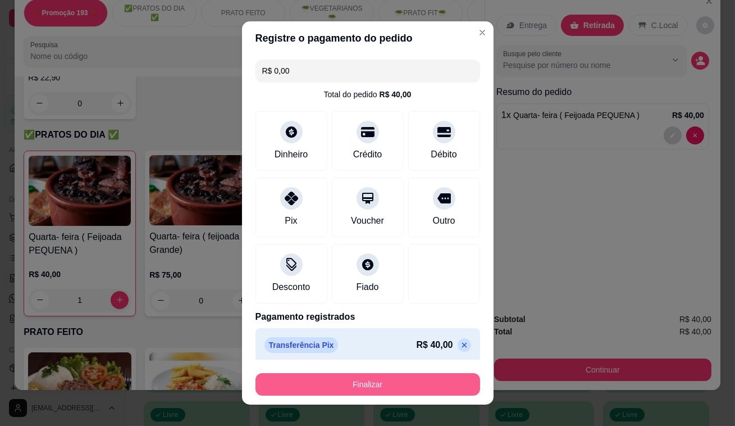
click at [376, 376] on button "Finalizar" at bounding box center [368, 384] width 225 height 22
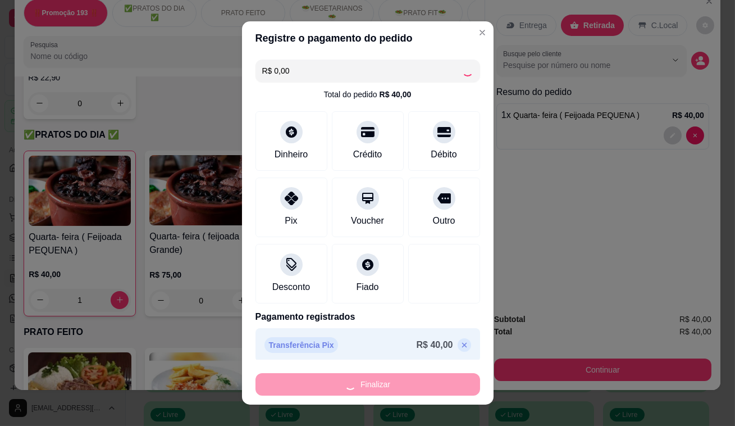
type input "0"
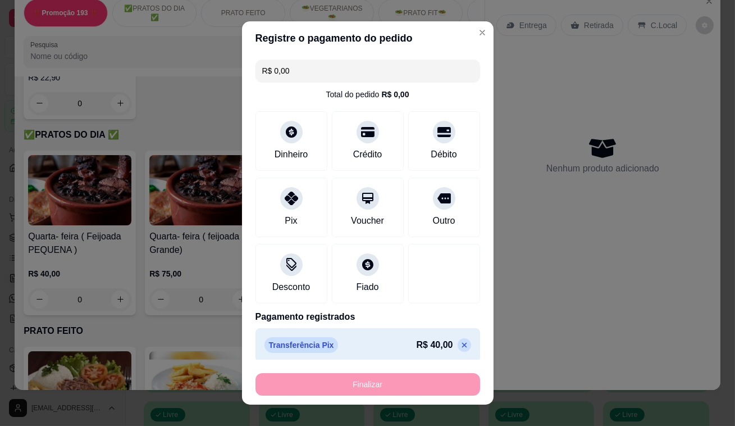
type input "-R$ 40,00"
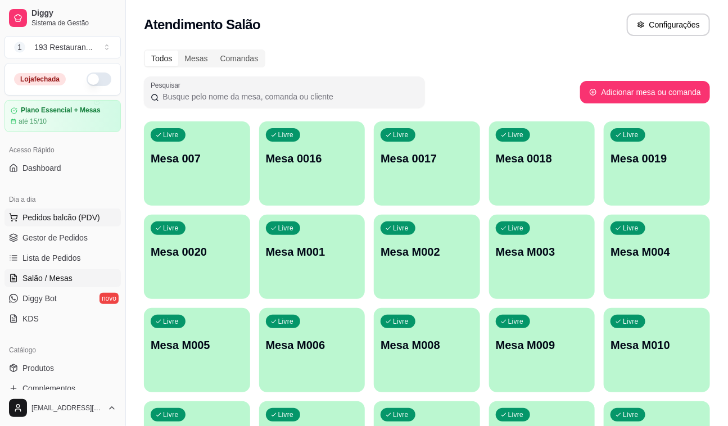
click at [65, 222] on span "Pedidos balcão (PDV)" at bounding box center [61, 217] width 78 height 11
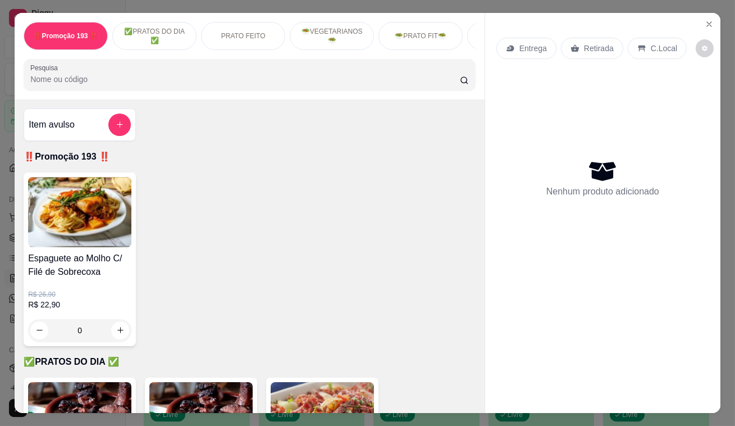
click at [598, 49] on p "Retirada" at bounding box center [599, 48] width 30 height 11
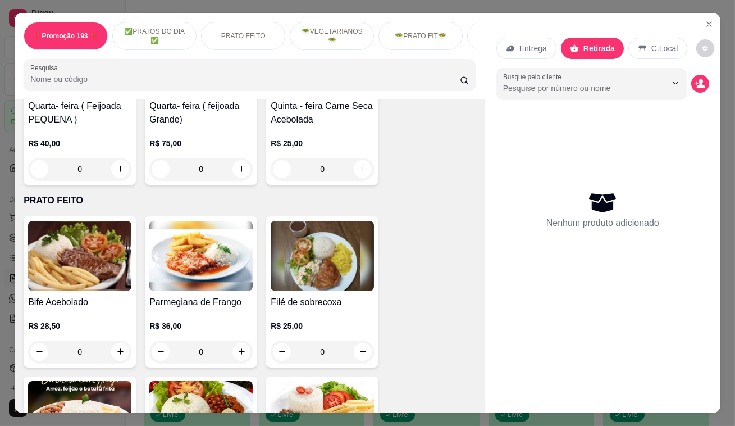
scroll to position [511, 0]
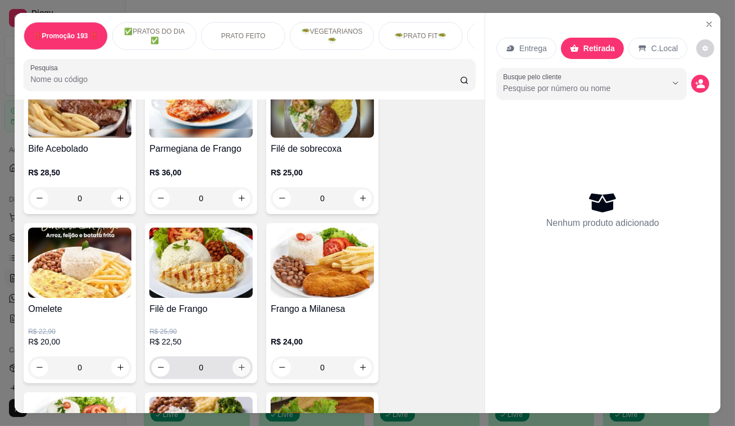
click at [239, 376] on button "increase-product-quantity" at bounding box center [242, 367] width 18 height 18
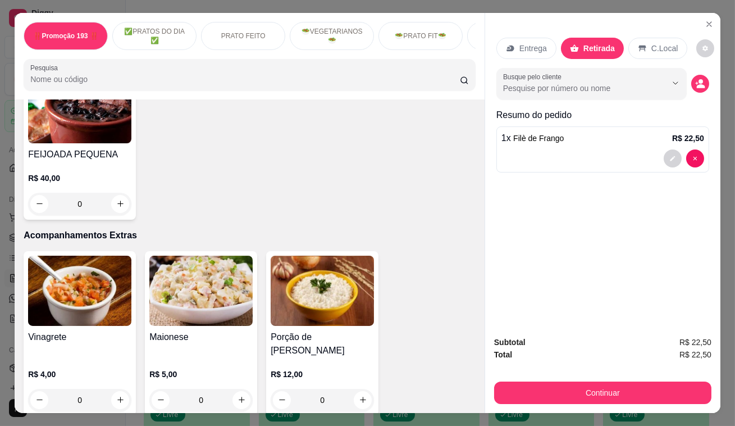
scroll to position [2962, 0]
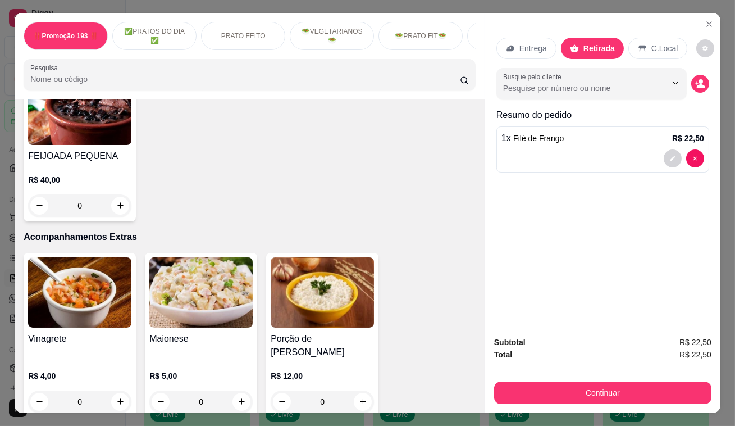
click at [681, 157] on div at bounding box center [684, 158] width 40 height 18
type input "0"
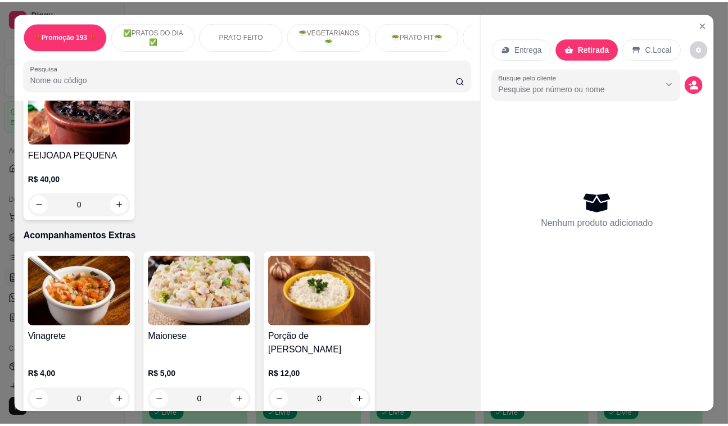
scroll to position [2961, 0]
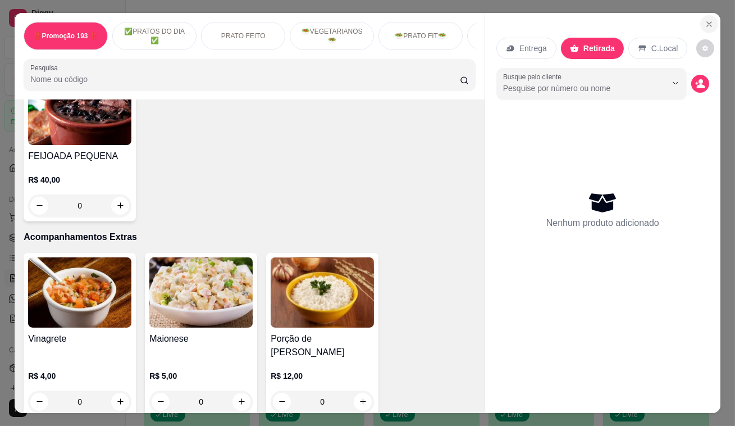
click at [708, 20] on icon "Close" at bounding box center [709, 24] width 9 height 9
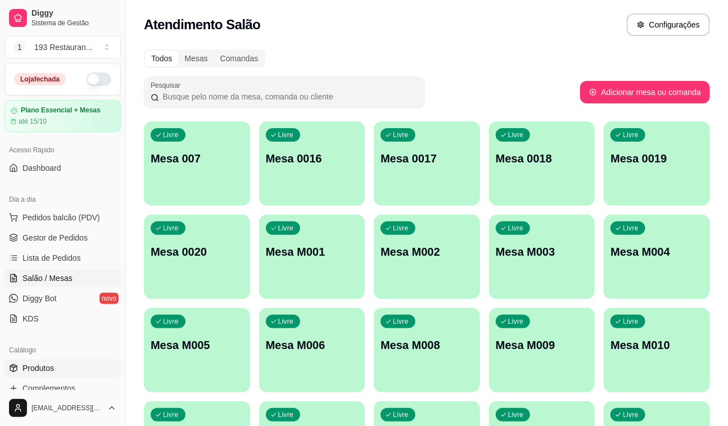
click at [42, 367] on span "Produtos" at bounding box center [37, 367] width 31 height 11
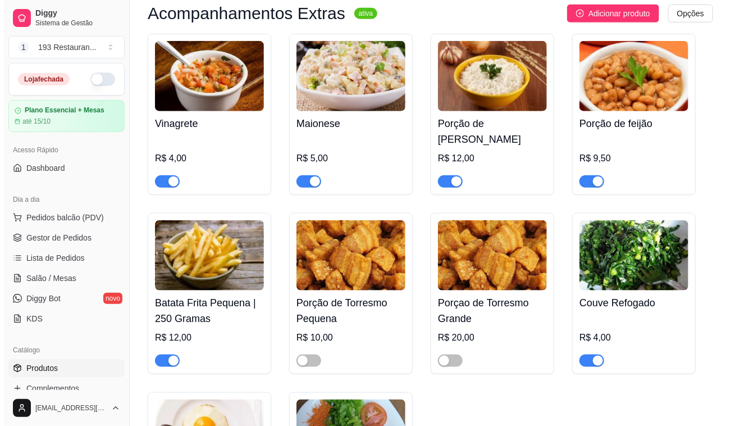
scroll to position [3575, 0]
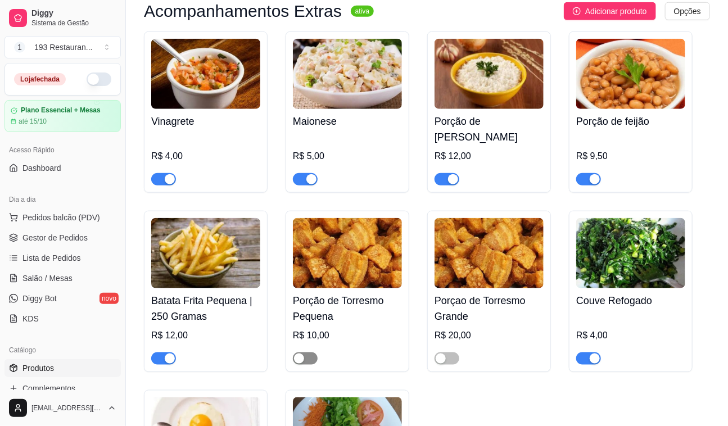
click at [302, 353] on div "button" at bounding box center [299, 358] width 10 height 10
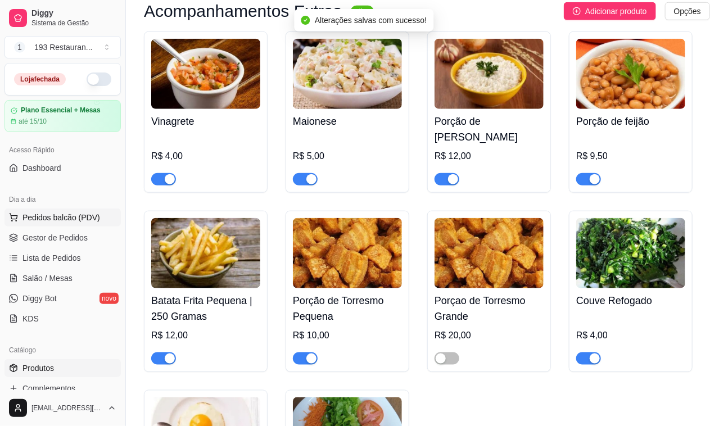
click at [62, 215] on span "Pedidos balcão (PDV)" at bounding box center [61, 217] width 78 height 11
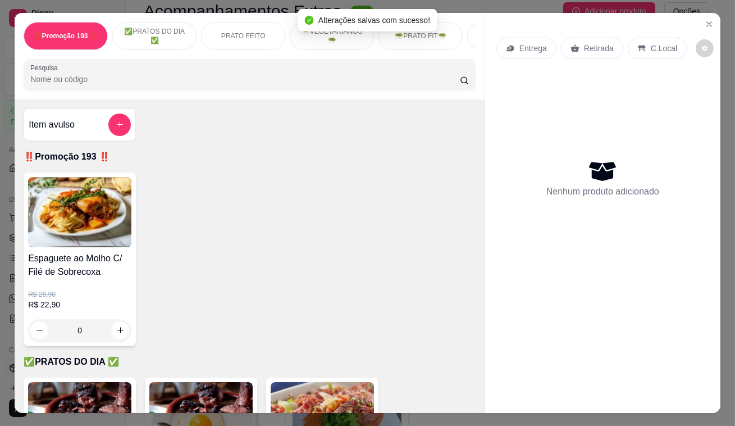
click at [612, 39] on div "Retirada" at bounding box center [592, 48] width 62 height 21
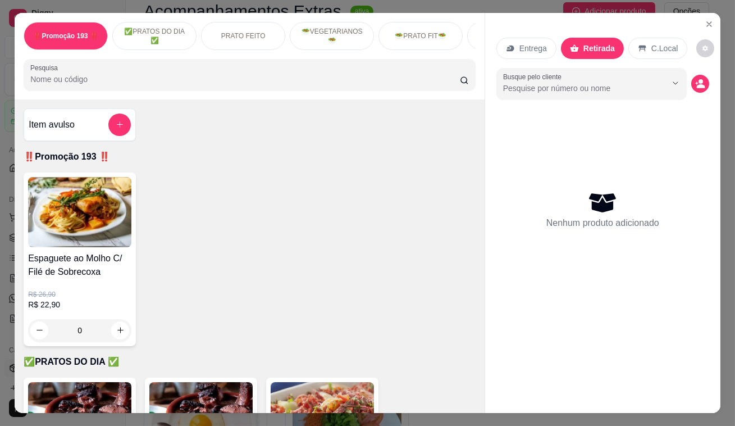
click at [241, 219] on div "Item avulso ‼️Promoção 193 ‼️ Espaguete ao Molho C/ Filé de Sobrecoxa R$ 26,90 …" at bounding box center [250, 256] width 470 height 314
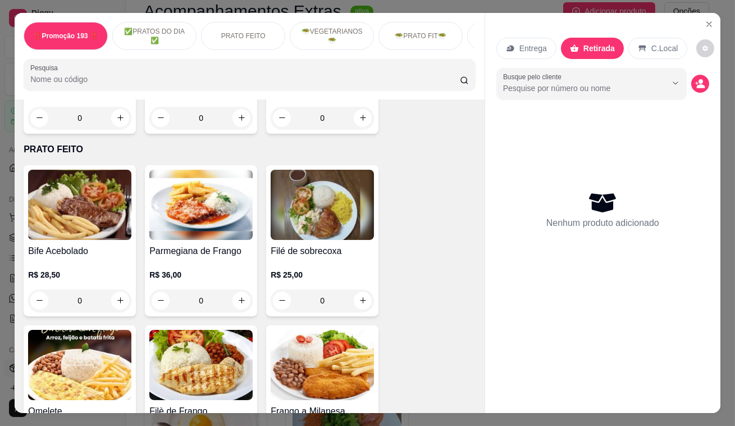
scroll to position [612, 0]
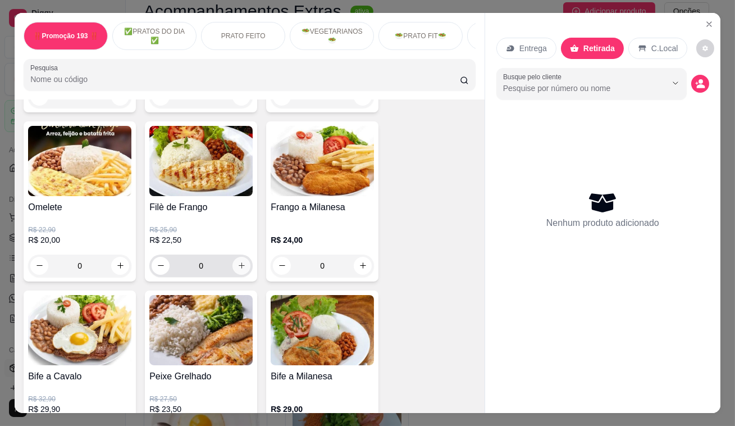
click at [238, 269] on icon "increase-product-quantity" at bounding box center [242, 265] width 8 height 8
type input "1"
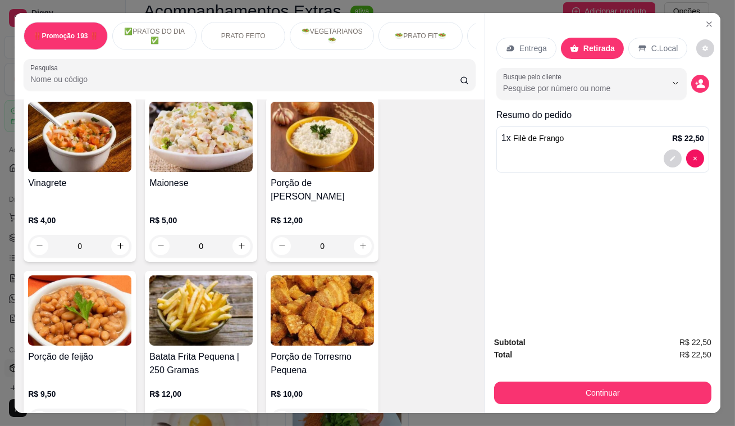
scroll to position [3115, 0]
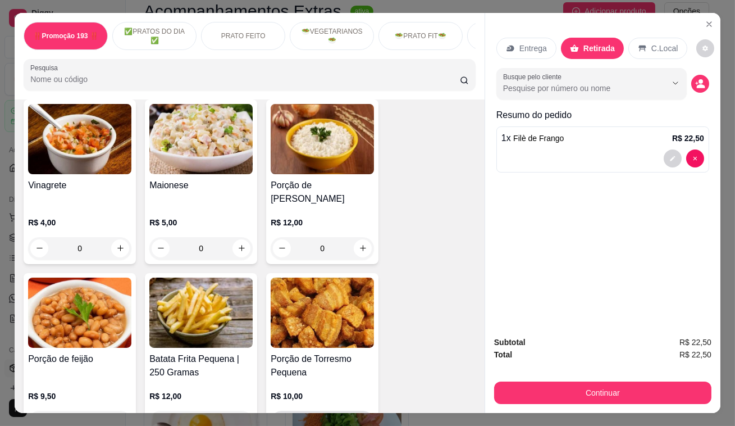
click at [361, 417] on icon "increase-product-quantity" at bounding box center [363, 421] width 8 height 8
type input "1"
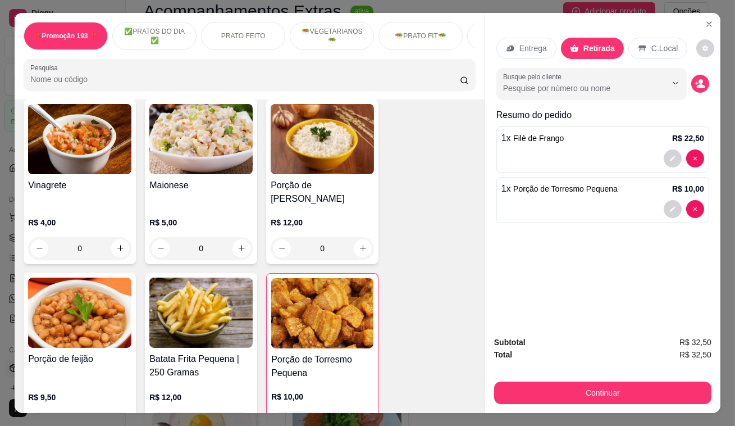
click at [551, 398] on button "Continuar" at bounding box center [602, 392] width 217 height 22
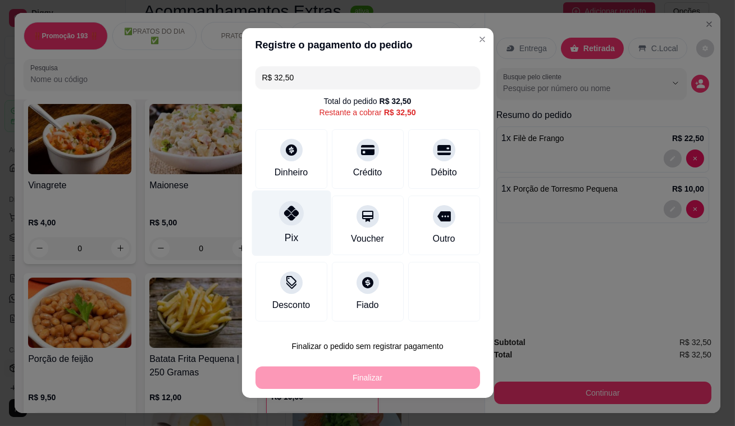
click at [290, 219] on icon at bounding box center [291, 213] width 15 height 15
type input "R$ 0,00"
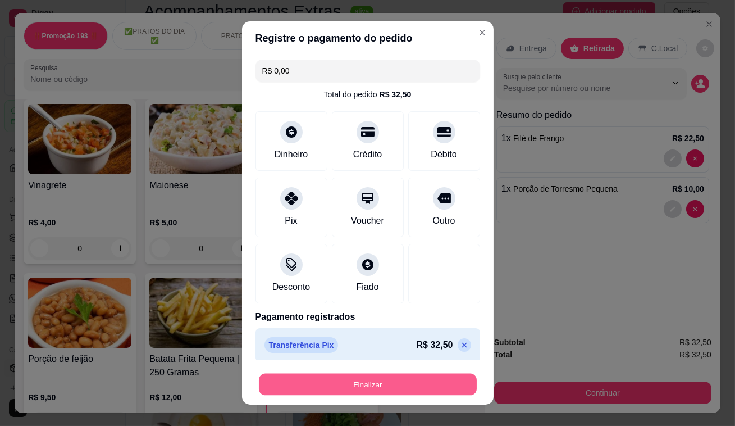
click at [347, 388] on button "Finalizar" at bounding box center [368, 385] width 218 height 22
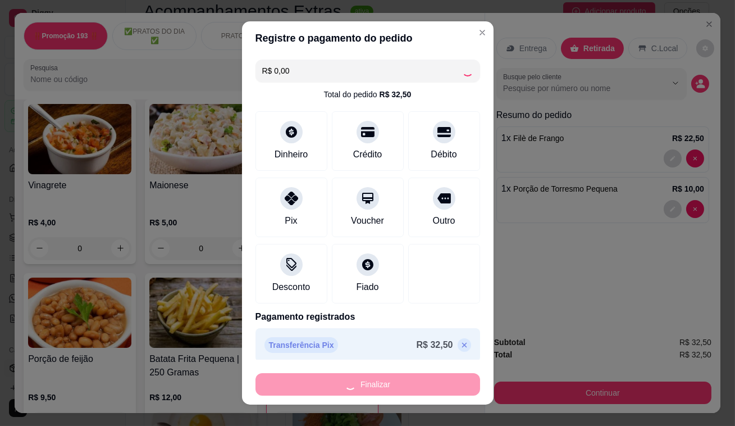
type input "0"
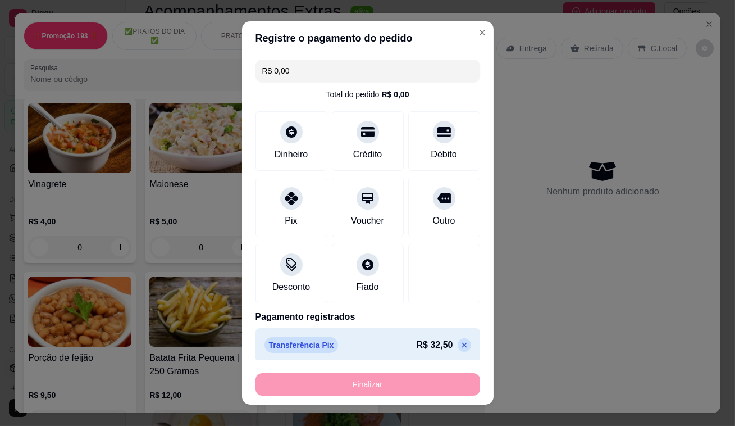
type input "-R$ 32,50"
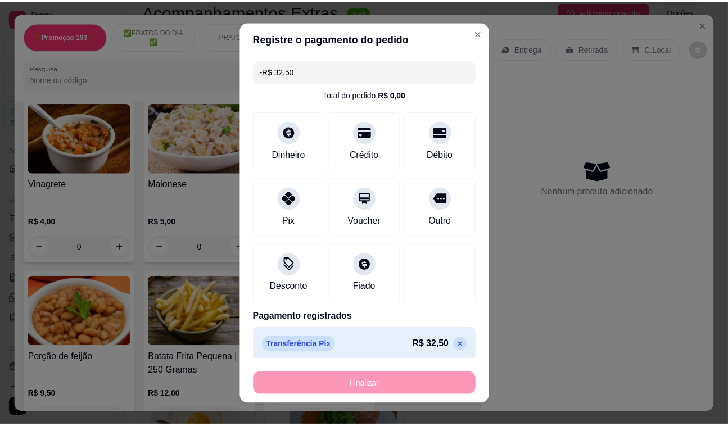
scroll to position [3114, 0]
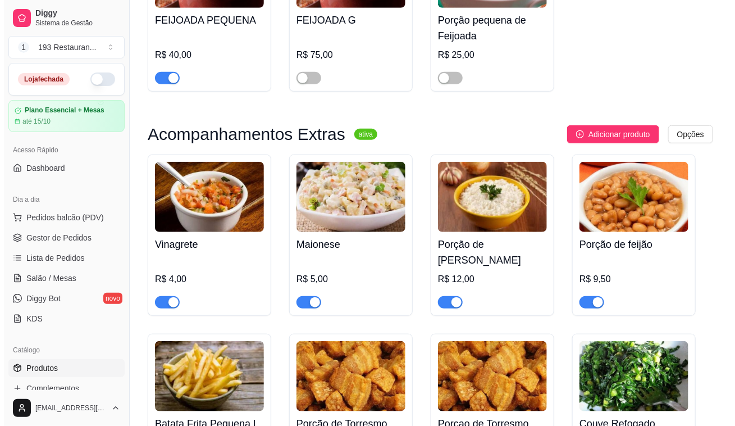
scroll to position [3320, 0]
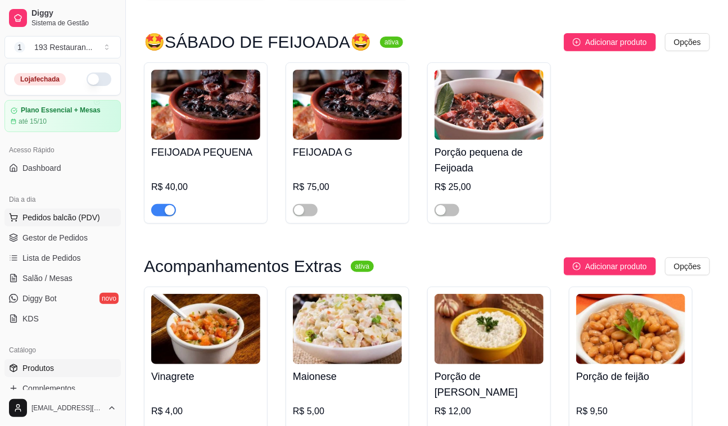
click at [61, 213] on span "Pedidos balcão (PDV)" at bounding box center [61, 217] width 78 height 11
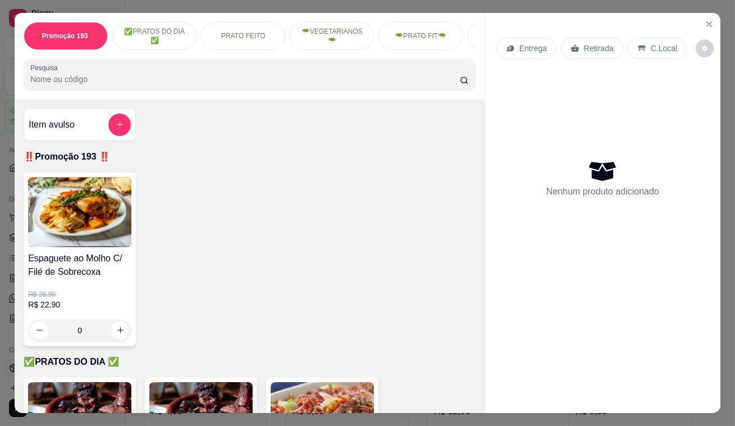
drag, startPoint x: 117, startPoint y: 234, endPoint x: 144, endPoint y: 245, distance: 29.2
drag, startPoint x: 144, startPoint y: 245, endPoint x: 256, endPoint y: 317, distance: 132.1
click at [258, 316] on div "Espaguete ao Molho C/ Filé de Sobrecoxa R$ 26,90 R$ 22,90 0" at bounding box center [250, 259] width 452 height 174
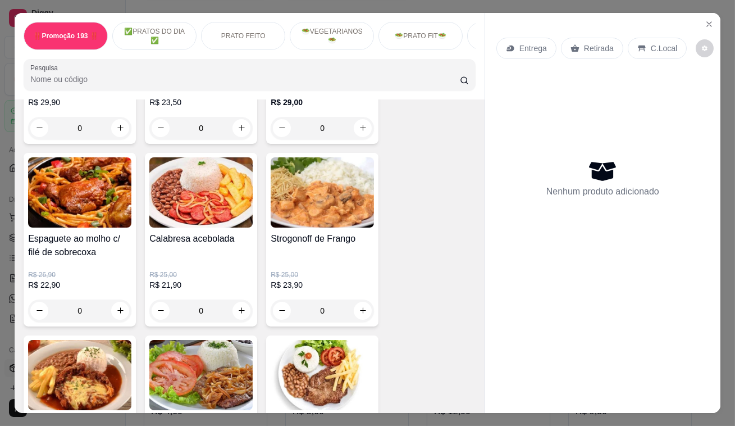
scroll to position [715, 0]
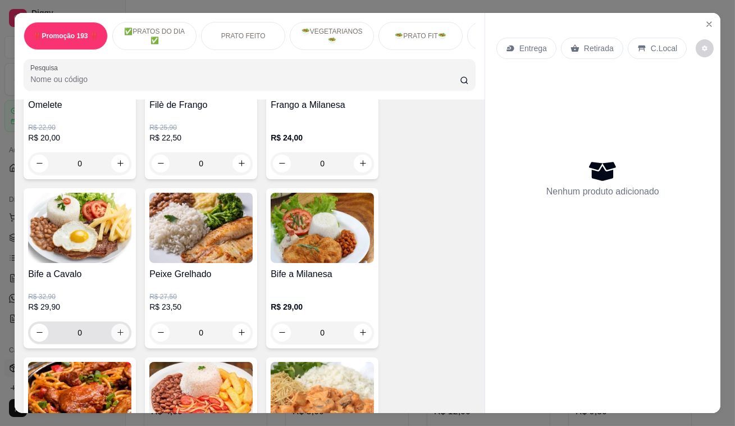
click at [118, 337] on icon "increase-product-quantity" at bounding box center [120, 332] width 8 height 8
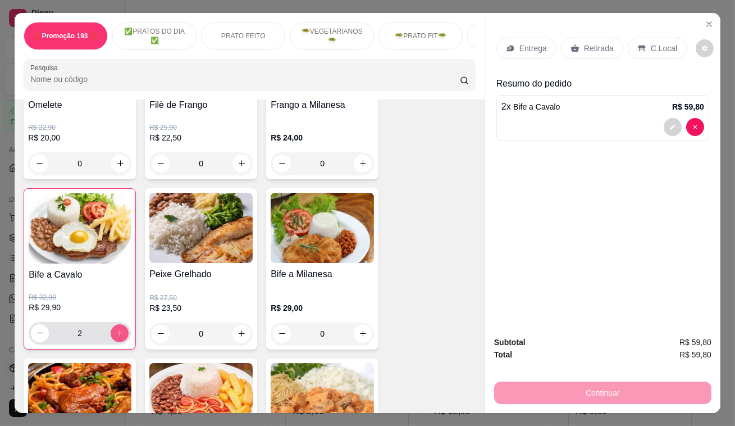
type input "2"
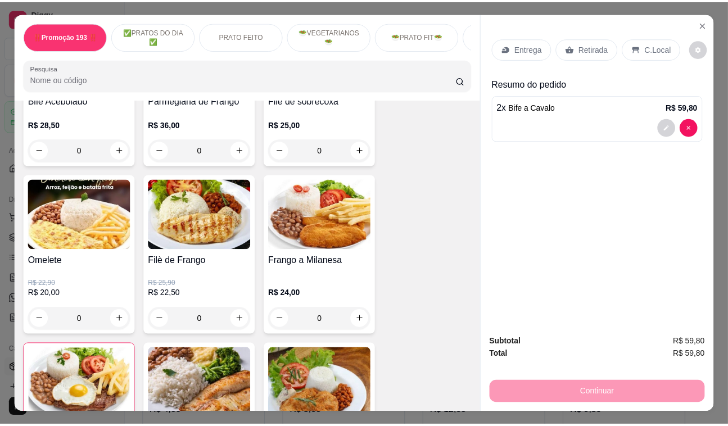
scroll to position [511, 0]
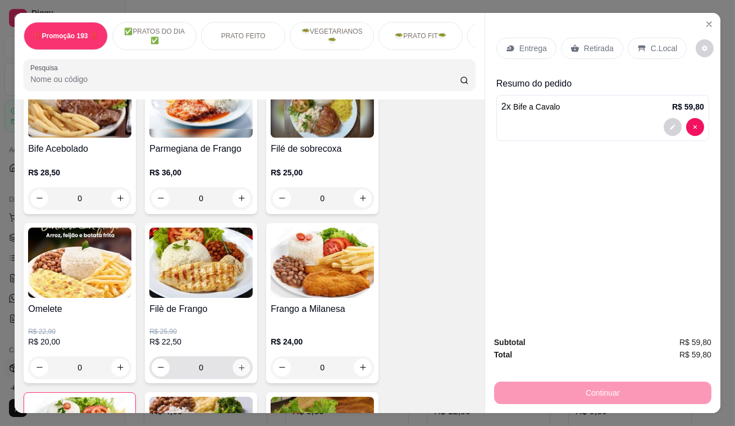
click at [238, 371] on icon "increase-product-quantity" at bounding box center [242, 367] width 8 height 8
type input "1"
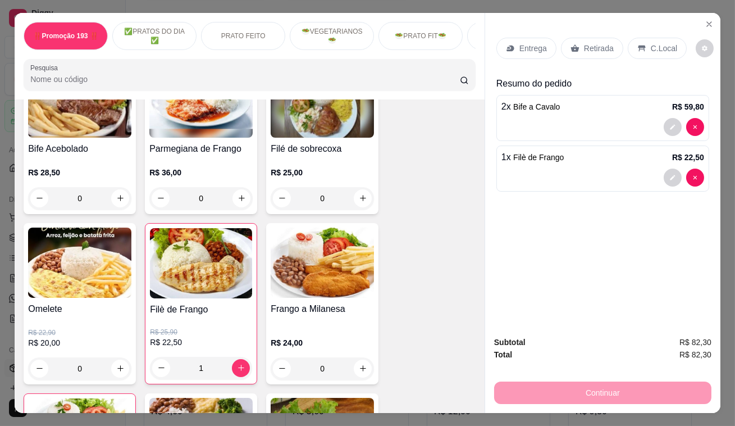
click at [588, 38] on div "Retirada" at bounding box center [592, 48] width 62 height 21
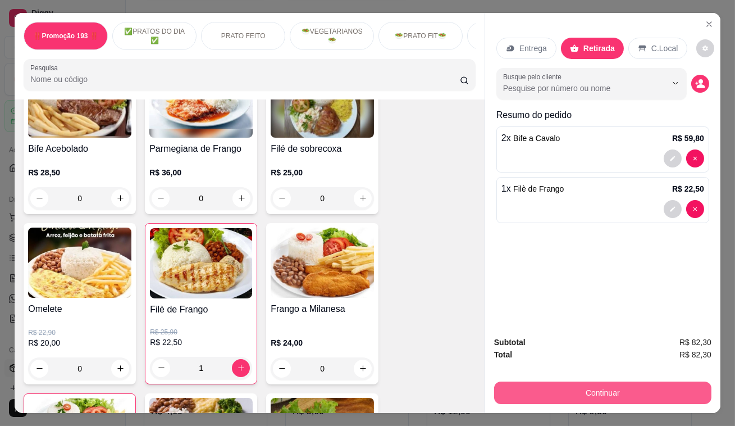
click at [572, 396] on button "Continuar" at bounding box center [602, 392] width 217 height 22
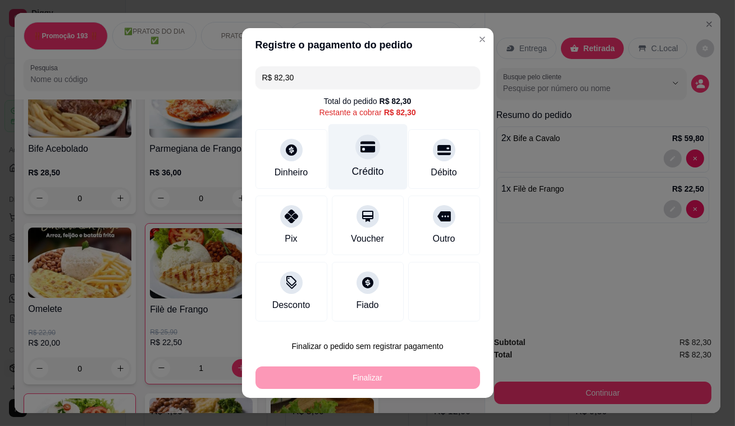
click at [340, 152] on div "Crédito" at bounding box center [367, 157] width 79 height 66
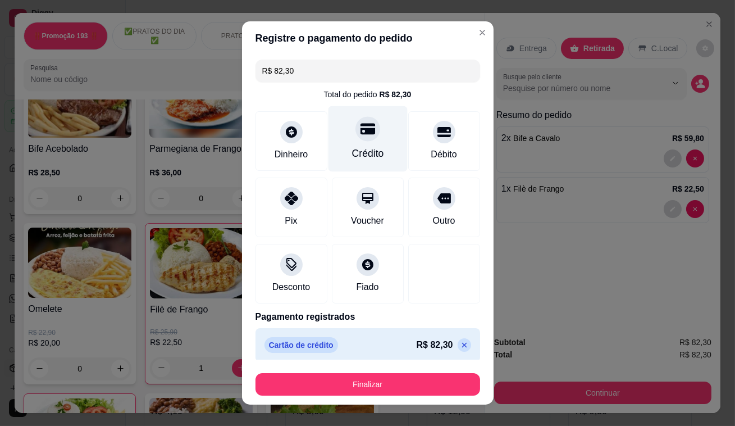
type input "R$ 0,00"
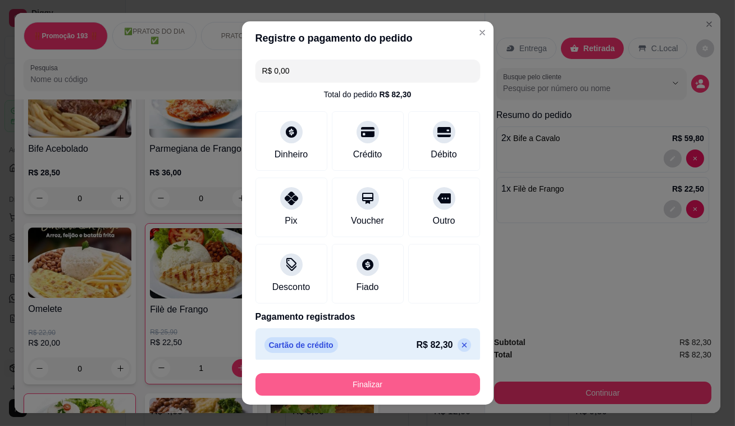
click at [410, 387] on button "Finalizar" at bounding box center [368, 384] width 225 height 22
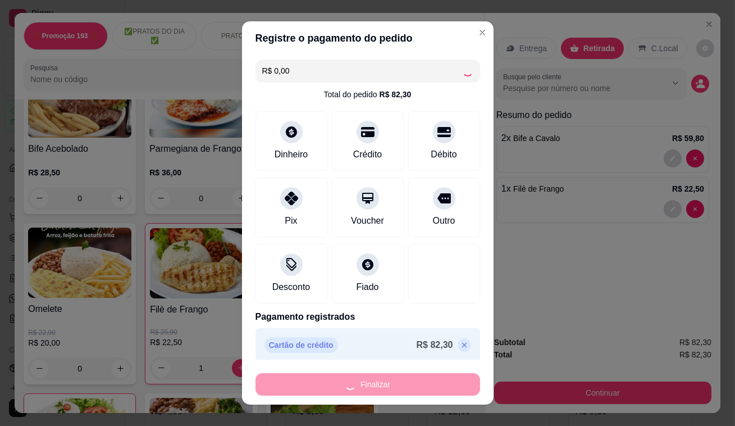
type input "0"
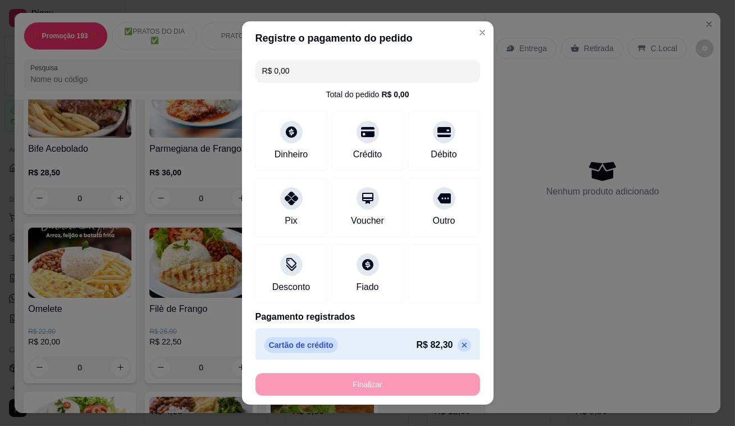
type input "-R$ 82,30"
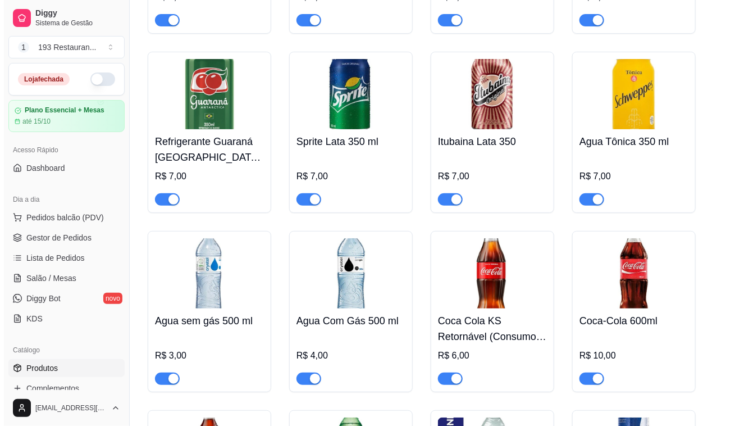
scroll to position [4903, 0]
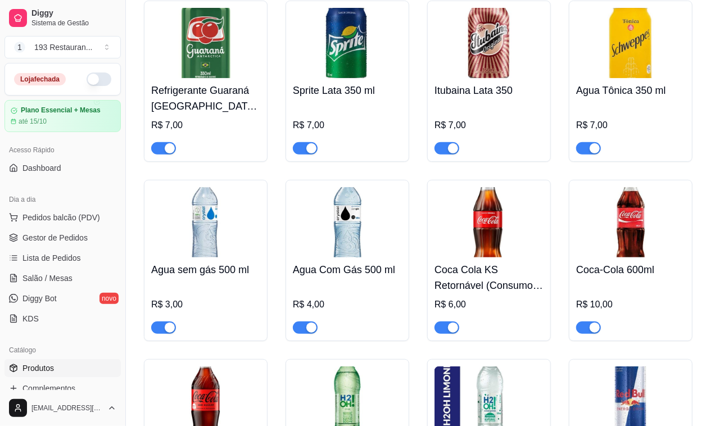
click at [215, 221] on img at bounding box center [205, 222] width 109 height 70
click at [71, 218] on span "Pedidos balcão (PDV)" at bounding box center [61, 217] width 78 height 11
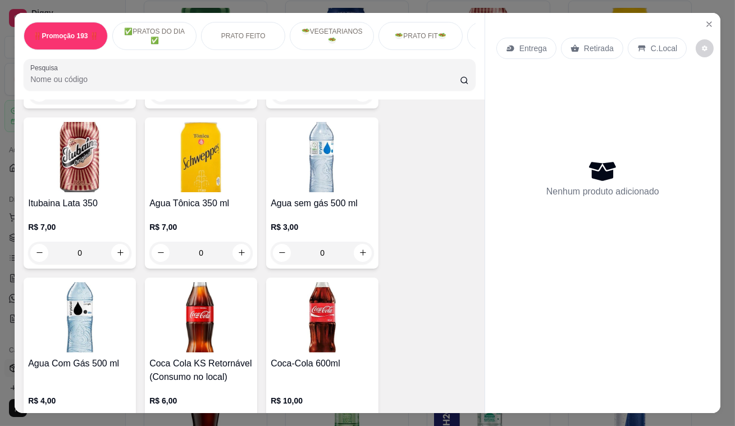
scroll to position [4494, 0]
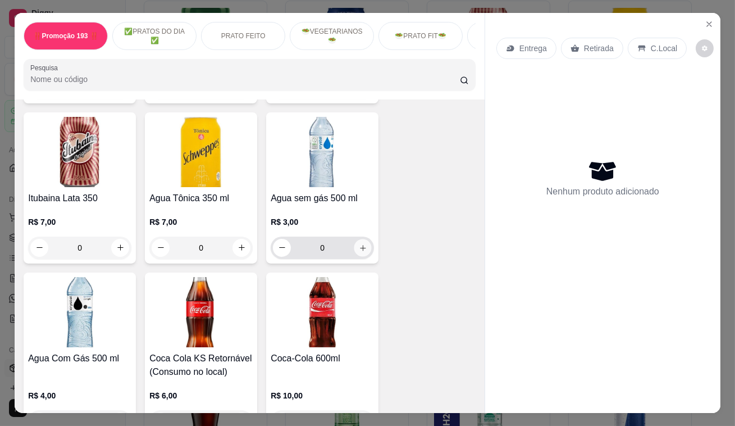
click at [359, 243] on icon "increase-product-quantity" at bounding box center [363, 247] width 8 height 8
type input "1"
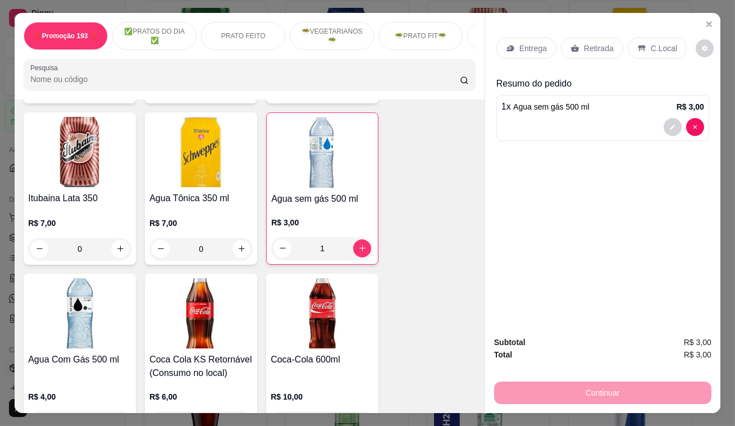
click at [578, 44] on div "Retirada" at bounding box center [592, 48] width 62 height 21
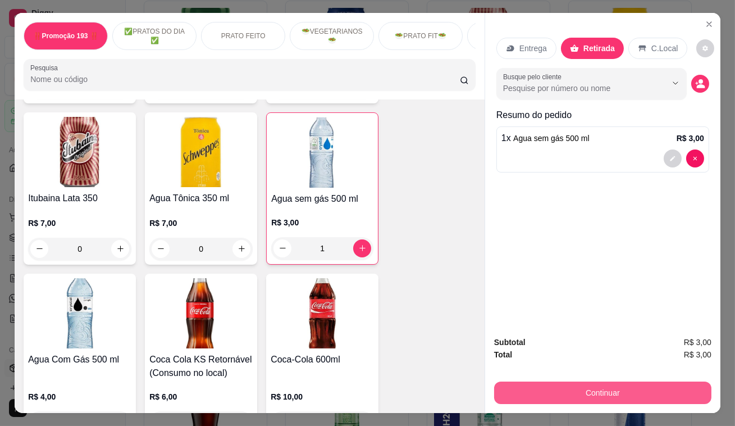
click at [638, 382] on button "Continuar" at bounding box center [602, 392] width 217 height 22
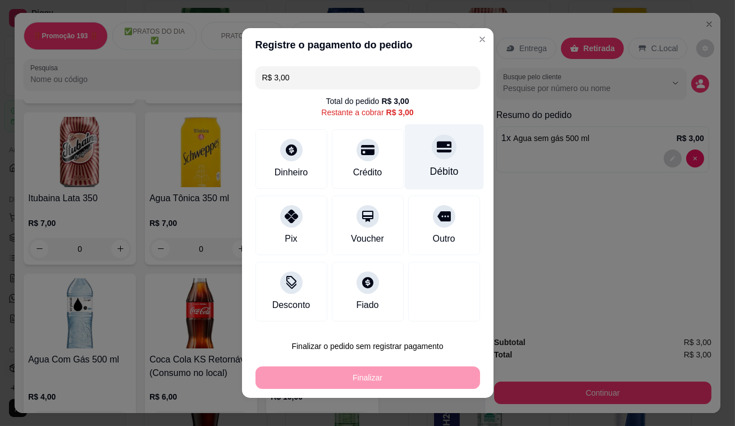
click at [437, 151] on icon at bounding box center [444, 147] width 15 height 11
type input "R$ 0,00"
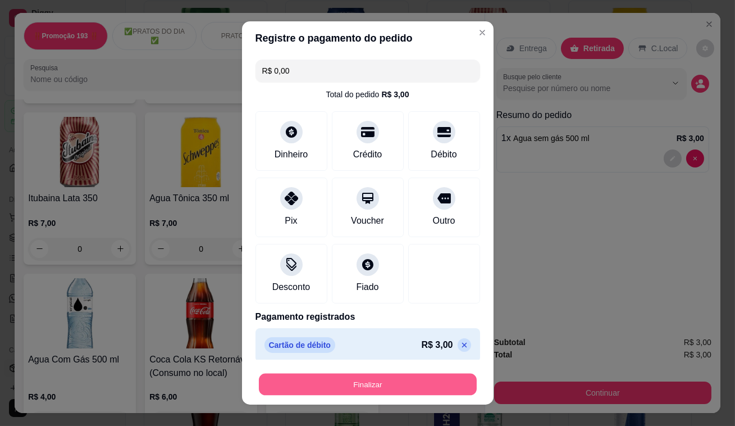
click at [357, 380] on button "Finalizar" at bounding box center [368, 385] width 218 height 22
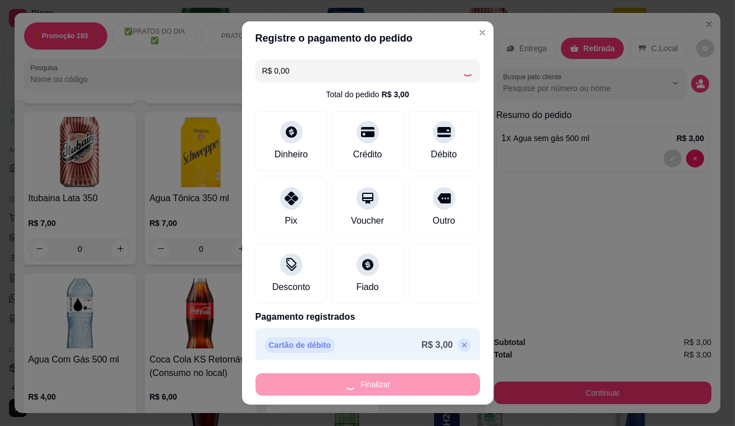
type input "0"
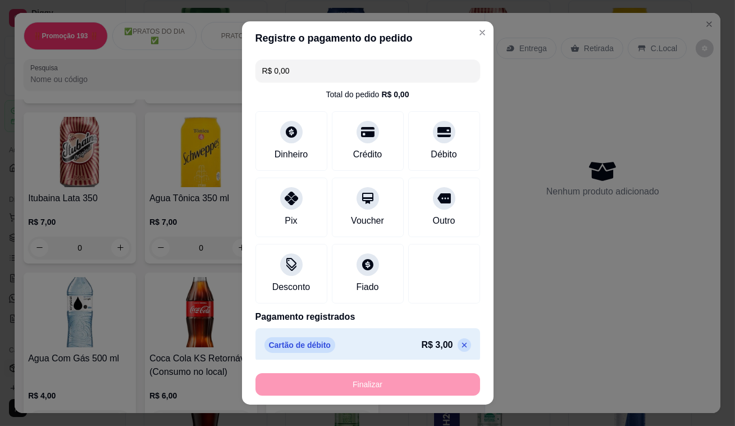
type input "-R$ 3,00"
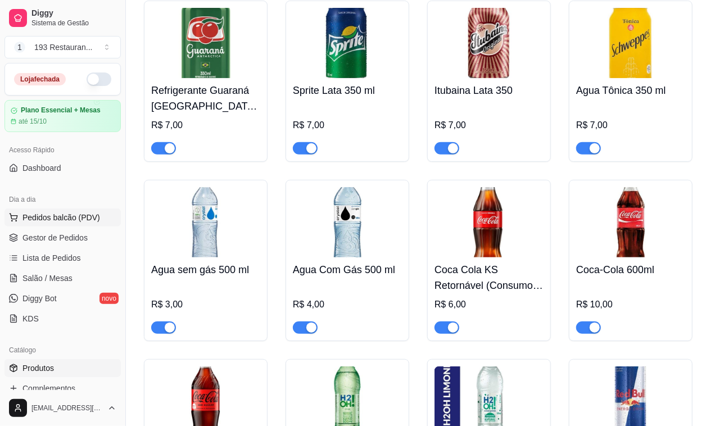
click at [94, 218] on span "Pedidos balcão (PDV)" at bounding box center [61, 217] width 78 height 11
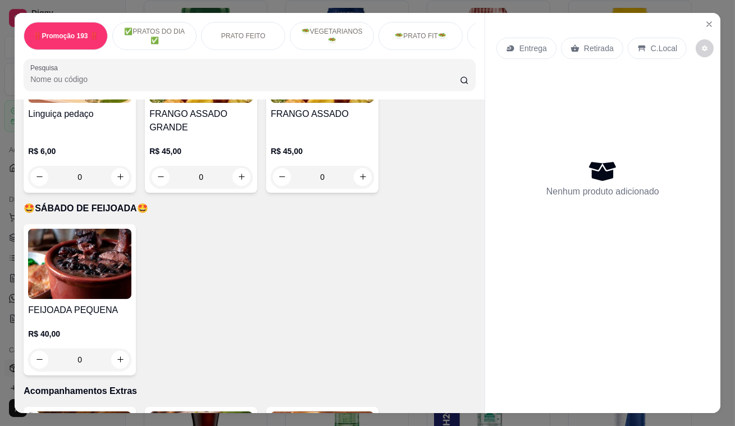
scroll to position [2911, 0]
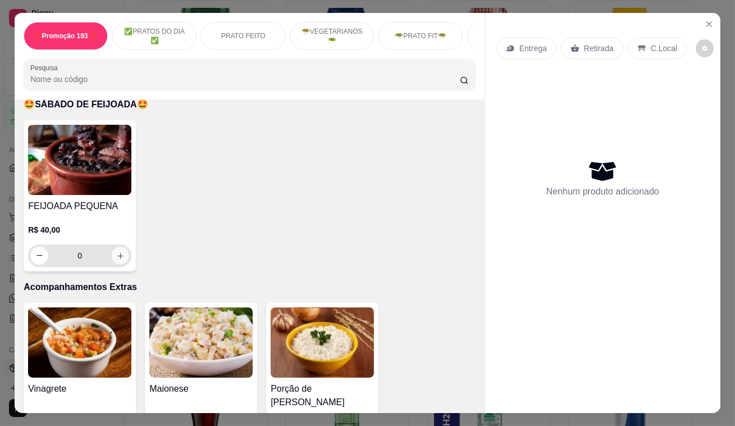
click at [116, 251] on icon "increase-product-quantity" at bounding box center [120, 255] width 8 height 8
type input "1"
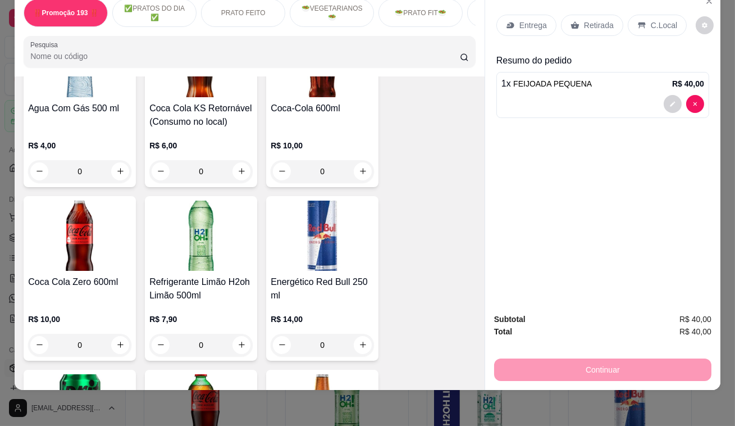
scroll to position [4750, 0]
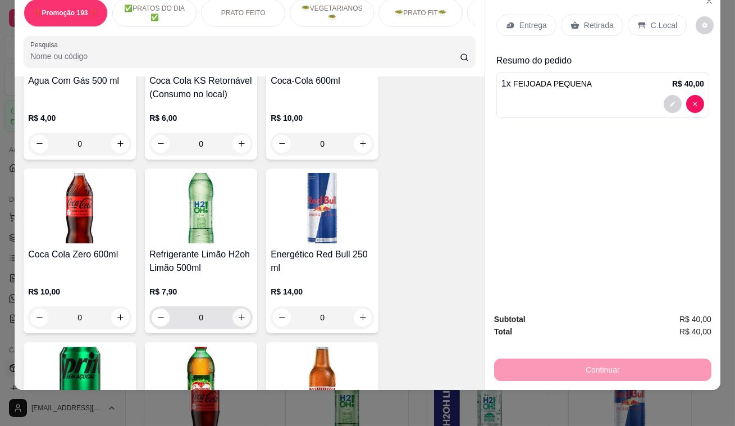
click at [238, 313] on icon "increase-product-quantity" at bounding box center [242, 317] width 8 height 8
type input "1"
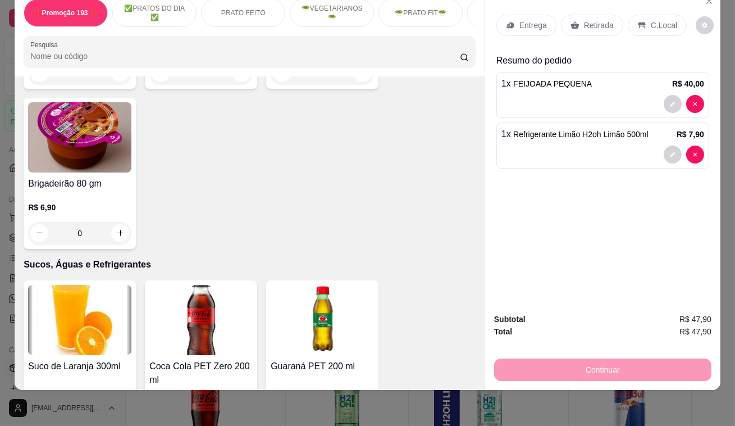
scroll to position [3937, 0]
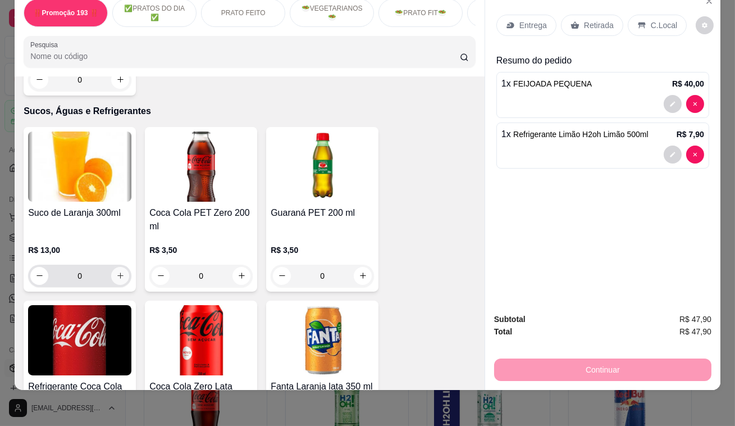
click at [117, 271] on icon "increase-product-quantity" at bounding box center [120, 275] width 8 height 8
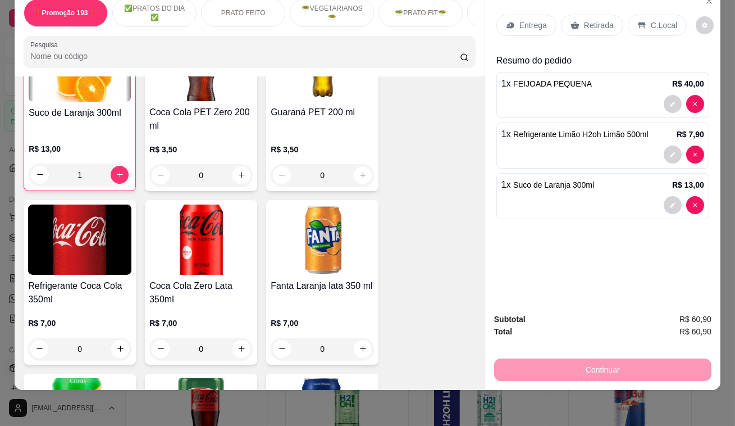
scroll to position [4039, 0]
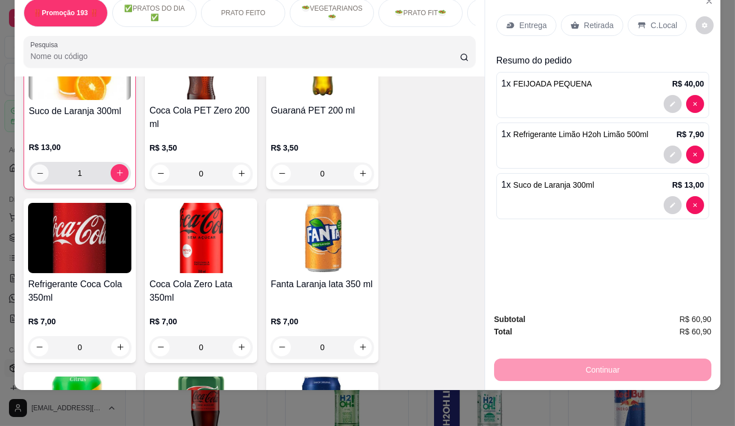
click at [38, 169] on icon "decrease-product-quantity" at bounding box center [40, 173] width 8 height 8
type input "0"
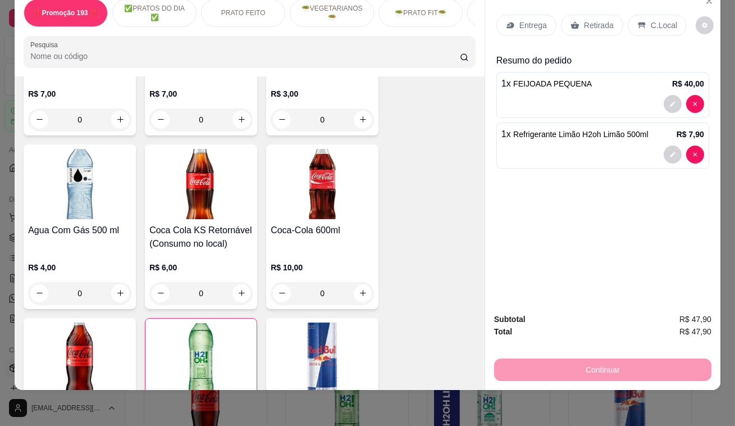
scroll to position [4652, 0]
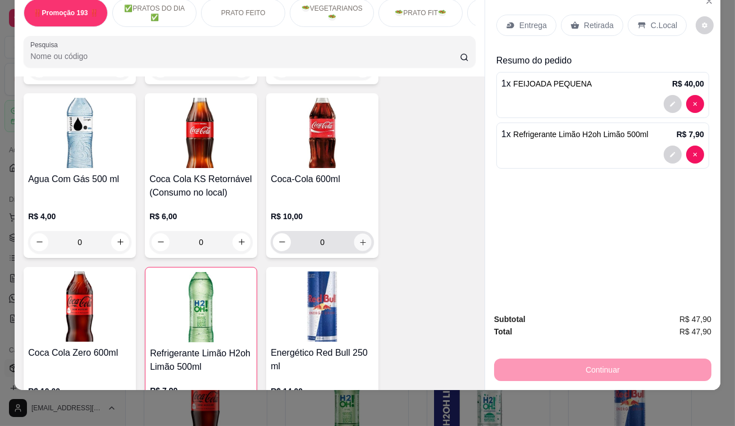
click at [359, 238] on icon "increase-product-quantity" at bounding box center [363, 242] width 8 height 8
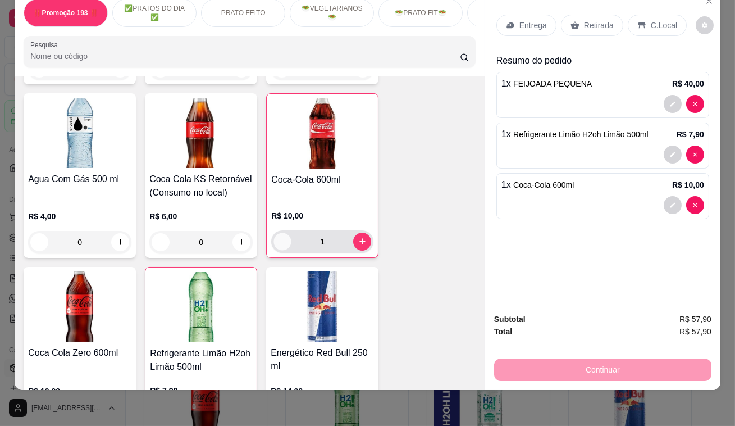
click at [274, 233] on button "decrease-product-quantity" at bounding box center [282, 241] width 17 height 17
type input "0"
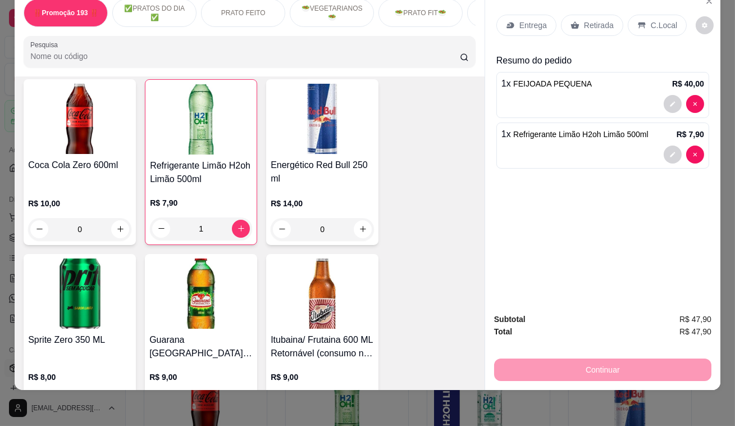
scroll to position [4856, 0]
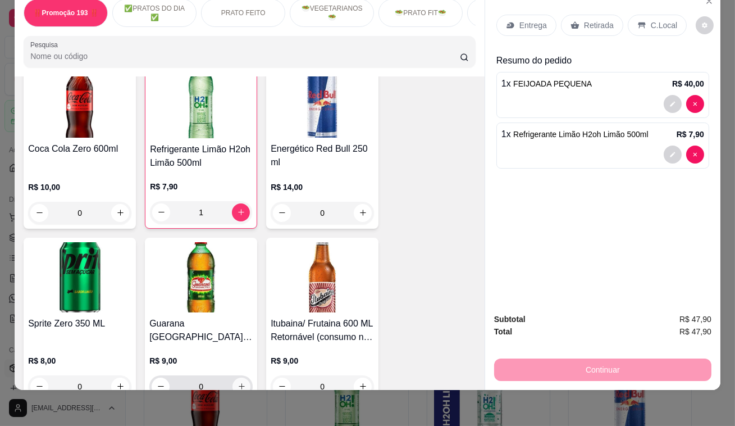
click at [239, 382] on icon "increase-product-quantity" at bounding box center [242, 386] width 8 height 8
type input "1"
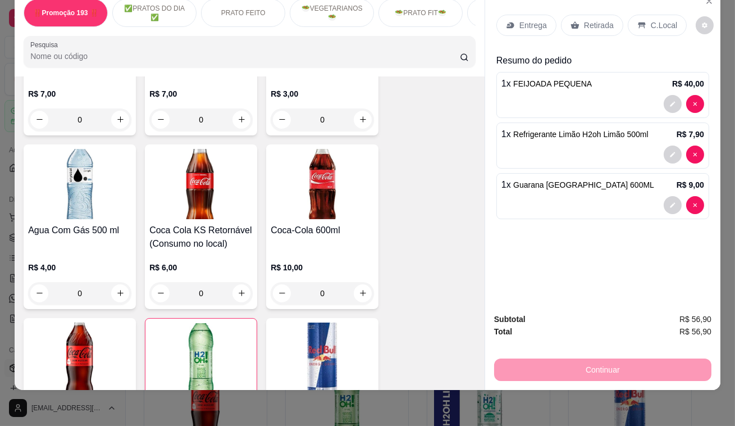
scroll to position [4191, 0]
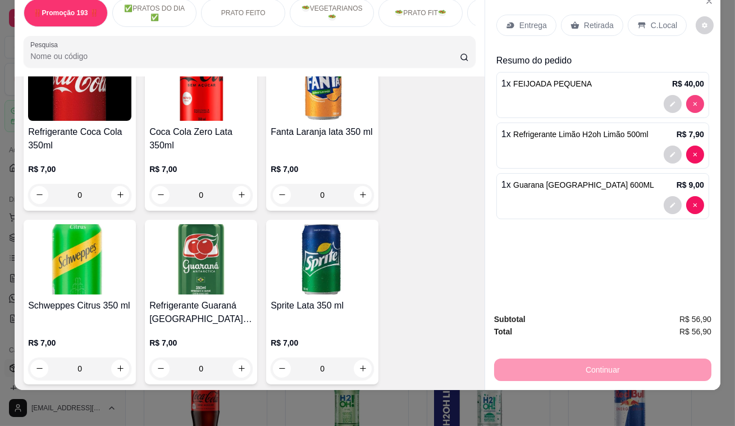
type input "0"
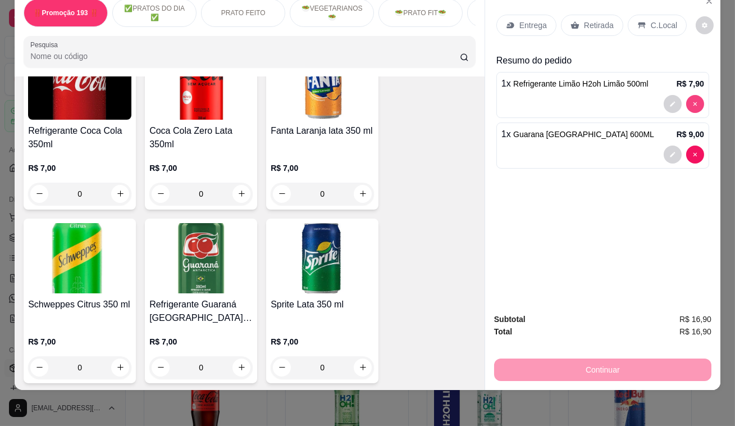
scroll to position [4191, 0]
click at [689, 83] on div "1 x Refrigerante Limão H2oh Limão 500ml R$ 7,90" at bounding box center [603, 95] width 213 height 46
type input "0"
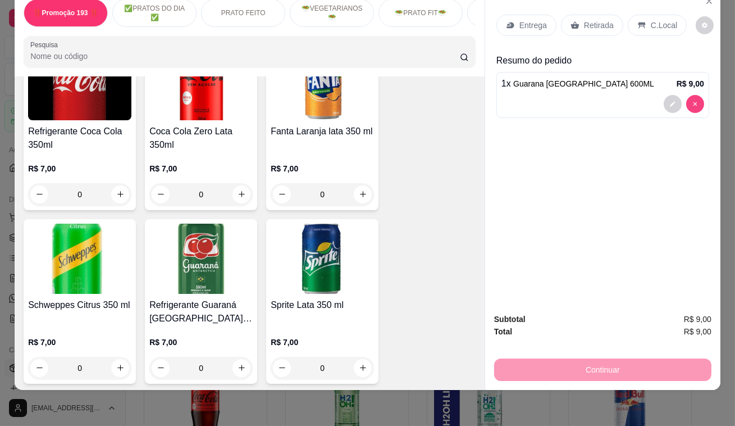
type input "0"
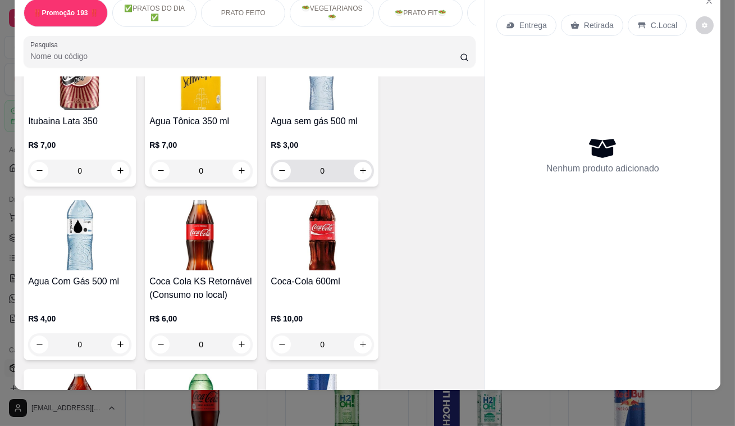
scroll to position [4497, 0]
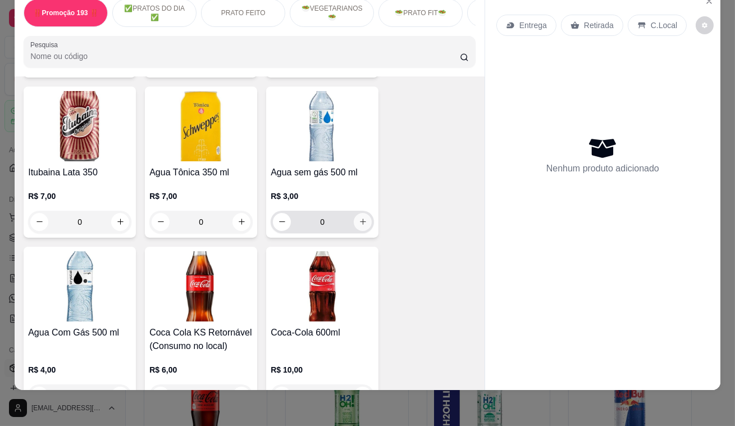
click at [360, 217] on icon "increase-product-quantity" at bounding box center [363, 221] width 8 height 8
type input "1"
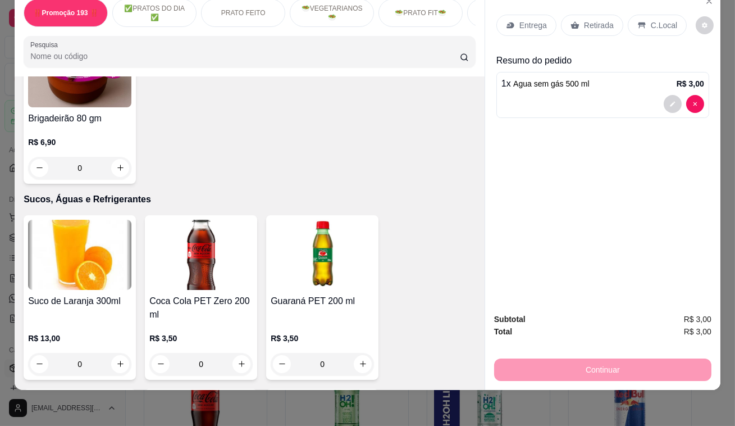
scroll to position [3833, 0]
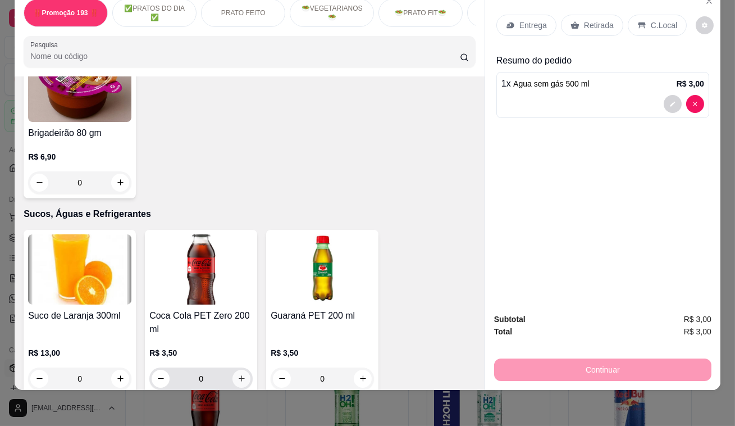
click at [238, 374] on icon "increase-product-quantity" at bounding box center [242, 378] width 8 height 8
type input "1"
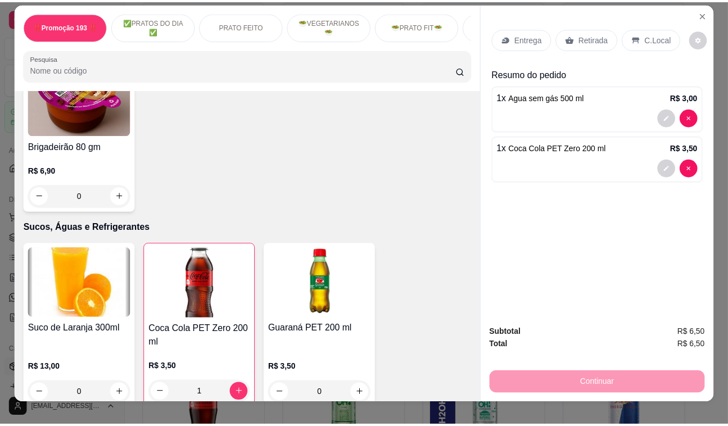
scroll to position [0, 0]
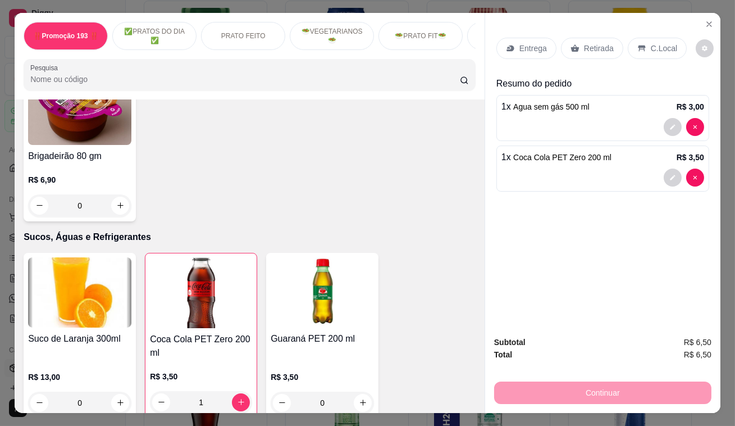
click at [590, 47] on p "Retirada" at bounding box center [599, 48] width 30 height 11
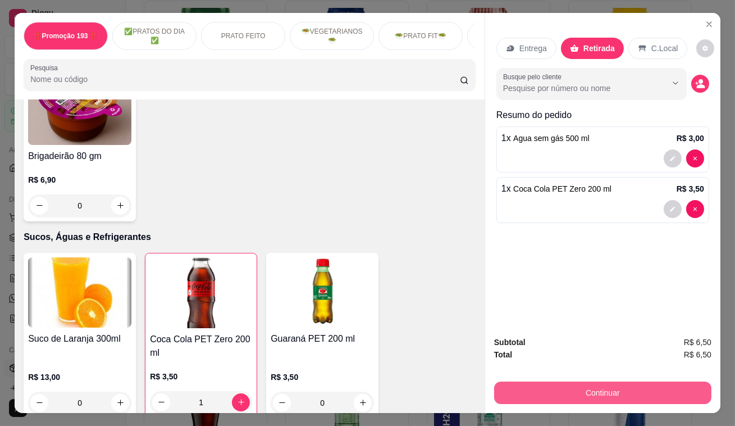
click at [608, 381] on button "Continuar" at bounding box center [602, 392] width 217 height 22
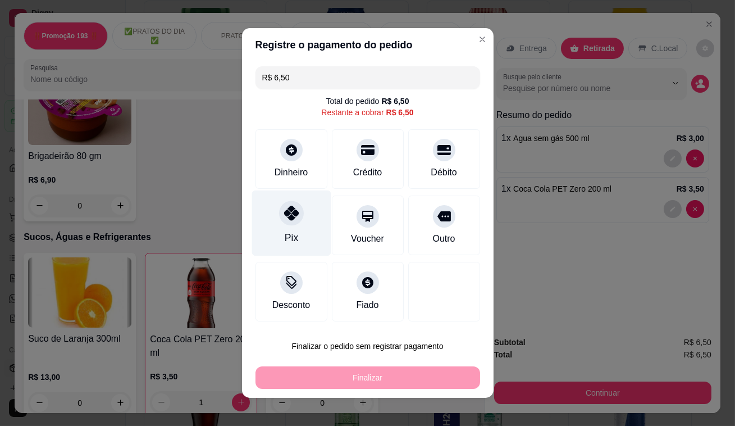
click at [280, 225] on div "Pix" at bounding box center [291, 223] width 79 height 66
type input "R$ 0,00"
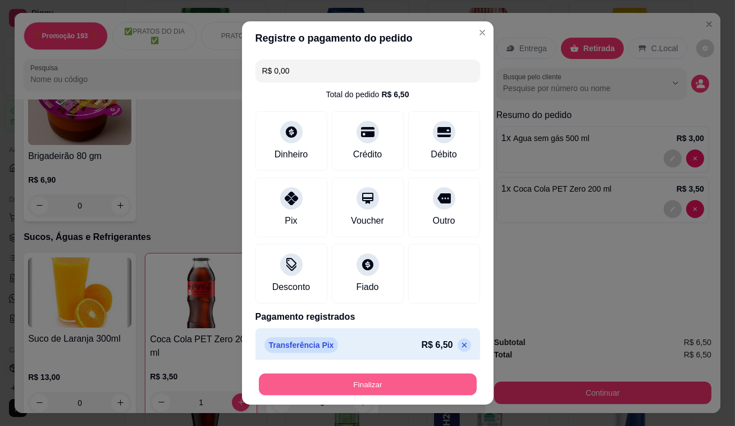
click at [371, 376] on button "Finalizar" at bounding box center [368, 385] width 218 height 22
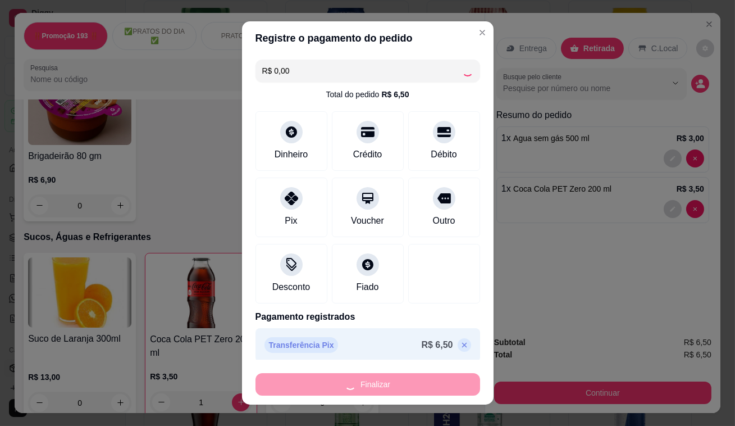
type input "0"
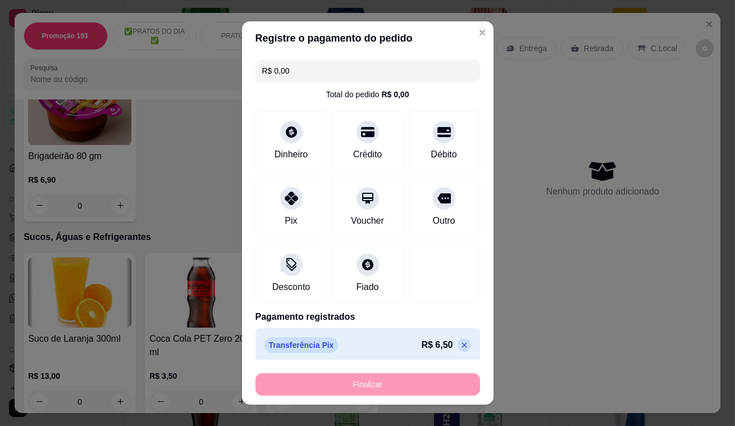
type input "-R$ 6,50"
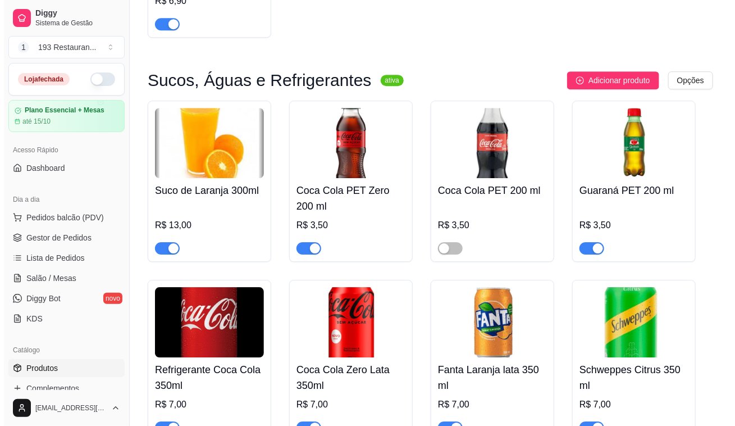
scroll to position [4443, 0]
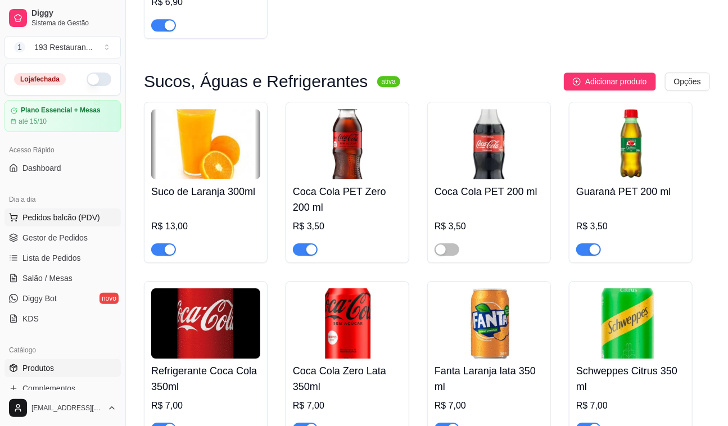
click at [96, 212] on span "Pedidos balcão (PDV)" at bounding box center [61, 217] width 78 height 11
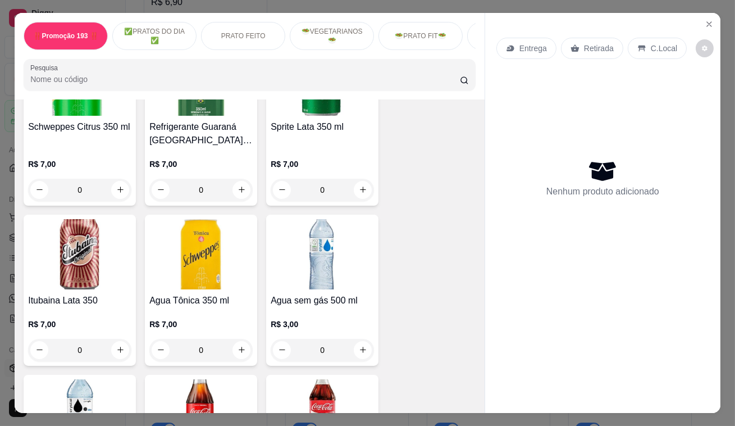
scroll to position [4443, 0]
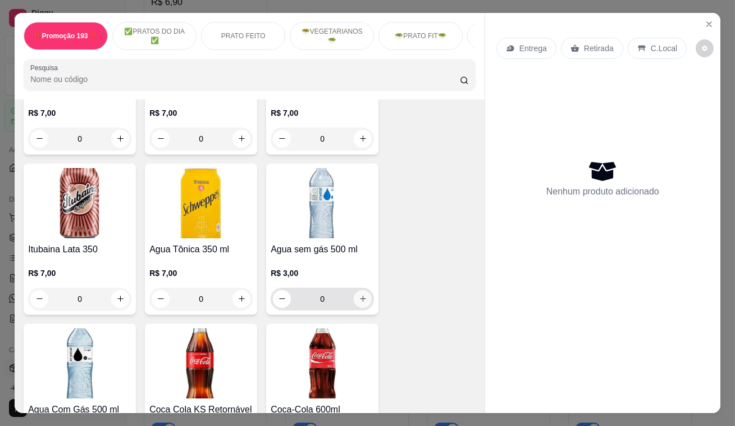
click at [360, 294] on icon "increase-product-quantity" at bounding box center [363, 298] width 8 height 8
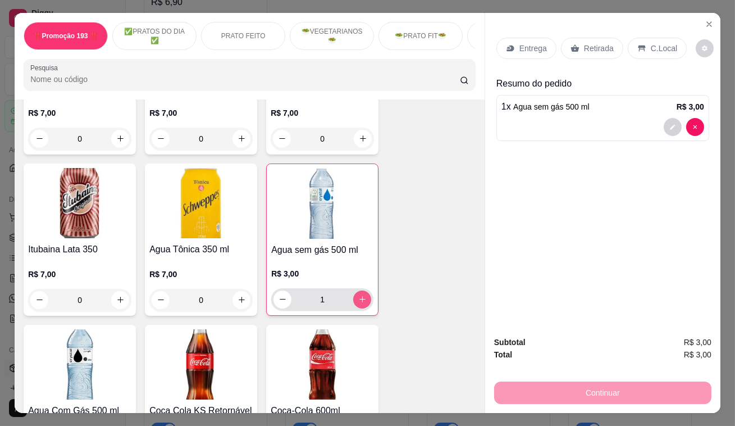
click at [360, 295] on icon "increase-product-quantity" at bounding box center [362, 299] width 8 height 8
type input "2"
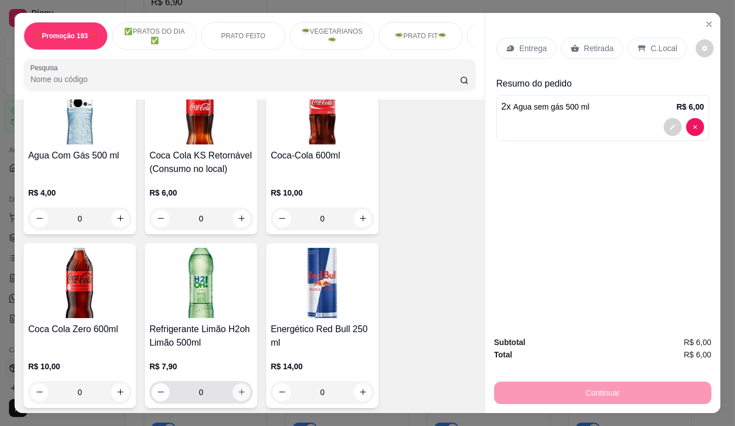
scroll to position [4903, 0]
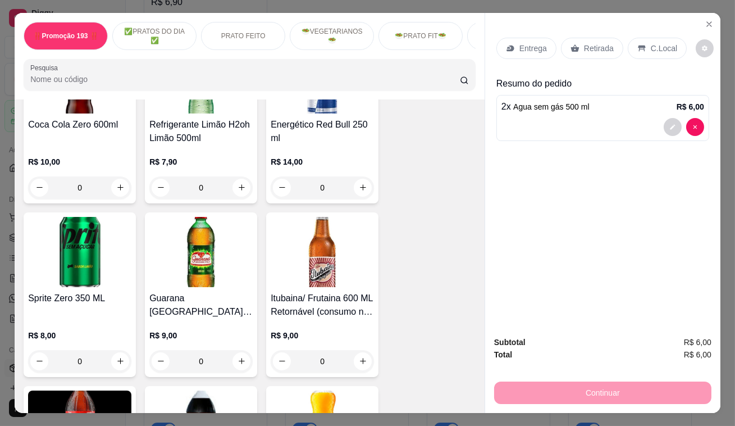
click at [590, 45] on p "Retirada" at bounding box center [599, 48] width 30 height 11
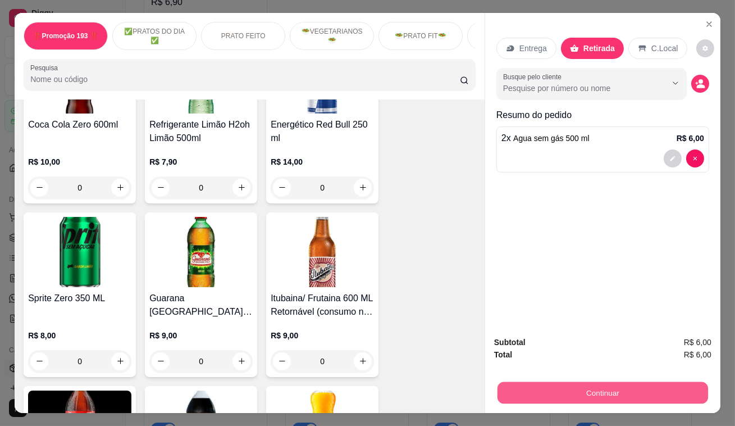
click at [561, 382] on button "Continuar" at bounding box center [603, 393] width 211 height 22
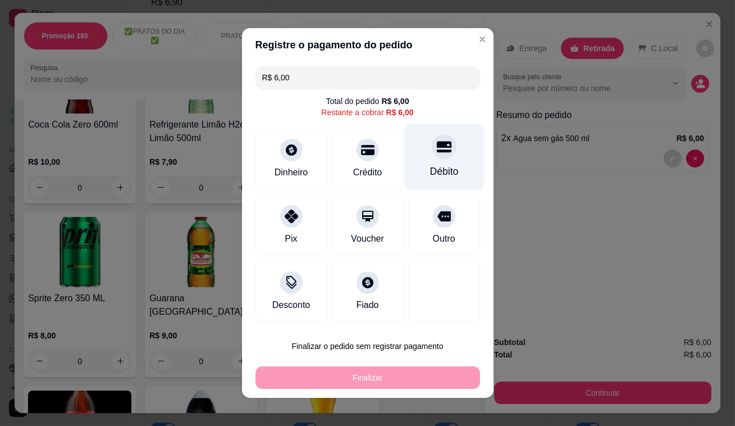
click at [437, 148] on icon at bounding box center [444, 146] width 15 height 15
type input "R$ 0,00"
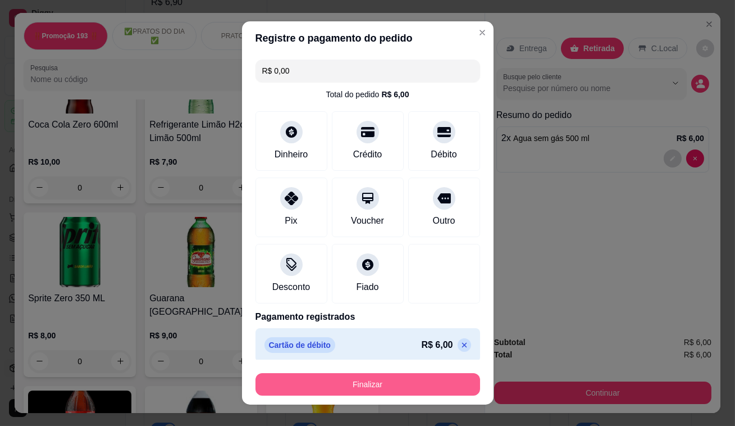
click at [363, 382] on button "Finalizar" at bounding box center [368, 384] width 225 height 22
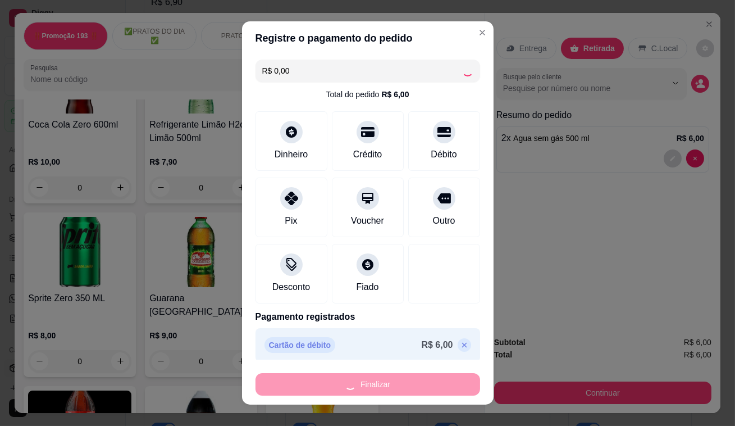
type input "0"
type input "-R$ 6,00"
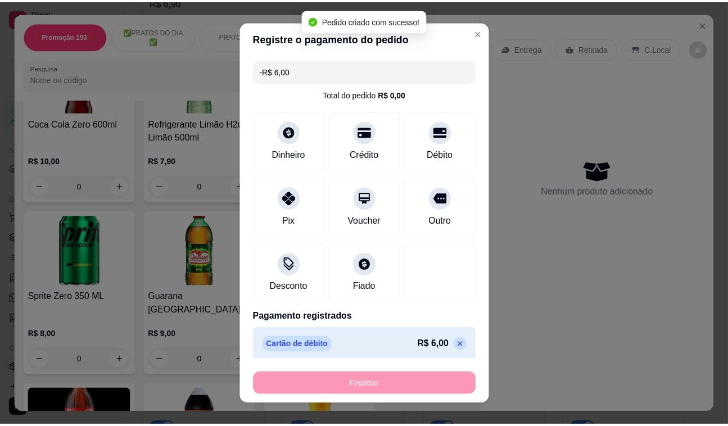
scroll to position [4902, 0]
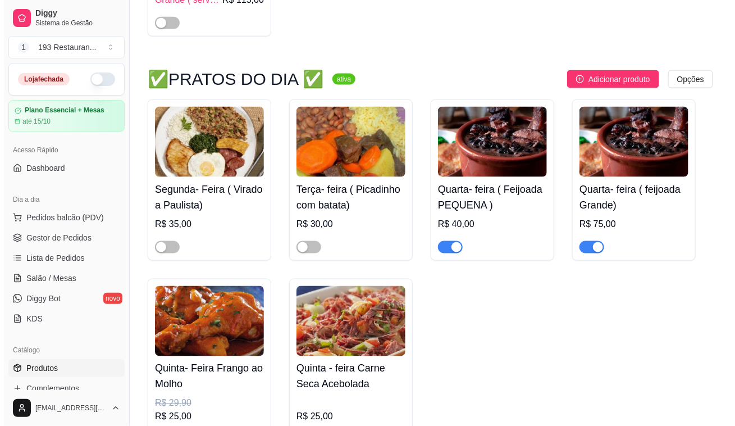
scroll to position [562, 0]
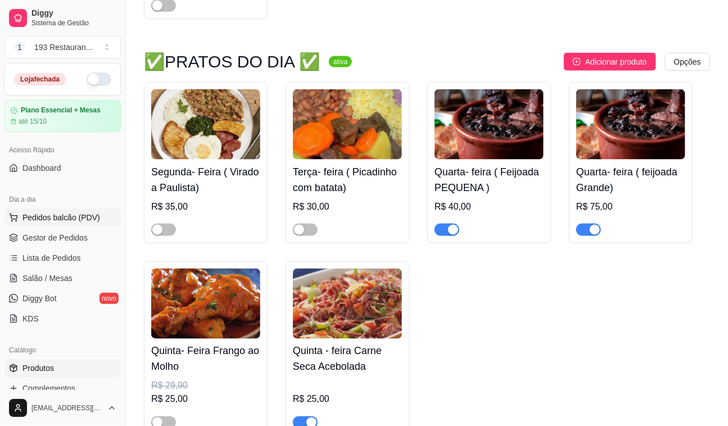
click at [34, 215] on span "Pedidos balcão (PDV)" at bounding box center [61, 217] width 78 height 11
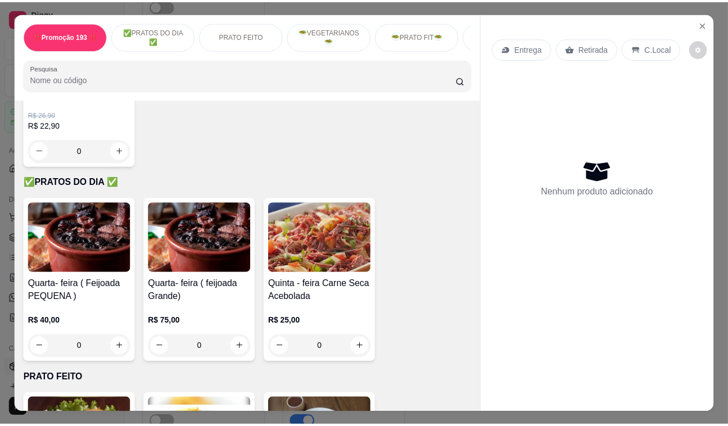
scroll to position [255, 0]
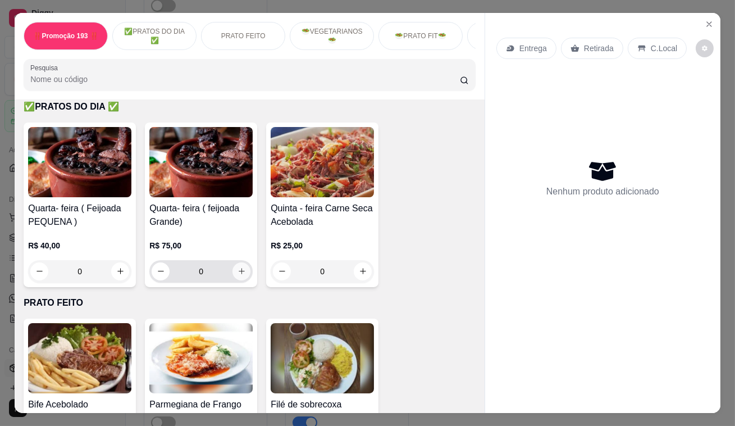
click at [241, 271] on icon "increase-product-quantity" at bounding box center [242, 271] width 8 height 8
type input "1"
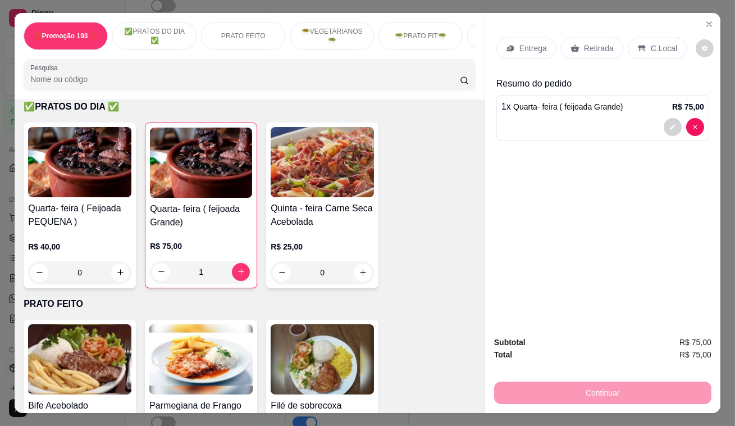
click at [592, 43] on p "Retirada" at bounding box center [599, 48] width 30 height 11
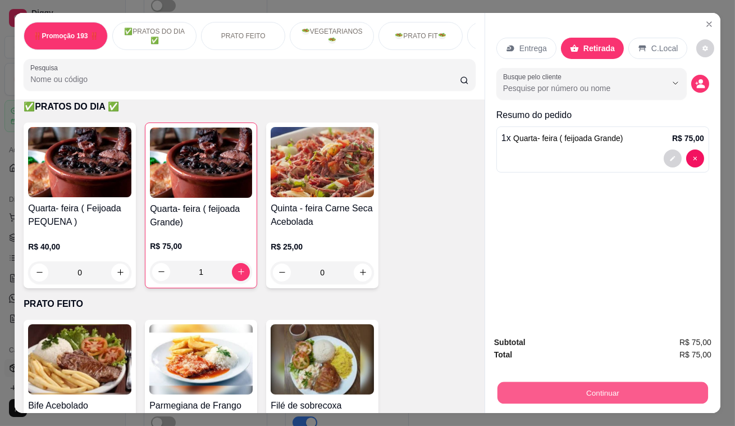
click at [604, 389] on button "Continuar" at bounding box center [603, 393] width 211 height 22
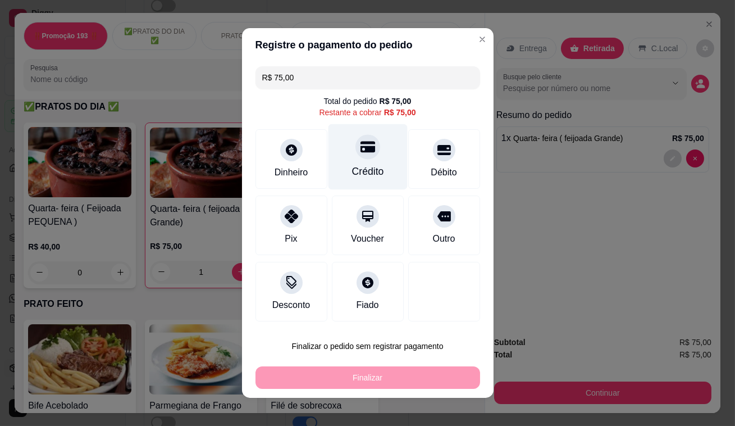
click at [367, 160] on div "Crédito" at bounding box center [367, 157] width 79 height 66
type input "R$ 0,00"
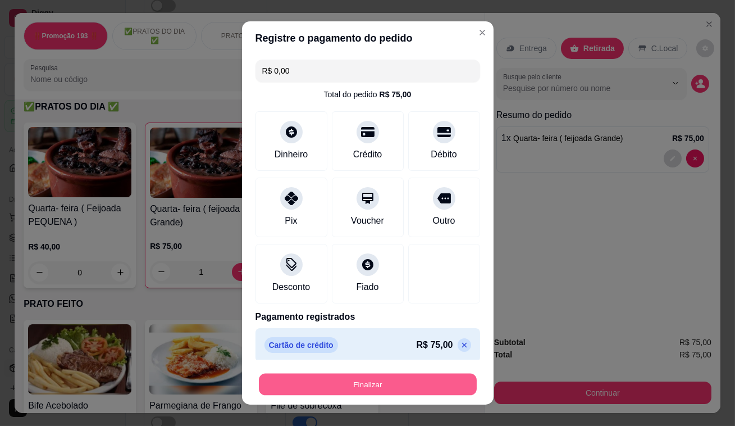
click at [357, 385] on button "Finalizar" at bounding box center [368, 385] width 218 height 22
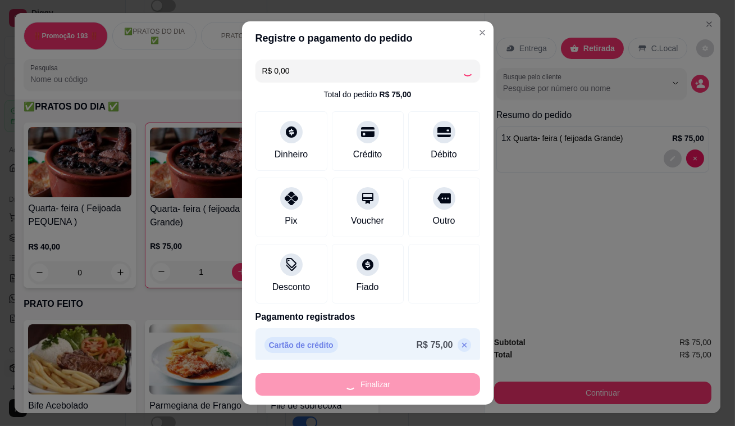
type input "0"
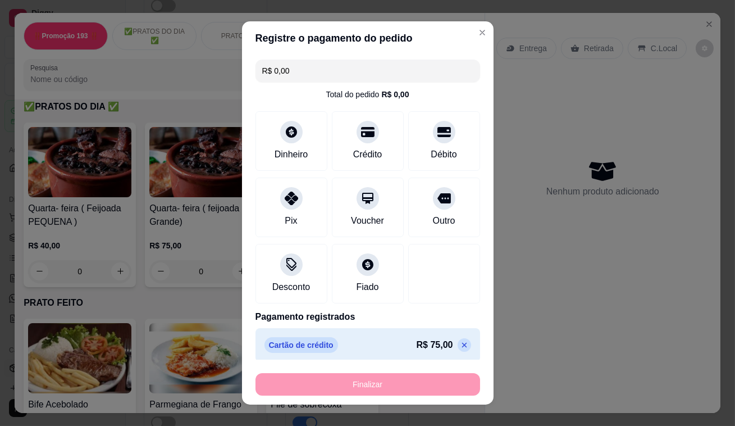
type input "-R$ 75,00"
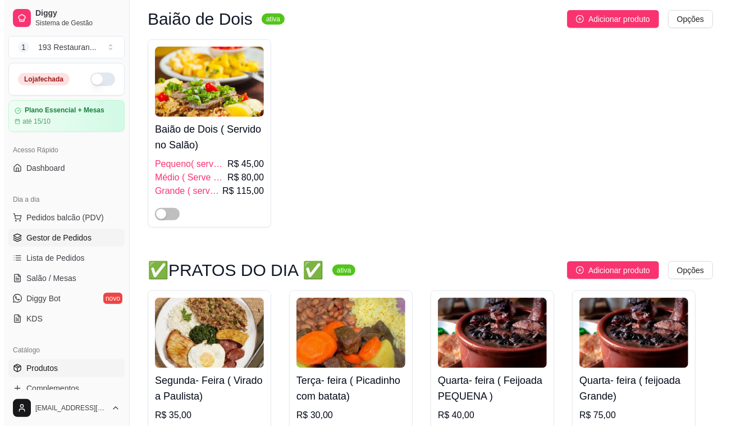
scroll to position [357, 0]
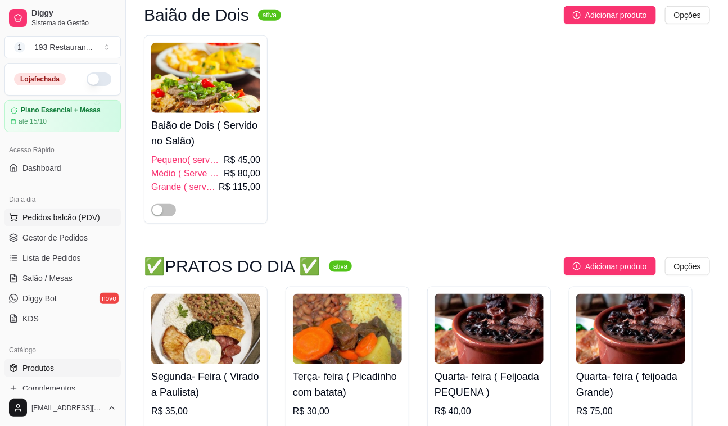
click at [55, 216] on span "Pedidos balcão (PDV)" at bounding box center [61, 217] width 78 height 11
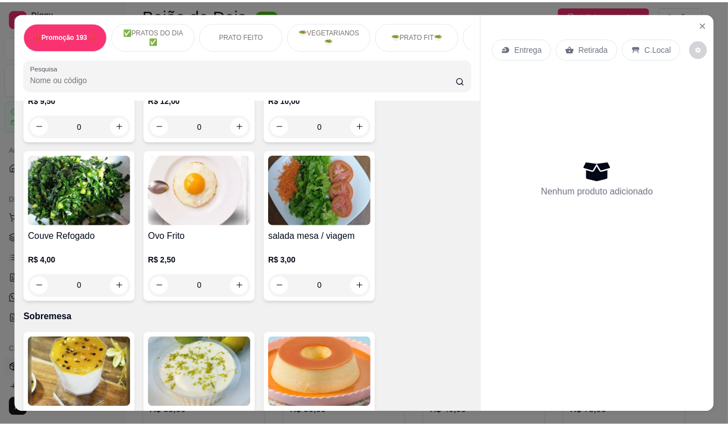
scroll to position [3421, 0]
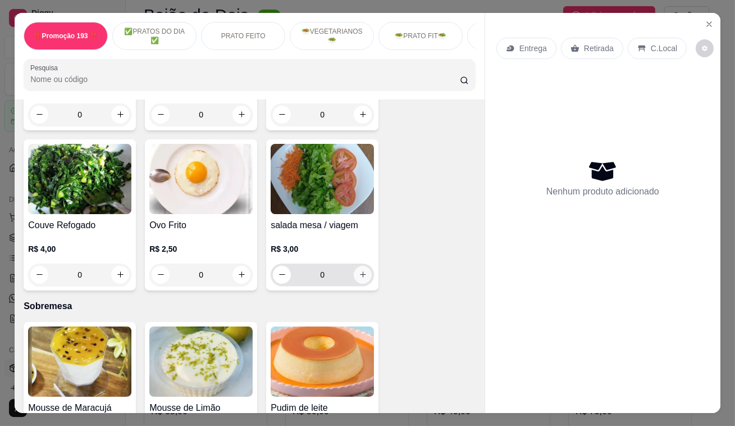
click at [359, 270] on icon "increase-product-quantity" at bounding box center [363, 274] width 8 height 8
type input "1"
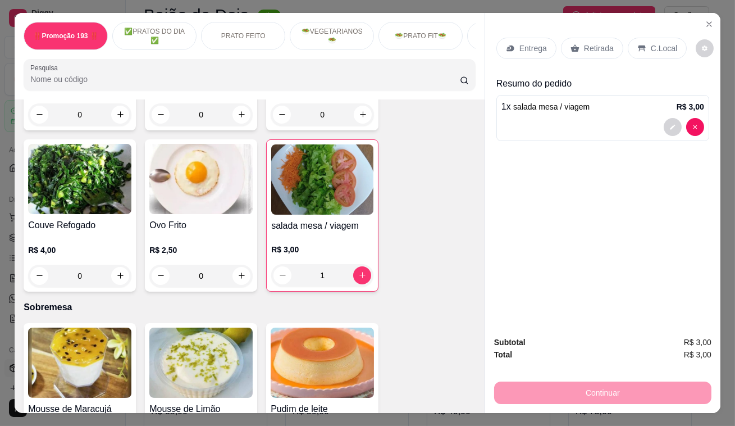
click at [584, 43] on p "Retirada" at bounding box center [599, 48] width 30 height 11
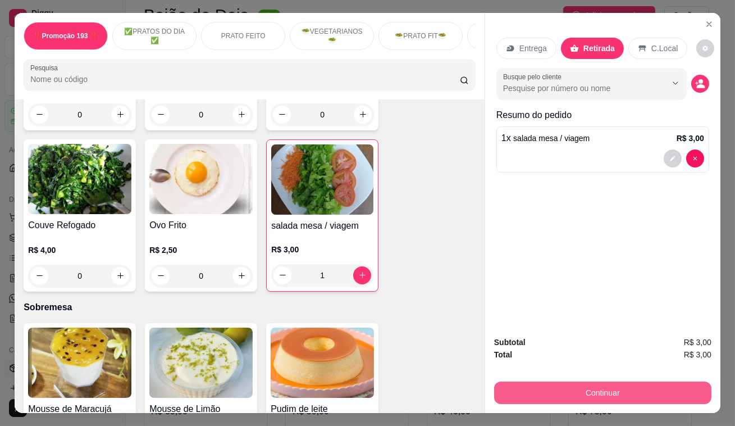
click at [543, 391] on button "Continuar" at bounding box center [602, 392] width 217 height 22
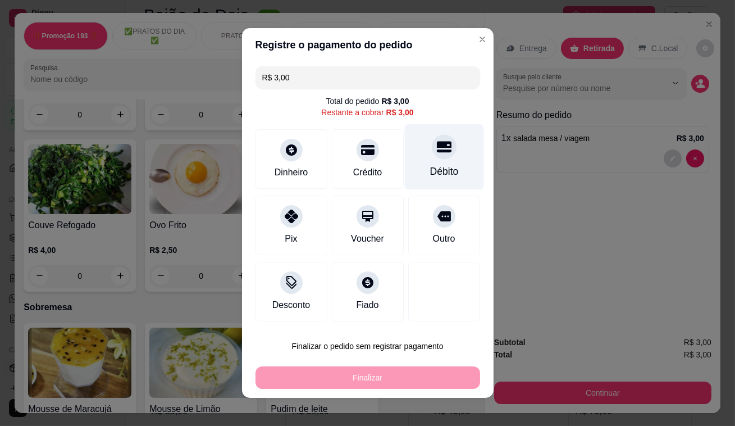
click at [437, 148] on icon at bounding box center [444, 146] width 15 height 15
type input "R$ 0,00"
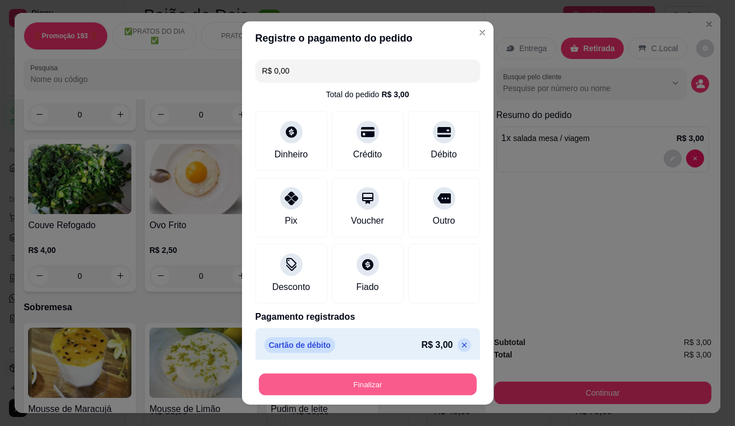
click at [360, 383] on button "Finalizar" at bounding box center [368, 385] width 218 height 22
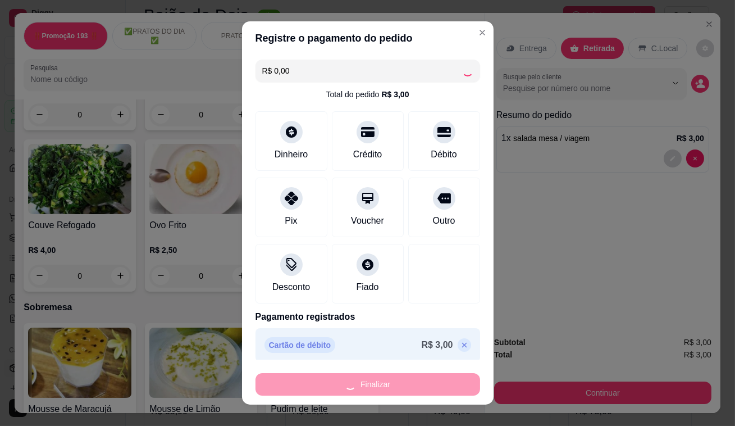
type input "0"
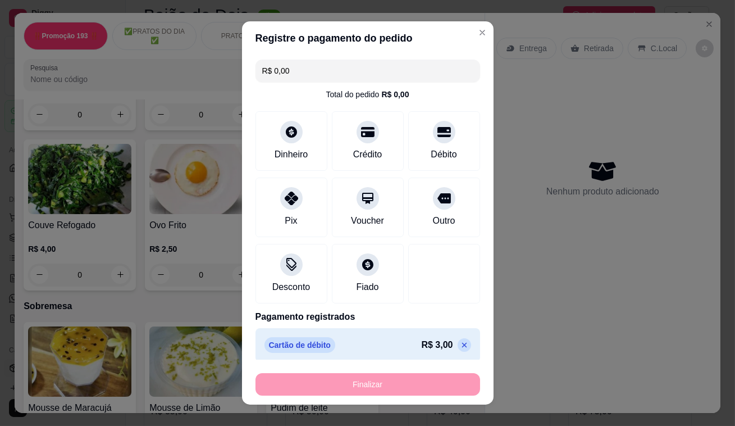
type input "-R$ 3,00"
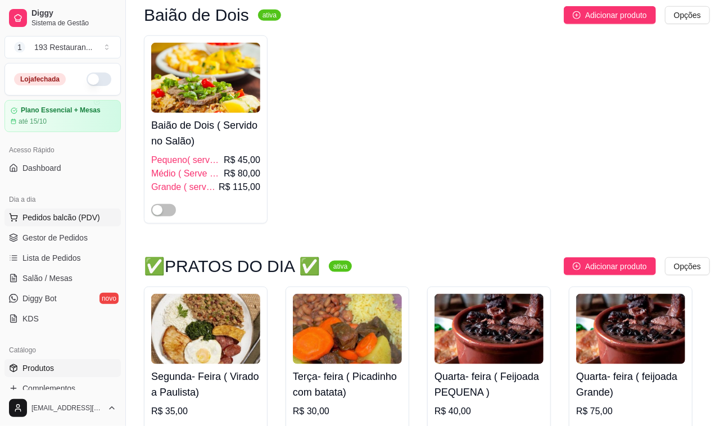
click at [65, 213] on span "Pedidos balcão (PDV)" at bounding box center [61, 217] width 78 height 11
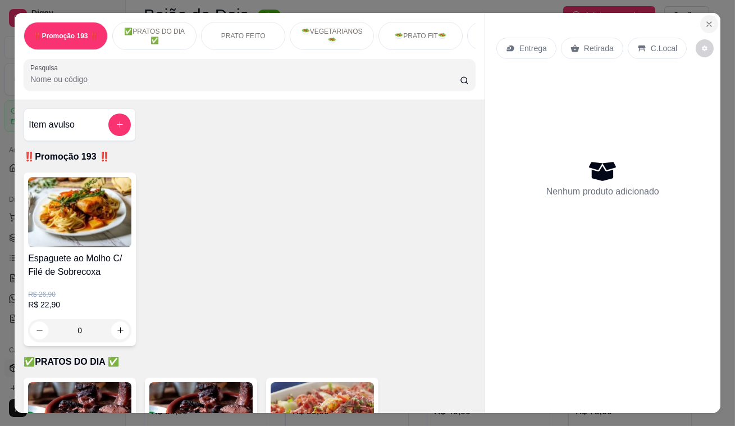
click at [711, 16] on button "Close" at bounding box center [710, 24] width 18 height 18
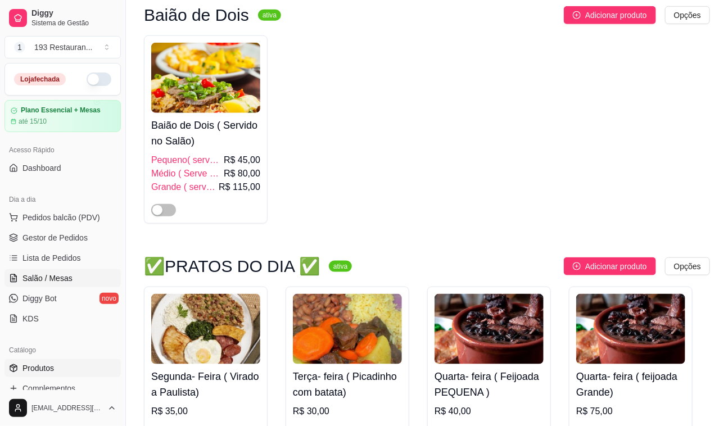
click at [34, 279] on span "Salão / Mesas" at bounding box center [47, 277] width 50 height 11
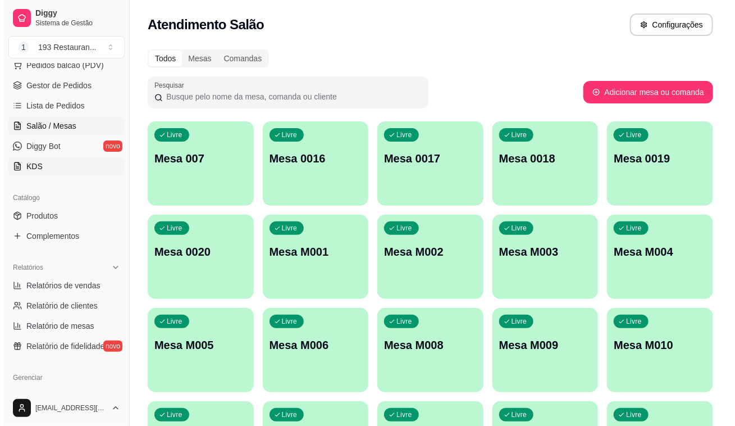
scroll to position [153, 0]
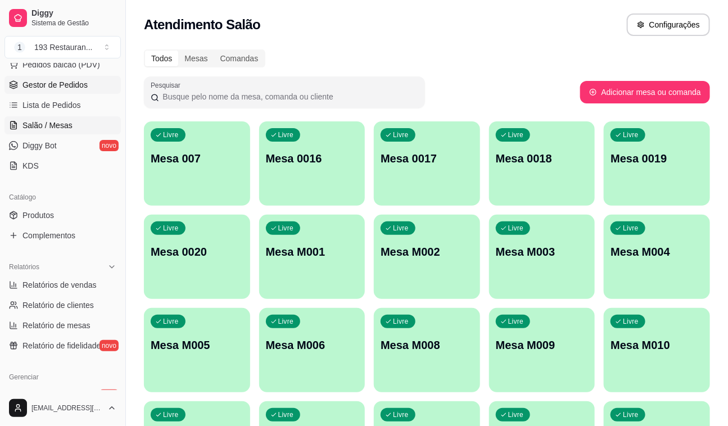
click at [47, 78] on link "Gestor de Pedidos" at bounding box center [62, 85] width 116 height 18
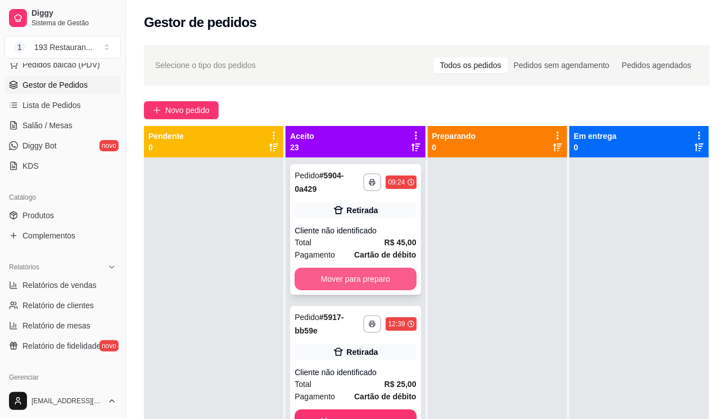
click at [383, 276] on button "Mover para preparo" at bounding box center [354, 278] width 121 height 22
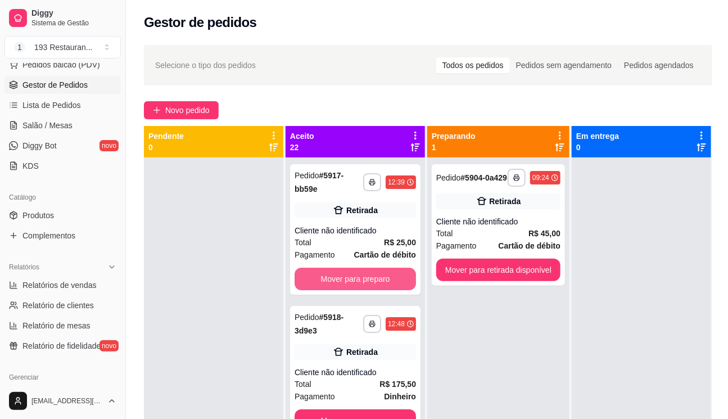
click at [383, 276] on button "Mover para preparo" at bounding box center [354, 278] width 121 height 22
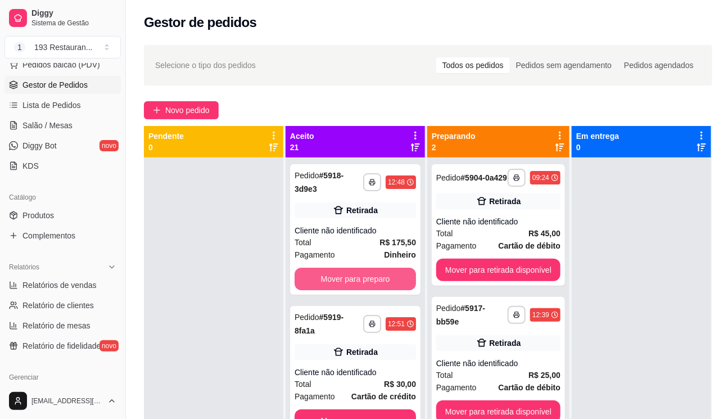
click at [383, 276] on button "Mover para preparo" at bounding box center [354, 278] width 121 height 22
click at [383, 276] on button "Mover para preparo" at bounding box center [355, 279] width 118 height 22
click at [383, 276] on button "Mover para preparo" at bounding box center [354, 278] width 121 height 22
click at [383, 409] on button "Mover para preparo" at bounding box center [354, 420] width 121 height 22
click at [383, 276] on button "Mover para preparo" at bounding box center [355, 279] width 118 height 22
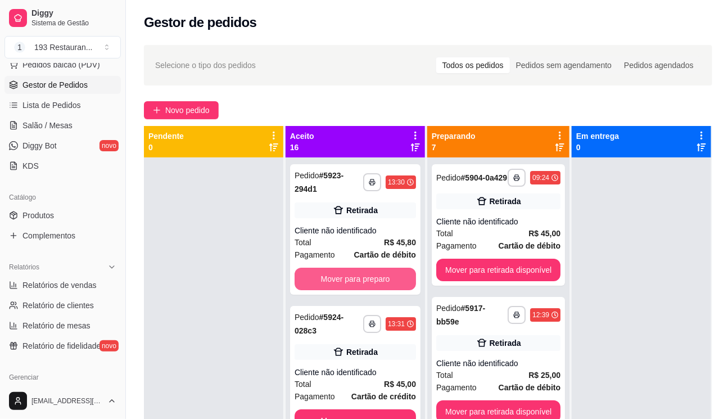
click at [383, 276] on button "Mover para preparo" at bounding box center [354, 278] width 121 height 22
click at [383, 409] on button "Mover para preparo" at bounding box center [354, 420] width 121 height 22
click at [382, 276] on button "Mover para preparo" at bounding box center [354, 278] width 121 height 22
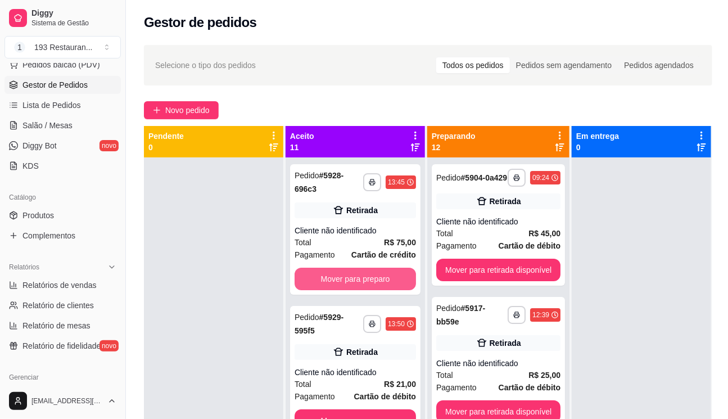
click at [382, 276] on button "Mover para preparo" at bounding box center [354, 278] width 121 height 22
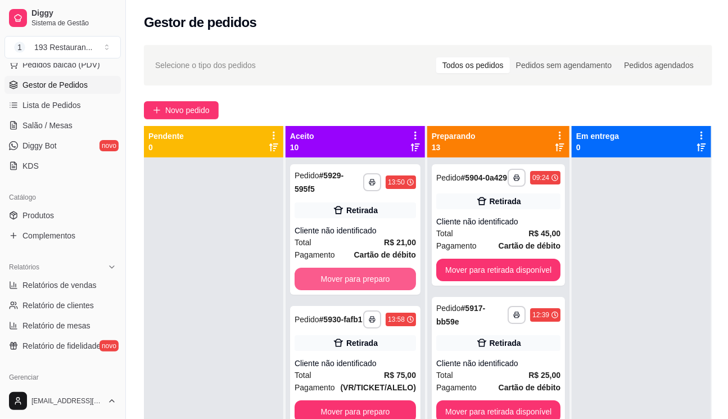
click at [382, 276] on button "Mover para preparo" at bounding box center [354, 278] width 121 height 22
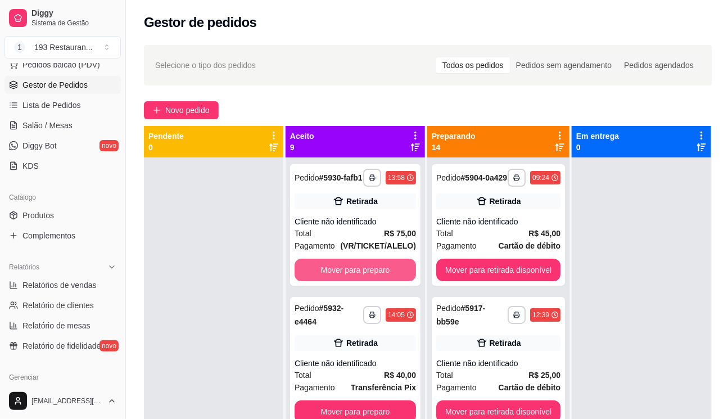
click at [382, 276] on button "Mover para preparo" at bounding box center [354, 269] width 121 height 22
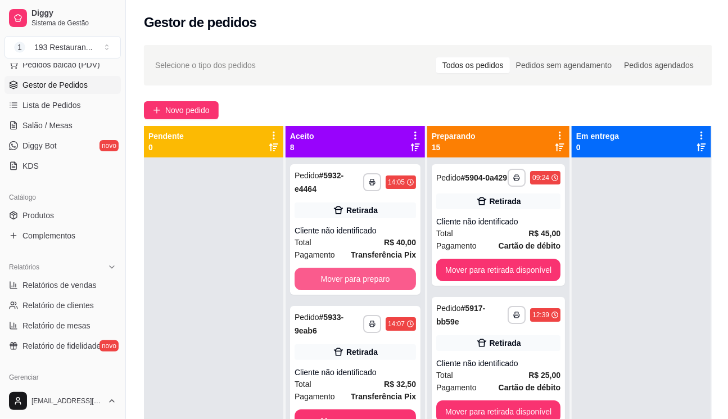
click at [382, 276] on button "Mover para preparo" at bounding box center [354, 278] width 121 height 22
click at [382, 276] on button "Mover para preparo" at bounding box center [355, 279] width 118 height 22
click at [382, 276] on button "Mover para preparo" at bounding box center [354, 278] width 121 height 22
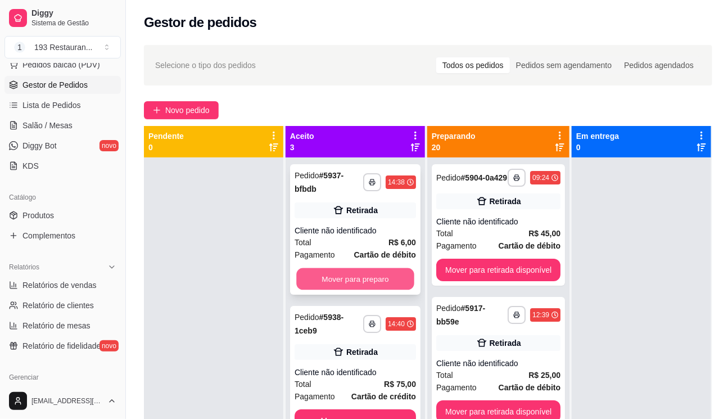
click at [382, 276] on button "Mover para preparo" at bounding box center [355, 279] width 118 height 22
click at [381, 276] on button "Mover para preparo" at bounding box center [355, 279] width 118 height 22
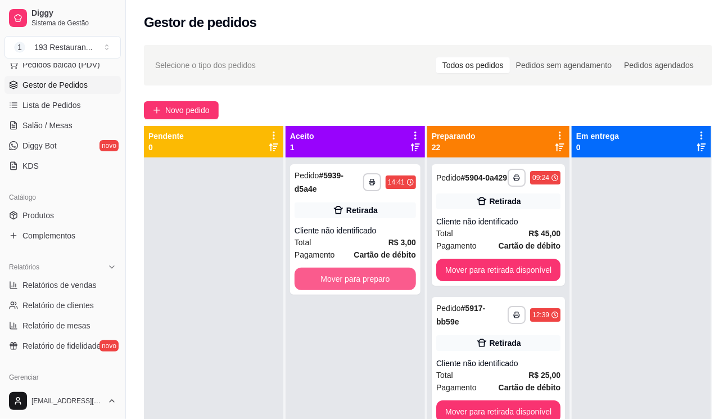
click at [381, 276] on button "Mover para preparo" at bounding box center [354, 278] width 121 height 22
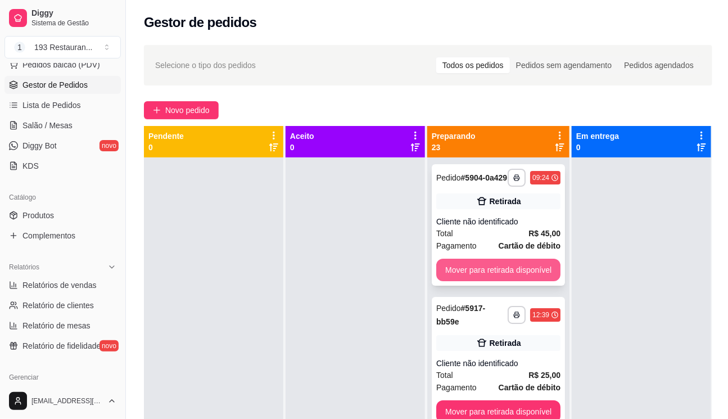
click at [487, 281] on button "Mover para retirada disponível" at bounding box center [498, 269] width 124 height 22
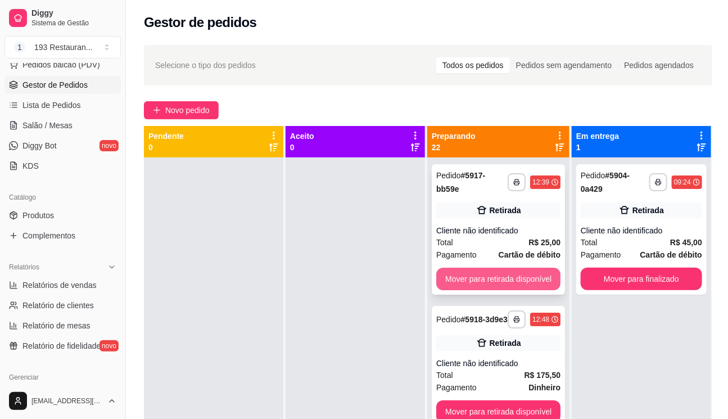
click at [495, 278] on button "Mover para retirada disponível" at bounding box center [498, 278] width 124 height 22
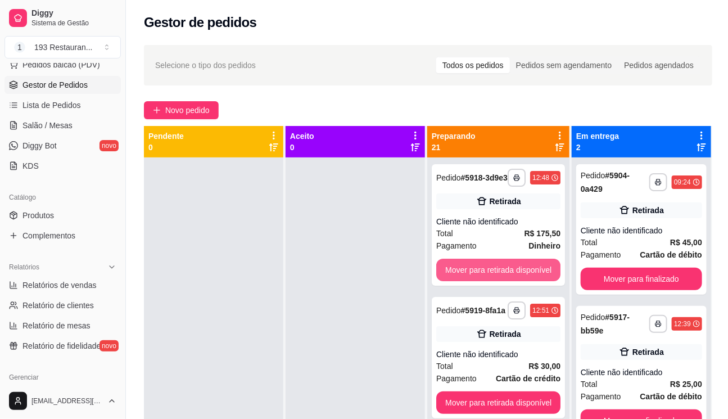
click at [495, 278] on button "Mover para retirada disponível" at bounding box center [498, 269] width 124 height 22
click at [494, 278] on button "Mover para retirada disponível" at bounding box center [498, 269] width 124 height 22
click at [494, 279] on button "Mover para retirada disponível" at bounding box center [498, 270] width 120 height 22
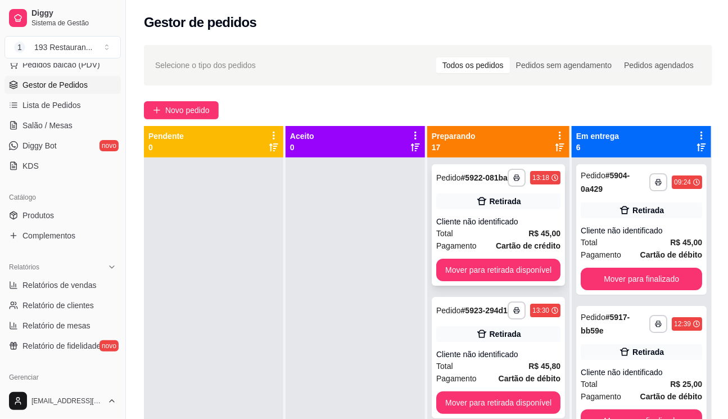
click at [494, 281] on div "**********" at bounding box center [497, 224] width 133 height 121
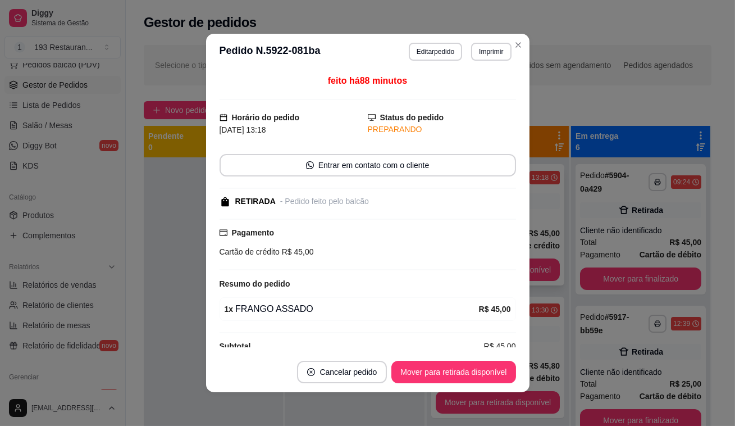
click at [494, 281] on div "Resumo do pedido" at bounding box center [368, 283] width 297 height 13
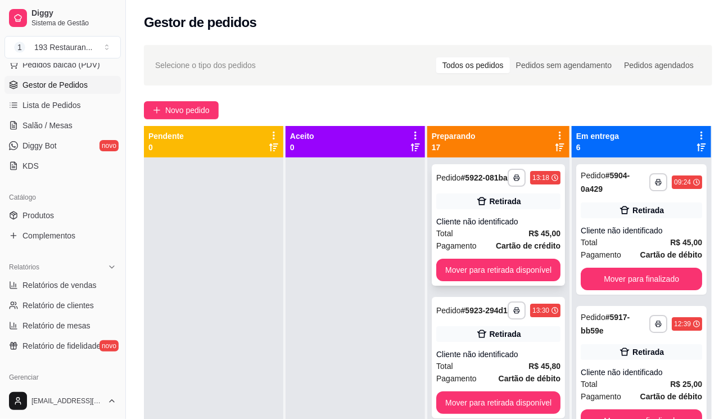
click at [529, 259] on button "Mover para retirada disponível" at bounding box center [498, 269] width 124 height 22
click at [529, 250] on strong "Cartão de débito" at bounding box center [529, 245] width 62 height 9
click at [507, 279] on button "Mover para retirada disponível" at bounding box center [498, 270] width 120 height 22
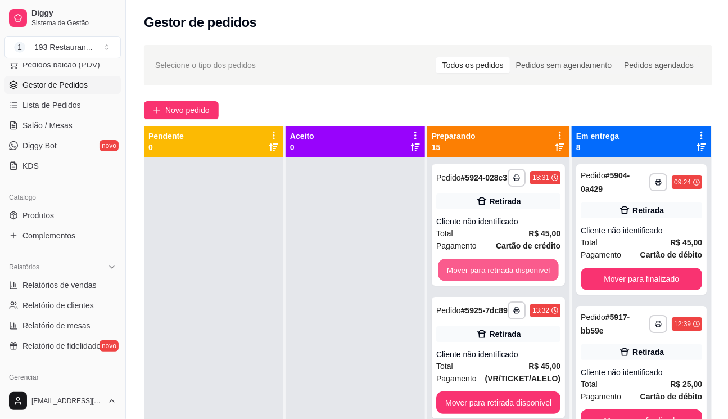
click at [507, 278] on button "Mover para retirada disponível" at bounding box center [498, 270] width 120 height 22
click at [507, 277] on button "Mover para retirada disponível" at bounding box center [498, 269] width 124 height 22
click at [506, 276] on button "Mover para retirada disponível" at bounding box center [498, 269] width 124 height 22
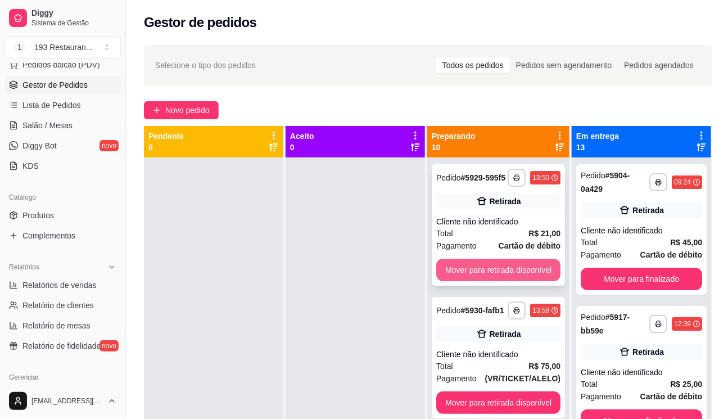
click at [506, 273] on button "Mover para retirada disponível" at bounding box center [498, 269] width 124 height 22
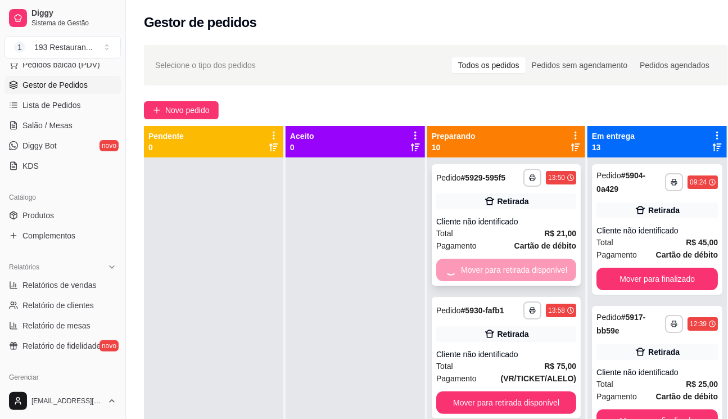
click at [506, 273] on div "Mover para retirada disponível" at bounding box center [506, 269] width 140 height 22
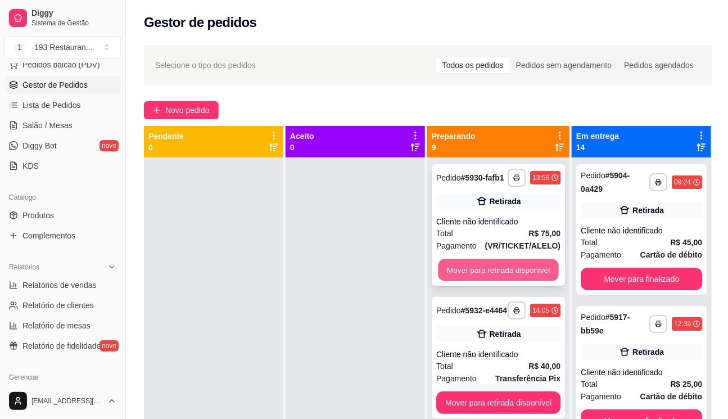
click at [531, 271] on button "Mover para retirada disponível" at bounding box center [498, 270] width 120 height 22
click at [531, 272] on button "Mover para retirada disponível" at bounding box center [498, 270] width 120 height 22
click at [531, 272] on button "Mover para retirada disponível" at bounding box center [498, 269] width 124 height 22
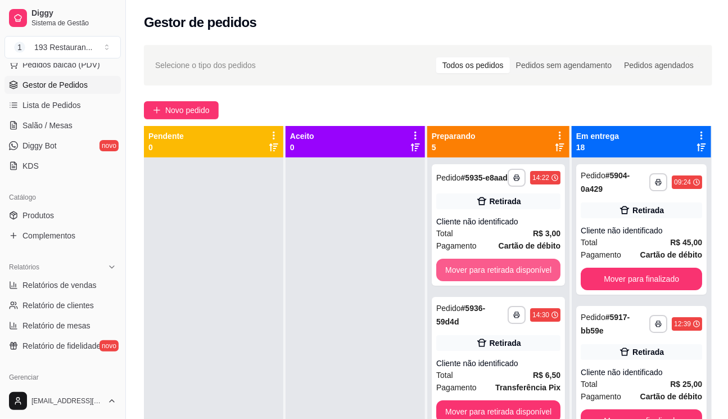
click at [531, 272] on button "Mover para retirada disponível" at bounding box center [498, 269] width 124 height 22
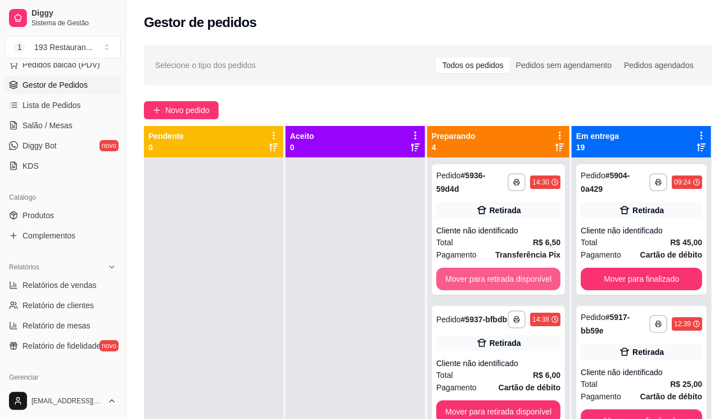
click at [531, 272] on button "Mover para retirada disponível" at bounding box center [498, 278] width 124 height 22
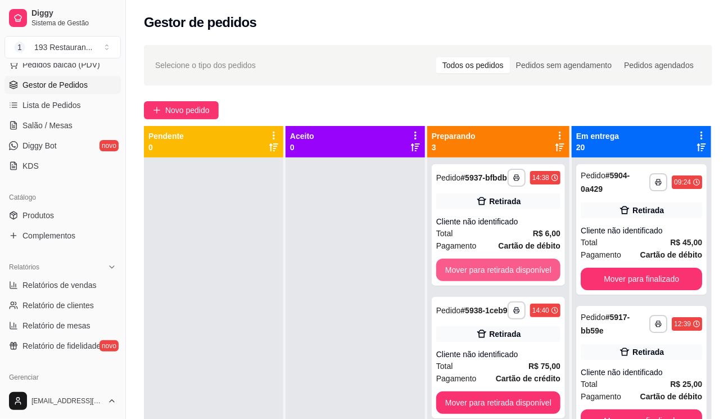
click at [531, 272] on button "Mover para retirada disponível" at bounding box center [498, 269] width 124 height 22
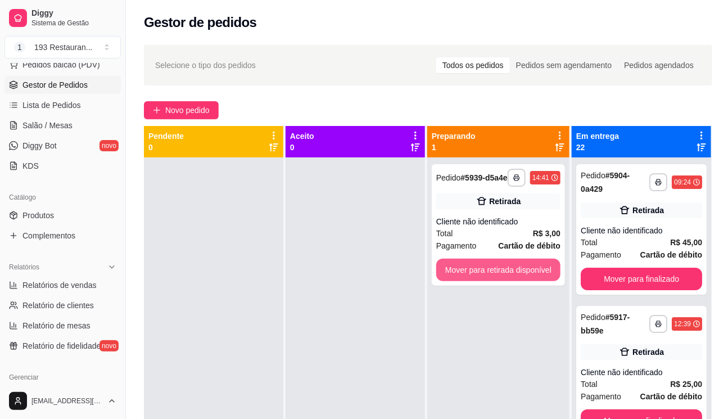
click at [531, 272] on button "Mover para retirada disponível" at bounding box center [498, 269] width 124 height 22
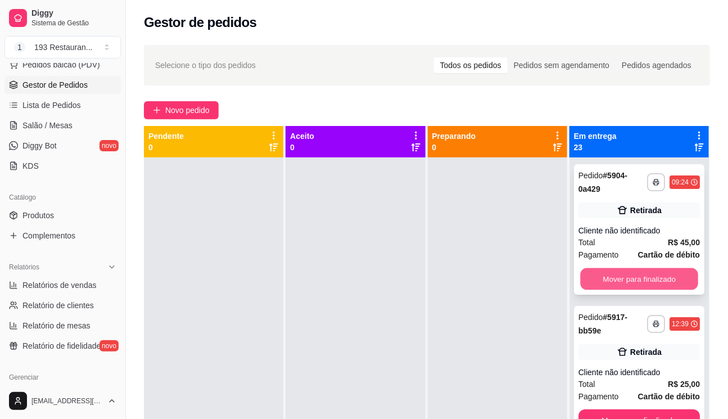
click at [628, 278] on button "Mover para finalizado" at bounding box center [639, 279] width 118 height 22
click at [628, 409] on button "Mover para finalizado" at bounding box center [638, 420] width 121 height 22
click at [628, 278] on button "Mover para finalizado" at bounding box center [638, 278] width 121 height 22
click at [626, 279] on button "Mover para finalizado" at bounding box center [639, 279] width 118 height 22
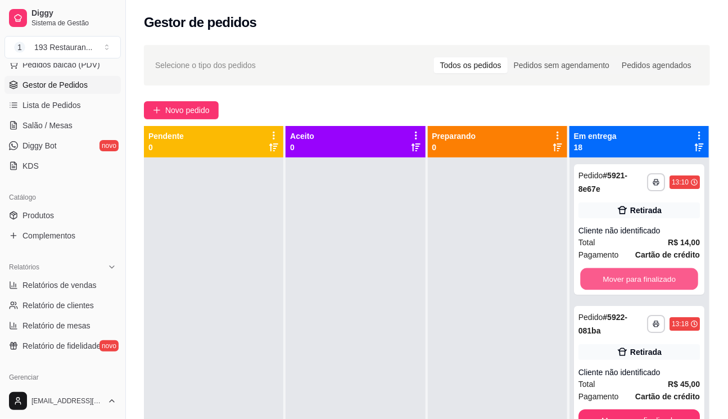
click at [626, 279] on button "Mover para finalizado" at bounding box center [639, 279] width 118 height 22
click at [626, 279] on button "Mover para finalizado" at bounding box center [638, 278] width 121 height 22
click at [626, 409] on button "Mover para finalizado" at bounding box center [638, 420] width 121 height 22
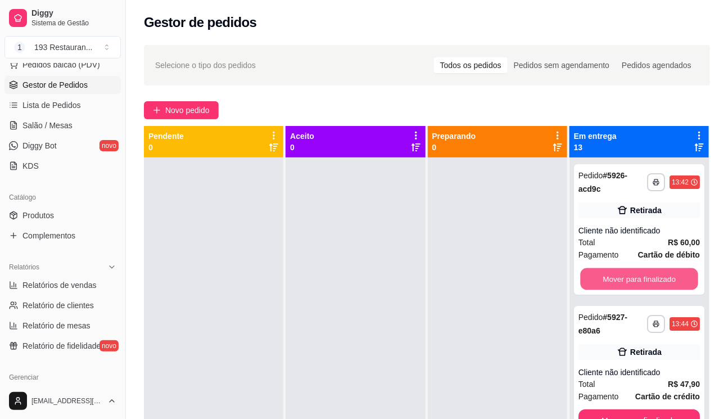
click at [626, 279] on button "Mover para finalizado" at bounding box center [639, 279] width 118 height 22
click at [626, 279] on button "Mover para finalizado" at bounding box center [638, 278] width 121 height 22
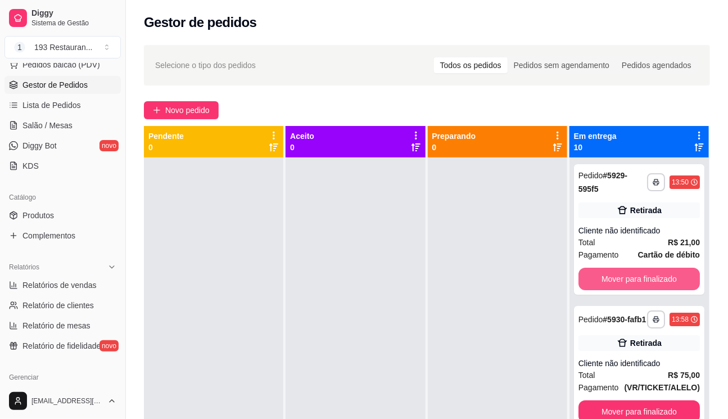
click at [626, 279] on button "Mover para finalizado" at bounding box center [638, 278] width 121 height 22
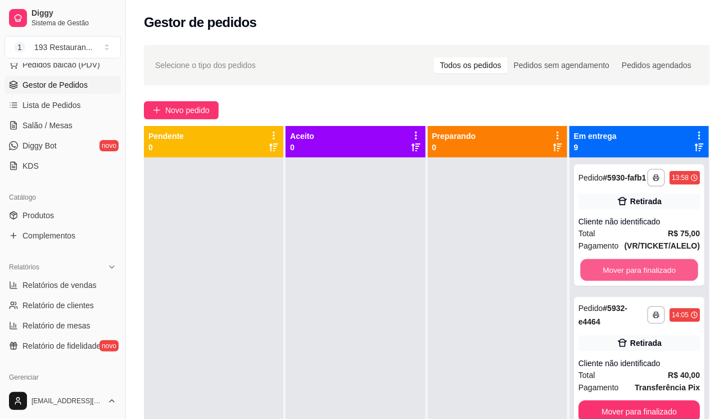
click at [626, 279] on button "Mover para finalizado" at bounding box center [639, 270] width 118 height 22
click at [626, 400] on button "Mover para finalizado" at bounding box center [638, 411] width 121 height 22
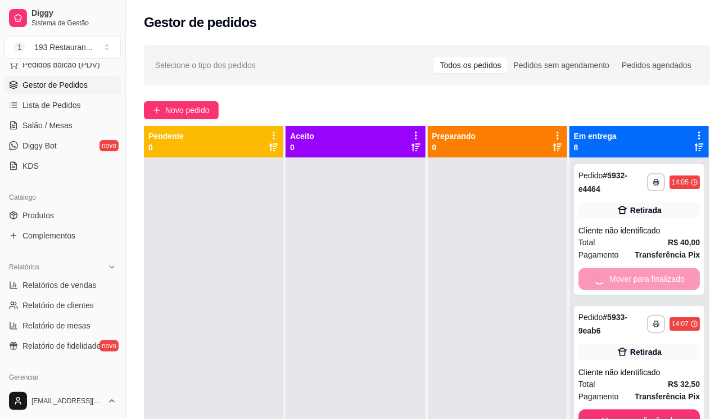
click at [626, 409] on button "Mover para finalizado" at bounding box center [638, 420] width 121 height 22
click at [626, 279] on button "Mover para finalizado" at bounding box center [638, 278] width 121 height 22
click at [624, 280] on button "Mover para finalizado" at bounding box center [638, 278] width 121 height 22
click at [624, 280] on button "Mover para finalizado" at bounding box center [639, 279] width 118 height 22
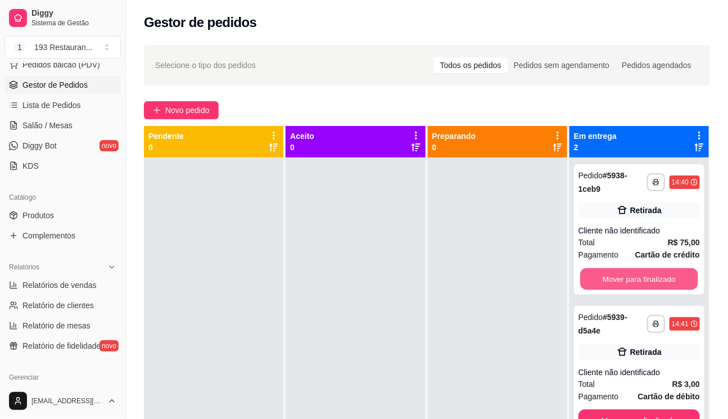
click at [624, 280] on button "Mover para finalizado" at bounding box center [639, 279] width 118 height 22
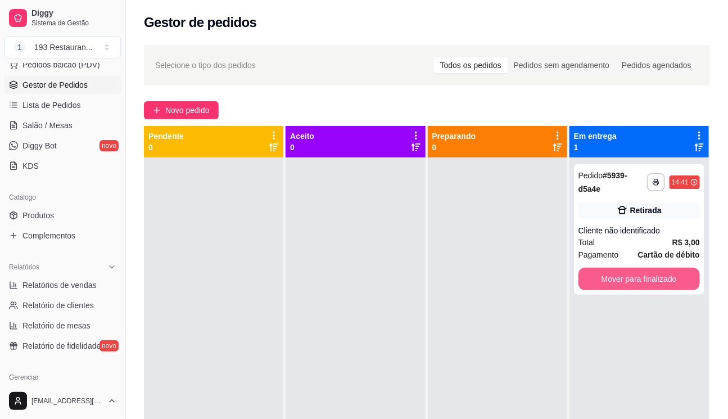
click at [624, 280] on button "Mover para finalizado" at bounding box center [638, 278] width 121 height 22
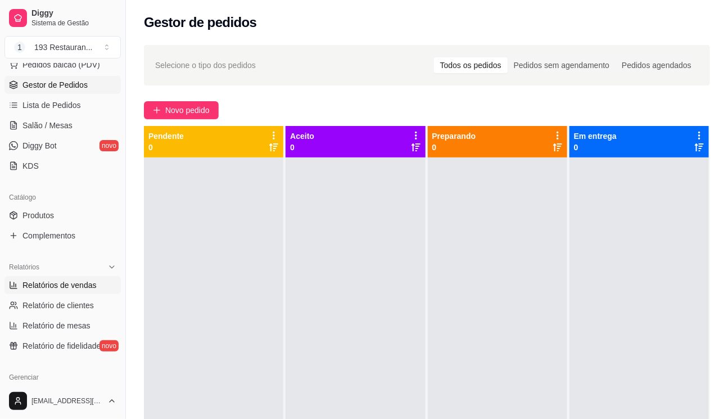
click at [67, 289] on span "Relatórios de vendas" at bounding box center [59, 284] width 74 height 11
select select "ALL"
select select "0"
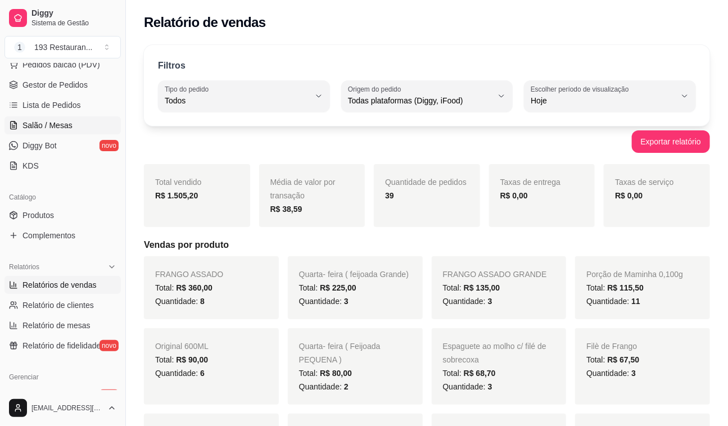
click at [13, 126] on icon at bounding box center [13, 126] width 3 height 0
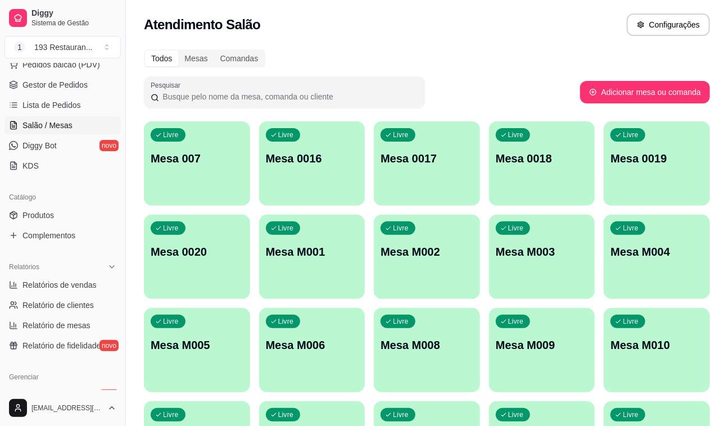
click at [241, 147] on div "Livre Mesa 007" at bounding box center [197, 156] width 106 height 71
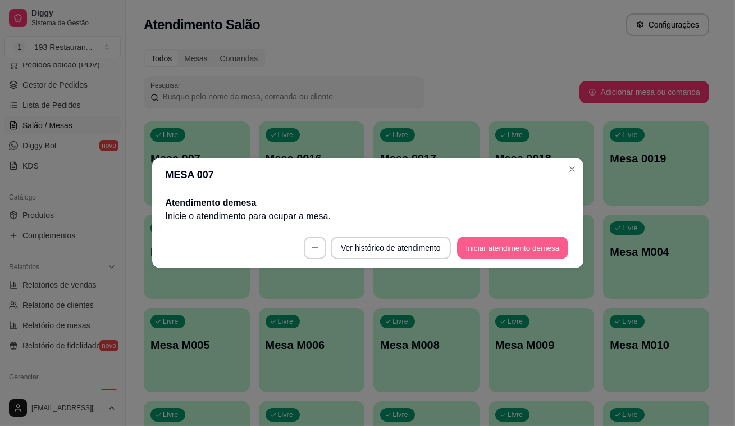
click at [530, 251] on button "Iniciar atendimento de mesa" at bounding box center [512, 248] width 111 height 22
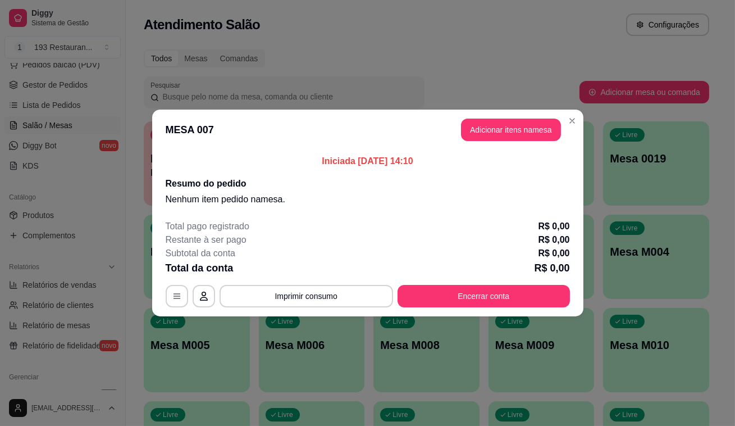
click at [507, 142] on header "MESA 007 Adicionar itens na mesa" at bounding box center [367, 130] width 431 height 40
click at [506, 141] on header "MESA 007 Adicionar itens na mesa" at bounding box center [367, 130] width 431 height 40
click at [510, 134] on button "Adicionar itens na mesa" at bounding box center [511, 130] width 97 height 22
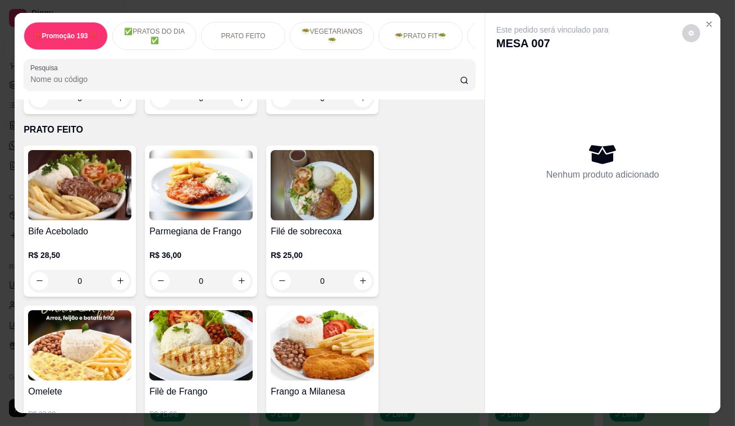
scroll to position [460, 0]
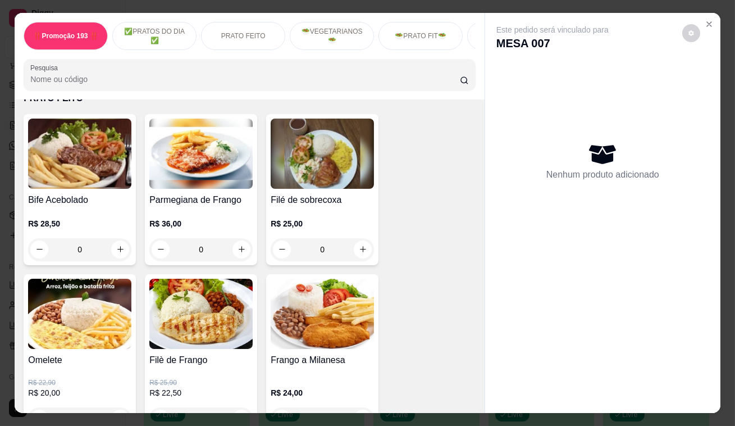
click at [360, 258] on button "increase-product-quantity" at bounding box center [363, 249] width 18 height 18
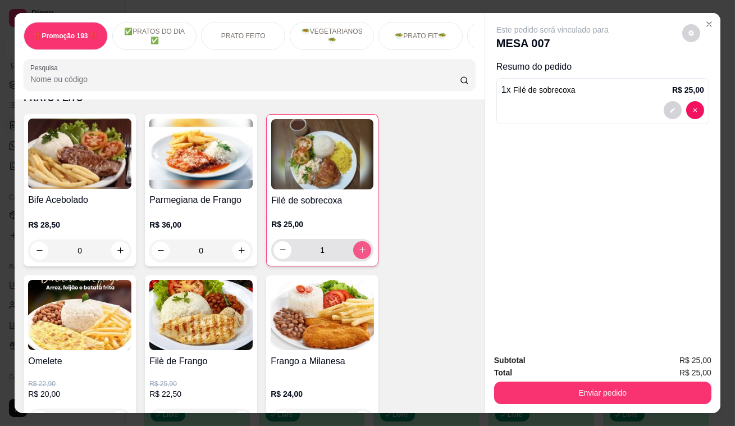
type input "1"
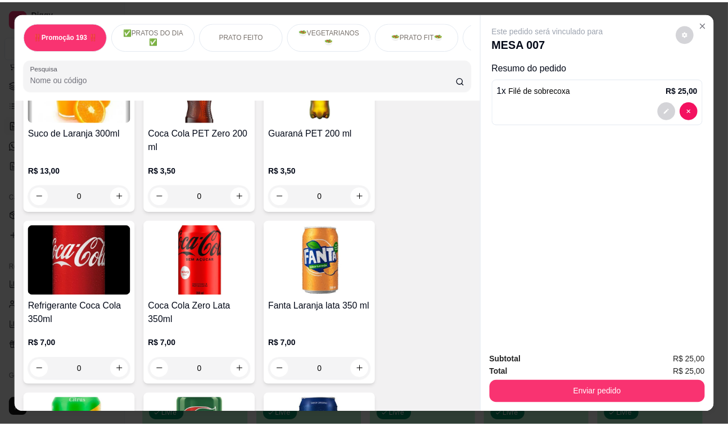
scroll to position [4085, 0]
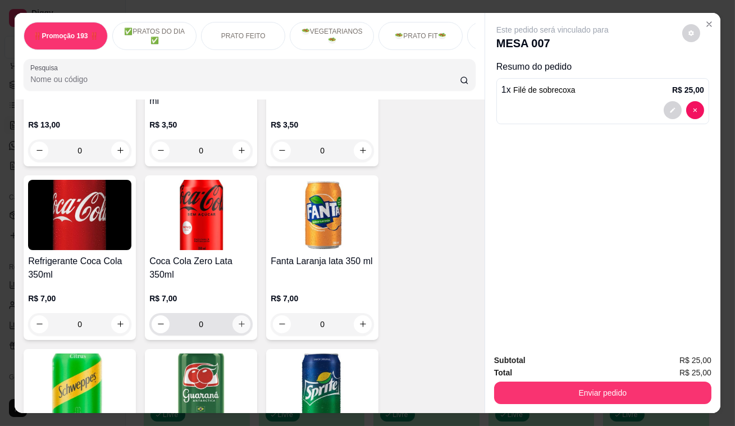
click at [233, 315] on button "increase-product-quantity" at bounding box center [242, 324] width 18 height 18
type input "1"
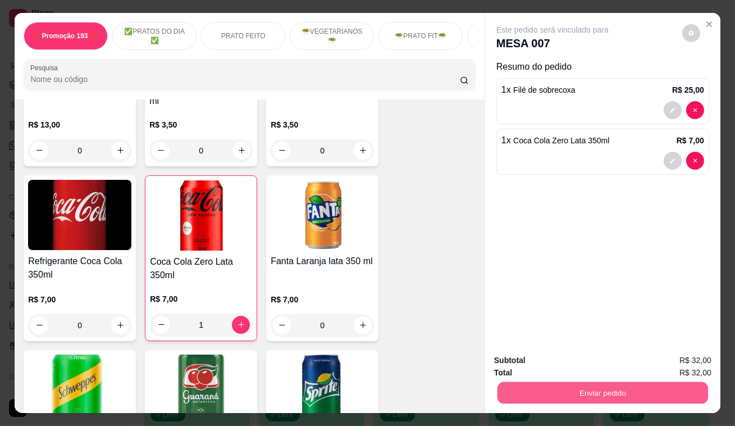
click at [550, 388] on button "Enviar pedido" at bounding box center [603, 393] width 211 height 22
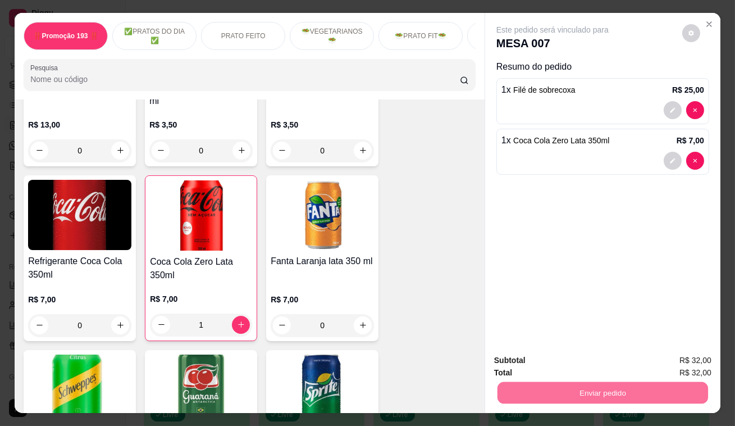
click at [697, 358] on button "Enviar pedido" at bounding box center [683, 361] width 62 height 21
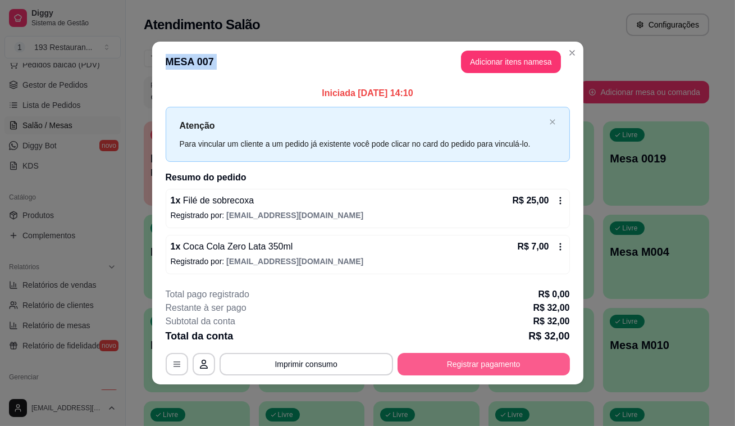
click at [456, 362] on button "Registrar pagamento" at bounding box center [484, 364] width 172 height 22
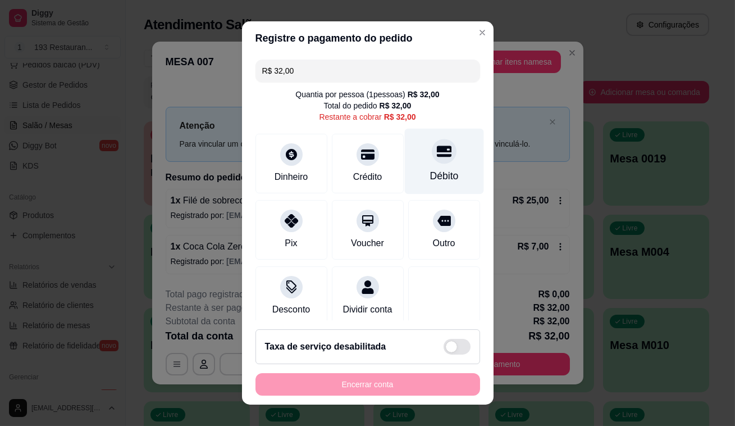
click at [437, 153] on icon at bounding box center [444, 151] width 15 height 11
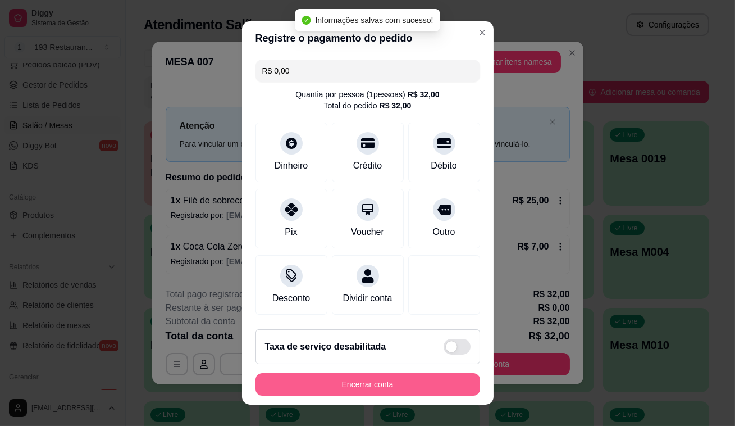
type input "R$ 0,00"
click at [424, 384] on button "Encerrar conta" at bounding box center [368, 384] width 225 height 22
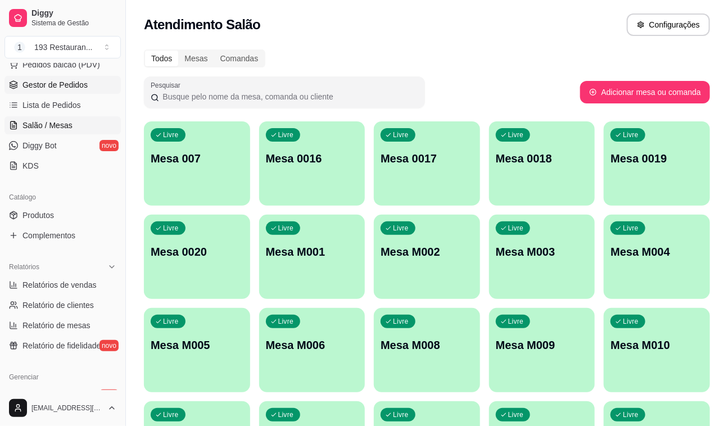
click at [54, 90] on link "Gestor de Pedidos" at bounding box center [62, 85] width 116 height 18
click at [68, 79] on span "Gestor de Pedidos" at bounding box center [54, 84] width 65 height 11
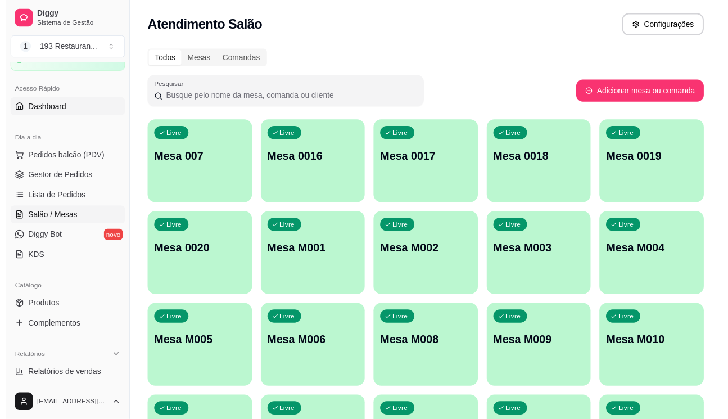
scroll to position [0, 0]
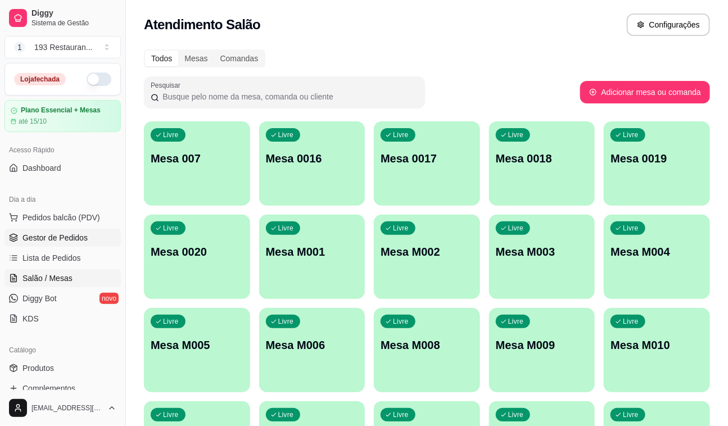
click at [67, 237] on span "Gestor de Pedidos" at bounding box center [54, 237] width 65 height 11
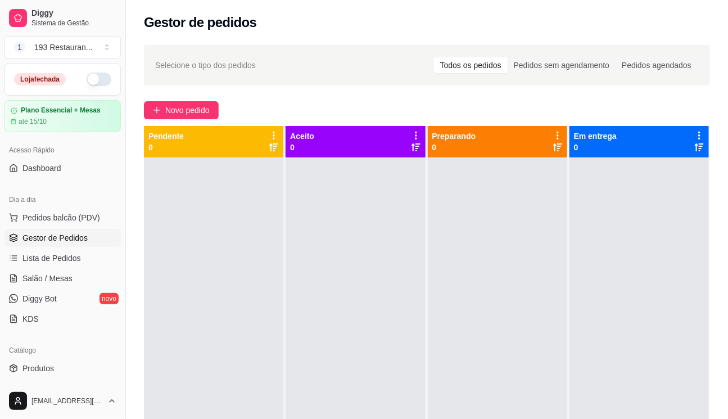
click at [4, 229] on link "Gestor de Pedidos" at bounding box center [62, 238] width 116 height 18
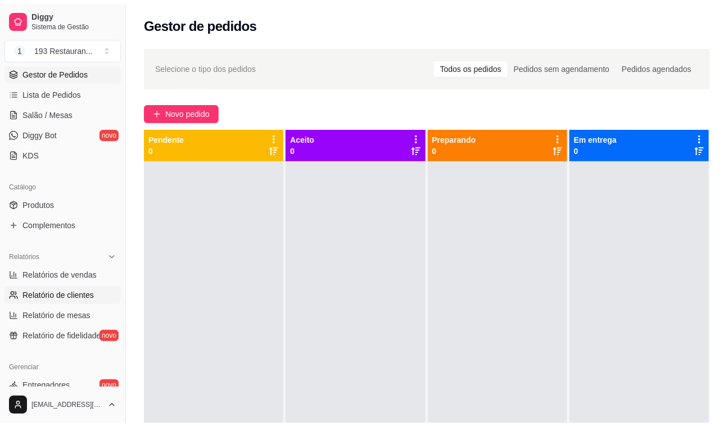
scroll to position [204, 0]
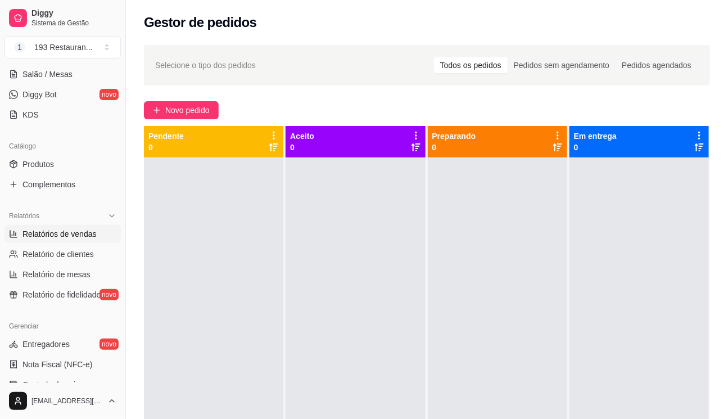
click at [73, 230] on span "Relatórios de vendas" at bounding box center [59, 233] width 74 height 11
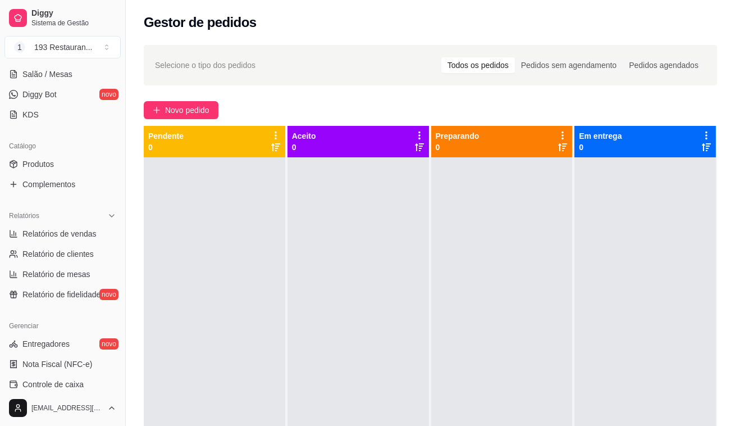
select select "ALL"
select select "0"
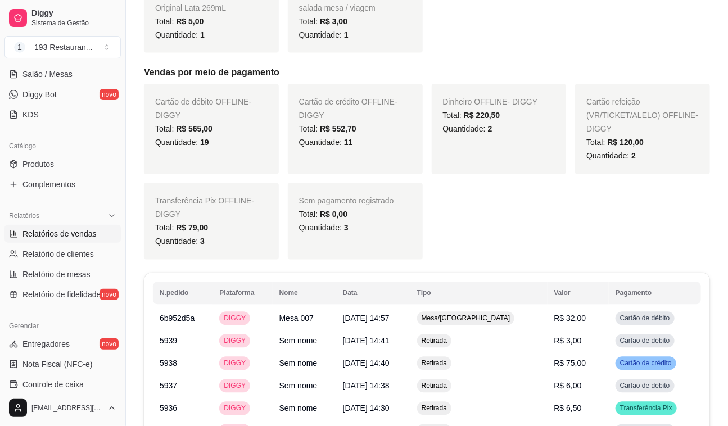
scroll to position [715, 0]
